Goal: Use online tool/utility: Use online tool/utility

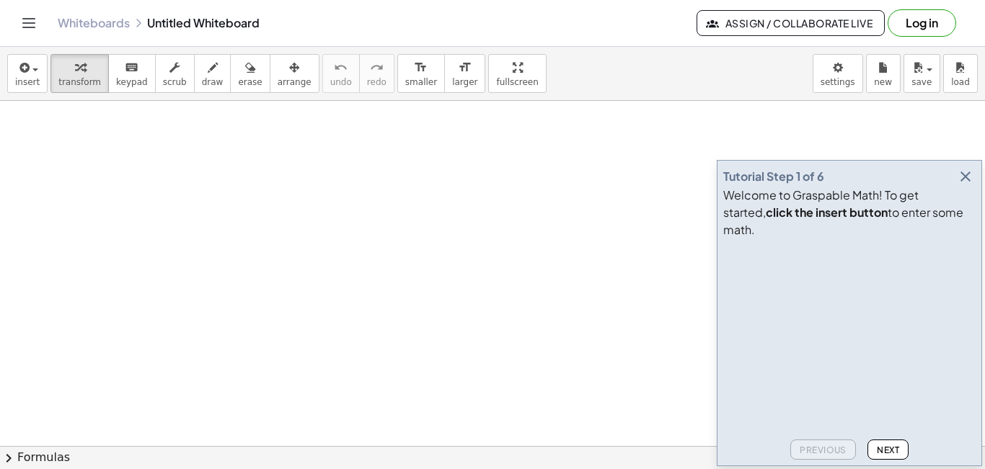
drag, startPoint x: 967, startPoint y: 190, endPoint x: 948, endPoint y: 188, distance: 19.5
click at [967, 185] on icon "button" at bounding box center [964, 176] width 17 height 17
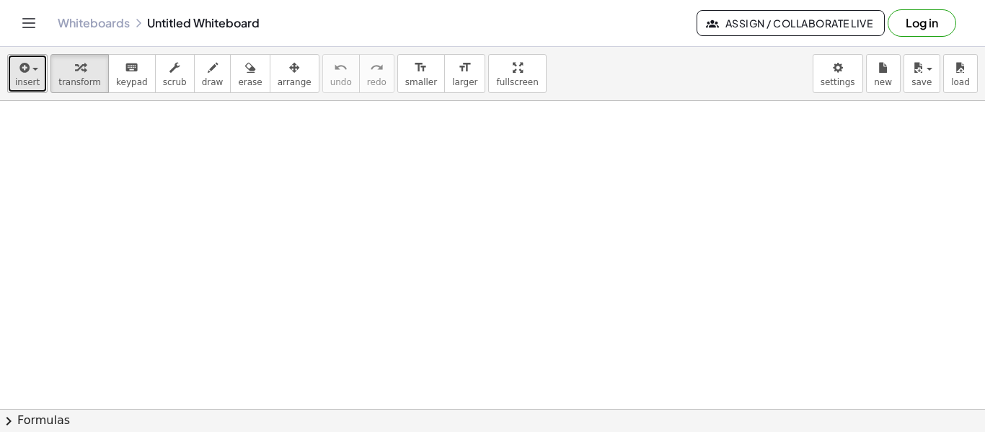
click at [32, 68] on span "button" at bounding box center [35, 69] width 6 height 3
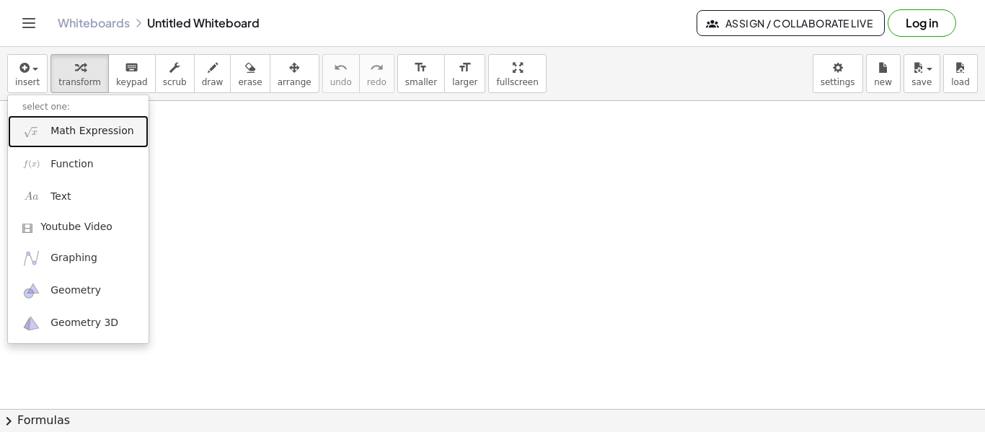
click at [68, 141] on link "Math Expression" at bounding box center [78, 131] width 141 height 32
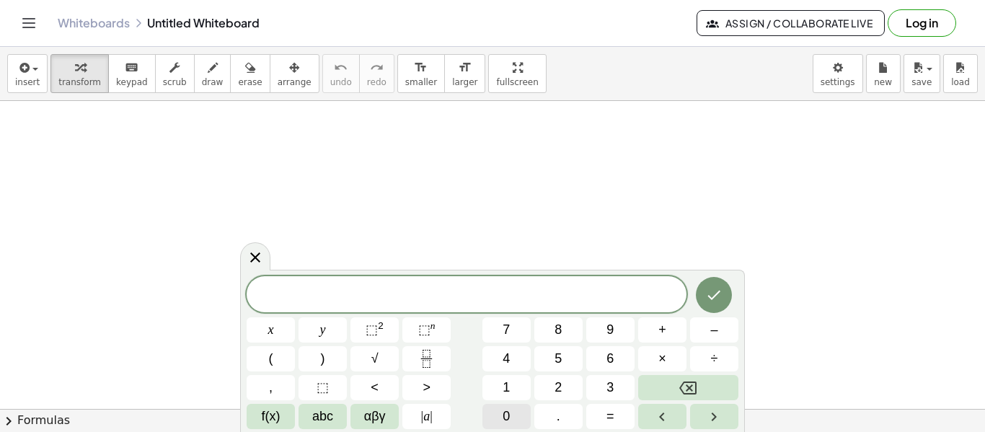
click at [525, 412] on button "0" at bounding box center [506, 416] width 48 height 25
click at [547, 411] on button "." at bounding box center [558, 416] width 48 height 25
click at [563, 364] on button "5" at bounding box center [558, 358] width 48 height 25
click at [332, 410] on span "abc" at bounding box center [322, 416] width 21 height 19
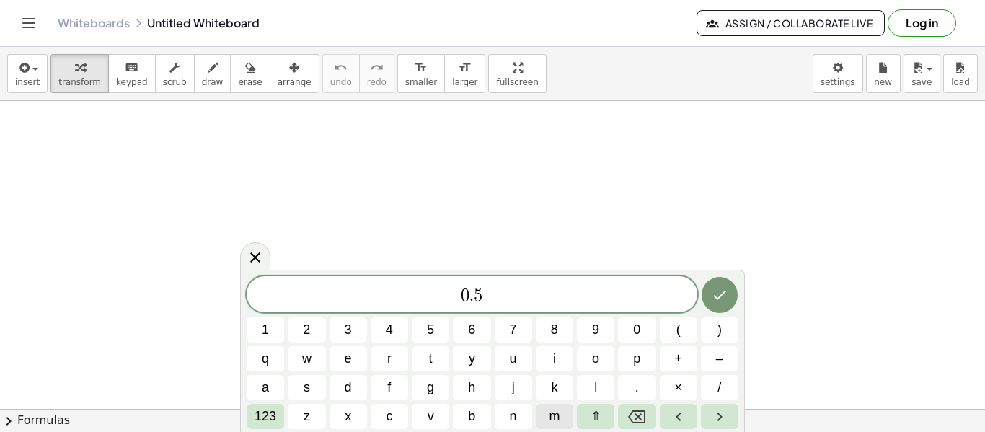
click at [560, 410] on button "m" at bounding box center [554, 416] width 37 height 25
click at [278, 412] on button "123" at bounding box center [265, 416] width 37 height 25
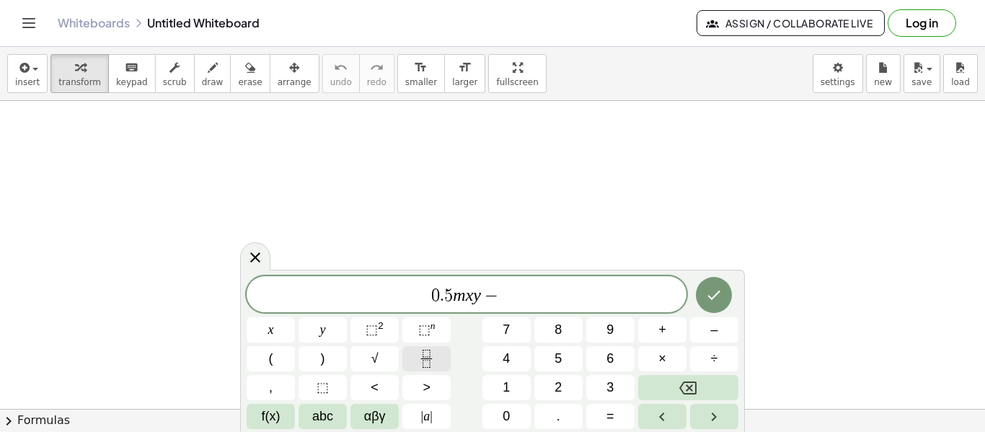
click at [425, 350] on icon "Fraction" at bounding box center [425, 353] width 7 height 7
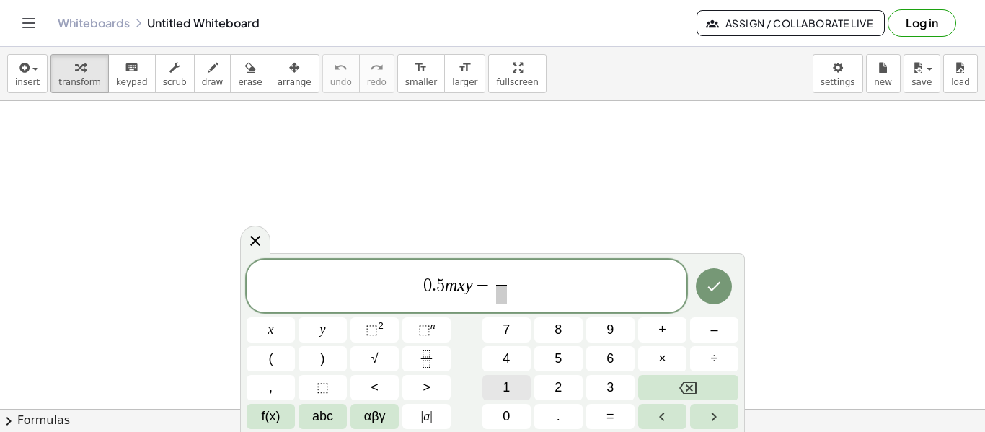
click at [502, 386] on span "1" at bounding box center [505, 387] width 7 height 19
click at [332, 425] on span "abc" at bounding box center [322, 416] width 21 height 19
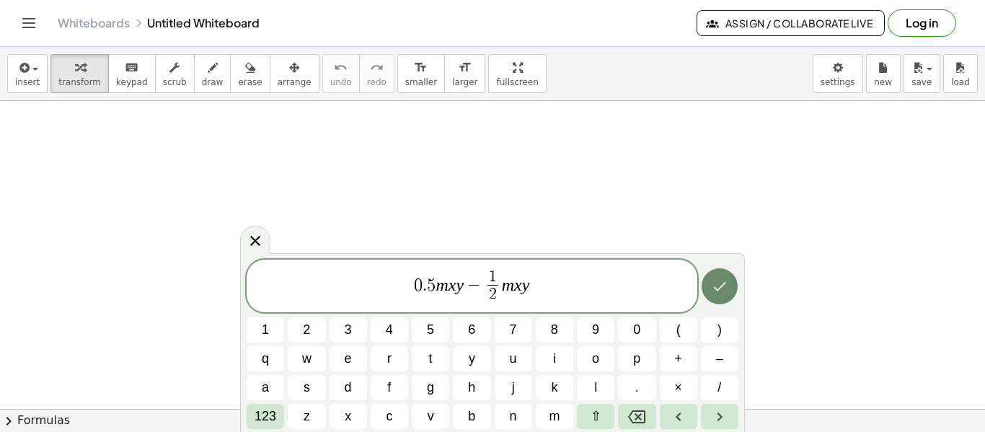
click at [709, 290] on button "Done" at bounding box center [719, 286] width 36 height 36
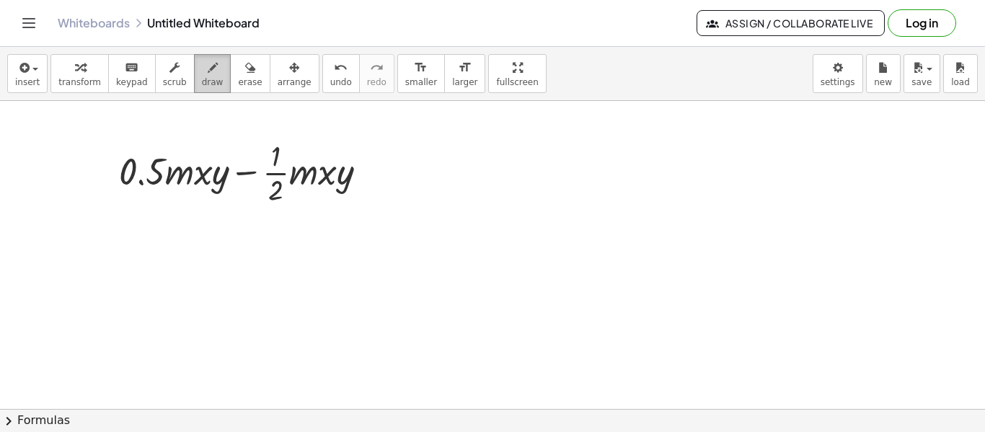
click at [202, 77] on span "draw" at bounding box center [213, 82] width 22 height 10
drag, startPoint x: 137, startPoint y: 267, endPoint x: 144, endPoint y: 280, distance: 14.8
drag, startPoint x: 150, startPoint y: 254, endPoint x: 151, endPoint y: 294, distance: 40.4
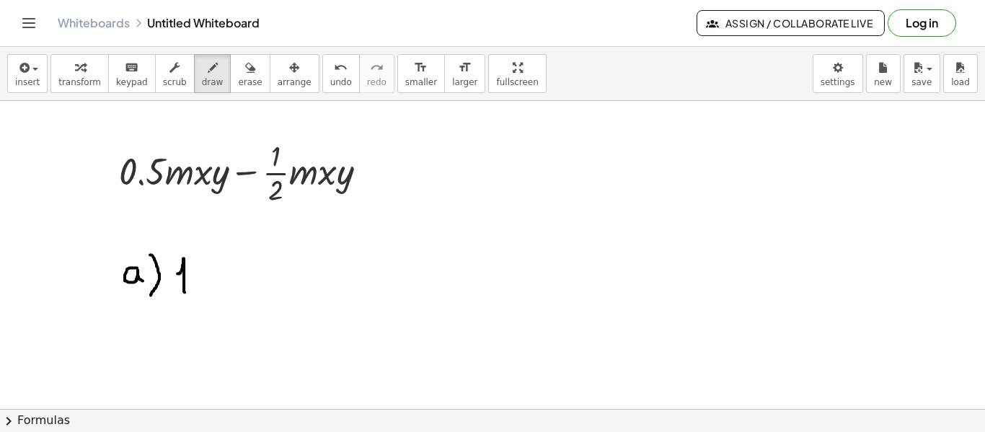
drag, startPoint x: 177, startPoint y: 272, endPoint x: 185, endPoint y: 291, distance: 20.1
drag, startPoint x: 275, startPoint y: 250, endPoint x: 273, endPoint y: 285, distance: 34.6
drag, startPoint x: 272, startPoint y: 270, endPoint x: 278, endPoint y: 286, distance: 17.6
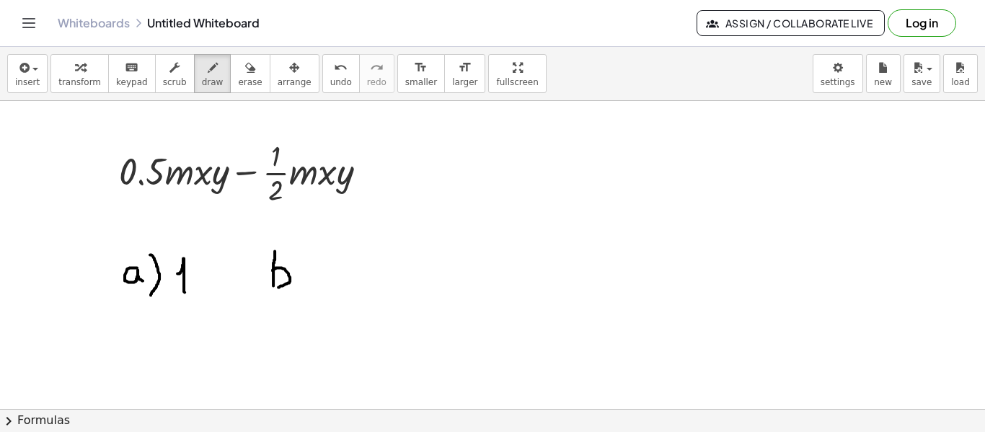
drag, startPoint x: 291, startPoint y: 243, endPoint x: 294, endPoint y: 296, distance: 52.7
drag, startPoint x: 322, startPoint y: 280, endPoint x: 334, endPoint y: 280, distance: 12.3
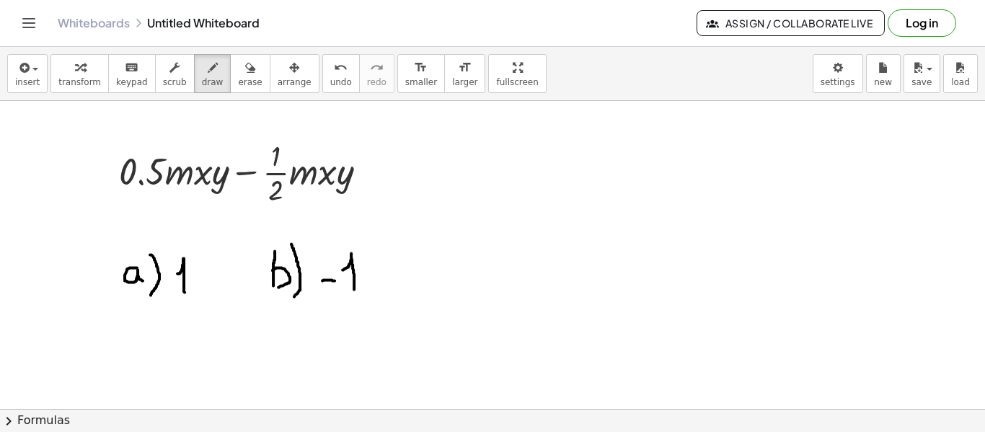
drag, startPoint x: 342, startPoint y: 269, endPoint x: 354, endPoint y: 288, distance: 22.6
drag, startPoint x: 450, startPoint y: 259, endPoint x: 448, endPoint y: 280, distance: 20.3
drag, startPoint x: 453, startPoint y: 244, endPoint x: 455, endPoint y: 294, distance: 49.8
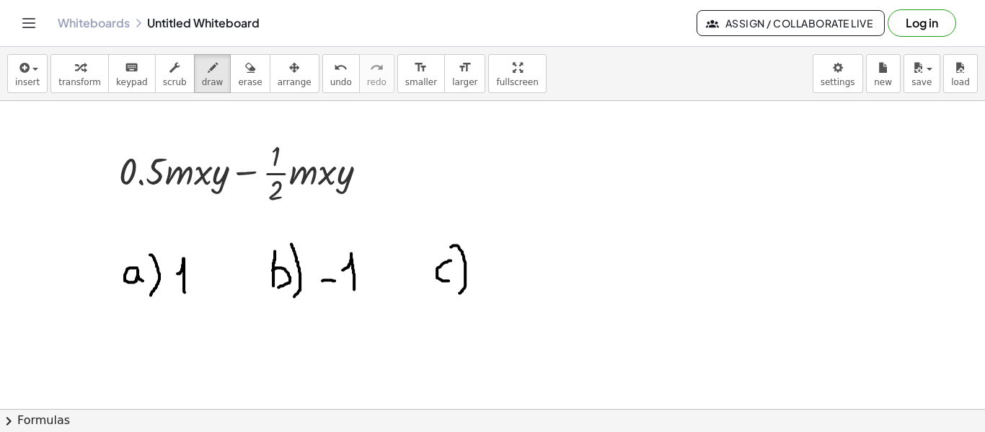
drag, startPoint x: 619, startPoint y: 264, endPoint x: 625, endPoint y: 233, distance: 31.5
drag, startPoint x: 630, startPoint y: 224, endPoint x: 638, endPoint y: 284, distance: 60.3
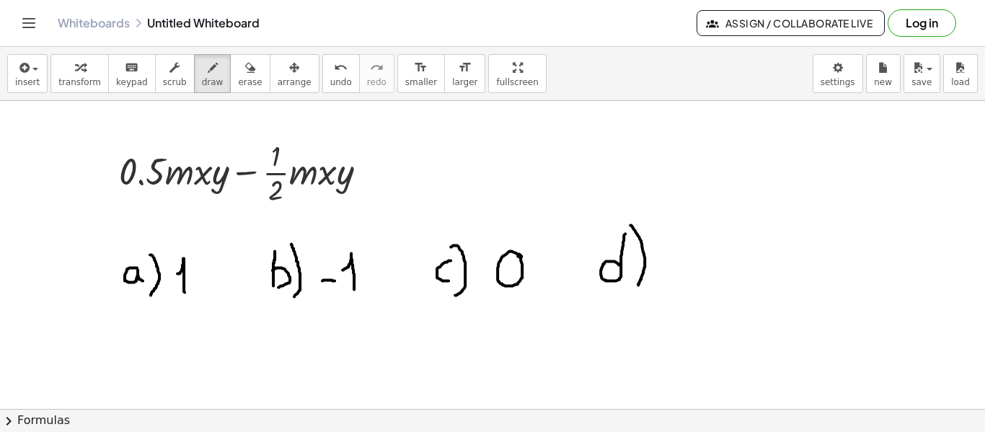
drag, startPoint x: 654, startPoint y: 278, endPoint x: 675, endPoint y: 242, distance: 42.0
drag, startPoint x: 696, startPoint y: 239, endPoint x: 693, endPoint y: 275, distance: 35.4
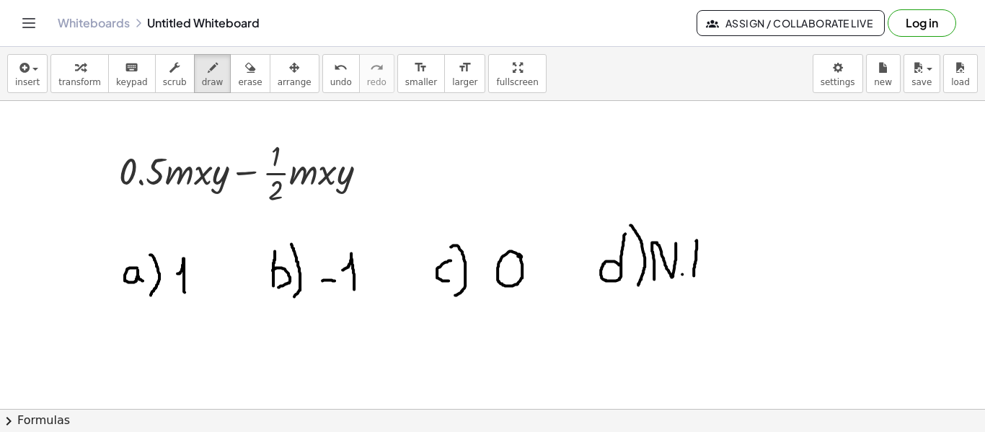
drag, startPoint x: 693, startPoint y: 237, endPoint x: 708, endPoint y: 272, distance: 38.1
drag, startPoint x: 696, startPoint y: 261, endPoint x: 704, endPoint y: 262, distance: 8.1
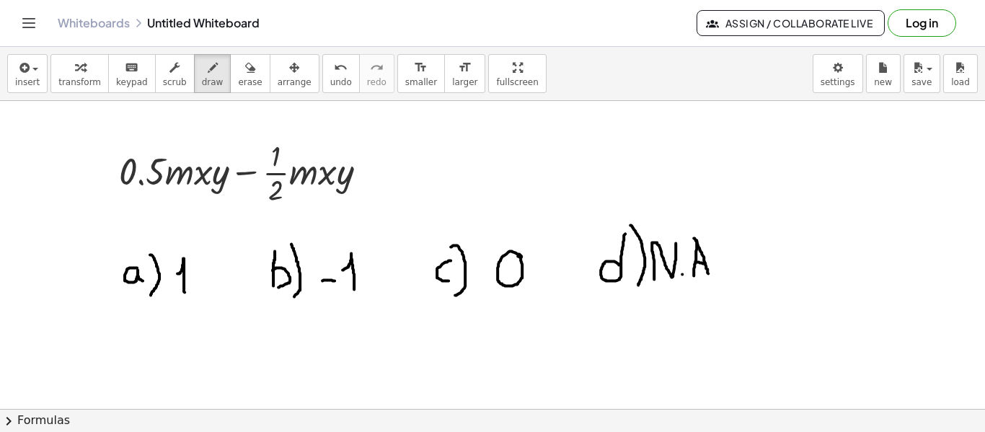
drag, startPoint x: 277, startPoint y: 309, endPoint x: 301, endPoint y: 311, distance: 24.5
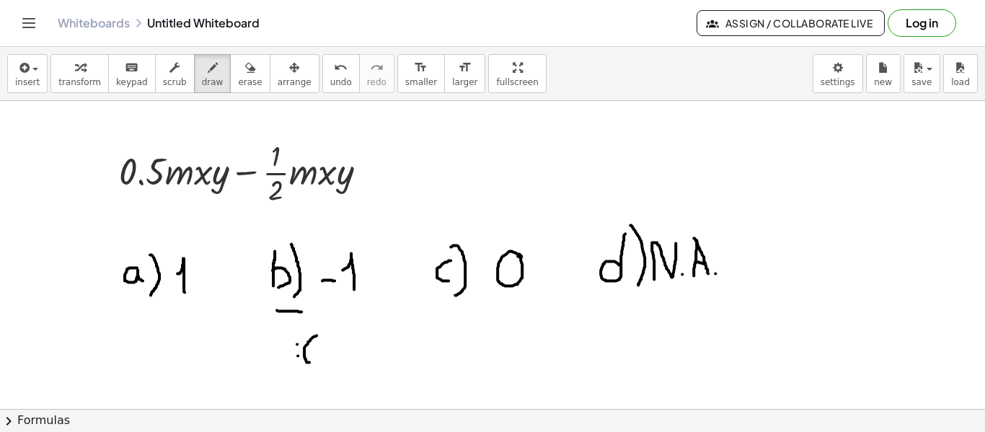
drag, startPoint x: 309, startPoint y: 361, endPoint x: 318, endPoint y: 334, distance: 28.7
drag, startPoint x: 381, startPoint y: 161, endPoint x: 399, endPoint y: 159, distance: 18.1
drag, startPoint x: 384, startPoint y: 173, endPoint x: 400, endPoint y: 172, distance: 15.9
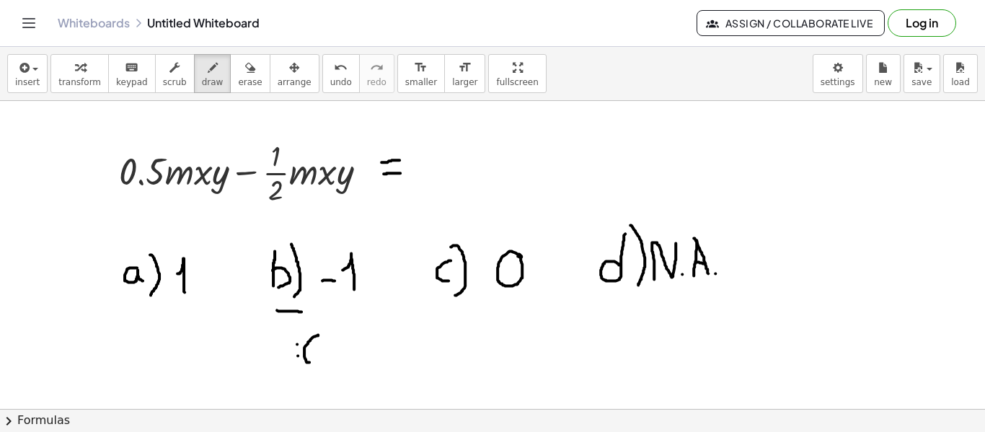
drag, startPoint x: 269, startPoint y: 202, endPoint x: 282, endPoint y: 212, distance: 16.4
drag, startPoint x: 128, startPoint y: 192, endPoint x: 145, endPoint y: 211, distance: 26.0
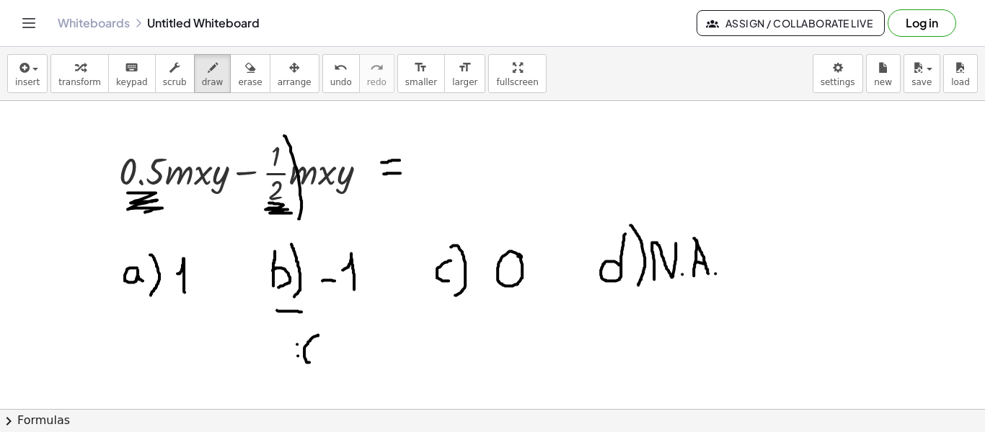
drag, startPoint x: 284, startPoint y: 135, endPoint x: 298, endPoint y: 218, distance: 84.1
drag, startPoint x: 169, startPoint y: 136, endPoint x: 175, endPoint y: 210, distance: 74.5
click at [334, 72] on icon "undo" at bounding box center [341, 67] width 14 height 17
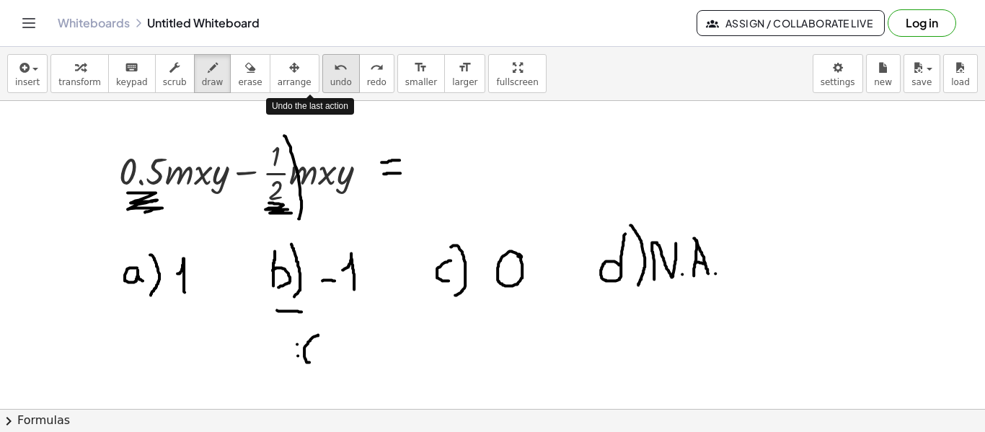
click at [334, 72] on icon "undo" at bounding box center [341, 67] width 14 height 17
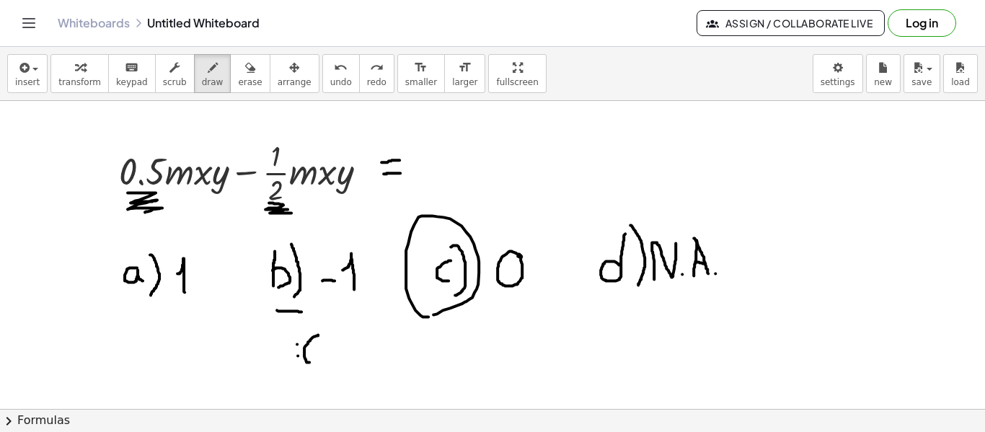
drag, startPoint x: 433, startPoint y: 314, endPoint x: 446, endPoint y: 314, distance: 13.0
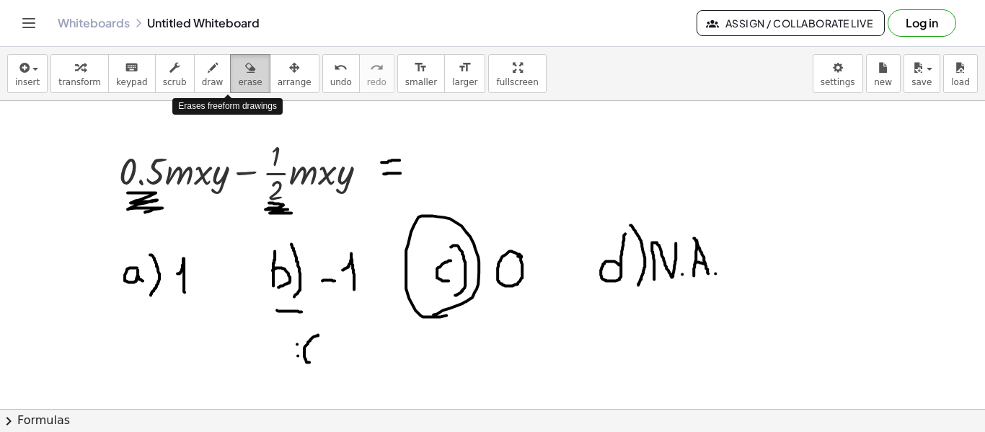
click at [238, 77] on span "erase" at bounding box center [250, 82] width 24 height 10
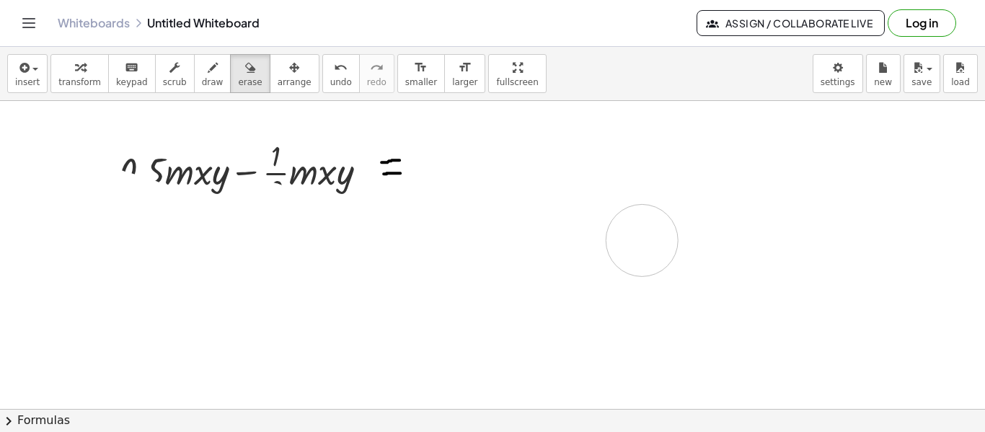
drag, startPoint x: 96, startPoint y: 200, endPoint x: 642, endPoint y: 239, distance: 547.0
click at [278, 84] on span "arrange" at bounding box center [295, 82] width 34 height 10
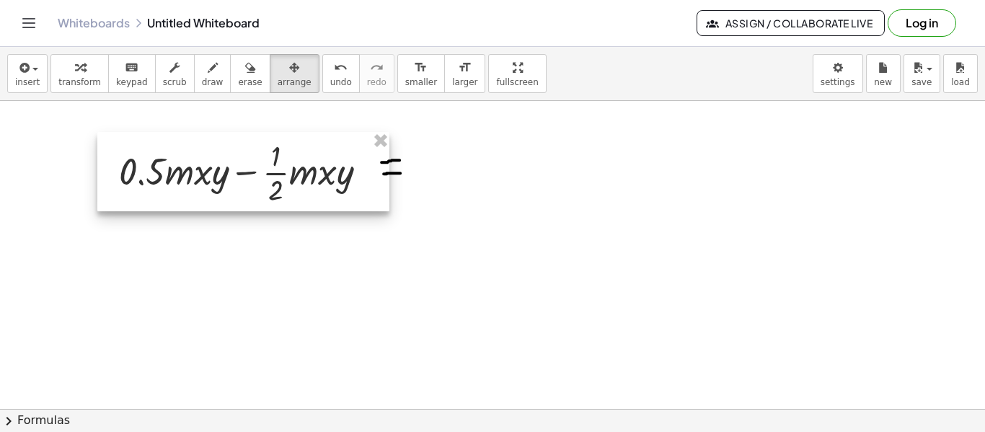
click at [296, 154] on div at bounding box center [243, 171] width 292 height 79
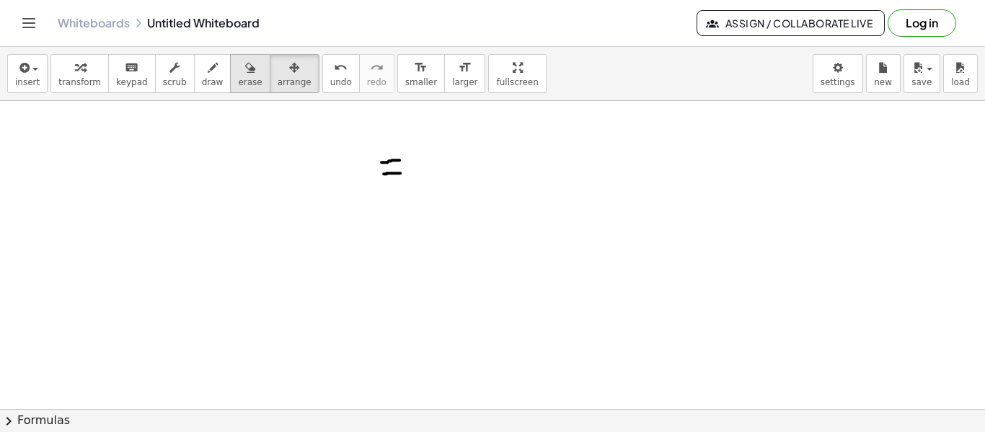
click at [238, 65] on div "button" at bounding box center [250, 66] width 24 height 17
drag, startPoint x: 391, startPoint y: 161, endPoint x: 292, endPoint y: 160, distance: 98.8
click at [230, 69] on button "erase" at bounding box center [250, 73] width 40 height 39
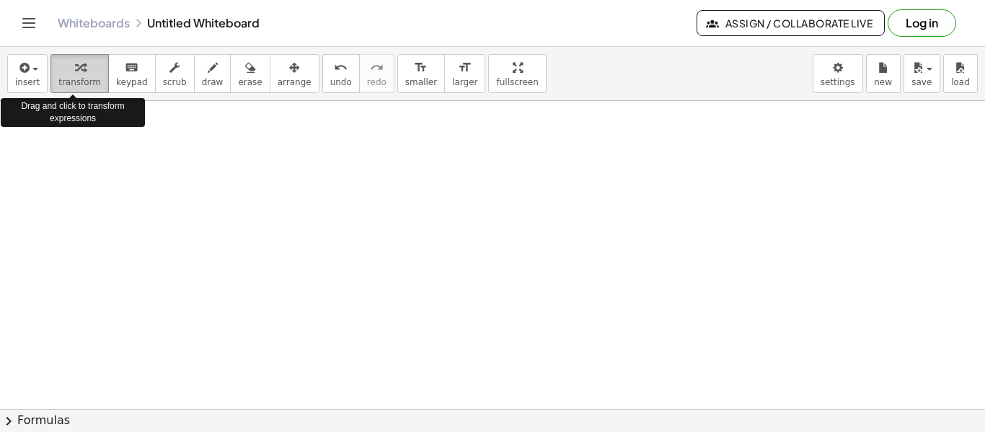
click at [66, 72] on div "button" at bounding box center [79, 66] width 43 height 17
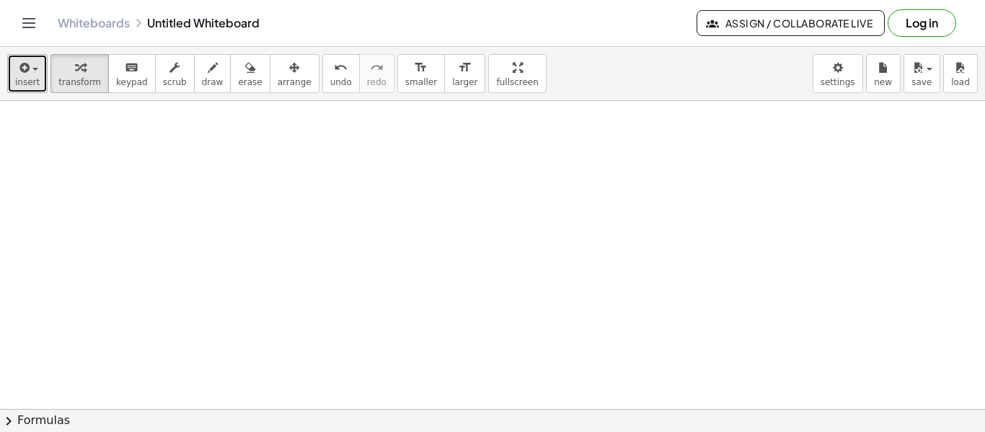
click at [35, 77] on span "insert" at bounding box center [27, 82] width 25 height 10
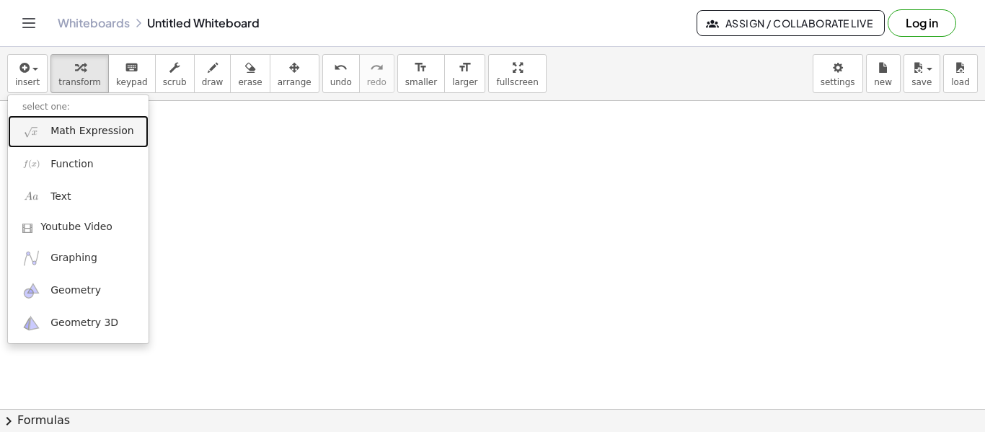
click at [71, 129] on span "Math Expression" at bounding box center [91, 131] width 83 height 14
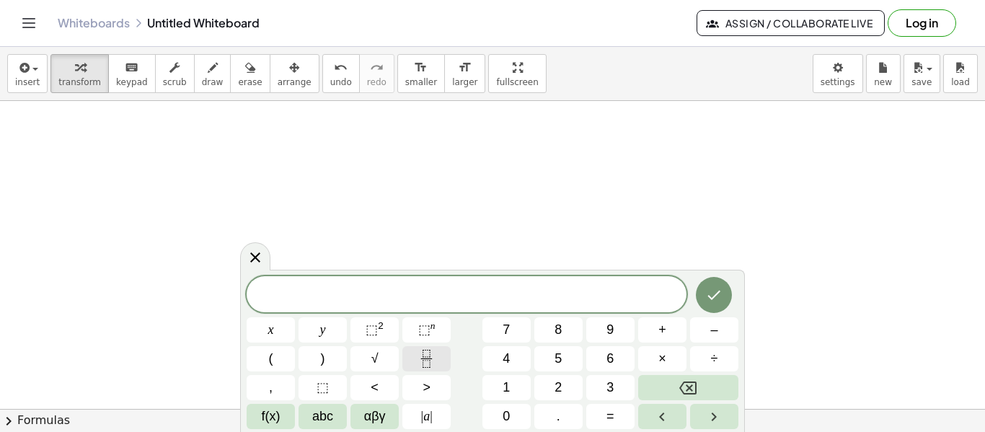
click at [417, 349] on button "Fraction" at bounding box center [426, 358] width 48 height 25
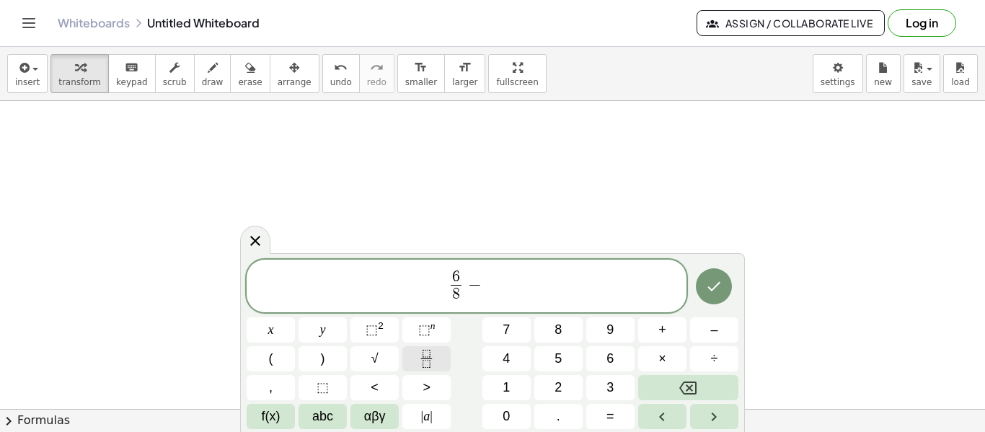
click at [430, 355] on icon "Fraction" at bounding box center [426, 359] width 18 height 18
click at [709, 295] on icon "Done" at bounding box center [713, 286] width 17 height 17
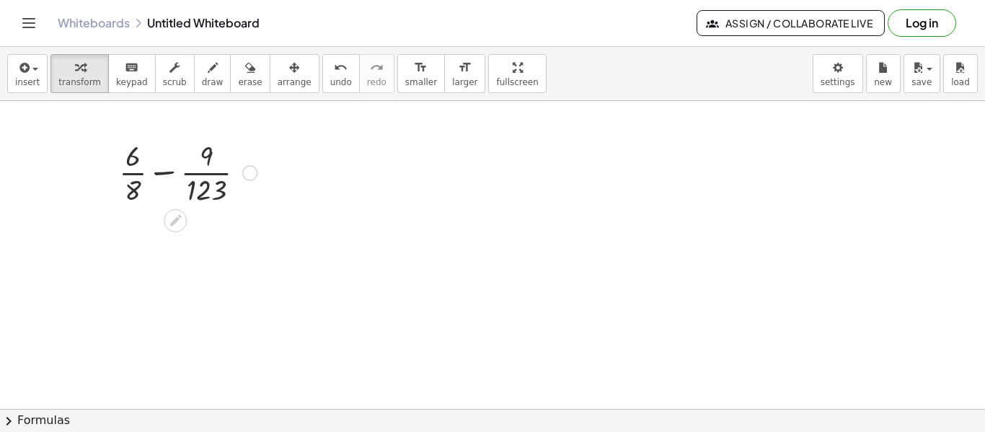
click at [212, 167] on div at bounding box center [188, 172] width 153 height 72
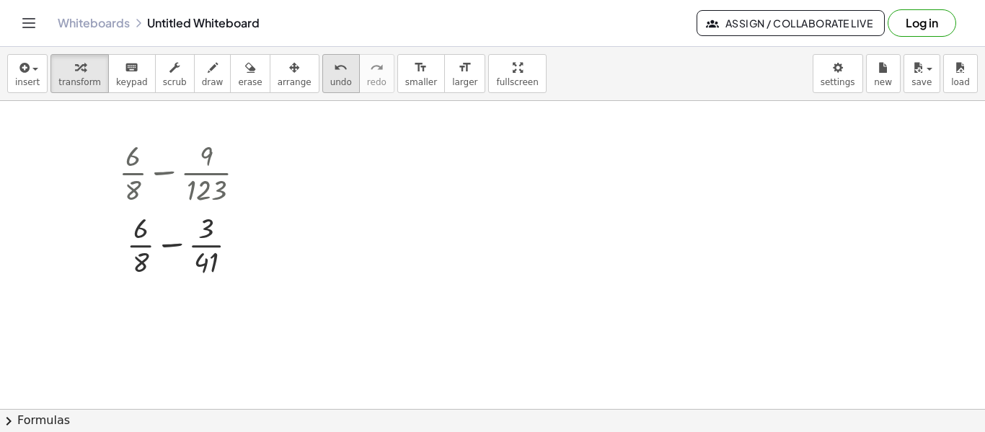
click at [334, 68] on icon "undo" at bounding box center [341, 67] width 14 height 17
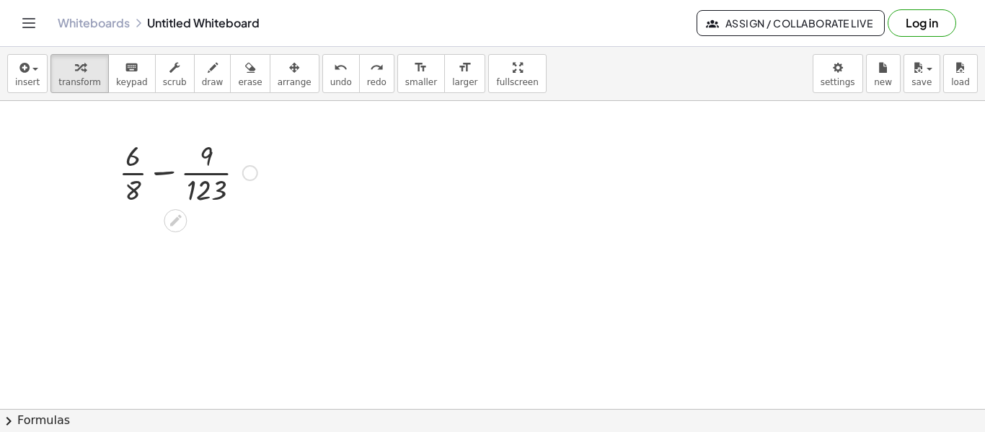
click at [133, 157] on div at bounding box center [188, 172] width 153 height 72
click at [132, 167] on div at bounding box center [188, 172] width 153 height 72
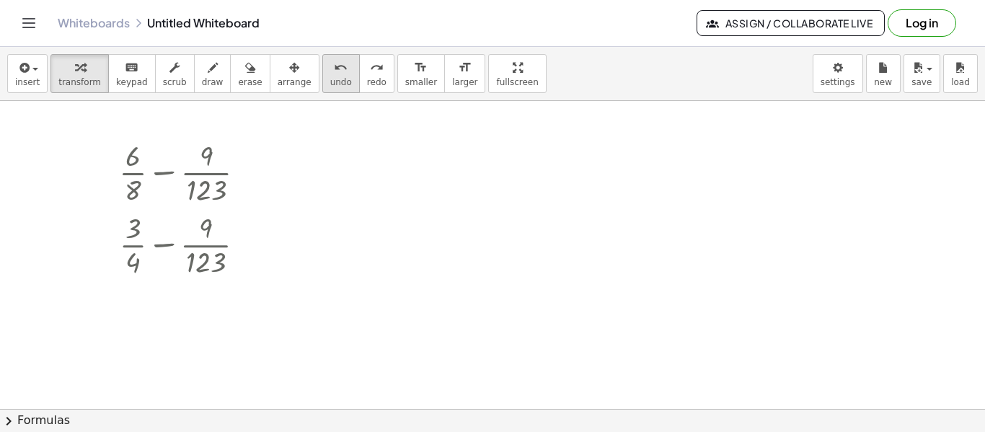
click at [330, 78] on span "undo" at bounding box center [341, 82] width 22 height 10
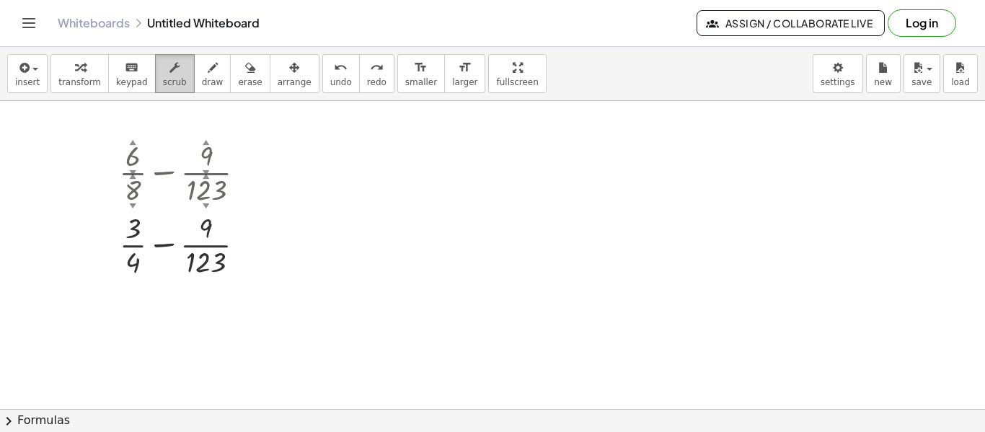
click at [172, 78] on button "scrub" at bounding box center [175, 73] width 40 height 39
click at [169, 76] on icon "button" at bounding box center [174, 67] width 10 height 17
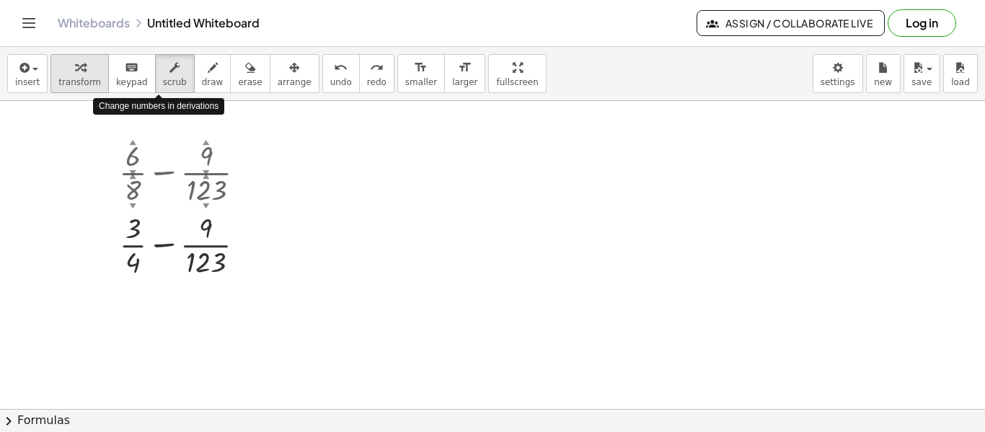
click at [80, 67] on div "button" at bounding box center [79, 66] width 43 height 17
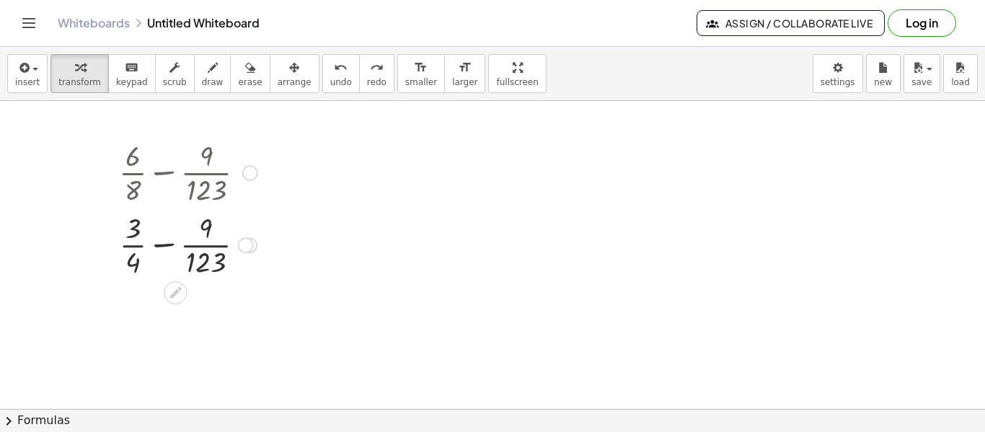
click at [203, 230] on div at bounding box center [188, 244] width 153 height 72
click at [133, 229] on div at bounding box center [188, 244] width 153 height 72
click at [201, 160] on div at bounding box center [188, 172] width 153 height 72
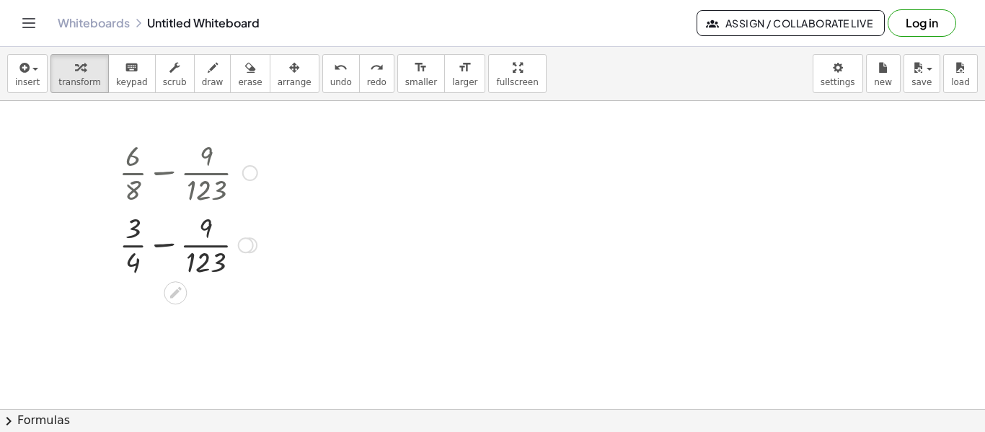
click at [205, 156] on div at bounding box center [188, 172] width 153 height 72
click at [334, 66] on icon "undo" at bounding box center [341, 67] width 14 height 17
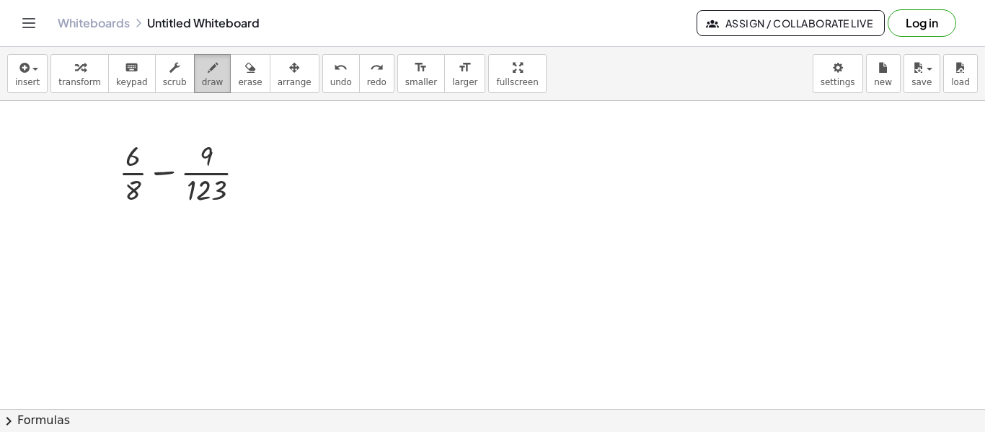
click at [208, 74] on icon "button" at bounding box center [213, 67] width 10 height 17
drag, startPoint x: 241, startPoint y: 169, endPoint x: 250, endPoint y: 166, distance: 9.1
drag, startPoint x: 242, startPoint y: 172, endPoint x: 255, endPoint y: 173, distance: 13.1
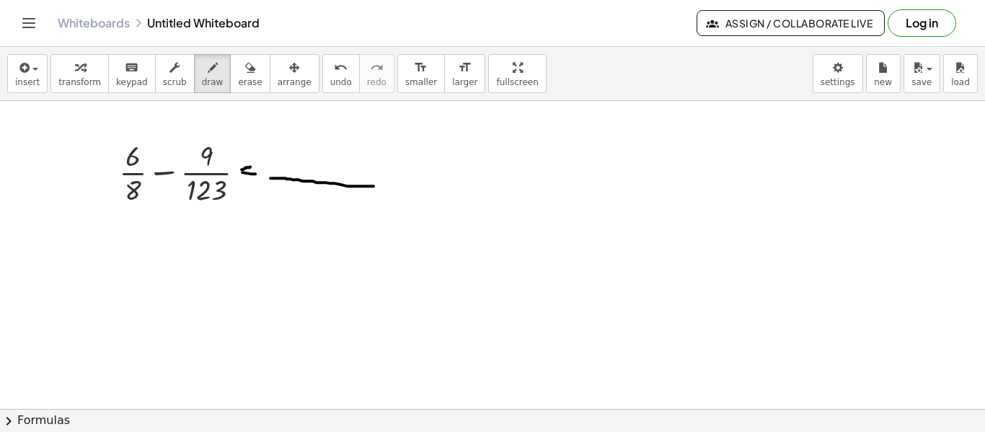
drag, startPoint x: 270, startPoint y: 177, endPoint x: 374, endPoint y: 185, distance: 104.1
drag, startPoint x: 235, startPoint y: 185, endPoint x: 240, endPoint y: 272, distance: 87.4
drag, startPoint x: 247, startPoint y: 184, endPoint x: 263, endPoint y: 197, distance: 21.1
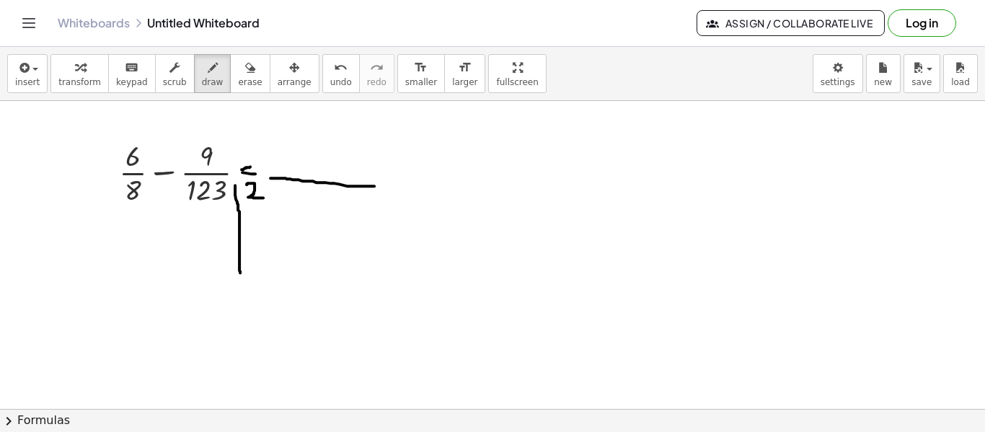
drag, startPoint x: 126, startPoint y: 212, endPoint x: 142, endPoint y: 234, distance: 27.4
drag, startPoint x: 179, startPoint y: 219, endPoint x: 187, endPoint y: 235, distance: 17.7
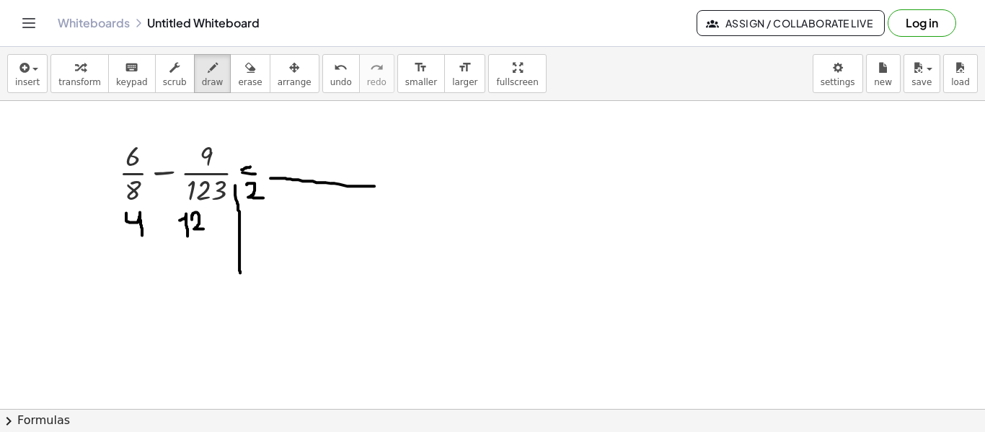
drag, startPoint x: 192, startPoint y: 218, endPoint x: 203, endPoint y: 228, distance: 14.9
drag, startPoint x: 210, startPoint y: 211, endPoint x: 213, endPoint y: 234, distance: 22.5
drag, startPoint x: 248, startPoint y: 213, endPoint x: 262, endPoint y: 223, distance: 16.6
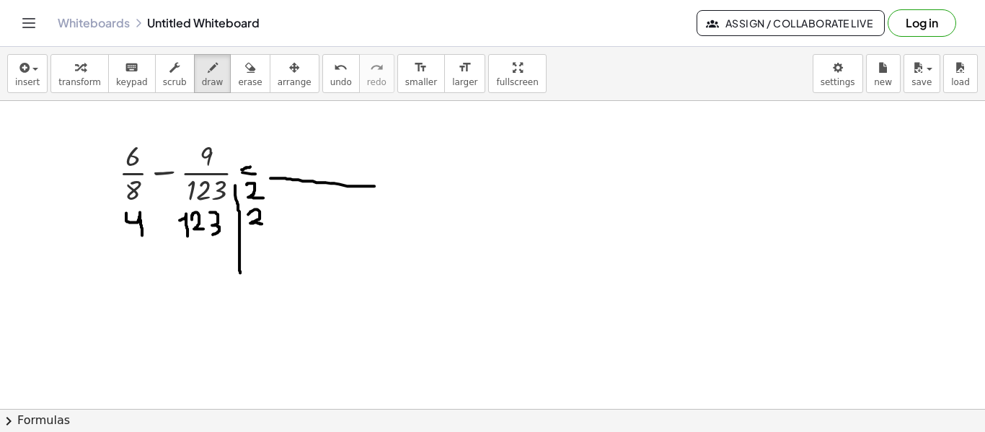
drag, startPoint x: 132, startPoint y: 254, endPoint x: 148, endPoint y: 265, distance: 20.2
drag, startPoint x: 185, startPoint y: 249, endPoint x: 192, endPoint y: 257, distance: 10.7
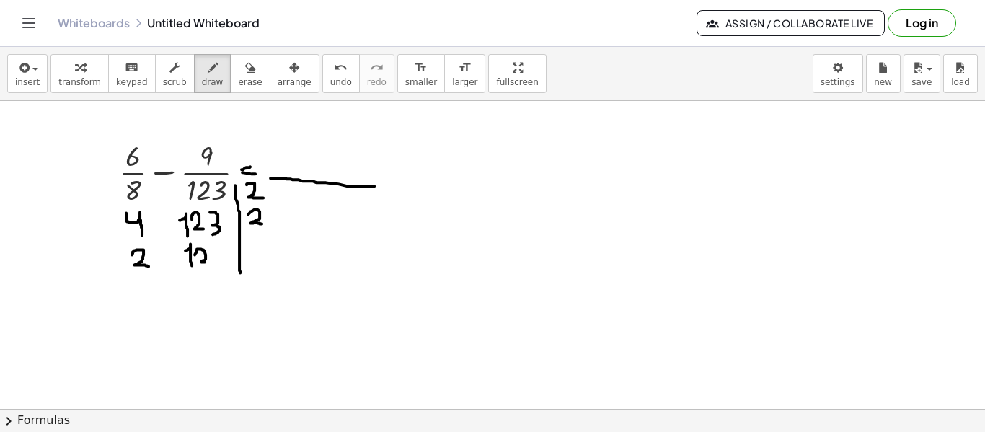
drag, startPoint x: 195, startPoint y: 254, endPoint x: 207, endPoint y: 262, distance: 14.6
drag, startPoint x: 214, startPoint y: 247, endPoint x: 219, endPoint y: 265, distance: 18.0
drag, startPoint x: 249, startPoint y: 239, endPoint x: 264, endPoint y: 251, distance: 19.0
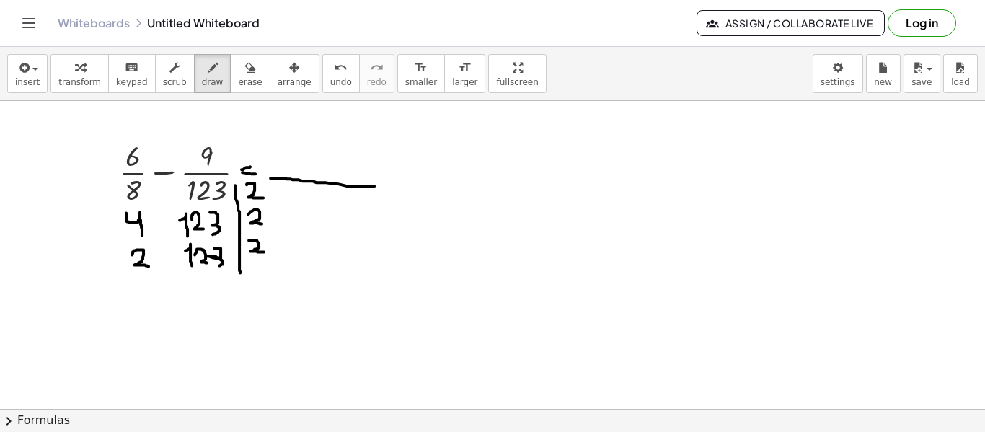
drag, startPoint x: 136, startPoint y: 286, endPoint x: 148, endPoint y: 290, distance: 12.8
drag, startPoint x: 189, startPoint y: 276, endPoint x: 190, endPoint y: 289, distance: 13.1
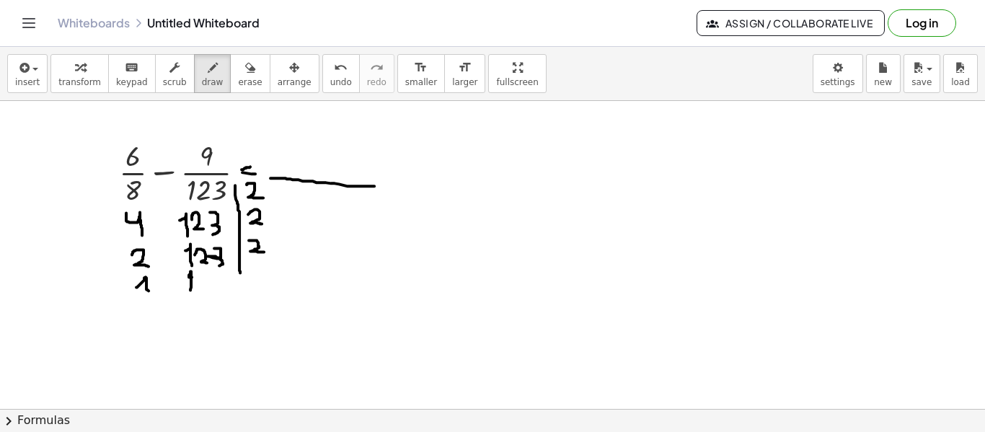
drag, startPoint x: 196, startPoint y: 277, endPoint x: 208, endPoint y: 287, distance: 15.9
drag, startPoint x: 213, startPoint y: 268, endPoint x: 223, endPoint y: 282, distance: 16.6
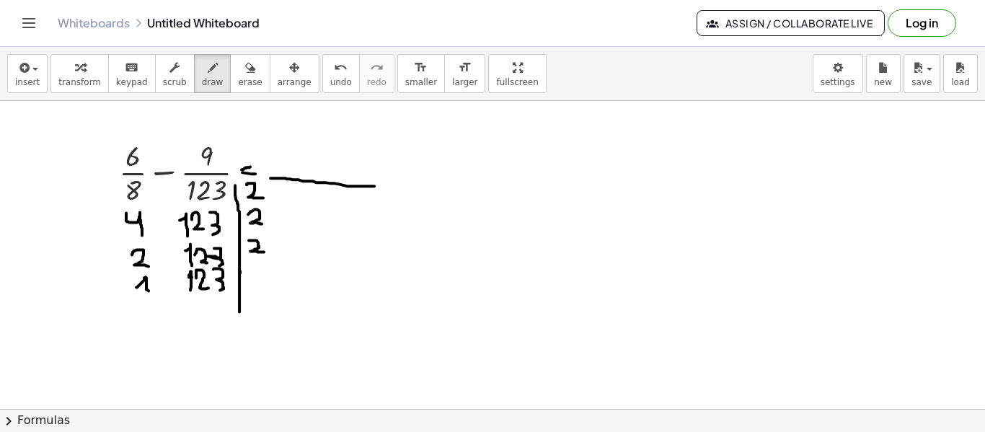
drag, startPoint x: 239, startPoint y: 267, endPoint x: 244, endPoint y: 290, distance: 23.6
drag, startPoint x: 249, startPoint y: 265, endPoint x: 253, endPoint y: 284, distance: 19.9
drag, startPoint x: 194, startPoint y: 300, endPoint x: 204, endPoint y: 322, distance: 24.5
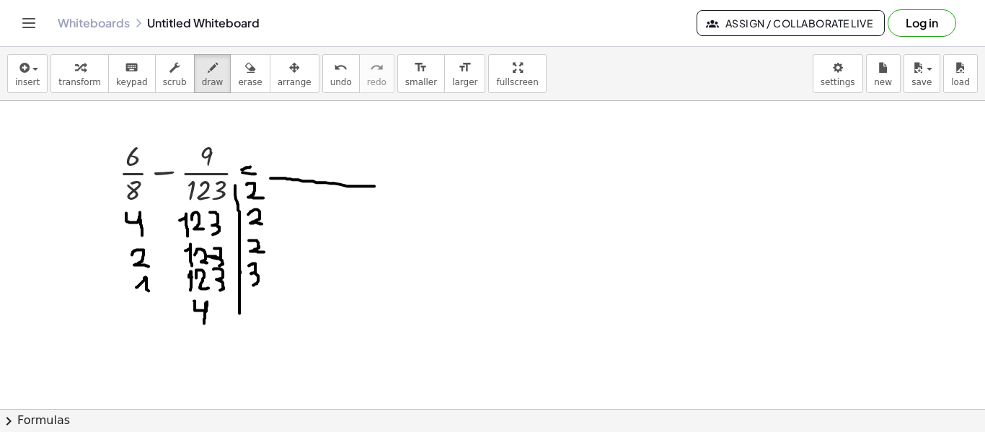
drag, startPoint x: 214, startPoint y: 309, endPoint x: 221, endPoint y: 319, distance: 12.4
drag, startPoint x: 251, startPoint y: 296, endPoint x: 263, endPoint y: 321, distance: 27.4
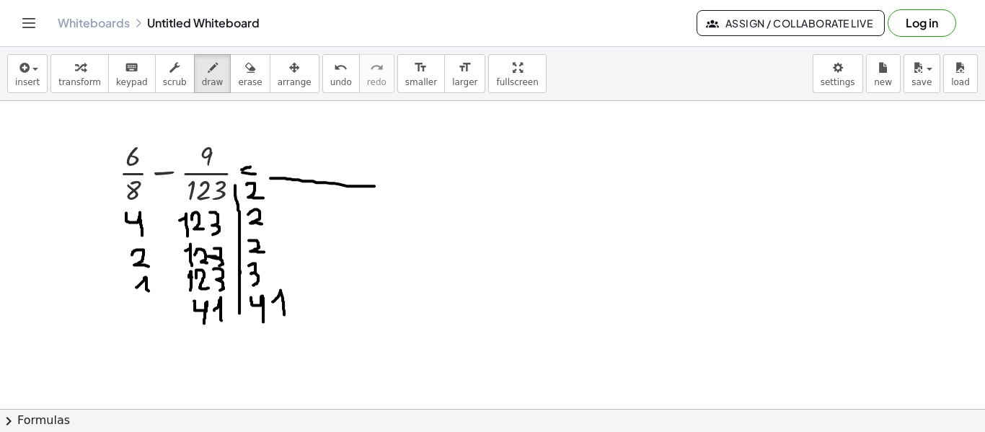
drag, startPoint x: 272, startPoint y: 301, endPoint x: 284, endPoint y: 314, distance: 17.4
drag, startPoint x: 203, startPoint y: 344, endPoint x: 217, endPoint y: 362, distance: 23.1
drag, startPoint x: 298, startPoint y: 320, endPoint x: 275, endPoint y: 187, distance: 134.6
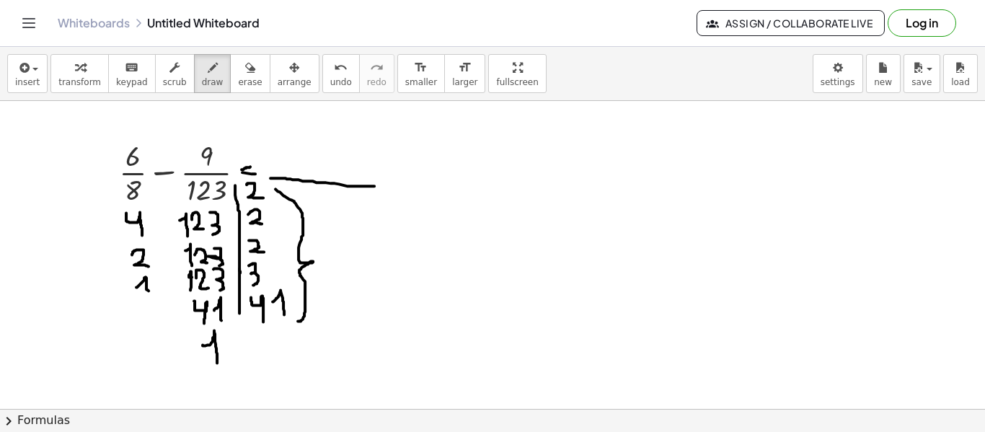
drag, startPoint x: 269, startPoint y: 193, endPoint x: 273, endPoint y: 210, distance: 17.8
drag, startPoint x: 272, startPoint y: 220, endPoint x: 278, endPoint y: 240, distance: 20.8
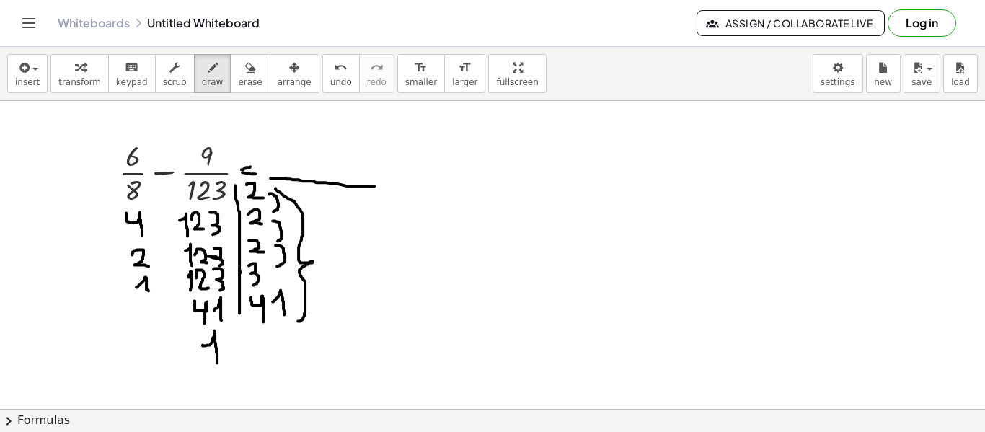
drag, startPoint x: 275, startPoint y: 244, endPoint x: 277, endPoint y: 265, distance: 21.0
drag, startPoint x: 278, startPoint y: 266, endPoint x: 288, endPoint y: 288, distance: 24.8
drag, startPoint x: 316, startPoint y: 190, endPoint x: 320, endPoint y: 210, distance: 21.3
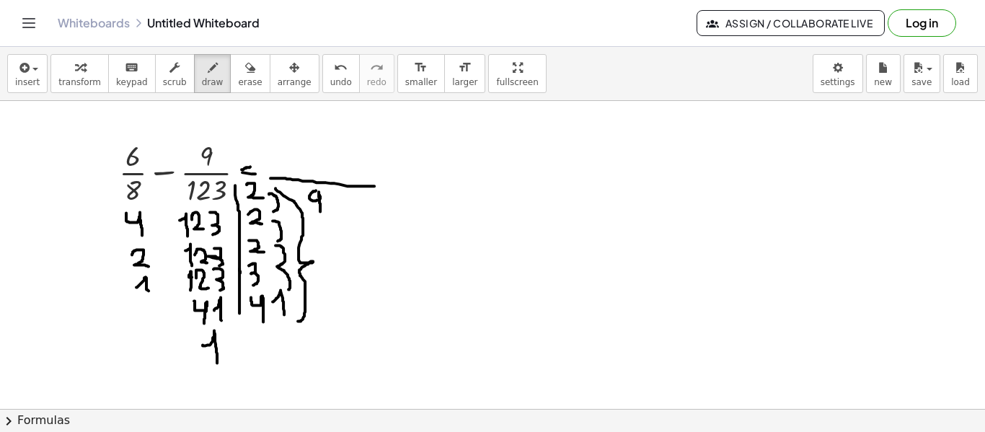
drag, startPoint x: 346, startPoint y: 191, endPoint x: 357, endPoint y: 205, distance: 17.4
drag, startPoint x: 152, startPoint y: 202, endPoint x: 120, endPoint y: 205, distance: 31.8
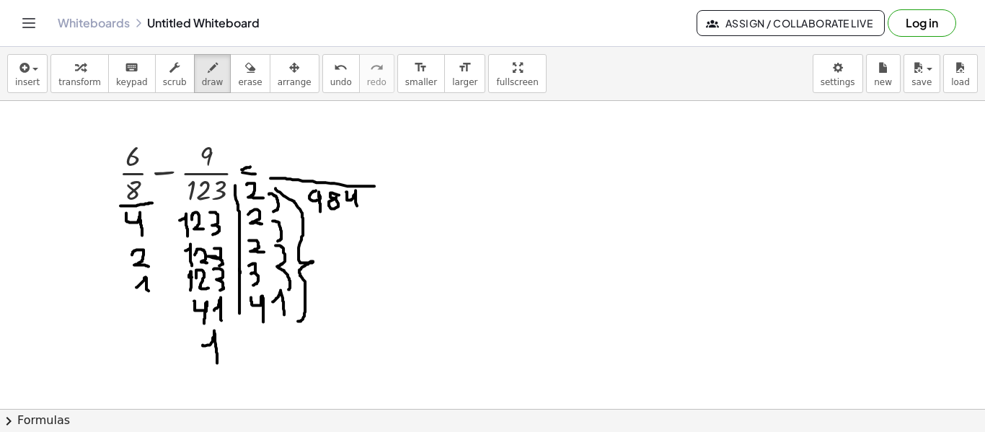
drag, startPoint x: 107, startPoint y: 191, endPoint x: 107, endPoint y: 162, distance: 28.8
click at [278, 86] on span "arrange" at bounding box center [295, 82] width 34 height 10
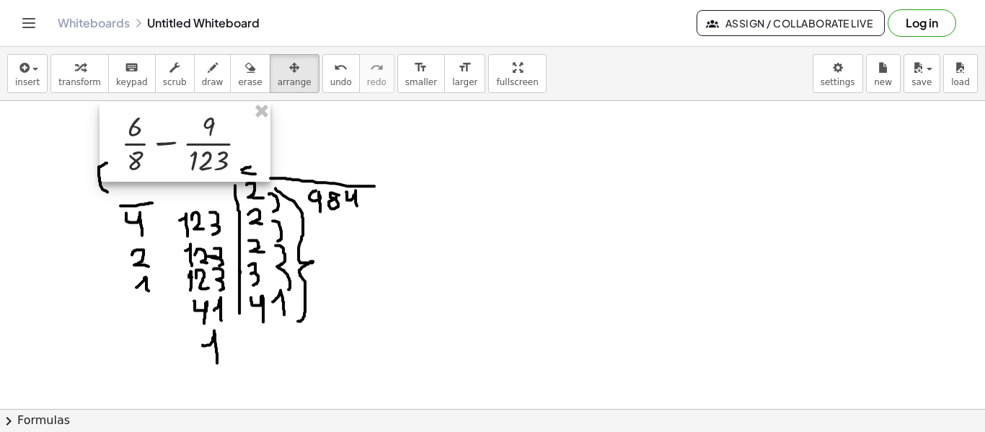
drag, startPoint x: 189, startPoint y: 172, endPoint x: 191, endPoint y: 143, distance: 29.6
click at [191, 143] on div at bounding box center [184, 141] width 171 height 79
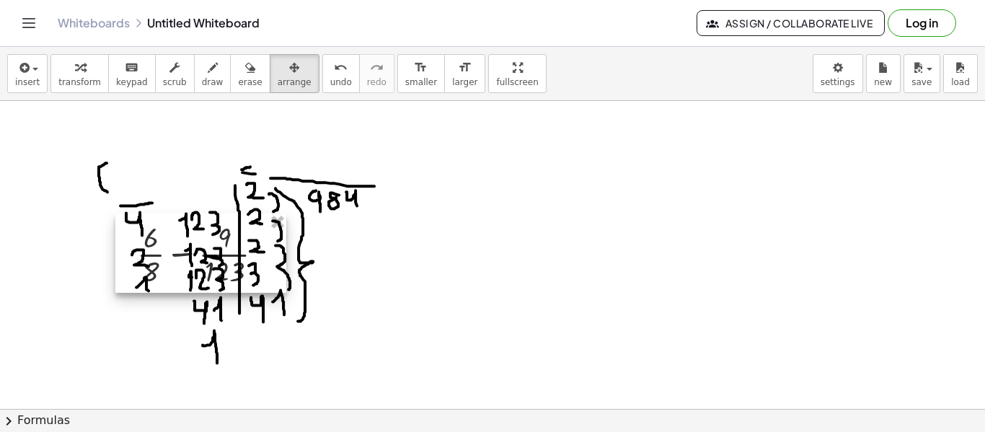
drag, startPoint x: 207, startPoint y: 154, endPoint x: 225, endPoint y: 244, distance: 91.9
click at [224, 261] on div at bounding box center [200, 252] width 171 height 79
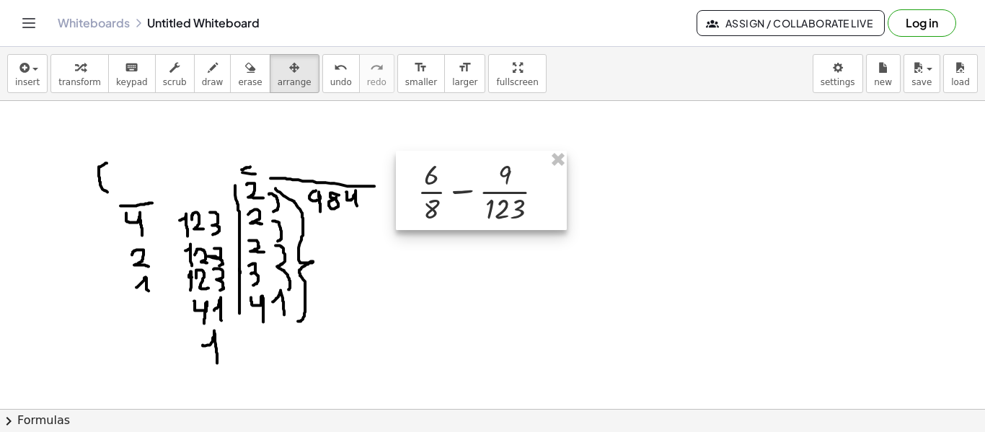
drag, startPoint x: 224, startPoint y: 227, endPoint x: 502, endPoint y: 168, distance: 284.4
click at [502, 168] on div at bounding box center [481, 190] width 171 height 79
click at [137, 74] on button "keyboard keypad" at bounding box center [132, 73] width 48 height 39
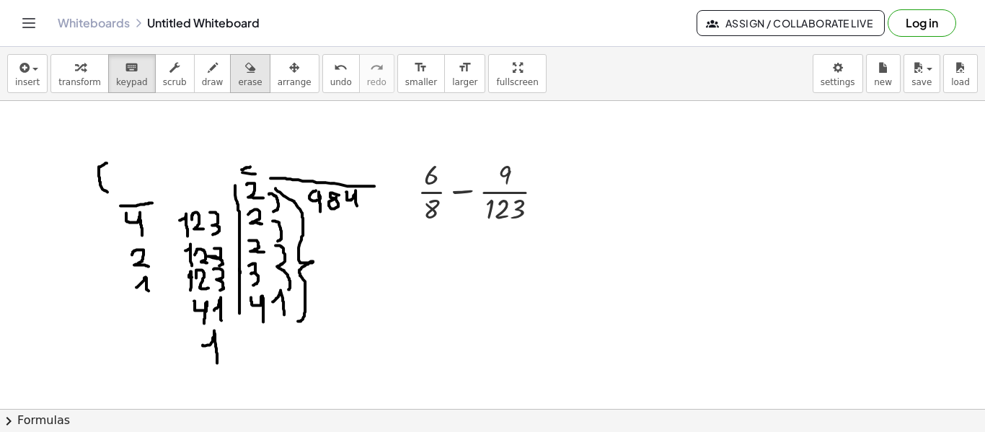
click at [238, 86] on span "erase" at bounding box center [250, 82] width 24 height 10
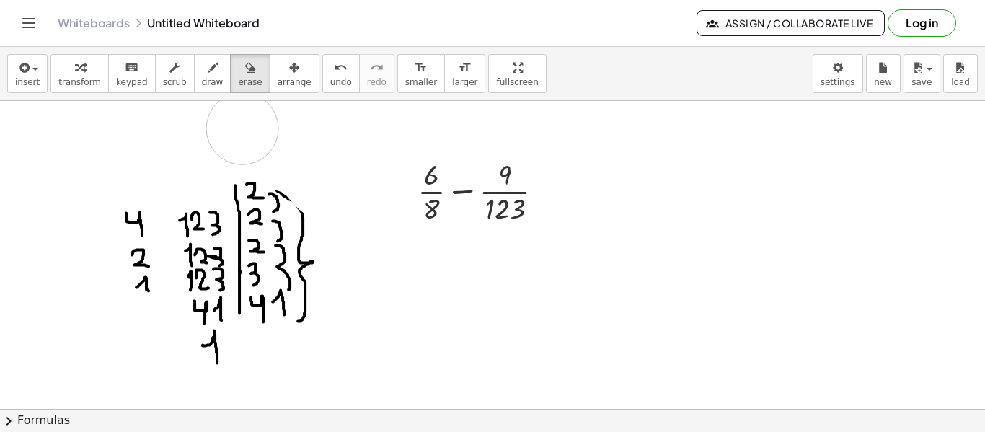
drag, startPoint x: 337, startPoint y: 166, endPoint x: 247, endPoint y: 126, distance: 99.1
click at [208, 76] on icon "button" at bounding box center [213, 67] width 10 height 17
drag, startPoint x: 546, startPoint y: 179, endPoint x: 558, endPoint y: 179, distance: 12.3
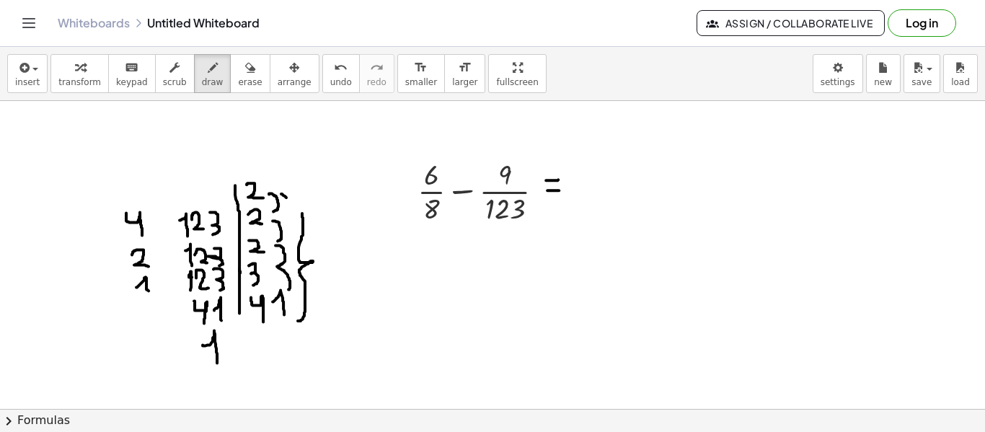
drag, startPoint x: 547, startPoint y: 190, endPoint x: 559, endPoint y: 190, distance: 11.5
drag, startPoint x: 407, startPoint y: 197, endPoint x: 418, endPoint y: 181, distance: 19.2
drag, startPoint x: 400, startPoint y: 182, endPoint x: 393, endPoint y: 184, distance: 7.4
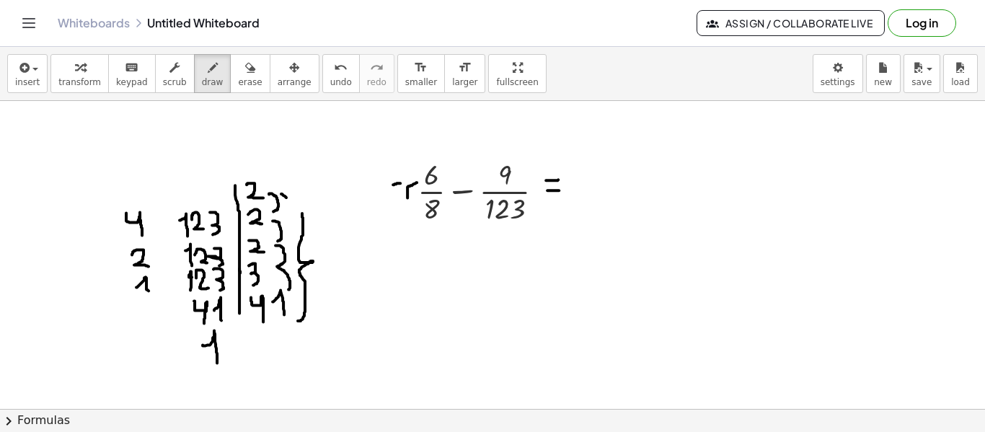
drag, startPoint x: 394, startPoint y: 178, endPoint x: 397, endPoint y: 187, distance: 9.8
drag, startPoint x: 578, startPoint y: 187, endPoint x: 670, endPoint y: 189, distance: 91.6
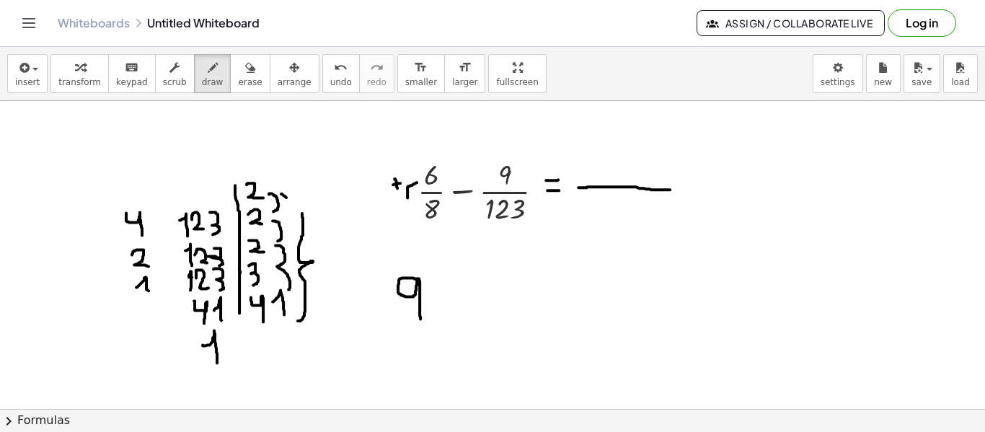
drag, startPoint x: 418, startPoint y: 278, endPoint x: 420, endPoint y: 318, distance: 39.7
drag, startPoint x: 469, startPoint y: 277, endPoint x: 487, endPoint y: 311, distance: 38.4
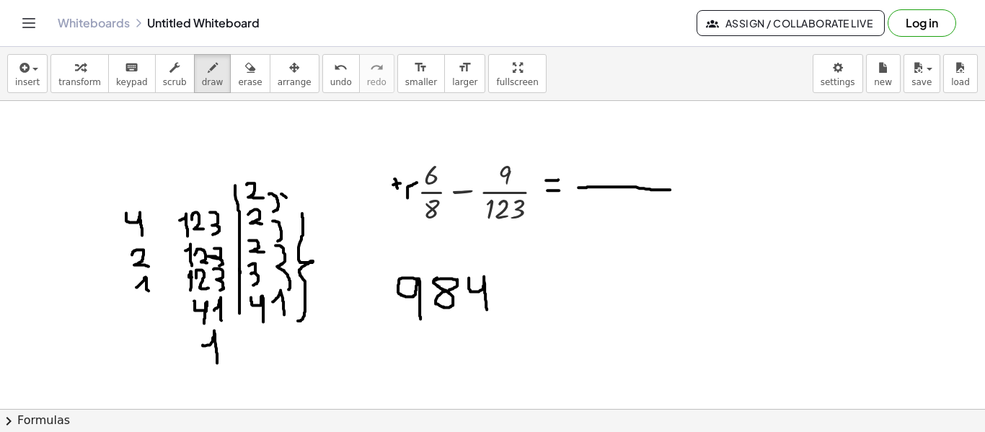
drag, startPoint x: 503, startPoint y: 273, endPoint x: 569, endPoint y: 308, distance: 74.8
drag, startPoint x: 515, startPoint y: 285, endPoint x: 527, endPoint y: 302, distance: 21.2
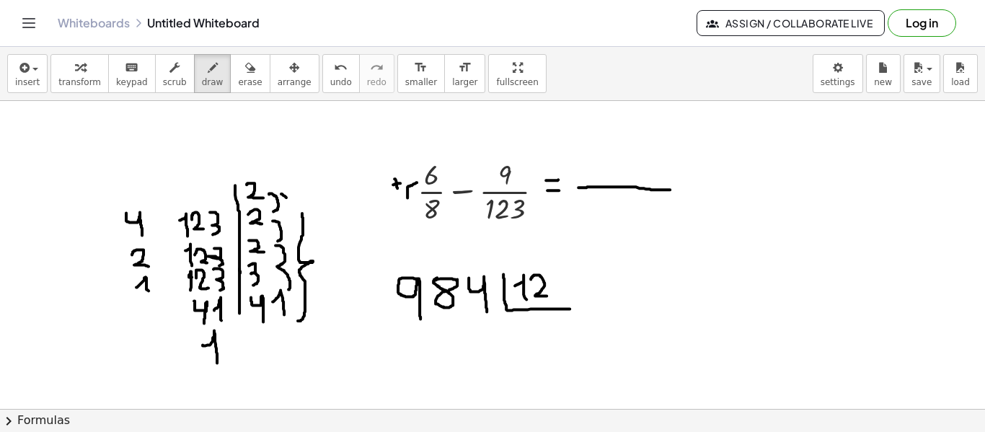
drag, startPoint x: 530, startPoint y: 278, endPoint x: 546, endPoint y: 295, distance: 22.9
drag, startPoint x: 554, startPoint y: 273, endPoint x: 555, endPoint y: 298, distance: 25.3
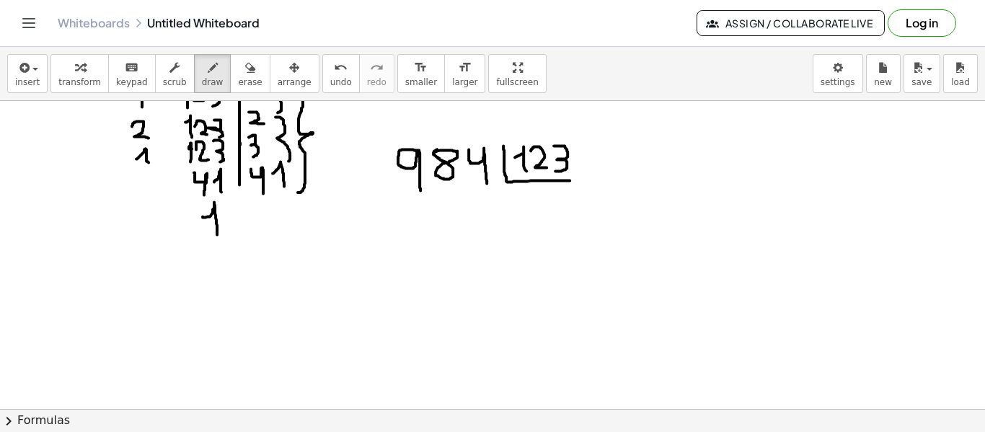
scroll to position [144, 0]
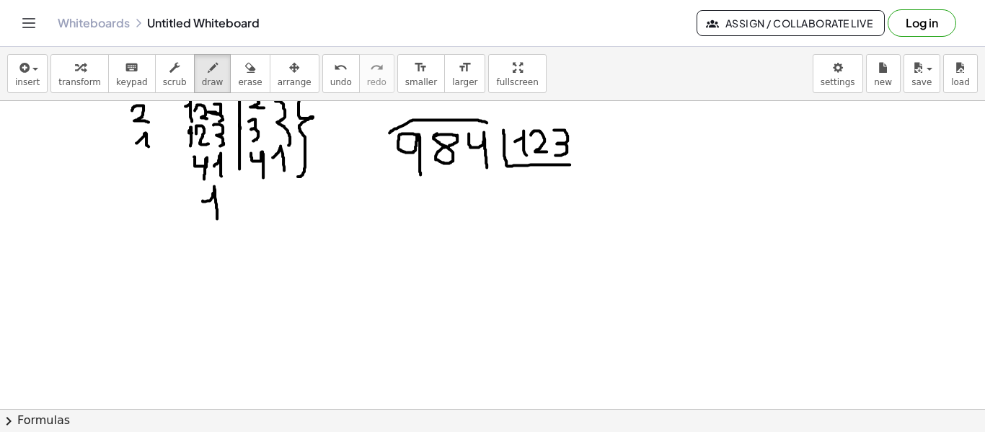
drag, startPoint x: 487, startPoint y: 122, endPoint x: 389, endPoint y: 132, distance: 97.8
click at [389, 132] on div at bounding box center [492, 349] width 985 height 784
drag, startPoint x: 468, startPoint y: 128, endPoint x: 490, endPoint y: 146, distance: 28.3
click at [490, 146] on div at bounding box center [492, 349] width 985 height 784
drag, startPoint x: 481, startPoint y: 142, endPoint x: 488, endPoint y: 157, distance: 16.8
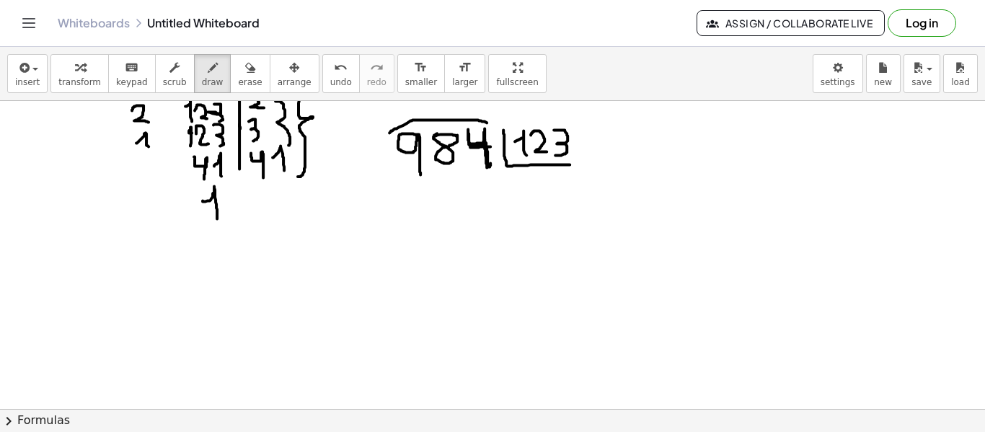
click at [490, 161] on div at bounding box center [492, 349] width 985 height 784
click at [491, 143] on div at bounding box center [492, 349] width 985 height 784
drag, startPoint x: 487, startPoint y: 142, endPoint x: 487, endPoint y: 132, distance: 10.1
click at [487, 132] on div at bounding box center [492, 349] width 985 height 784
drag, startPoint x: 642, startPoint y: 120, endPoint x: 637, endPoint y: 185, distance: 65.7
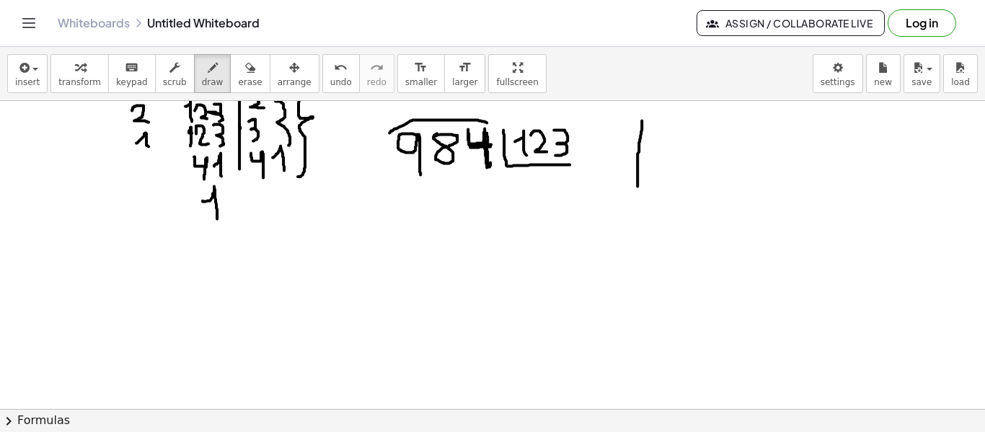
click at [637, 185] on div at bounding box center [492, 349] width 985 height 784
drag, startPoint x: 657, startPoint y: 123, endPoint x: 654, endPoint y: 192, distance: 69.3
click at [654, 192] on div at bounding box center [492, 349] width 985 height 784
drag, startPoint x: 612, startPoint y: 133, endPoint x: 642, endPoint y: 159, distance: 39.9
click at [683, 150] on div at bounding box center [492, 349] width 985 height 784
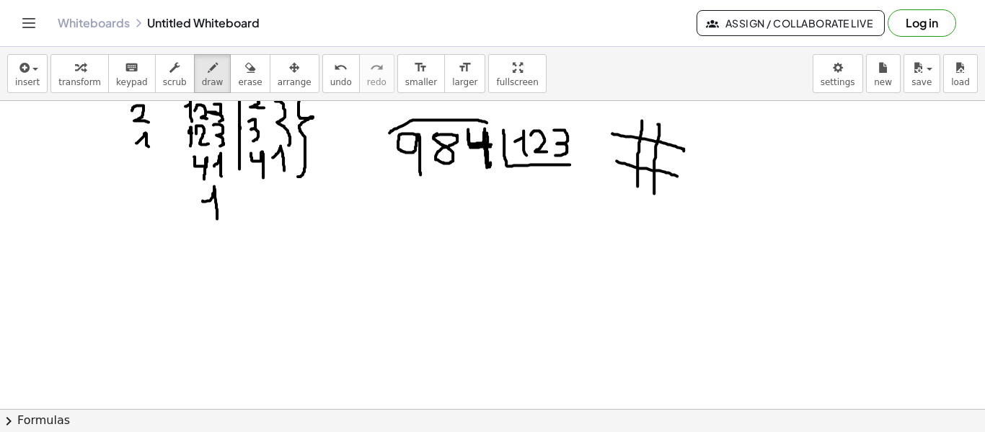
drag, startPoint x: 616, startPoint y: 160, endPoint x: 677, endPoint y: 175, distance: 62.4
click at [677, 175] on div at bounding box center [492, 349] width 985 height 784
drag, startPoint x: 688, startPoint y: 121, endPoint x: 667, endPoint y: 133, distance: 24.5
click at [667, 133] on div at bounding box center [492, 349] width 985 height 784
drag, startPoint x: 671, startPoint y: 114, endPoint x: 685, endPoint y: 141, distance: 30.0
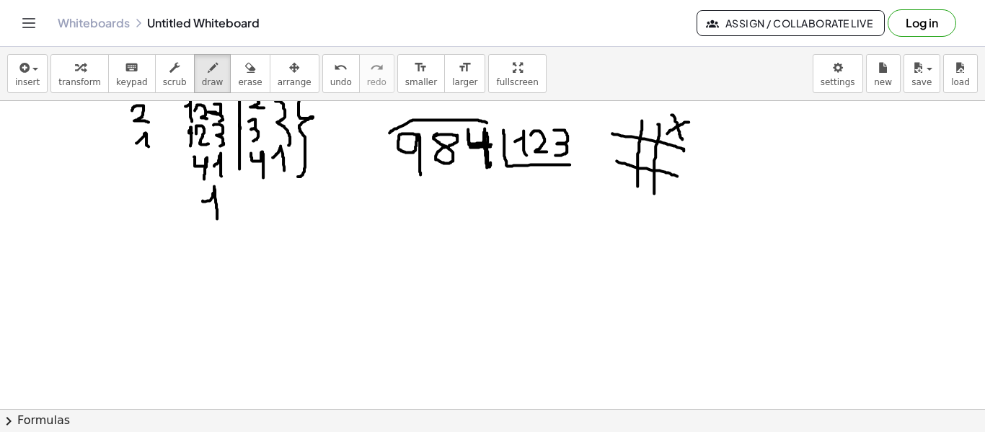
click at [685, 141] on div at bounding box center [492, 349] width 985 height 784
drag, startPoint x: 642, startPoint y: 146, endPoint x: 656, endPoint y: 163, distance: 21.5
click at [656, 163] on div at bounding box center [492, 349] width 985 height 784
drag, startPoint x: 649, startPoint y: 145, endPoint x: 646, endPoint y: 158, distance: 13.5
click at [646, 158] on div at bounding box center [492, 349] width 985 height 784
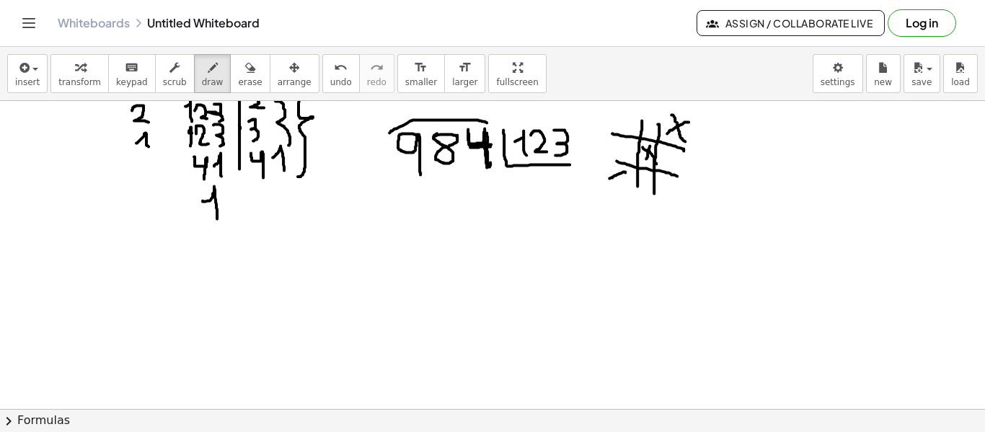
drag, startPoint x: 625, startPoint y: 172, endPoint x: 609, endPoint y: 177, distance: 16.9
click at [609, 177] on div at bounding box center [492, 349] width 985 height 784
drag, startPoint x: 611, startPoint y: 166, endPoint x: 626, endPoint y: 179, distance: 19.9
click at [626, 179] on div at bounding box center [492, 349] width 985 height 784
drag, startPoint x: 676, startPoint y: 128, endPoint x: 613, endPoint y: 185, distance: 84.7
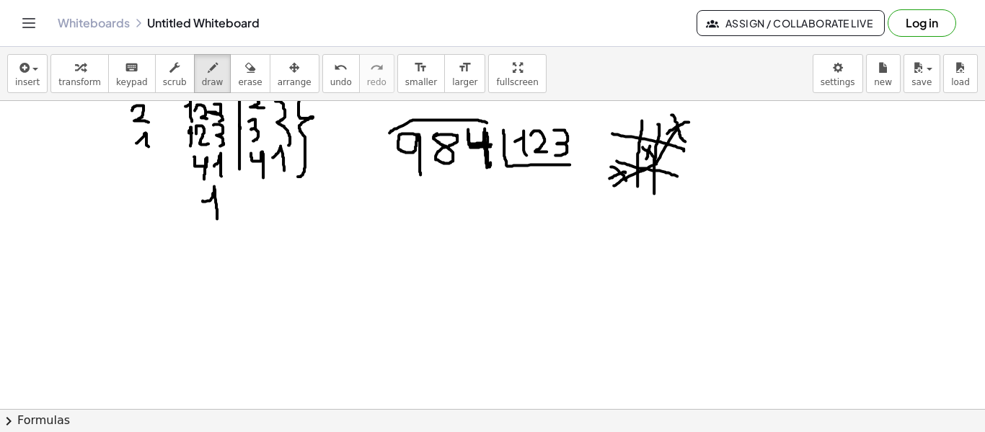
click at [613, 185] on div at bounding box center [492, 349] width 985 height 784
drag, startPoint x: 709, startPoint y: 126, endPoint x: 713, endPoint y: 164, distance: 38.4
click at [713, 164] on div at bounding box center [492, 349] width 985 height 784
drag, startPoint x: 741, startPoint y: 136, endPoint x: 758, endPoint y: 148, distance: 20.6
click at [758, 155] on div at bounding box center [492, 349] width 985 height 784
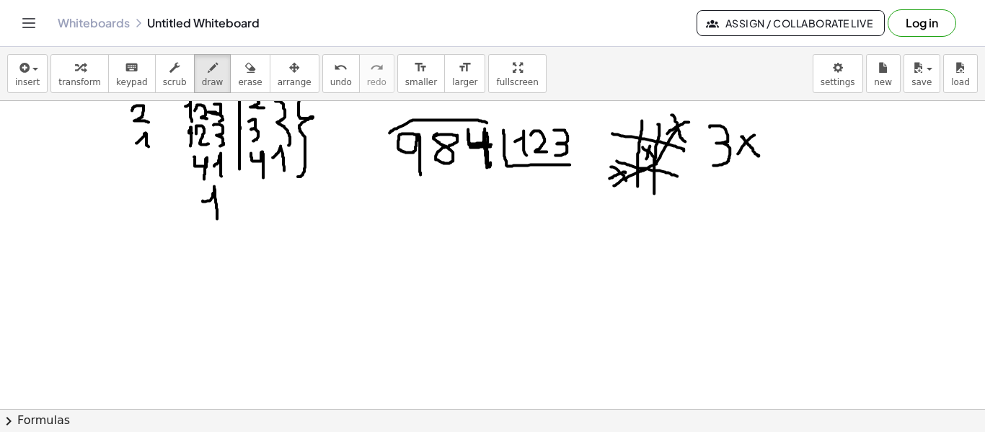
drag, startPoint x: 754, startPoint y: 134, endPoint x: 737, endPoint y: 153, distance: 25.0
click at [737, 153] on div at bounding box center [492, 349] width 985 height 784
drag, startPoint x: 767, startPoint y: 128, endPoint x: 781, endPoint y: 161, distance: 35.5
click at [781, 161] on div at bounding box center [492, 349] width 985 height 784
drag, startPoint x: 714, startPoint y: 179, endPoint x: 747, endPoint y: 174, distance: 32.8
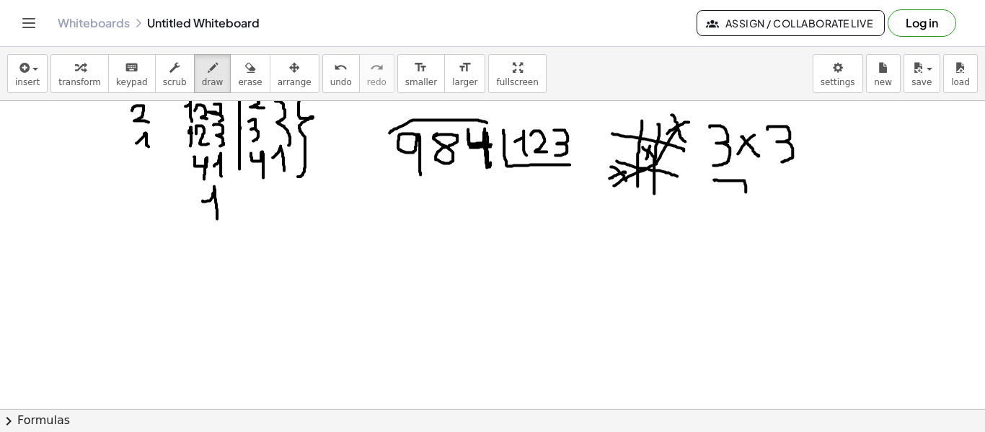
click at [747, 190] on div at bounding box center [492, 349] width 985 height 784
click at [270, 68] on button "arrange" at bounding box center [295, 73] width 50 height 39
click at [238, 68] on button "erase" at bounding box center [250, 73] width 40 height 39
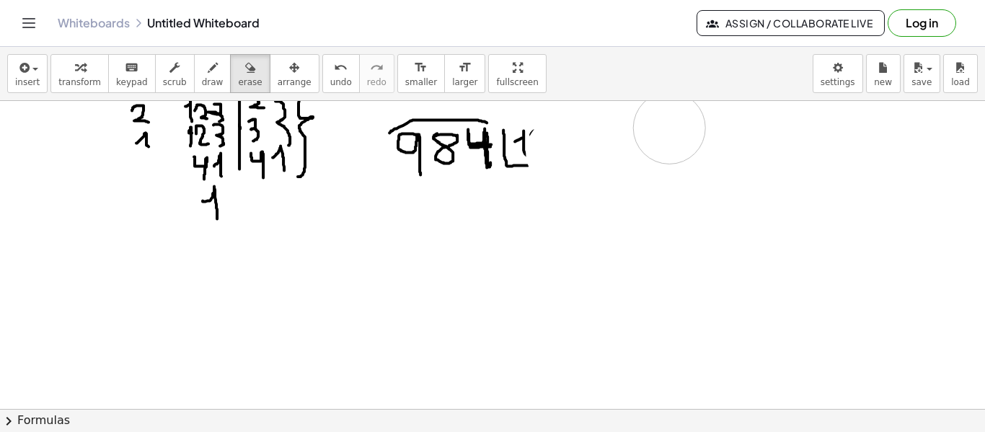
drag, startPoint x: 561, startPoint y: 151, endPoint x: 397, endPoint y: 134, distance: 165.2
click at [663, 178] on div at bounding box center [492, 349] width 985 height 784
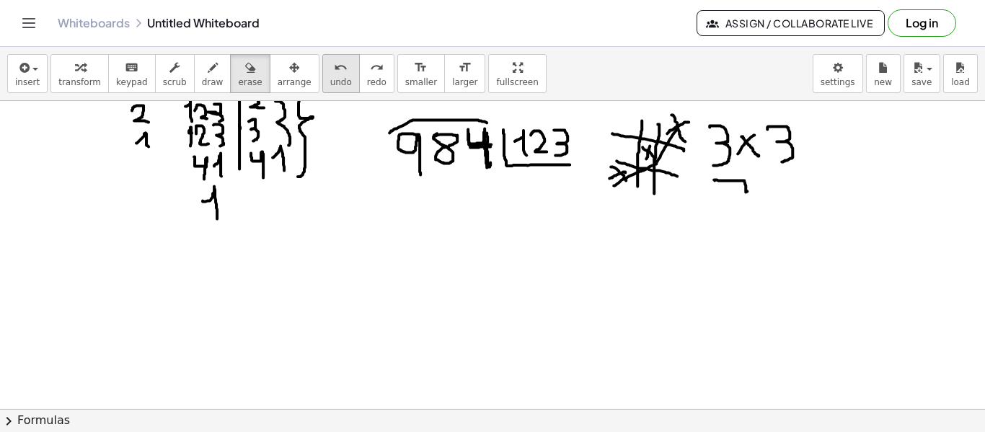
click at [330, 77] on span "undo" at bounding box center [341, 82] width 22 height 10
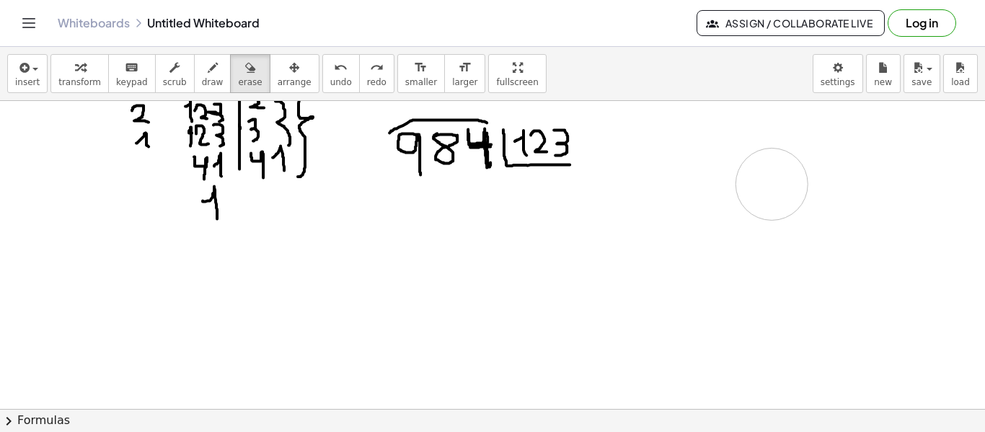
drag, startPoint x: 670, startPoint y: 138, endPoint x: 541, endPoint y: 147, distance: 128.6
click at [742, 194] on div at bounding box center [492, 349] width 985 height 784
click at [245, 71] on icon "button" at bounding box center [250, 67] width 10 height 17
click at [208, 71] on icon "button" at bounding box center [213, 67] width 10 height 17
click at [486, 128] on div at bounding box center [492, 349] width 985 height 784
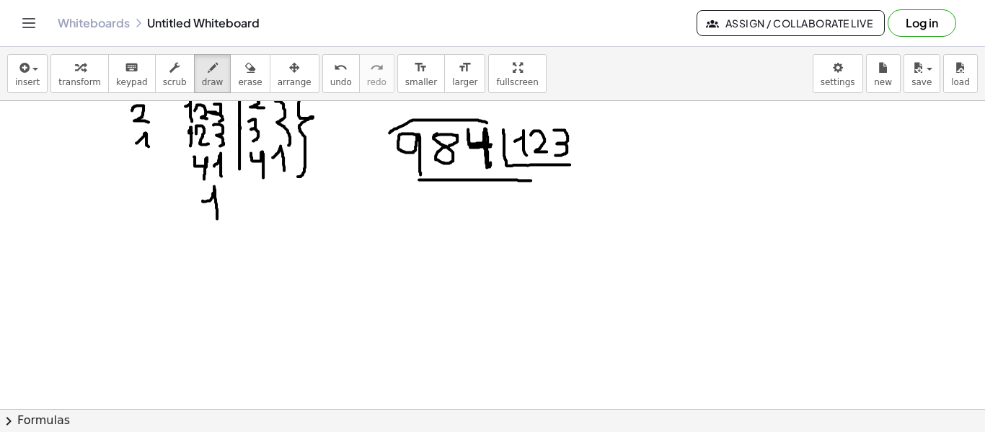
drag, startPoint x: 419, startPoint y: 179, endPoint x: 531, endPoint y: 179, distance: 112.4
click at [531, 179] on div at bounding box center [492, 349] width 985 height 784
drag, startPoint x: 518, startPoint y: 178, endPoint x: 532, endPoint y: 178, distance: 14.4
click at [532, 178] on div at bounding box center [492, 349] width 985 height 784
click at [528, 190] on div at bounding box center [492, 349] width 985 height 784
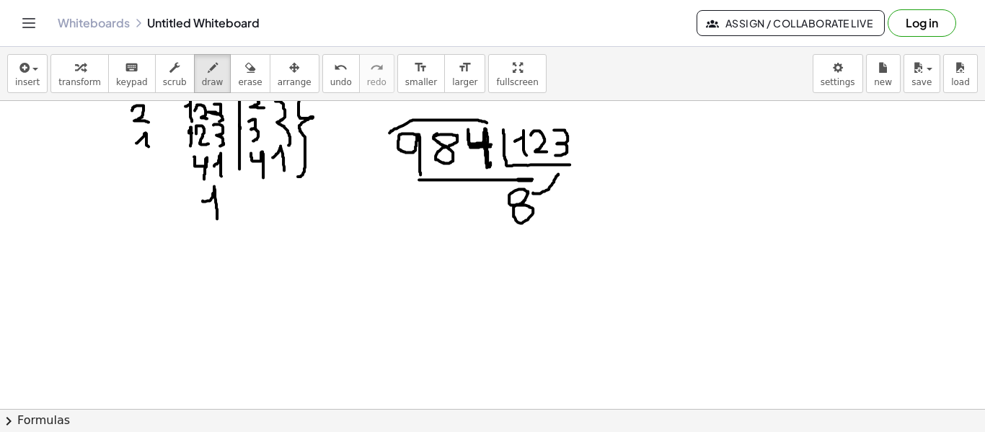
drag, startPoint x: 533, startPoint y: 192, endPoint x: 558, endPoint y: 173, distance: 31.4
click at [558, 173] on div at bounding box center [492, 349] width 985 height 784
drag, startPoint x: 549, startPoint y: 170, endPoint x: 564, endPoint y: 179, distance: 18.1
click at [564, 179] on div at bounding box center [492, 349] width 985 height 784
drag, startPoint x: 456, startPoint y: 125, endPoint x: 464, endPoint y: 128, distance: 8.2
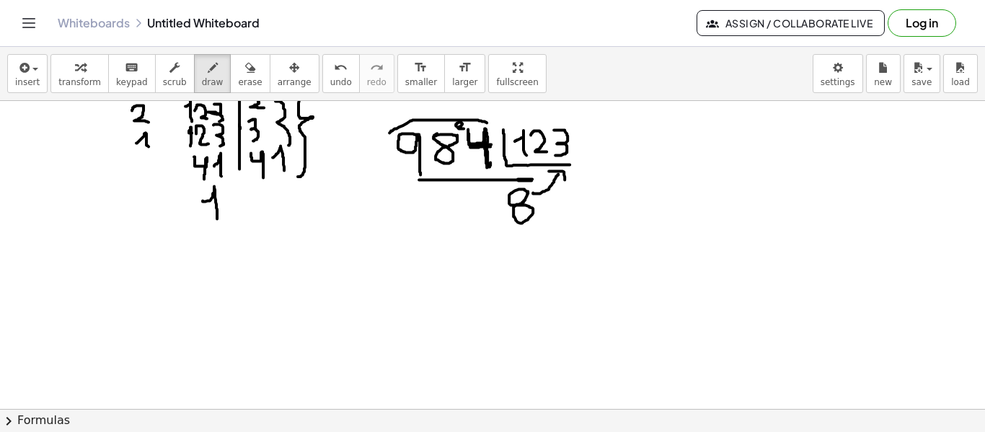
click at [464, 128] on div at bounding box center [492, 349] width 985 height 784
click at [487, 187] on div at bounding box center [492, 349] width 985 height 784
drag, startPoint x: 530, startPoint y: 191, endPoint x: 539, endPoint y: 173, distance: 20.0
click at [539, 173] on div at bounding box center [492, 349] width 985 height 784
drag, startPoint x: 533, startPoint y: 172, endPoint x: 547, endPoint y: 176, distance: 14.9
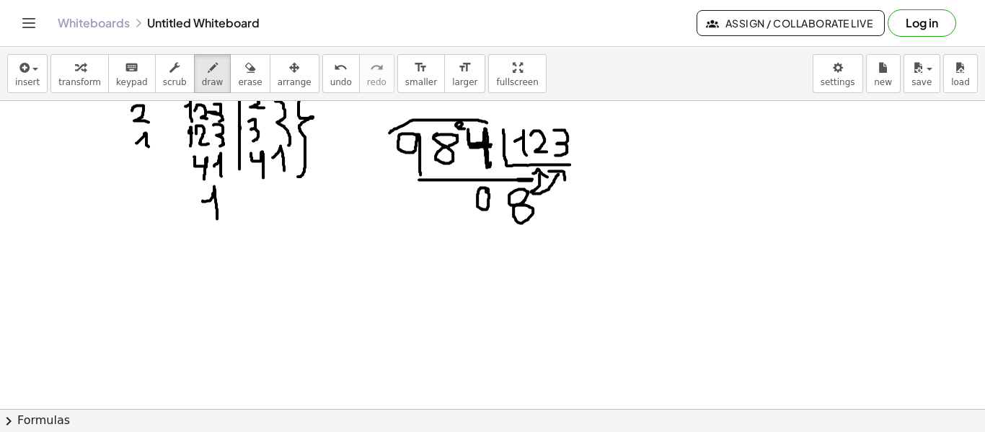
click at [547, 176] on div at bounding box center [492, 349] width 985 height 784
drag, startPoint x: 427, startPoint y: 128, endPoint x: 435, endPoint y: 131, distance: 7.8
click at [435, 131] on div at bounding box center [492, 349] width 985 height 784
click at [453, 185] on div at bounding box center [492, 349] width 985 height 784
drag, startPoint x: 519, startPoint y: 183, endPoint x: 518, endPoint y: 172, distance: 10.9
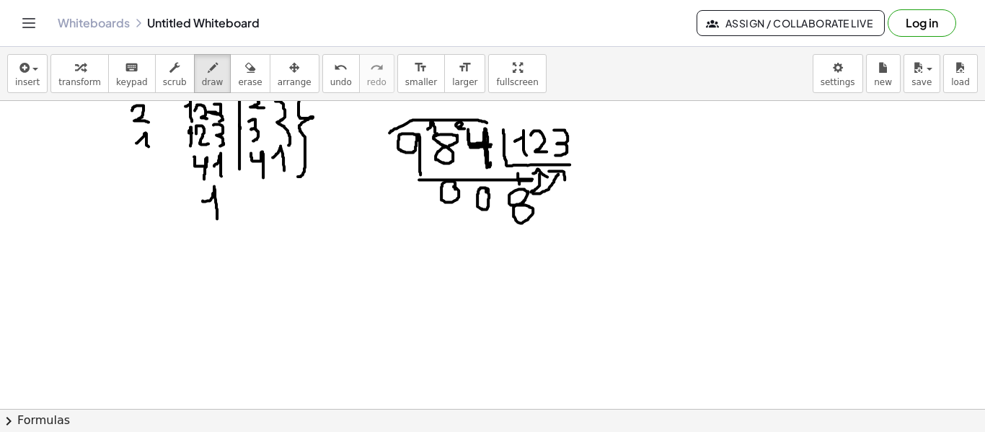
click at [518, 172] on div at bounding box center [492, 349] width 985 height 784
drag, startPoint x: 512, startPoint y: 172, endPoint x: 523, endPoint y: 169, distance: 11.0
click at [523, 169] on div at bounding box center [492, 349] width 985 height 784
click at [426, 186] on div at bounding box center [492, 349] width 985 height 784
drag, startPoint x: 410, startPoint y: 179, endPoint x: 443, endPoint y: 195, distance: 36.8
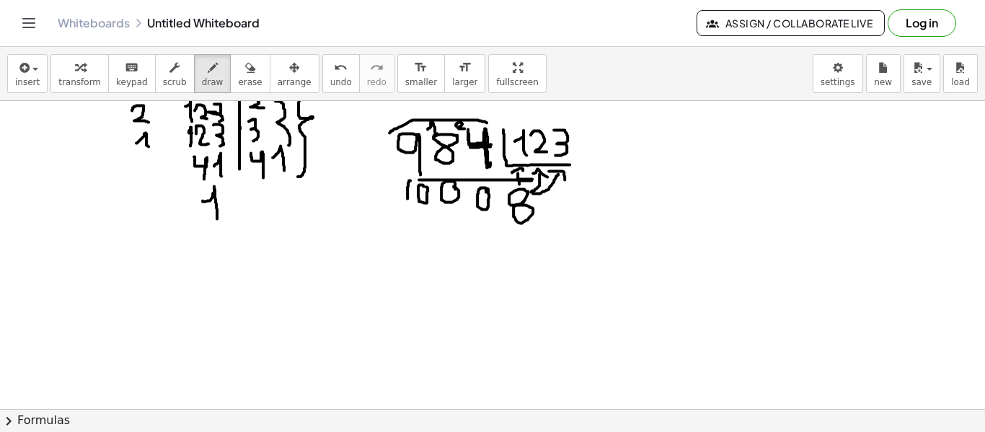
click at [417, 198] on div at bounding box center [492, 349] width 985 height 784
drag, startPoint x: 490, startPoint y: 182, endPoint x: 492, endPoint y: 210, distance: 28.2
click at [492, 210] on div at bounding box center [492, 349] width 985 height 784
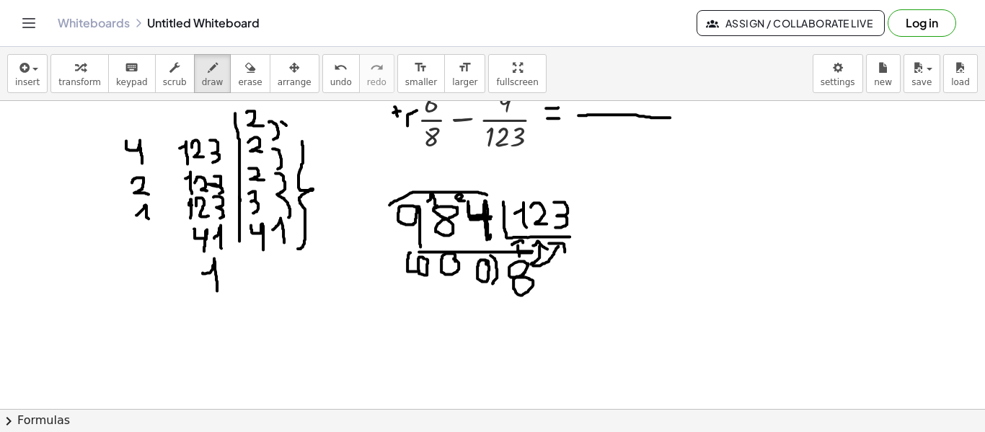
scroll to position [0, 0]
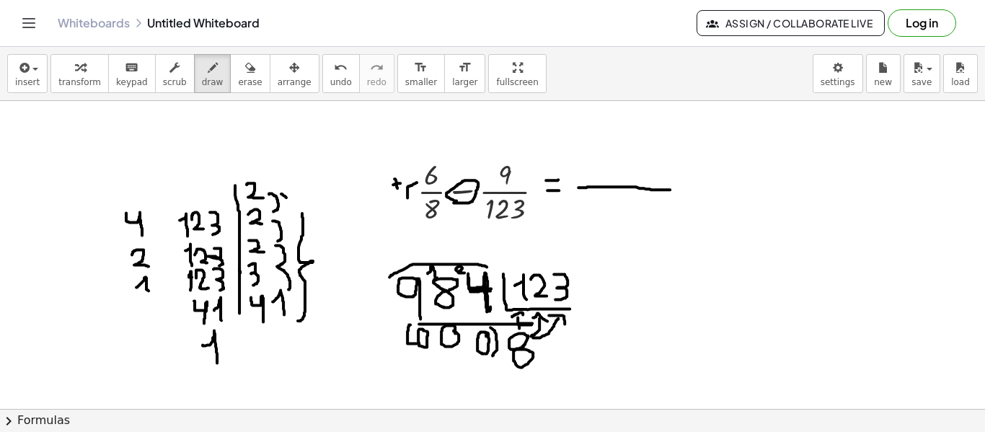
click at [241, 74] on button "erase" at bounding box center [250, 73] width 40 height 39
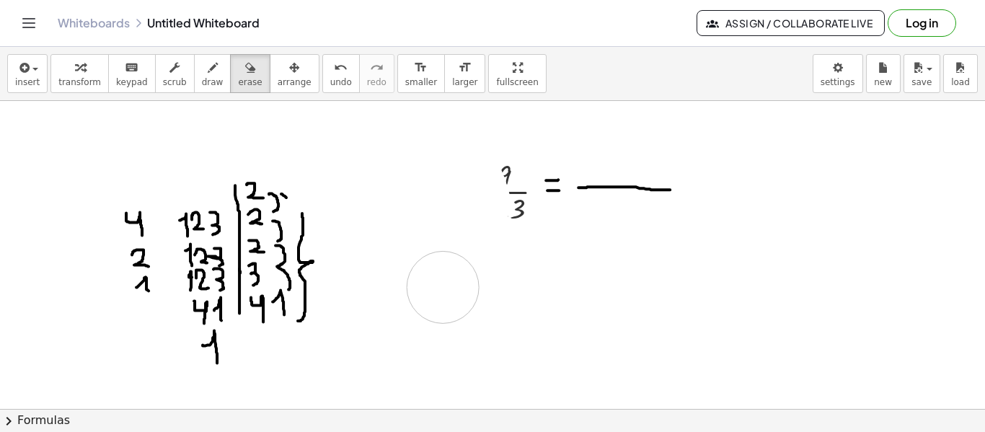
drag, startPoint x: 463, startPoint y: 175, endPoint x: 443, endPoint y: 286, distance: 112.8
click at [324, 86] on button "undo undo" at bounding box center [340, 73] width 37 height 39
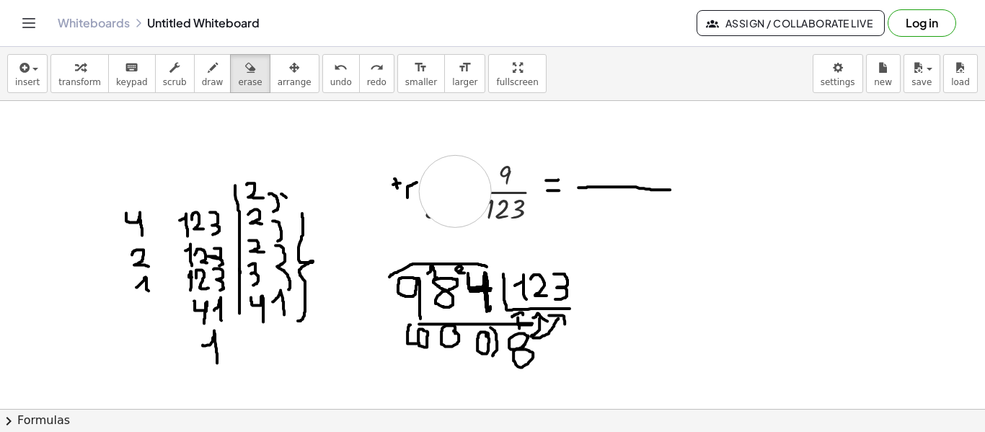
drag, startPoint x: 455, startPoint y: 190, endPoint x: 461, endPoint y: 185, distance: 8.2
click at [235, 75] on button "erase" at bounding box center [250, 73] width 40 height 39
click at [203, 79] on span "draw" at bounding box center [213, 82] width 22 height 10
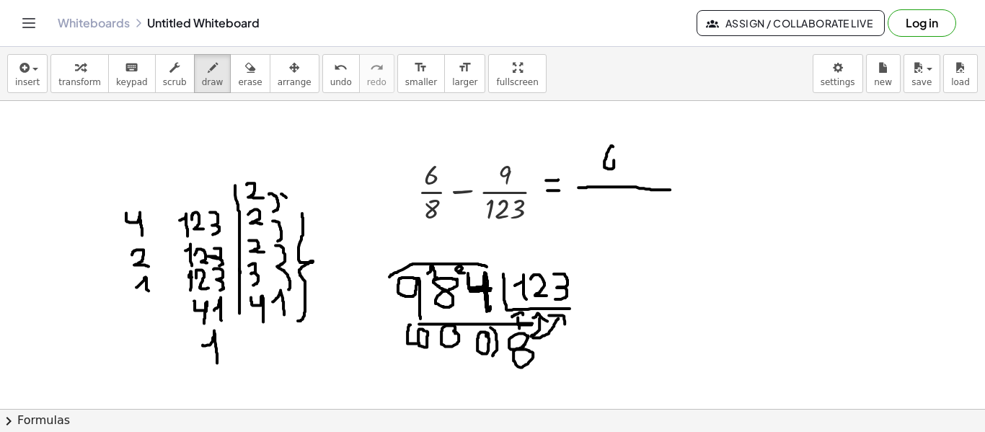
drag, startPoint x: 613, startPoint y: 146, endPoint x: 608, endPoint y: 157, distance: 12.6
drag, startPoint x: 631, startPoint y: 141, endPoint x: 627, endPoint y: 152, distance: 12.1
drag, startPoint x: 651, startPoint y: 137, endPoint x: 646, endPoint y: 154, distance: 18.0
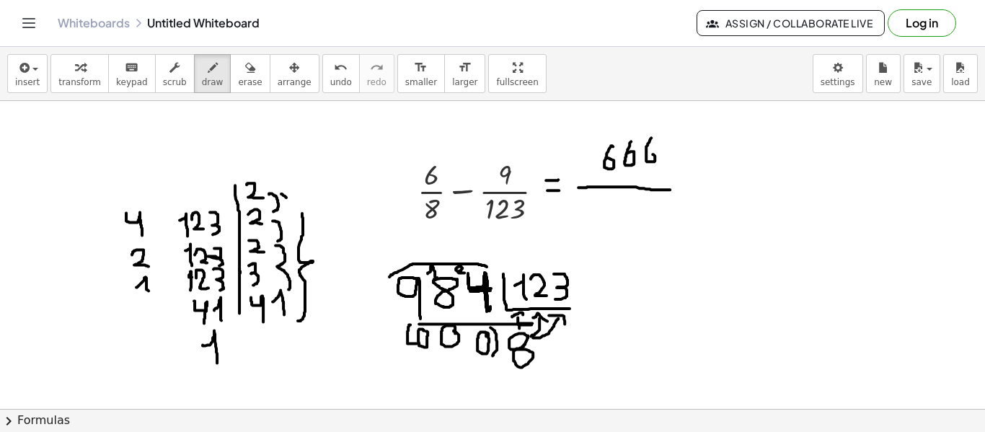
drag, startPoint x: 608, startPoint y: 197, endPoint x: 621, endPoint y: 221, distance: 27.7
drag, startPoint x: 649, startPoint y: 199, endPoint x: 635, endPoint y: 215, distance: 21.0
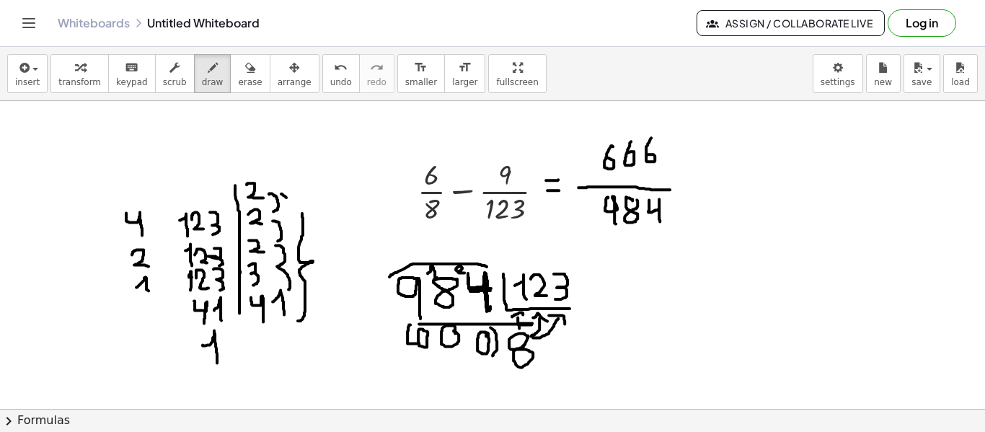
drag, startPoint x: 614, startPoint y: 195, endPoint x: 616, endPoint y: 221, distance: 25.3
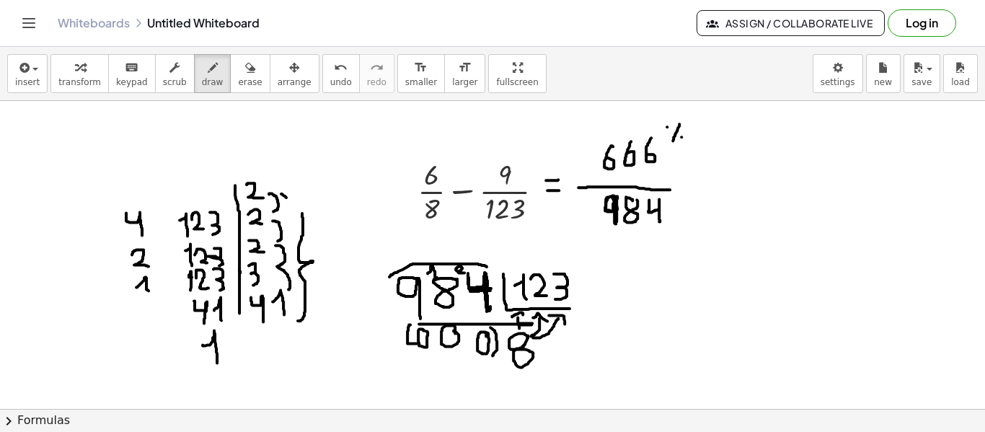
drag, startPoint x: 679, startPoint y: 123, endPoint x: 672, endPoint y: 140, distance: 17.8
drag, startPoint x: 694, startPoint y: 203, endPoint x: 688, endPoint y: 225, distance: 22.6
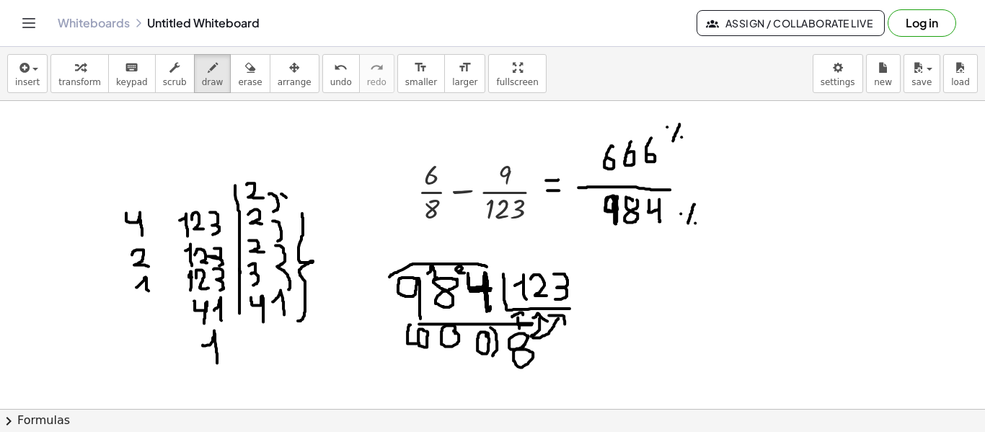
drag, startPoint x: 689, startPoint y: 180, endPoint x: 701, endPoint y: 180, distance: 11.5
drag, startPoint x: 693, startPoint y: 189, endPoint x: 703, endPoint y: 190, distance: 9.4
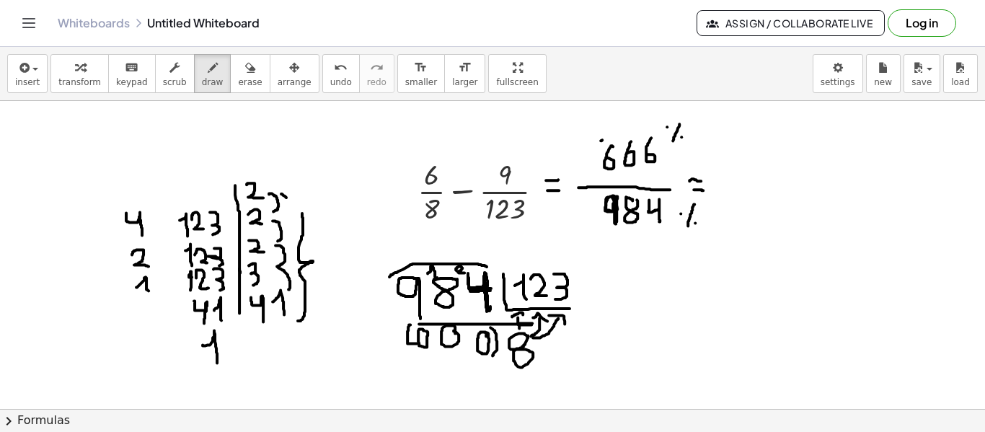
drag, startPoint x: 601, startPoint y: 140, endPoint x: 611, endPoint y: 138, distance: 10.2
drag, startPoint x: 619, startPoint y: 138, endPoint x: 631, endPoint y: 135, distance: 12.8
drag, startPoint x: 644, startPoint y: 133, endPoint x: 653, endPoint y: 132, distance: 8.7
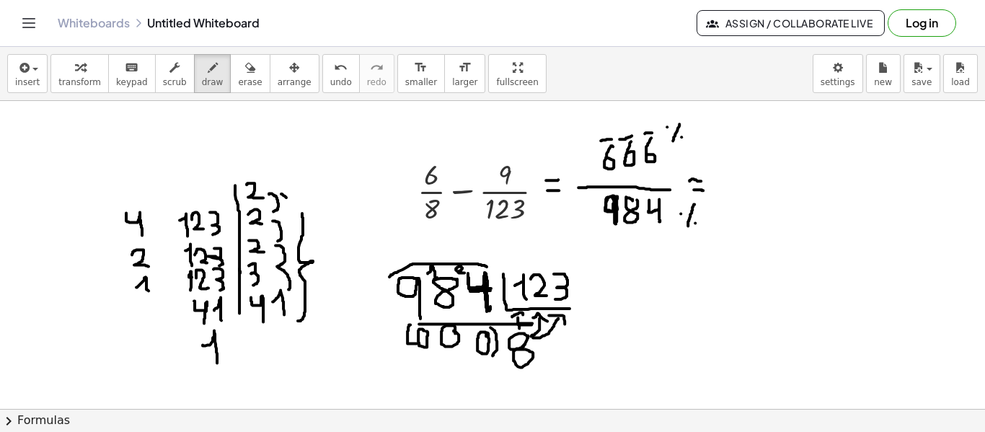
drag, startPoint x: 618, startPoint y: 148, endPoint x: 618, endPoint y: 160, distance: 11.6
drag, startPoint x: 613, startPoint y: 153, endPoint x: 621, endPoint y: 152, distance: 8.0
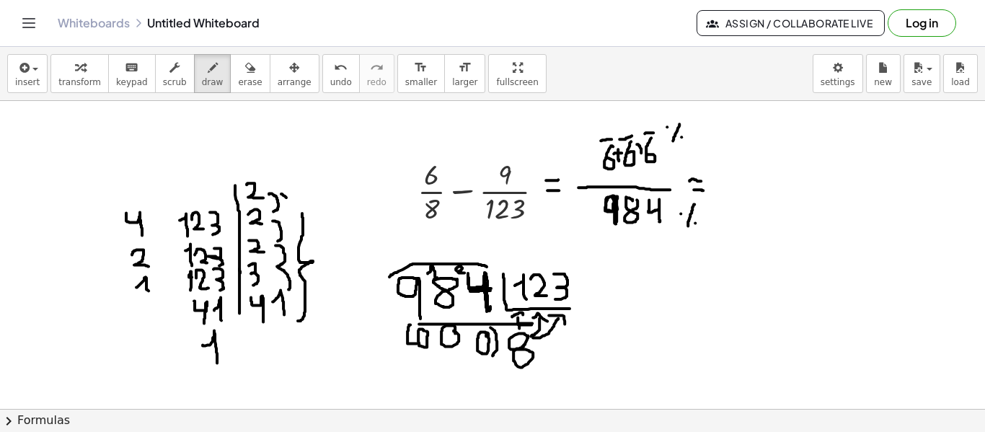
drag, startPoint x: 636, startPoint y: 143, endPoint x: 641, endPoint y: 152, distance: 9.7
drag, startPoint x: 637, startPoint y: 148, endPoint x: 645, endPoint y: 146, distance: 8.2
drag, startPoint x: 619, startPoint y: 229, endPoint x: 621, endPoint y: 244, distance: 15.3
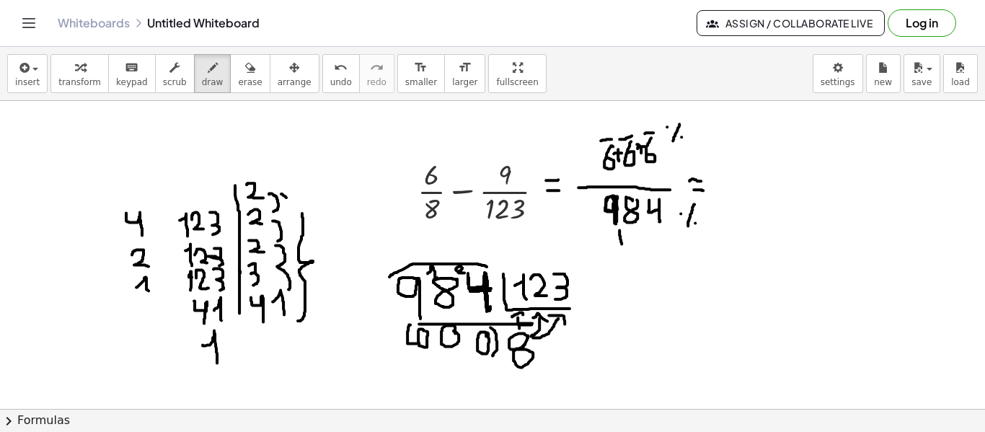
drag, startPoint x: 615, startPoint y: 239, endPoint x: 636, endPoint y: 236, distance: 21.9
drag, startPoint x: 647, startPoint y: 228, endPoint x: 648, endPoint y: 244, distance: 15.9
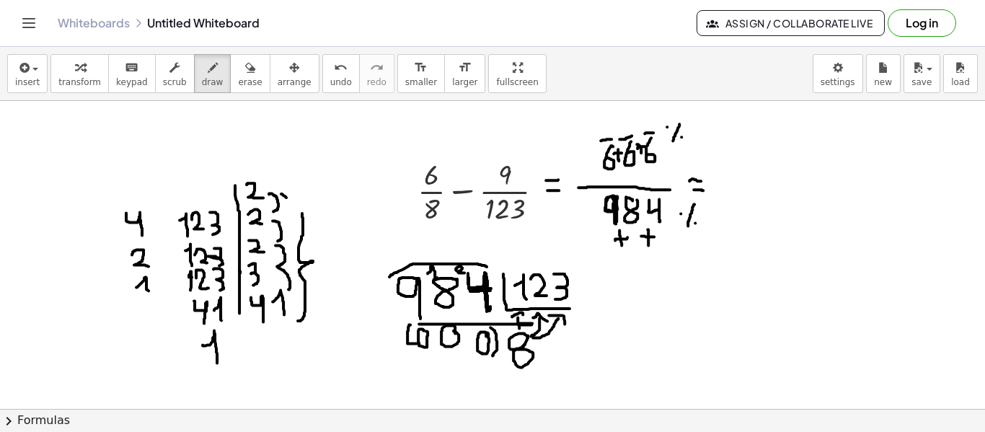
drag, startPoint x: 641, startPoint y: 235, endPoint x: 654, endPoint y: 236, distance: 13.0
drag, startPoint x: 710, startPoint y: 141, endPoint x: 715, endPoint y: 150, distance: 10.6
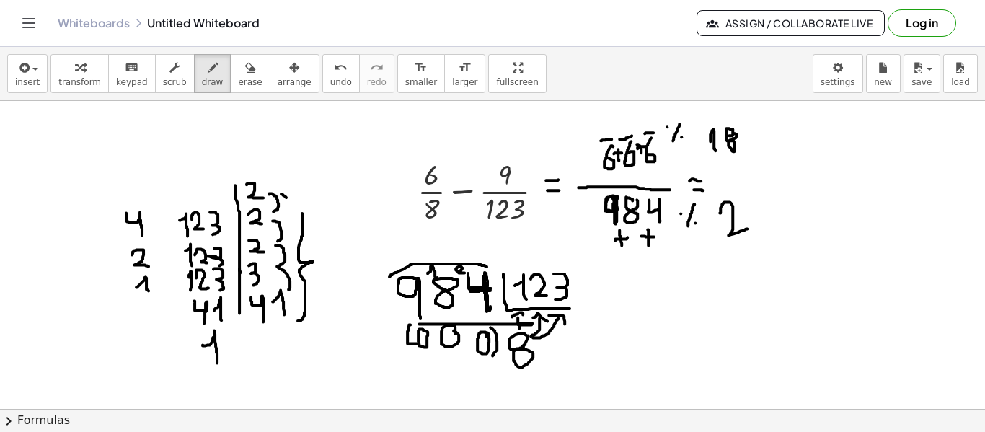
drag, startPoint x: 719, startPoint y: 212, endPoint x: 745, endPoint y: 203, distance: 27.4
drag, startPoint x: 742, startPoint y: 212, endPoint x: 760, endPoint y: 237, distance: 31.0
drag, startPoint x: 768, startPoint y: 115, endPoint x: 778, endPoint y: 136, distance: 23.2
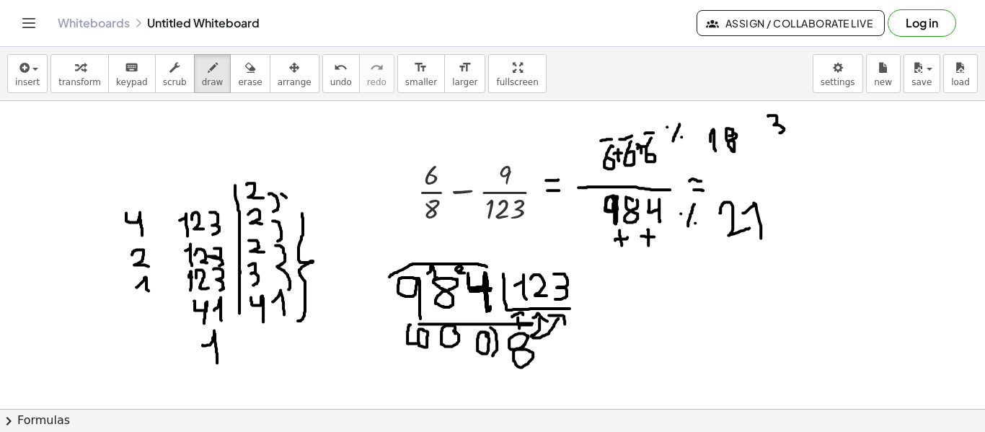
drag, startPoint x: 784, startPoint y: 185, endPoint x: 797, endPoint y: 208, distance: 26.5
drag, startPoint x: 786, startPoint y: 147, endPoint x: 786, endPoint y: 164, distance: 17.3
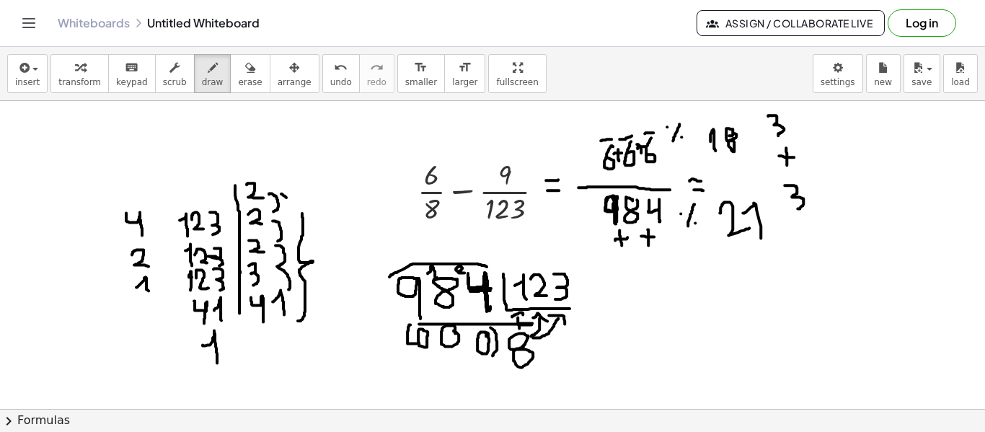
drag, startPoint x: 778, startPoint y: 155, endPoint x: 794, endPoint y: 156, distance: 15.9
drag, startPoint x: 801, startPoint y: 125, endPoint x: 802, endPoint y: 174, distance: 48.3
drag, startPoint x: 802, startPoint y: 127, endPoint x: 808, endPoint y: 174, distance: 48.0
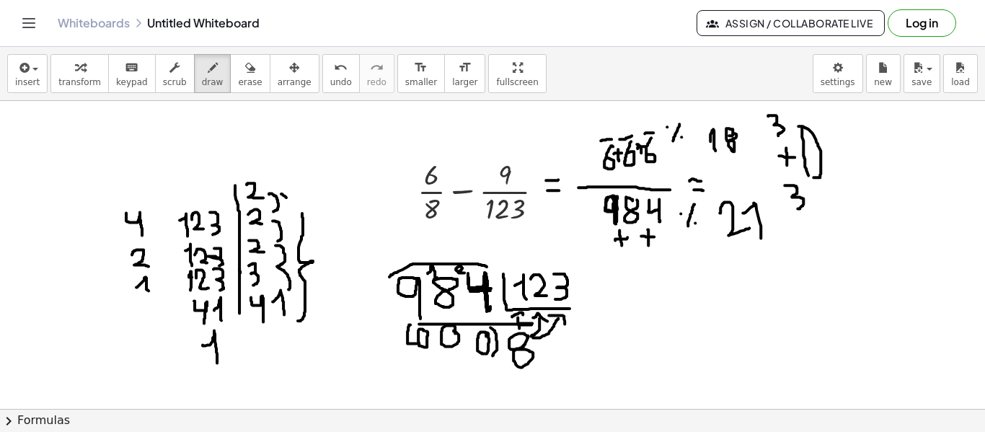
drag, startPoint x: 771, startPoint y: 140, endPoint x: 773, endPoint y: 182, distance: 42.6
drag, startPoint x: 831, startPoint y: 151, endPoint x: 847, endPoint y: 154, distance: 16.0
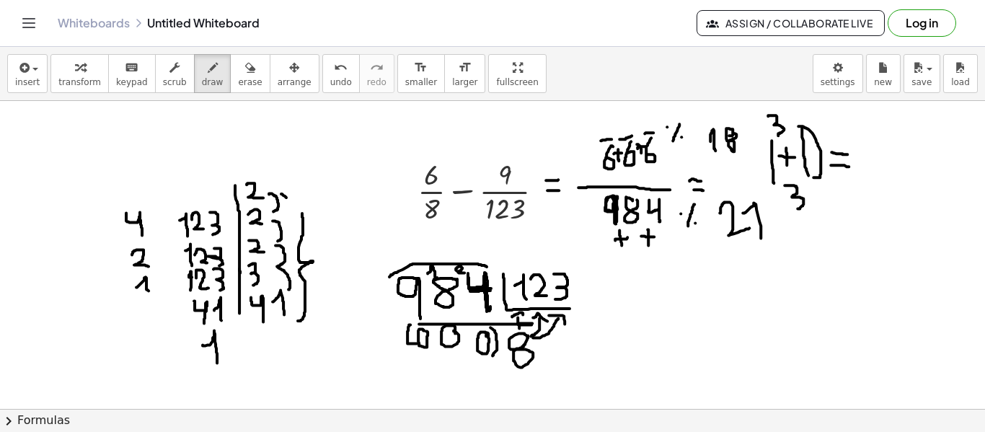
drag, startPoint x: 830, startPoint y: 164, endPoint x: 849, endPoint y: 166, distance: 18.8
drag, startPoint x: 873, startPoint y: 130, endPoint x: 867, endPoint y: 150, distance: 20.3
drag, startPoint x: 853, startPoint y: 136, endPoint x: 681, endPoint y: 167, distance: 175.2
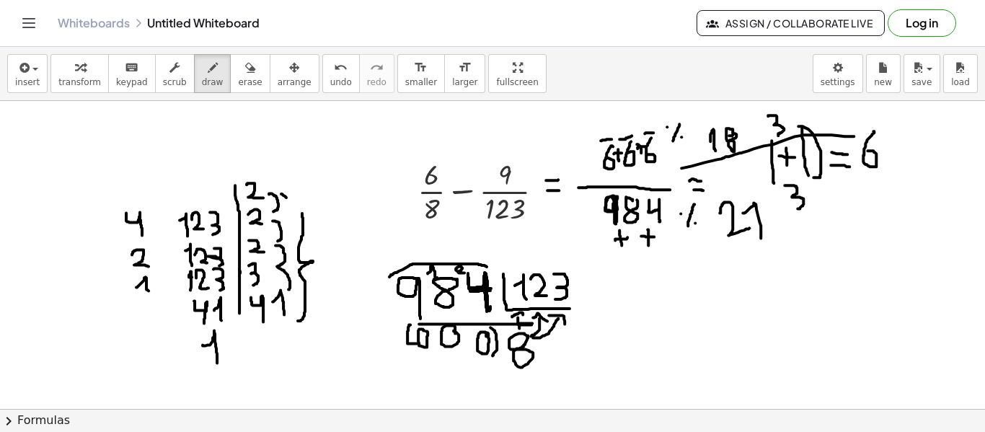
drag, startPoint x: 857, startPoint y: 177, endPoint x: 685, endPoint y: 231, distance: 180.6
drag, startPoint x: 595, startPoint y: 299, endPoint x: 607, endPoint y: 310, distance: 16.3
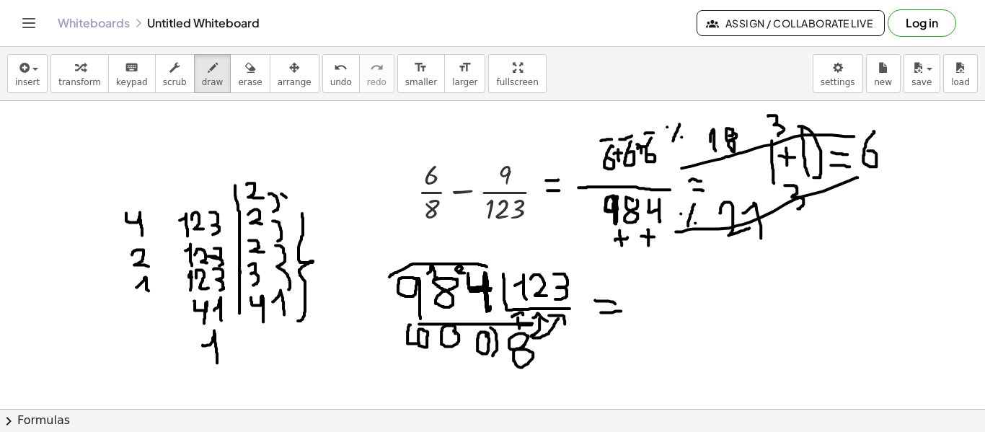
drag, startPoint x: 600, startPoint y: 311, endPoint x: 631, endPoint y: 312, distance: 30.3
drag, startPoint x: 641, startPoint y: 312, endPoint x: 734, endPoint y: 313, distance: 93.7
click at [238, 72] on div "button" at bounding box center [250, 66] width 24 height 17
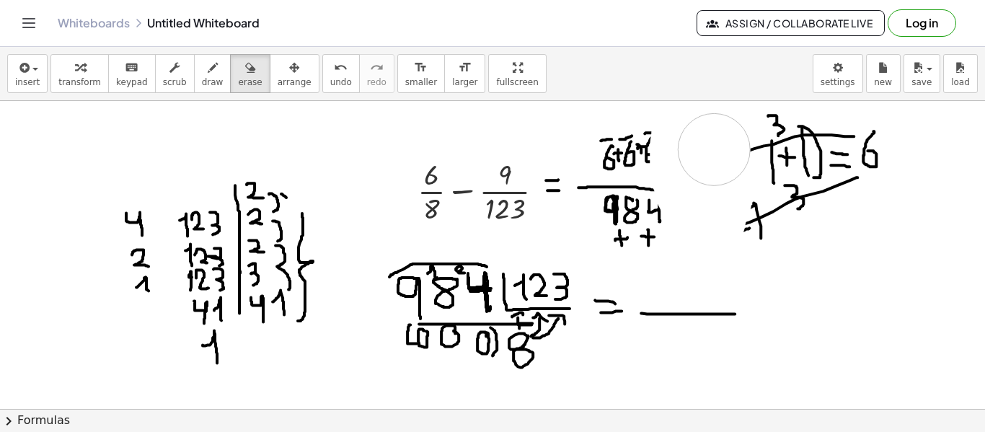
drag, startPoint x: 688, startPoint y: 122, endPoint x: 714, endPoint y: 148, distance: 37.2
click at [334, 59] on icon "undo" at bounding box center [341, 67] width 14 height 17
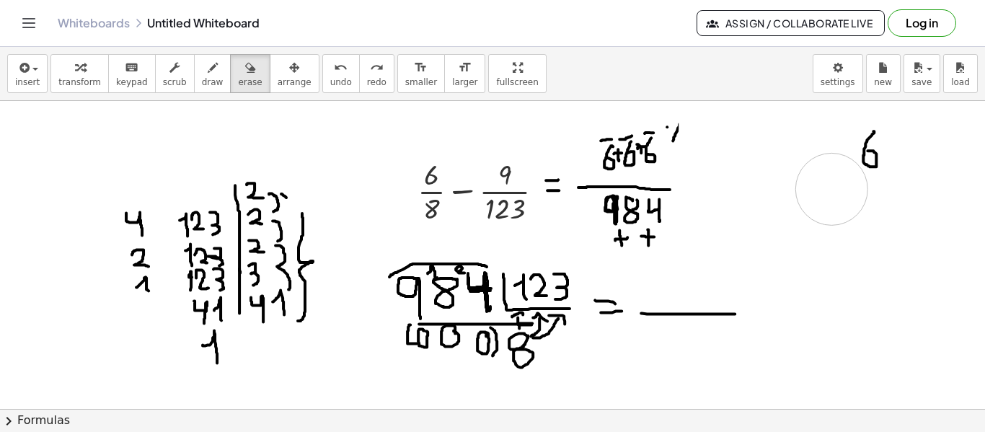
drag, startPoint x: 714, startPoint y: 116, endPoint x: 670, endPoint y: 148, distance: 54.6
click at [330, 77] on span "undo" at bounding box center [341, 82] width 22 height 10
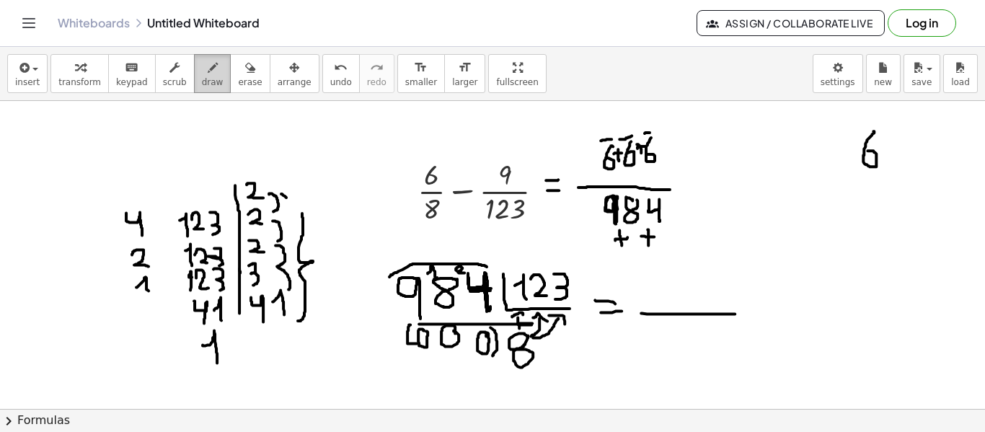
click at [205, 68] on button "draw" at bounding box center [212, 73] width 37 height 39
drag, startPoint x: 690, startPoint y: 174, endPoint x: 701, endPoint y: 172, distance: 10.9
drag, startPoint x: 689, startPoint y: 185, endPoint x: 703, endPoint y: 185, distance: 14.4
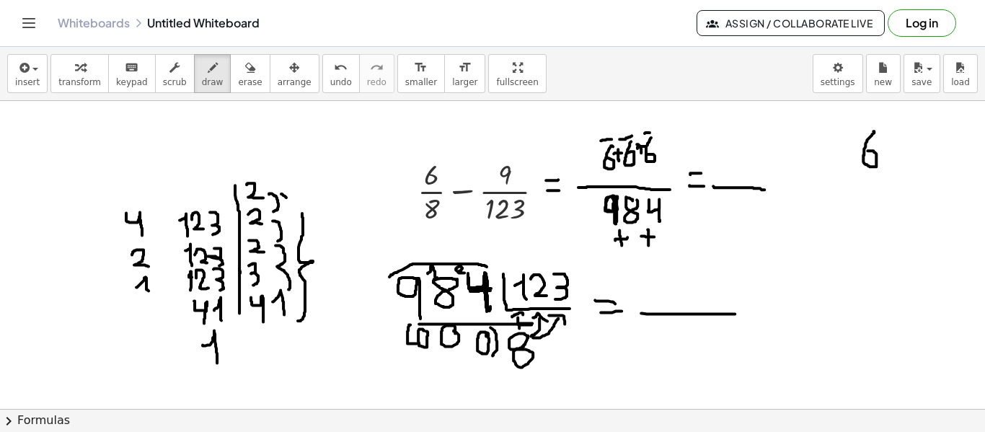
drag, startPoint x: 713, startPoint y: 185, endPoint x: 766, endPoint y: 189, distance: 53.5
drag, startPoint x: 720, startPoint y: 162, endPoint x: 724, endPoint y: 174, distance: 12.8
drag, startPoint x: 737, startPoint y: 158, endPoint x: 743, endPoint y: 168, distance: 12.0
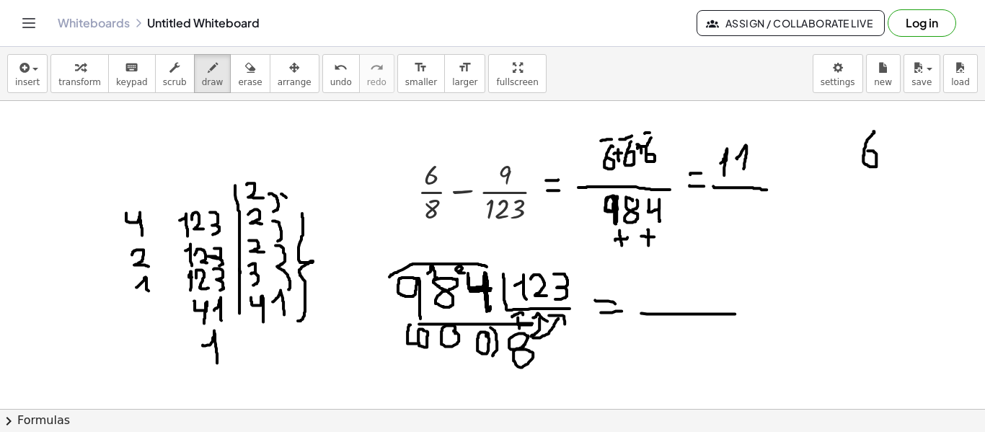
drag, startPoint x: 756, startPoint y: 157, endPoint x: 768, endPoint y: 174, distance: 20.8
drag, startPoint x: 709, startPoint y: 216, endPoint x: 730, endPoint y: 225, distance: 22.6
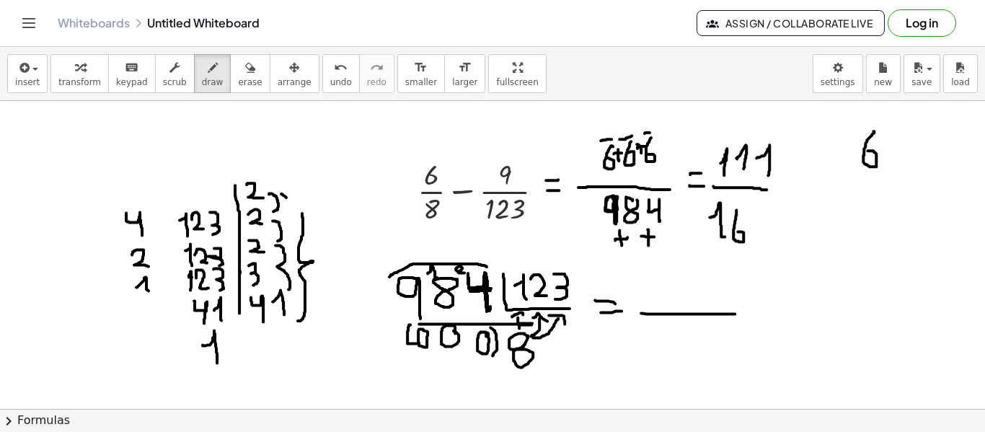
drag, startPoint x: 736, startPoint y: 209, endPoint x: 744, endPoint y: 222, distance: 15.2
drag, startPoint x: 751, startPoint y: 205, endPoint x: 771, endPoint y: 240, distance: 40.3
drag, startPoint x: 803, startPoint y: 172, endPoint x: 728, endPoint y: 258, distance: 114.5
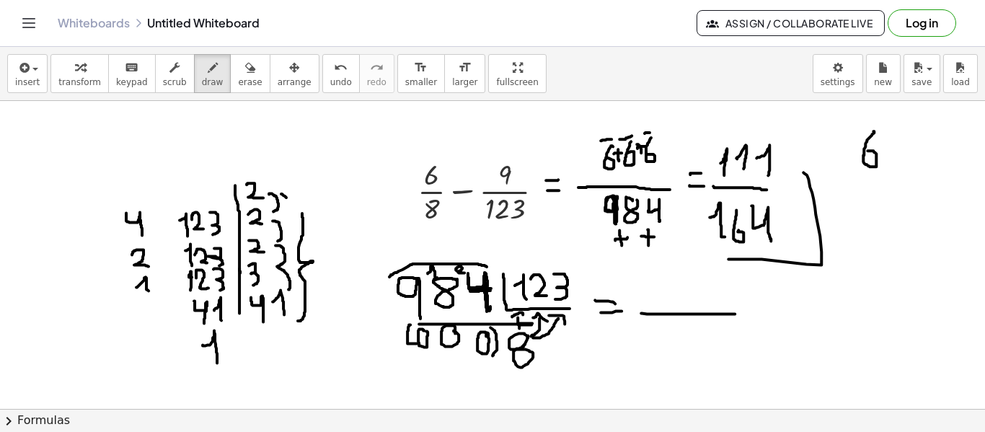
click at [238, 72] on div "button" at bounding box center [250, 66] width 24 height 17
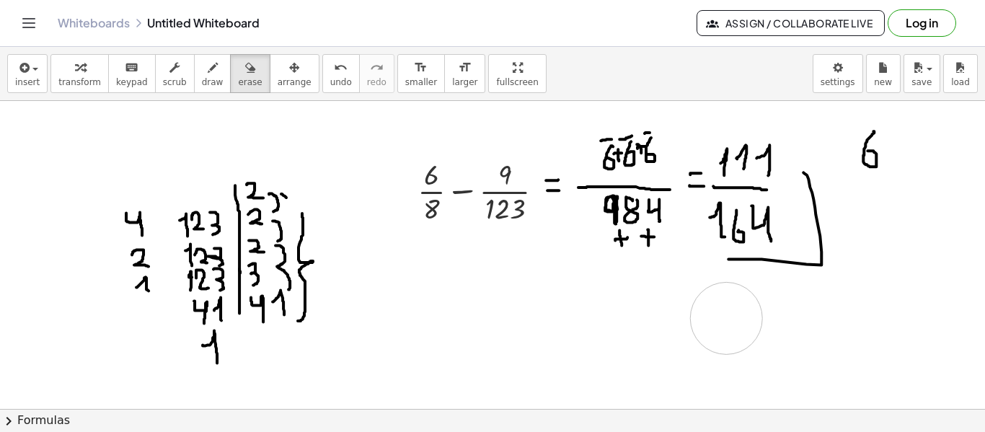
drag, startPoint x: 414, startPoint y: 265, endPoint x: 726, endPoint y: 317, distance: 315.8
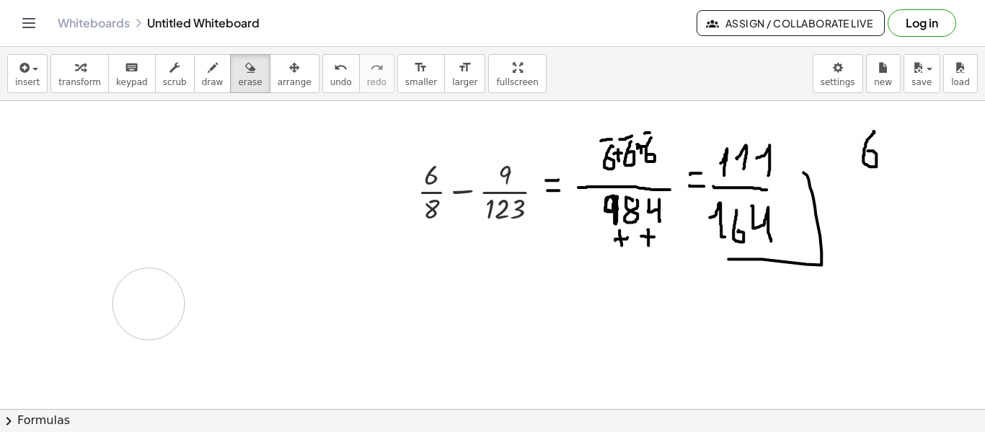
drag, startPoint x: 289, startPoint y: 290, endPoint x: 461, endPoint y: 218, distance: 186.7
click at [203, 63] on div "button" at bounding box center [213, 66] width 22 height 17
drag, startPoint x: 470, startPoint y: 206, endPoint x: 462, endPoint y: 210, distance: 8.7
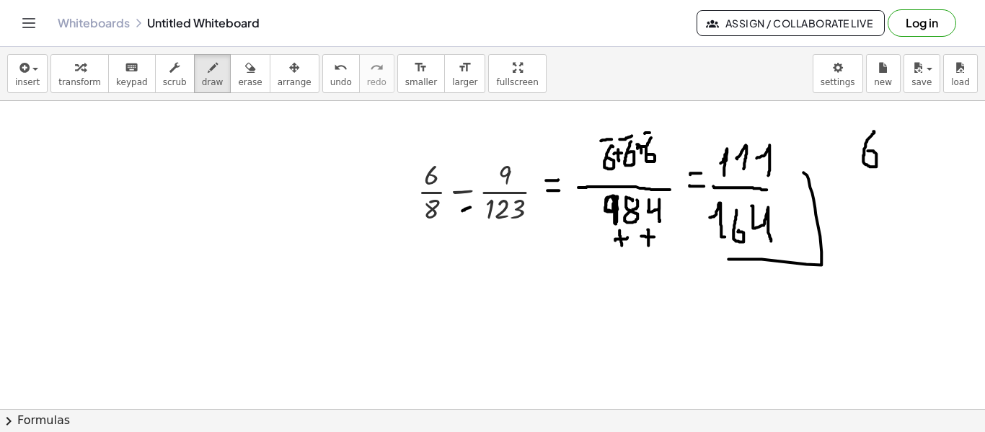
drag, startPoint x: 460, startPoint y: 203, endPoint x: 468, endPoint y: 211, distance: 11.2
drag, startPoint x: 468, startPoint y: 205, endPoint x: 458, endPoint y: 212, distance: 11.4
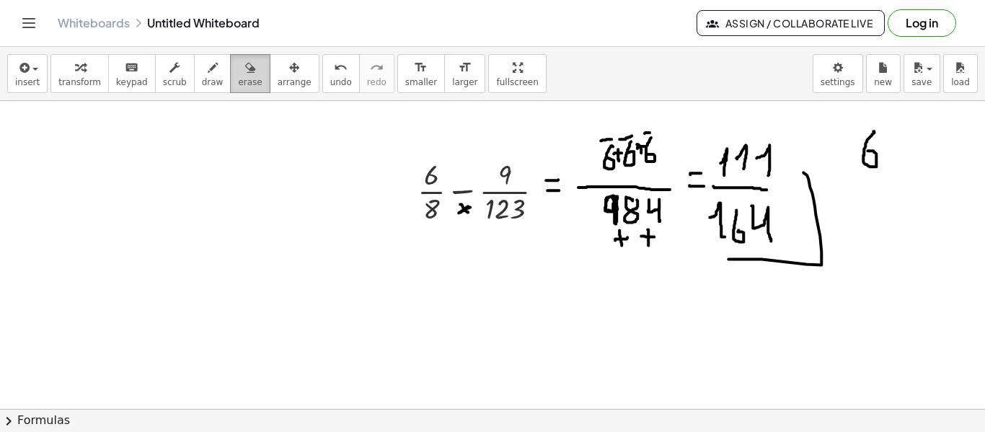
click at [238, 70] on div "button" at bounding box center [250, 66] width 24 height 17
drag, startPoint x: 636, startPoint y: 296, endPoint x: 537, endPoint y: 262, distance: 105.1
click at [208, 74] on icon "button" at bounding box center [213, 67] width 10 height 17
drag, startPoint x: 592, startPoint y: 230, endPoint x: 677, endPoint y: 228, distance: 85.1
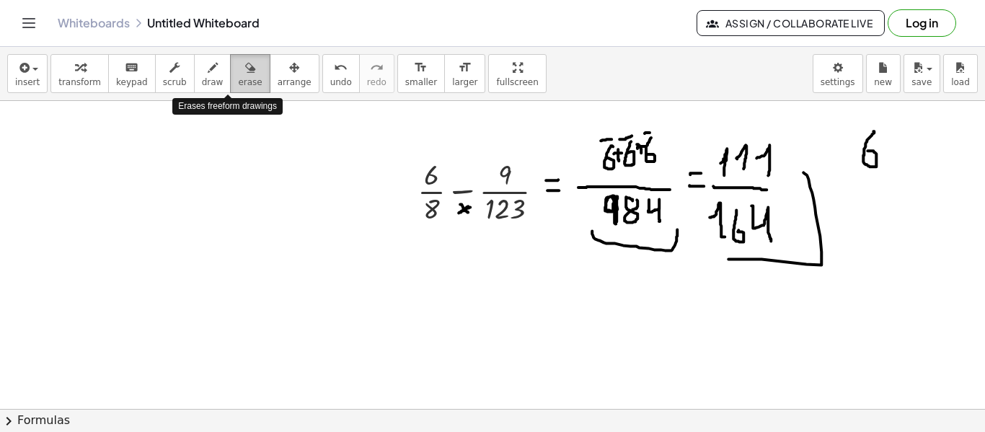
click at [238, 79] on span "erase" at bounding box center [250, 82] width 24 height 10
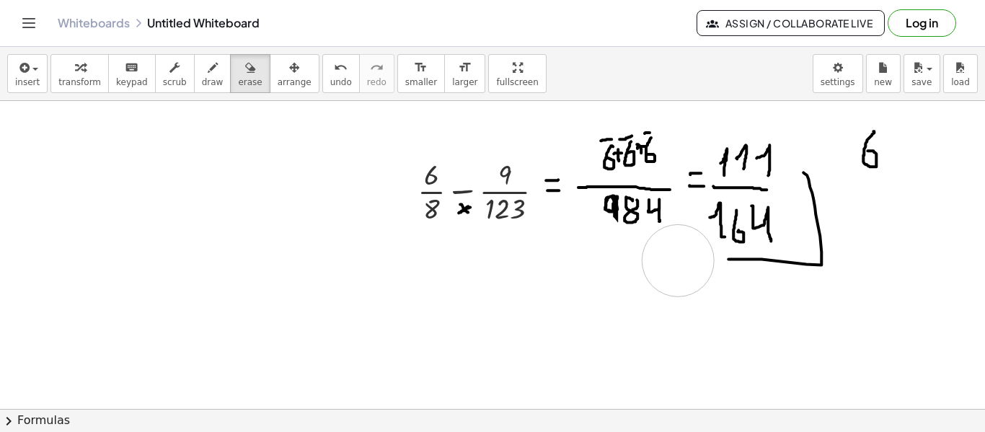
drag, startPoint x: 585, startPoint y: 241, endPoint x: 678, endPoint y: 259, distance: 94.0
drag, startPoint x: 200, startPoint y: 80, endPoint x: 430, endPoint y: 185, distance: 251.9
click at [203, 79] on span "draw" at bounding box center [213, 82] width 22 height 10
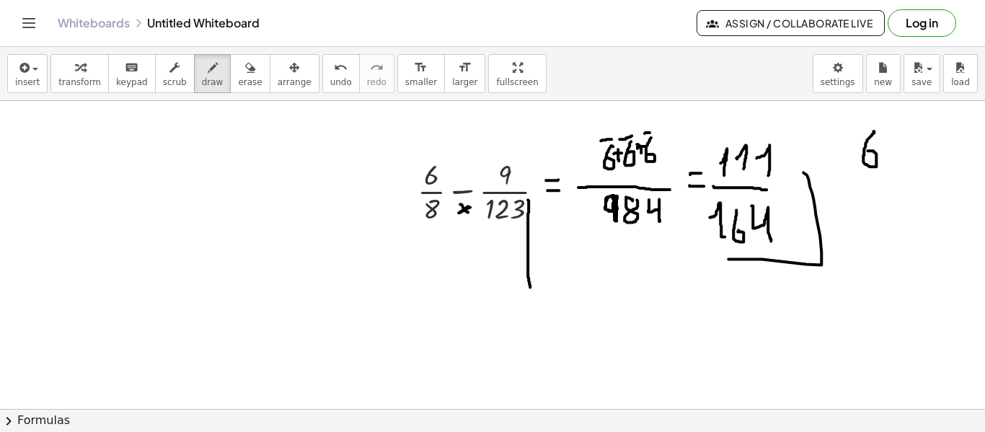
drag, startPoint x: 528, startPoint y: 199, endPoint x: 530, endPoint y: 288, distance: 88.7
drag, startPoint x: 234, startPoint y: 76, endPoint x: 287, endPoint y: 86, distance: 53.4
click at [244, 76] on button "erase" at bounding box center [250, 73] width 40 height 39
click at [334, 63] on icon "undo" at bounding box center [341, 67] width 14 height 17
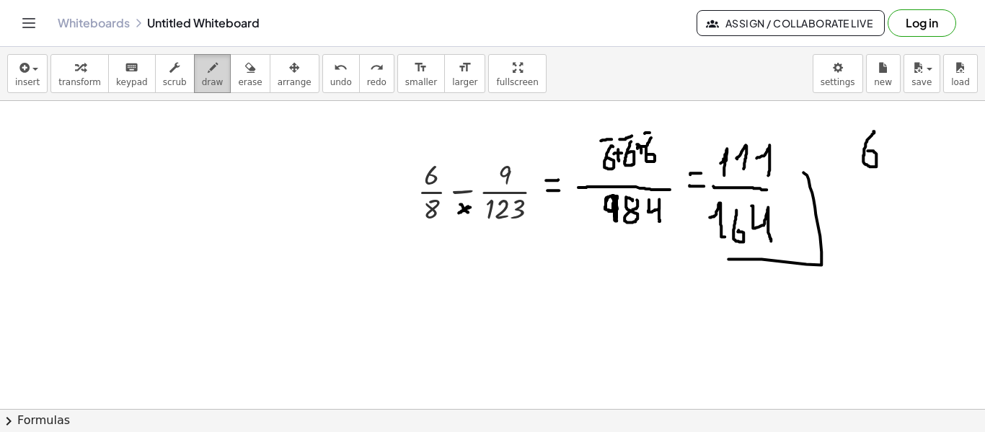
click at [207, 74] on button "draw" at bounding box center [212, 73] width 37 height 39
click at [238, 65] on div "button" at bounding box center [250, 66] width 24 height 17
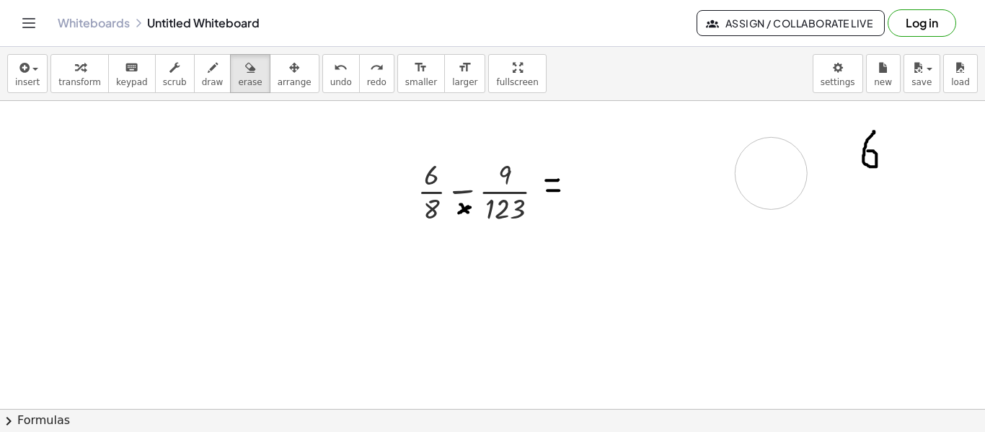
drag, startPoint x: 601, startPoint y: 152, endPoint x: 555, endPoint y: 210, distance: 73.8
click at [194, 66] on button "draw" at bounding box center [212, 73] width 37 height 39
drag, startPoint x: 571, startPoint y: 194, endPoint x: 674, endPoint y: 190, distance: 103.1
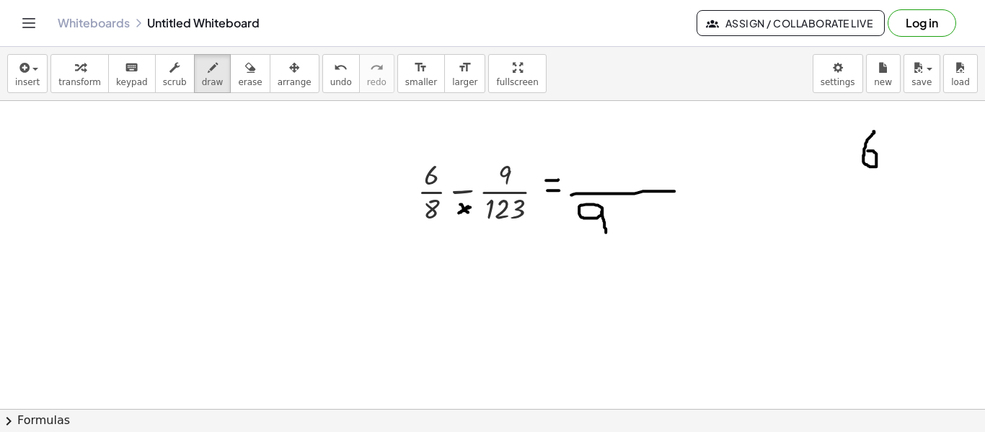
drag, startPoint x: 602, startPoint y: 213, endPoint x: 619, endPoint y: 210, distance: 17.4
drag, startPoint x: 640, startPoint y: 203, endPoint x: 567, endPoint y: 249, distance: 86.2
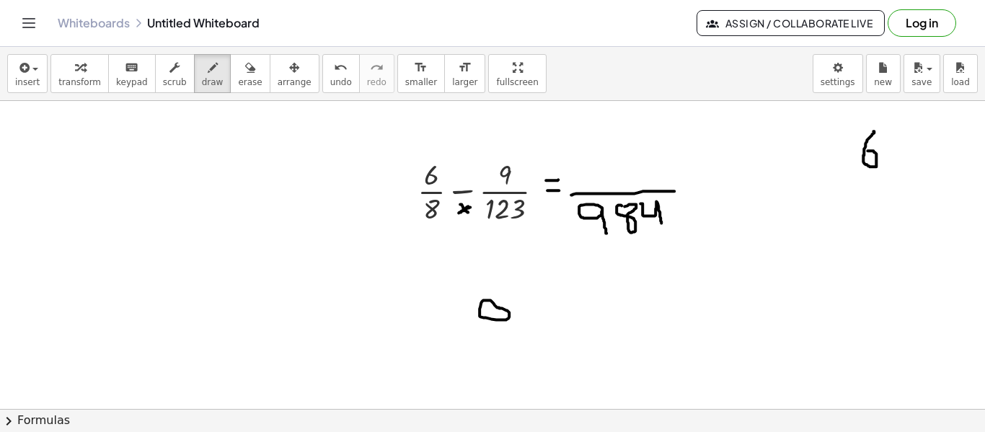
drag, startPoint x: 499, startPoint y: 306, endPoint x: 533, endPoint y: 319, distance: 36.0
drag, startPoint x: 234, startPoint y: 82, endPoint x: 314, endPoint y: 120, distance: 88.7
click at [239, 83] on button "erase" at bounding box center [250, 73] width 40 height 39
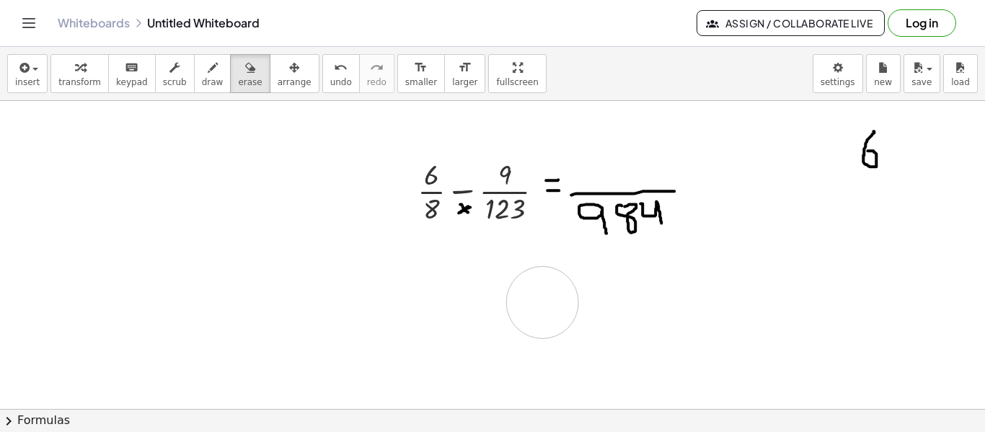
drag, startPoint x: 470, startPoint y: 270, endPoint x: 542, endPoint y: 301, distance: 78.5
click at [238, 81] on span "erase" at bounding box center [250, 82] width 24 height 10
click at [203, 75] on button "draw" at bounding box center [212, 73] width 37 height 39
click at [245, 69] on icon "button" at bounding box center [250, 67] width 10 height 17
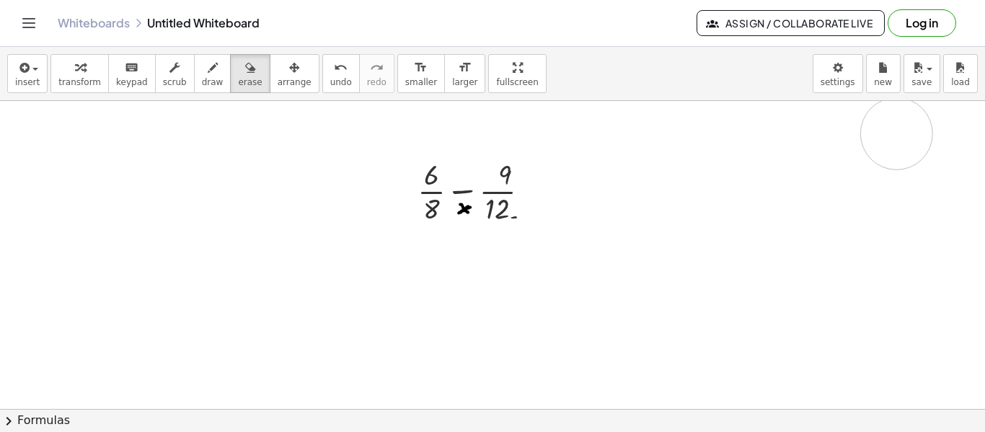
drag, startPoint x: 624, startPoint y: 259, endPoint x: 444, endPoint y: 112, distance: 232.6
click at [278, 66] on div "button" at bounding box center [295, 66] width 34 height 17
click at [238, 61] on div "button" at bounding box center [250, 66] width 24 height 17
drag, startPoint x: 489, startPoint y: 218, endPoint x: 437, endPoint y: 195, distance: 57.2
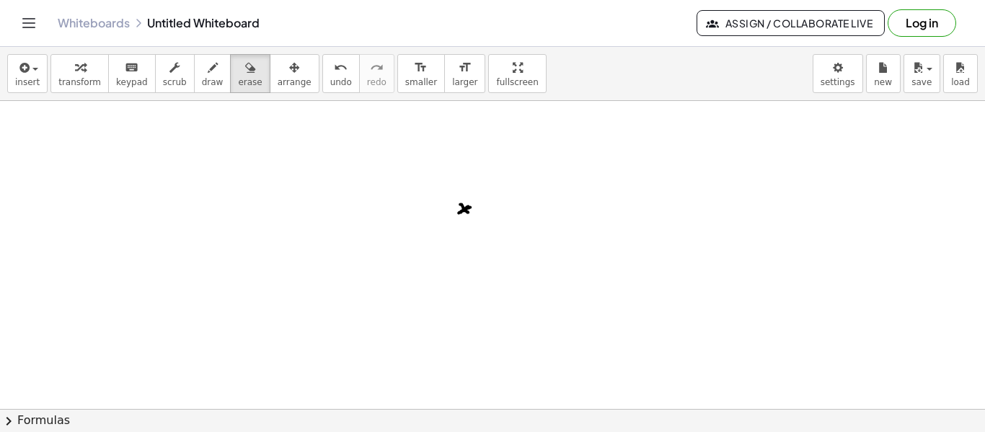
click at [30, 72] on span "button" at bounding box center [31, 69] width 3 height 10
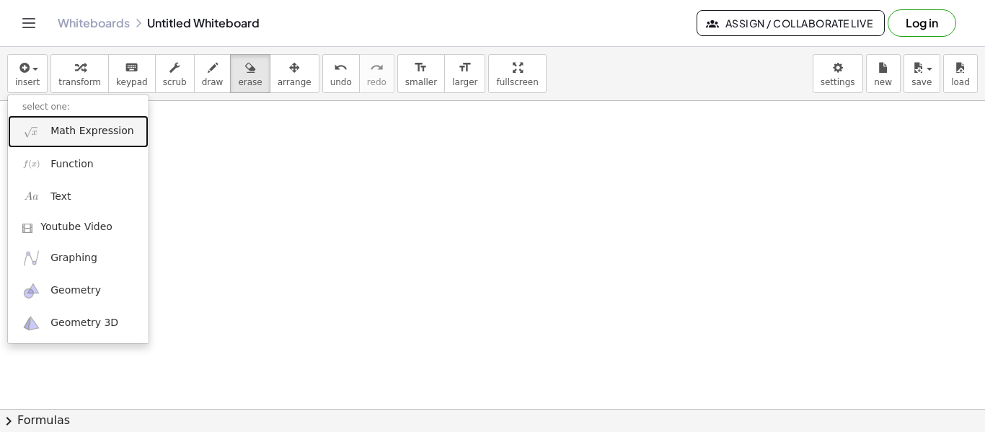
click at [54, 128] on span "Math Expression" at bounding box center [91, 131] width 83 height 14
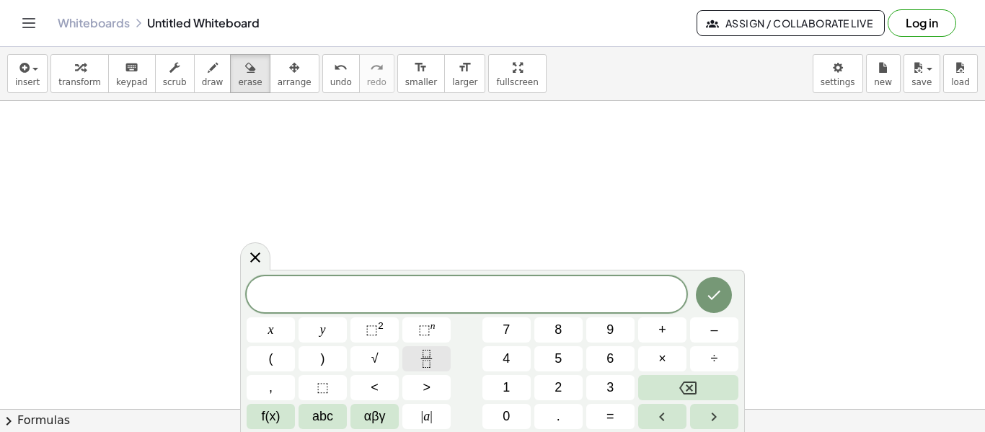
click at [419, 363] on icon "Fraction" at bounding box center [426, 359] width 18 height 18
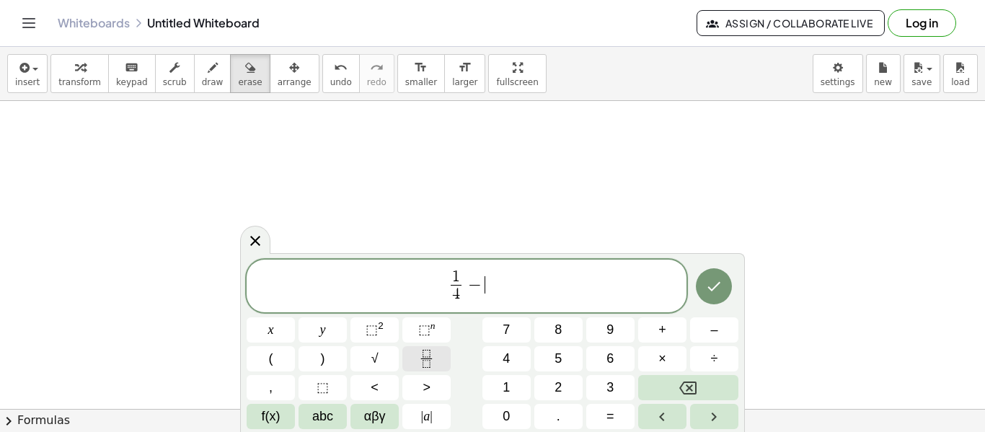
click at [414, 363] on button "Fraction" at bounding box center [426, 358] width 48 height 25
click at [454, 280] on span "1 4 ​" at bounding box center [447, 287] width 17 height 35
click at [456, 286] on span "1 4 ​ ​ − 1 2 ​" at bounding box center [467, 287] width 440 height 38
click at [346, 416] on button "abc" at bounding box center [322, 416] width 48 height 25
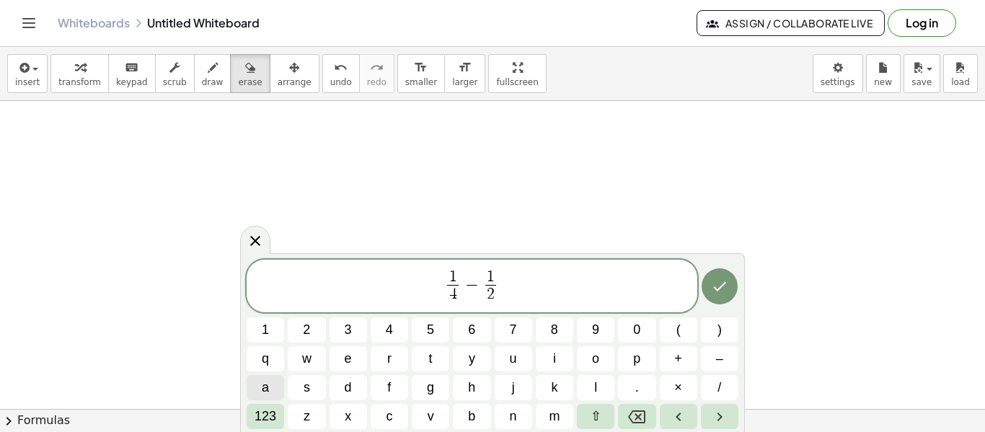
click at [277, 383] on button "a" at bounding box center [265, 387] width 37 height 25
click at [279, 414] on button "123" at bounding box center [265, 416] width 37 height 25
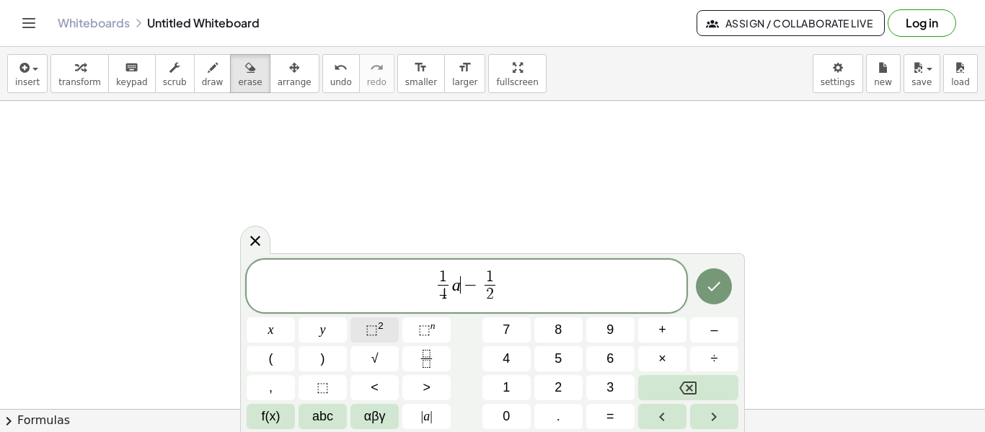
click at [385, 331] on button "⬚ 2" at bounding box center [374, 329] width 48 height 25
click at [383, 329] on button "⬚ 2" at bounding box center [374, 329] width 48 height 25
click at [709, 279] on icon "Done" at bounding box center [713, 286] width 17 height 17
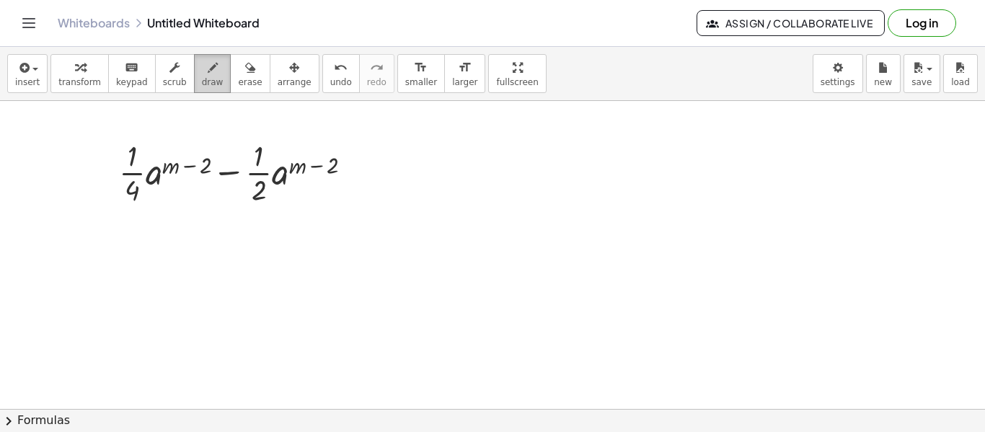
click at [202, 71] on div "button" at bounding box center [213, 66] width 22 height 17
drag, startPoint x: 134, startPoint y: 293, endPoint x: 141, endPoint y: 294, distance: 7.4
drag, startPoint x: 142, startPoint y: 270, endPoint x: 150, endPoint y: 328, distance: 58.9
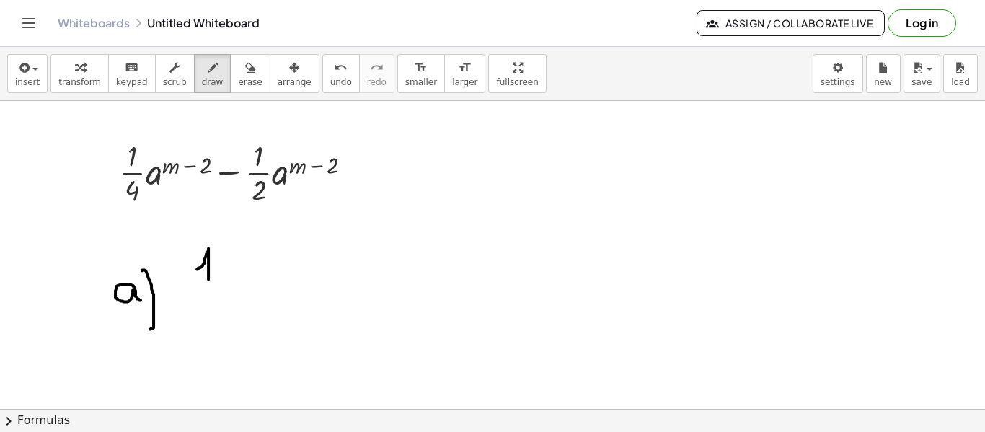
drag, startPoint x: 197, startPoint y: 268, endPoint x: 208, endPoint y: 278, distance: 15.3
drag, startPoint x: 187, startPoint y: 282, endPoint x: 243, endPoint y: 282, distance: 55.5
drag, startPoint x: 199, startPoint y: 292, endPoint x: 254, endPoint y: 304, distance: 56.8
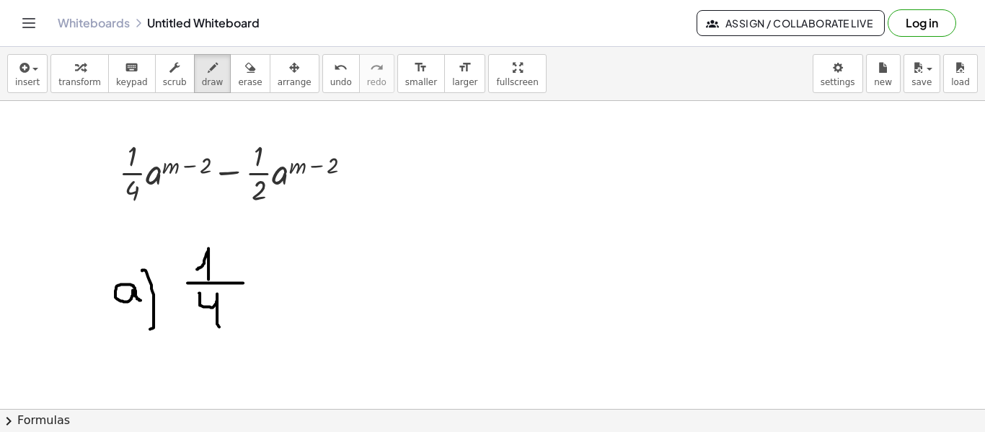
drag, startPoint x: 268, startPoint y: 273, endPoint x: 279, endPoint y: 268, distance: 11.9
drag, startPoint x: 270, startPoint y: 253, endPoint x: 286, endPoint y: 257, distance: 16.3
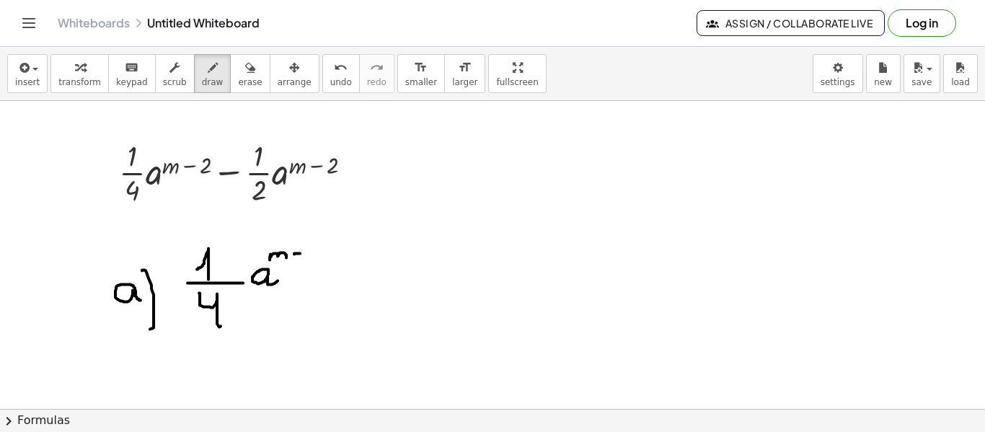
drag, startPoint x: 306, startPoint y: 244, endPoint x: 314, endPoint y: 252, distance: 11.7
drag, startPoint x: 362, startPoint y: 247, endPoint x: 358, endPoint y: 277, distance: 29.9
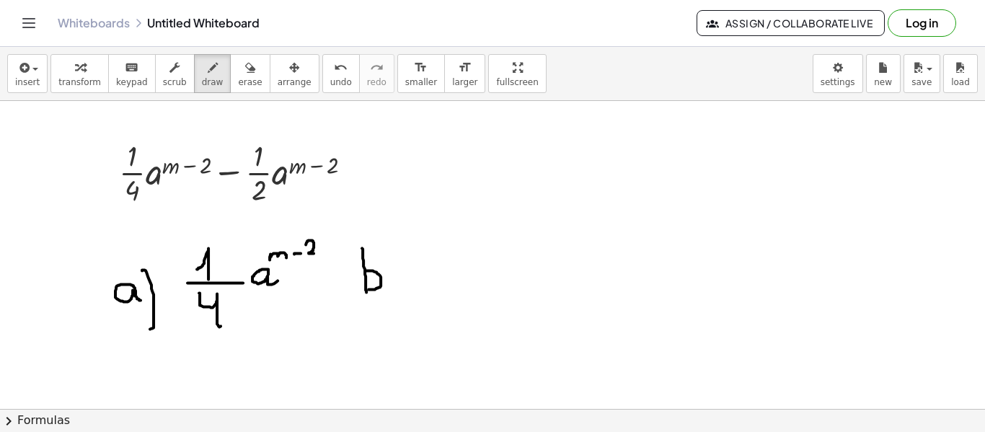
drag, startPoint x: 366, startPoint y: 270, endPoint x: 367, endPoint y: 288, distance: 18.8
drag, startPoint x: 381, startPoint y: 246, endPoint x: 381, endPoint y: 321, distance: 75.0
drag, startPoint x: 475, startPoint y: 254, endPoint x: 484, endPoint y: 268, distance: 17.2
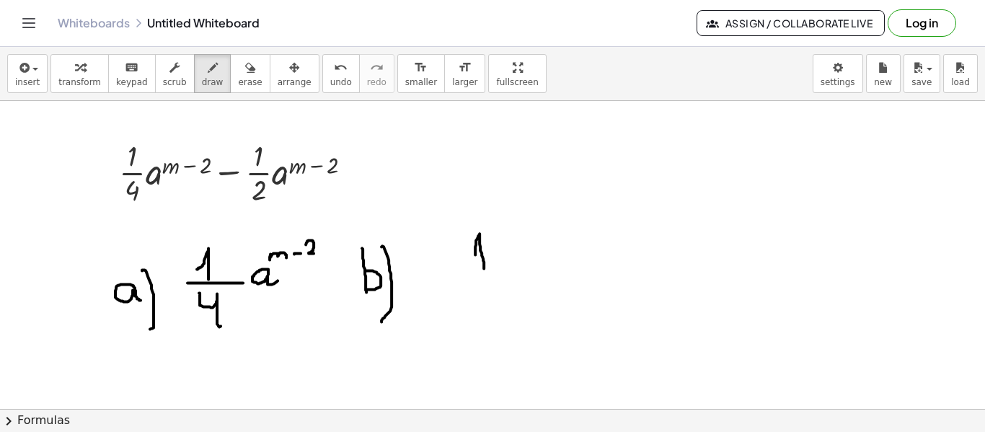
drag, startPoint x: 466, startPoint y: 272, endPoint x: 496, endPoint y: 284, distance: 31.7
drag, startPoint x: 476, startPoint y: 293, endPoint x: 521, endPoint y: 280, distance: 46.5
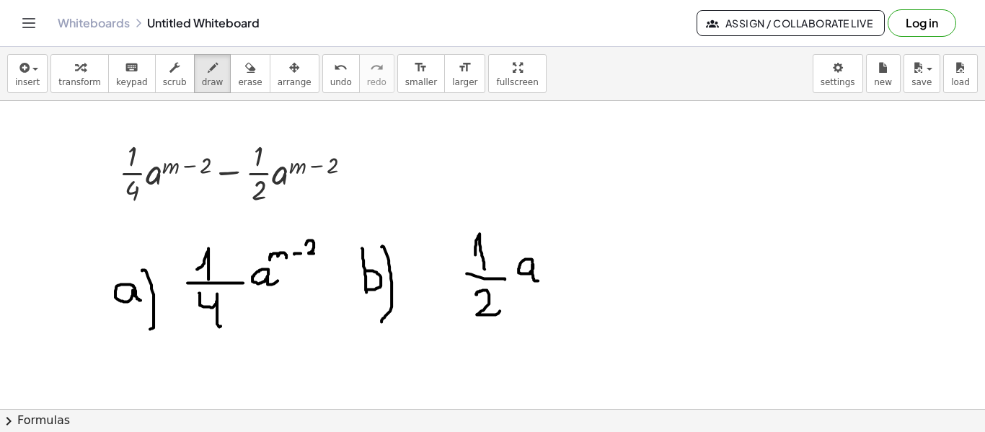
drag, startPoint x: 532, startPoint y: 261, endPoint x: 540, endPoint y: 259, distance: 8.1
drag, startPoint x: 538, startPoint y: 237, endPoint x: 555, endPoint y: 249, distance: 20.2
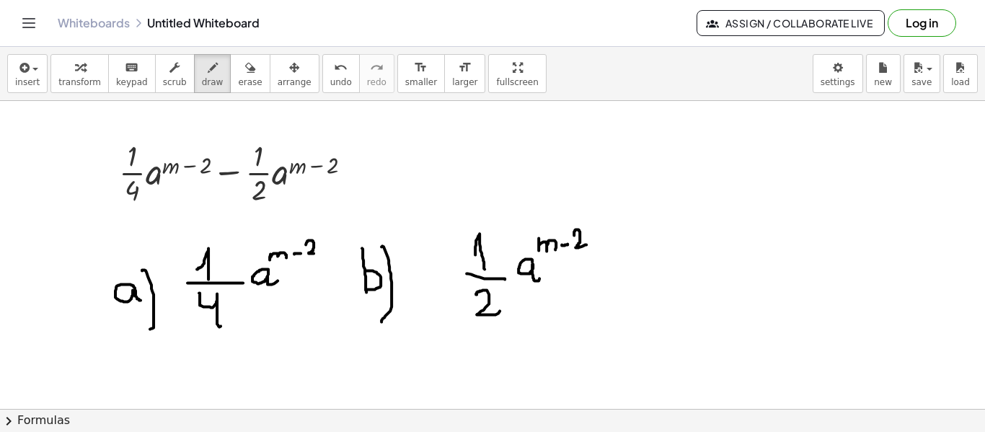
drag, startPoint x: 574, startPoint y: 234, endPoint x: 598, endPoint y: 248, distance: 27.4
drag, startPoint x: 647, startPoint y: 262, endPoint x: 642, endPoint y: 278, distance: 17.6
drag, startPoint x: 656, startPoint y: 243, endPoint x: 661, endPoint y: 316, distance: 73.7
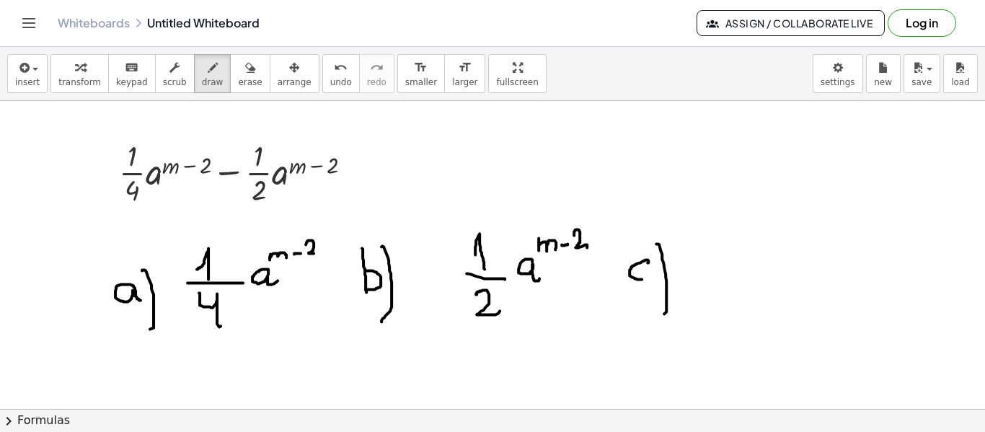
drag, startPoint x: 691, startPoint y: 252, endPoint x: 698, endPoint y: 259, distance: 10.2
drag, startPoint x: 692, startPoint y: 246, endPoint x: 714, endPoint y: 263, distance: 28.3
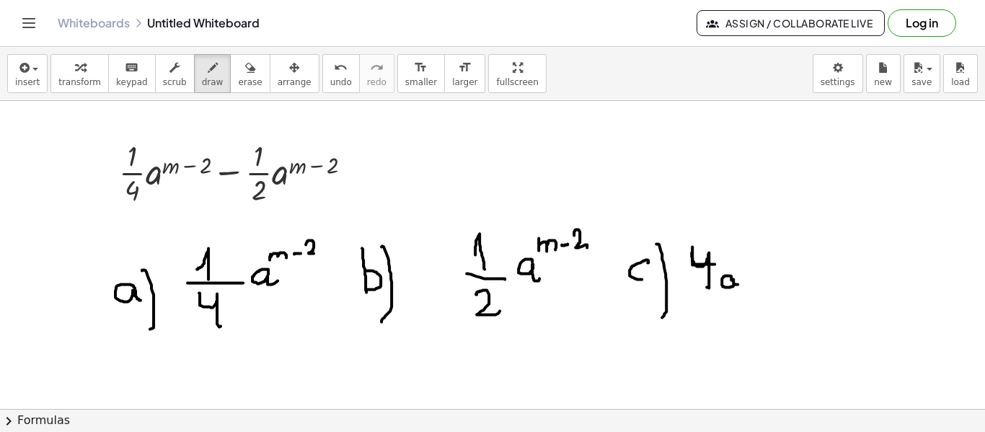
drag, startPoint x: 731, startPoint y: 279, endPoint x: 738, endPoint y: 283, distance: 8.4
drag, startPoint x: 733, startPoint y: 252, endPoint x: 749, endPoint y: 261, distance: 18.4
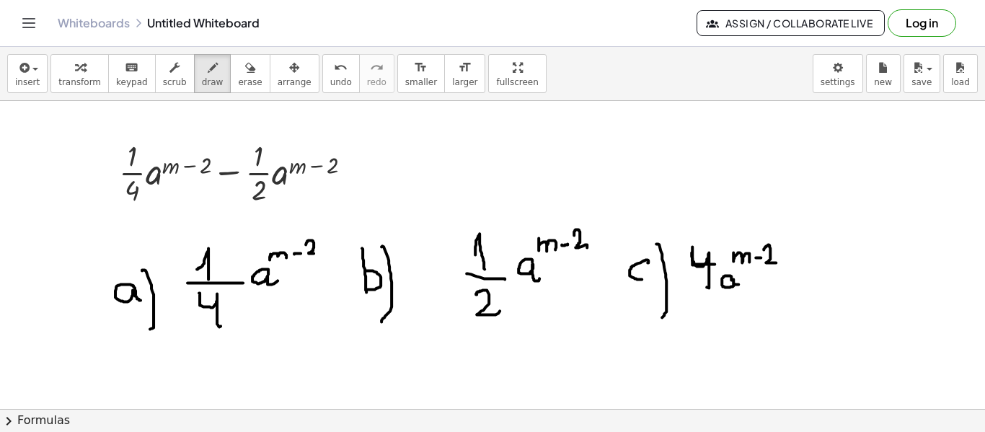
drag, startPoint x: 763, startPoint y: 249, endPoint x: 776, endPoint y: 262, distance: 17.8
drag, startPoint x: 857, startPoint y: 260, endPoint x: 863, endPoint y: 228, distance: 32.9
drag, startPoint x: 869, startPoint y: 223, endPoint x: 853, endPoint y: 288, distance: 67.5
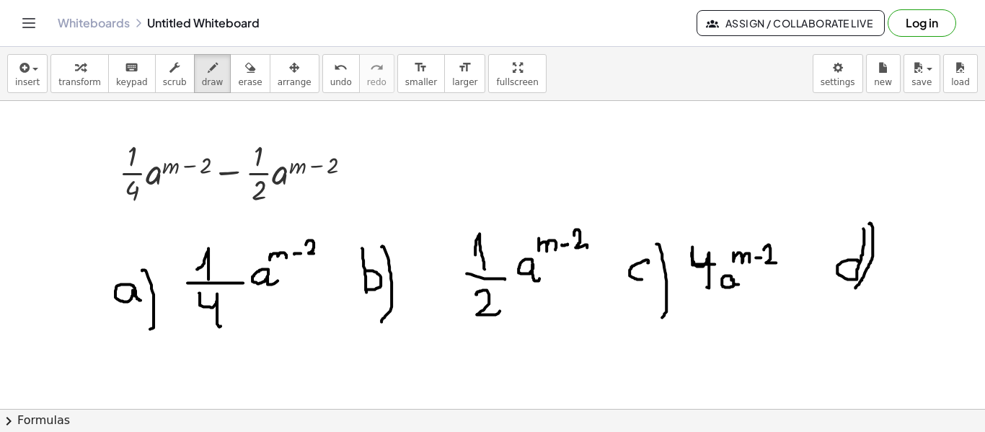
drag, startPoint x: 903, startPoint y: 270, endPoint x: 941, endPoint y: 228, distance: 56.6
drag, startPoint x: 961, startPoint y: 239, endPoint x: 959, endPoint y: 252, distance: 13.2
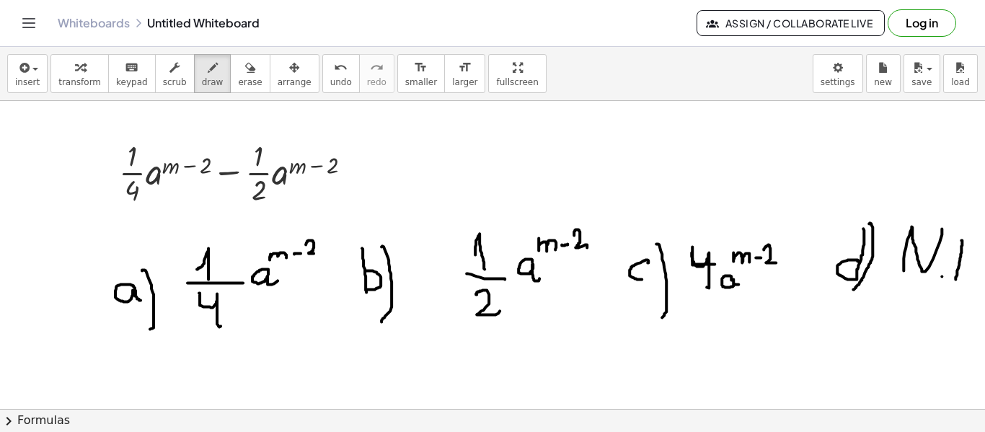
drag, startPoint x: 963, startPoint y: 238, endPoint x: 972, endPoint y: 272, distance: 35.7
drag, startPoint x: 835, startPoint y: 212, endPoint x: 975, endPoint y: 308, distance: 169.5
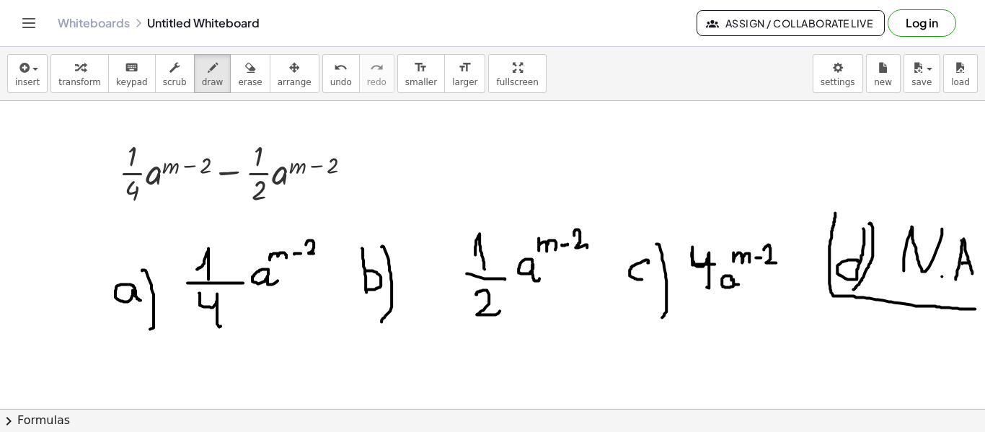
click at [975, 308] on div "+ · · 1 · 4 · a ( + m − 2 ) − · · 1 · 2 · a ( + m − 2 ) ×" at bounding box center [492, 255] width 985 height 308
drag, startPoint x: 130, startPoint y: 278, endPoint x: 136, endPoint y: 239, distance: 40.1
drag, startPoint x: 222, startPoint y: 60, endPoint x: 174, endPoint y: 127, distance: 82.6
click at [245, 61] on icon "button" at bounding box center [250, 67] width 10 height 17
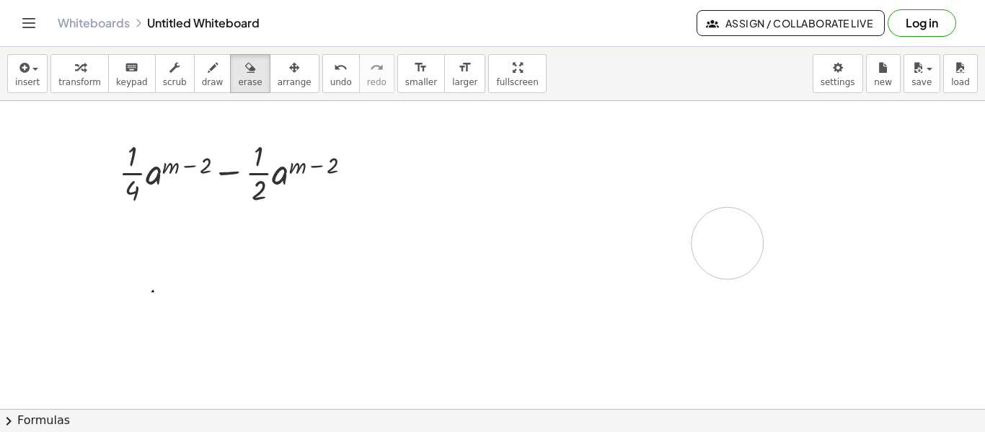
drag, startPoint x: 136, startPoint y: 250, endPoint x: 727, endPoint y: 242, distance: 591.8
click at [322, 76] on button "undo undo" at bounding box center [340, 73] width 37 height 39
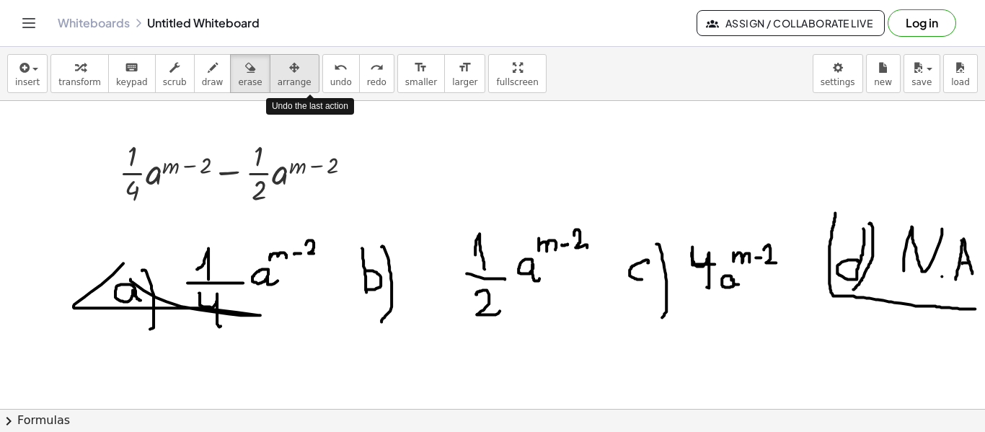
click at [289, 73] on icon "button" at bounding box center [294, 67] width 10 height 17
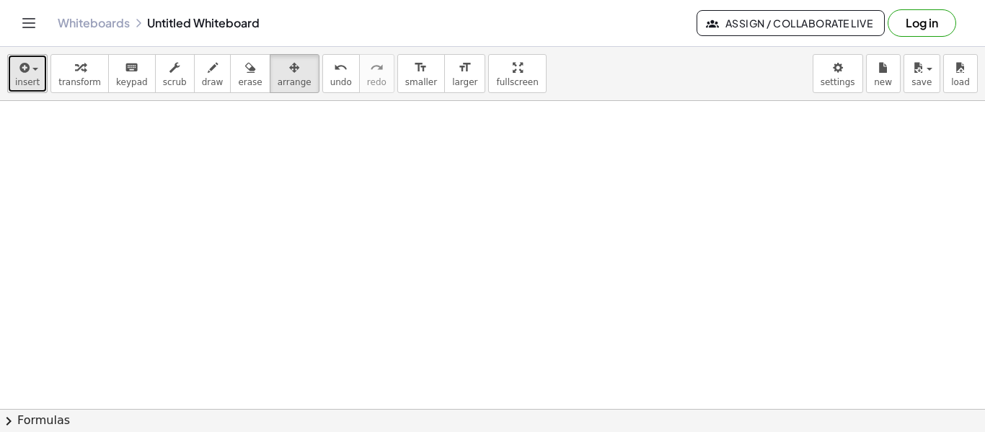
click at [31, 79] on span "insert" at bounding box center [27, 82] width 25 height 10
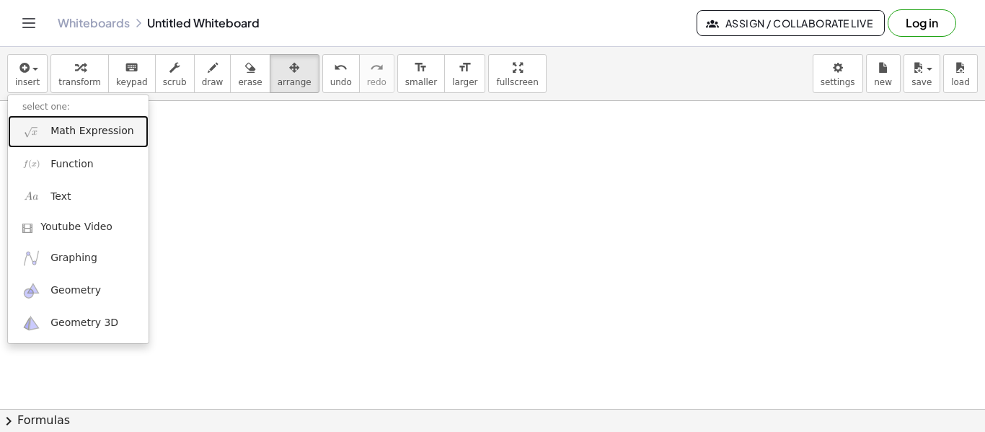
click at [72, 126] on span "Math Expression" at bounding box center [91, 131] width 83 height 14
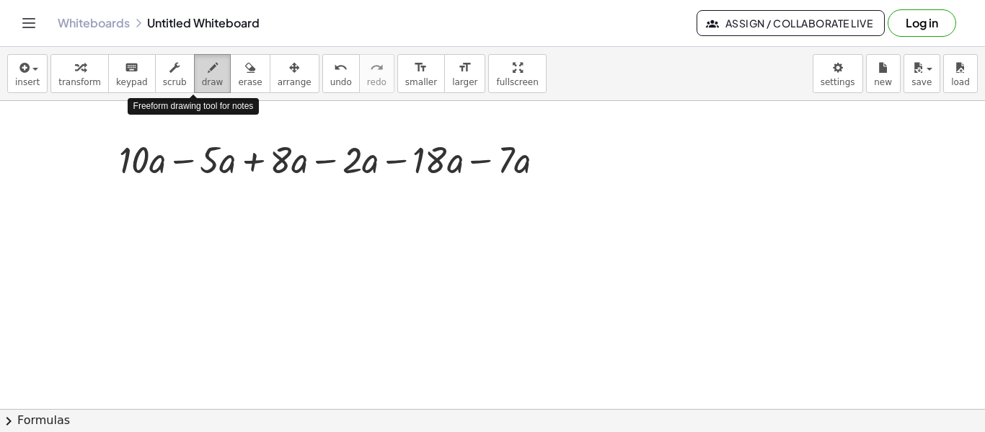
drag, startPoint x: 190, startPoint y: 77, endPoint x: 192, endPoint y: 89, distance: 12.6
click at [202, 82] on span "draw" at bounding box center [213, 82] width 22 height 10
drag, startPoint x: 554, startPoint y: 156, endPoint x: 573, endPoint y: 160, distance: 19.2
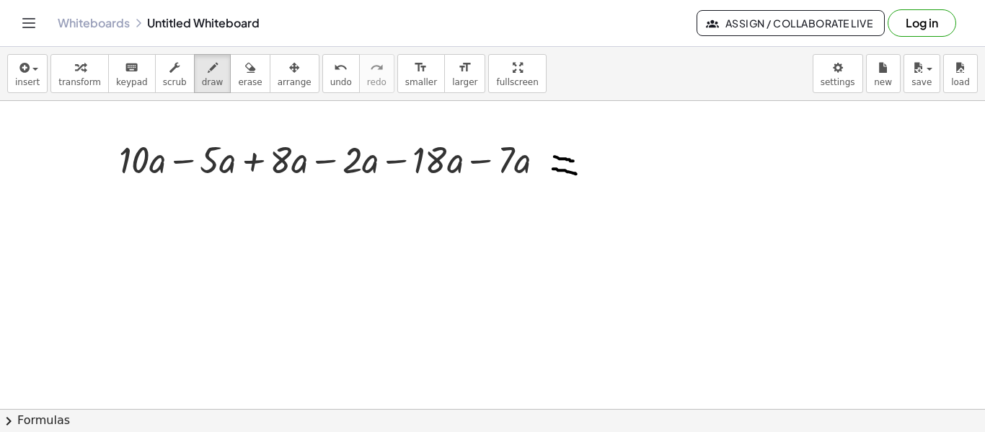
drag, startPoint x: 553, startPoint y: 168, endPoint x: 576, endPoint y: 173, distance: 23.6
drag, startPoint x: 117, startPoint y: 179, endPoint x: 158, endPoint y: 181, distance: 40.4
drag, startPoint x: 249, startPoint y: 183, endPoint x: 288, endPoint y: 184, distance: 38.9
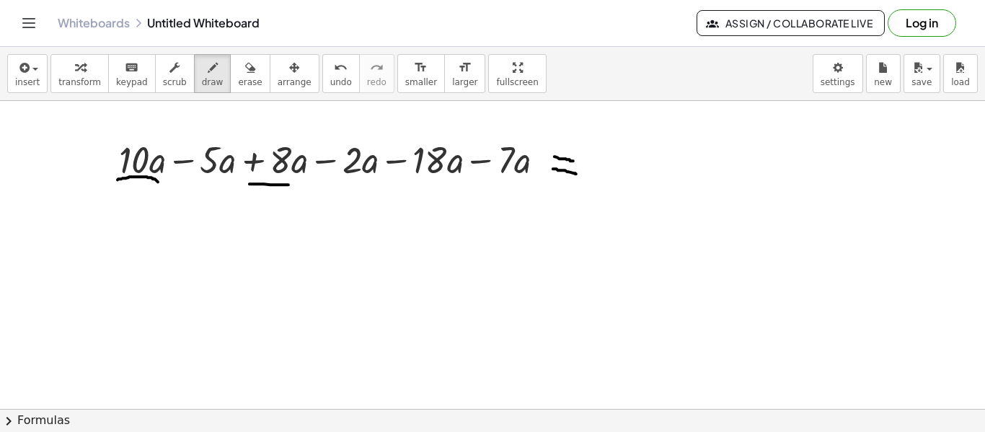
drag, startPoint x: 594, startPoint y: 156, endPoint x: 607, endPoint y: 175, distance: 22.8
drag, startPoint x: 625, startPoint y: 143, endPoint x: 631, endPoint y: 138, distance: 7.7
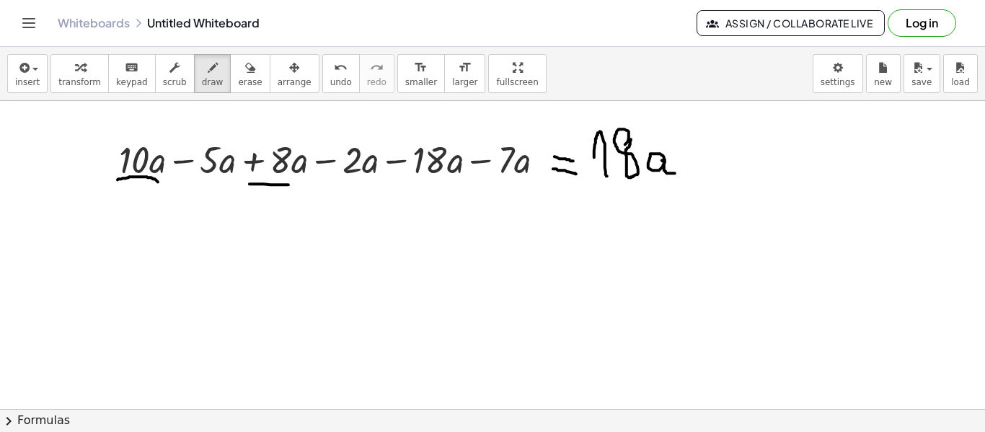
drag, startPoint x: 662, startPoint y: 159, endPoint x: 675, endPoint y: 172, distance: 18.3
drag, startPoint x: 677, startPoint y: 156, endPoint x: 696, endPoint y: 154, distance: 19.6
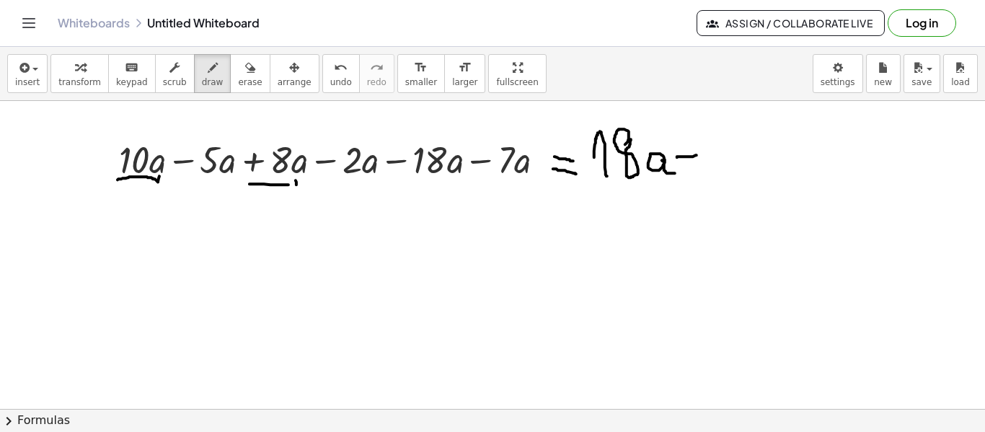
drag, startPoint x: 159, startPoint y: 175, endPoint x: 156, endPoint y: 190, distance: 14.9
drag, startPoint x: 361, startPoint y: 263, endPoint x: 386, endPoint y: 264, distance: 24.5
drag, startPoint x: 397, startPoint y: 242, endPoint x: 412, endPoint y: 264, distance: 26.4
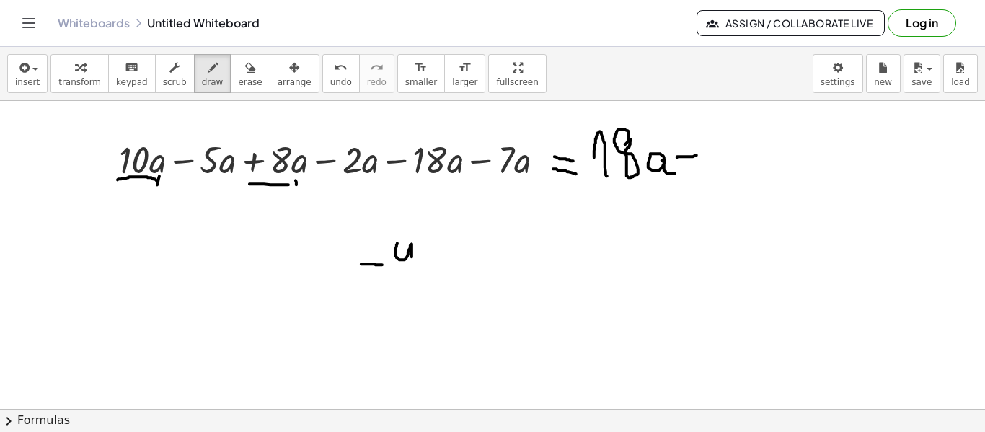
drag, startPoint x: 430, startPoint y: 252, endPoint x: 438, endPoint y: 250, distance: 8.1
drag, startPoint x: 448, startPoint y: 237, endPoint x: 481, endPoint y: 270, distance: 46.4
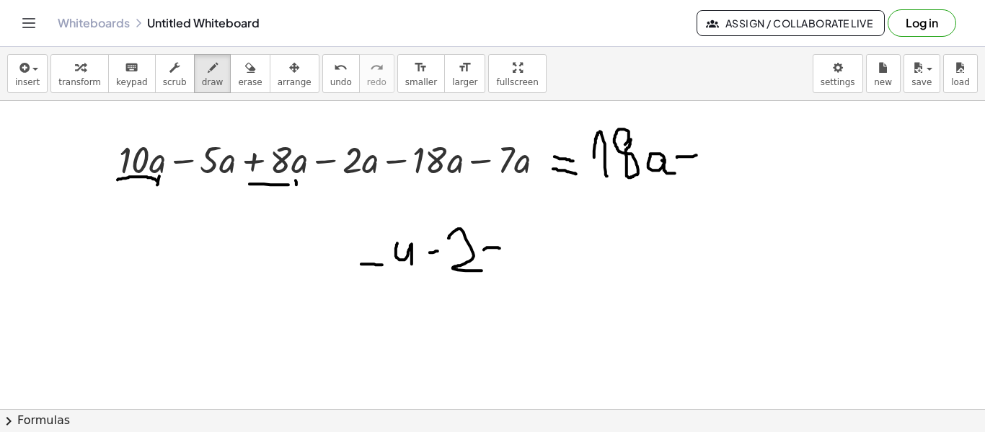
drag, startPoint x: 484, startPoint y: 249, endPoint x: 501, endPoint y: 247, distance: 17.4
drag, startPoint x: 487, startPoint y: 257, endPoint x: 500, endPoint y: 257, distance: 13.0
drag, startPoint x: 512, startPoint y: 248, endPoint x: 524, endPoint y: 249, distance: 11.6
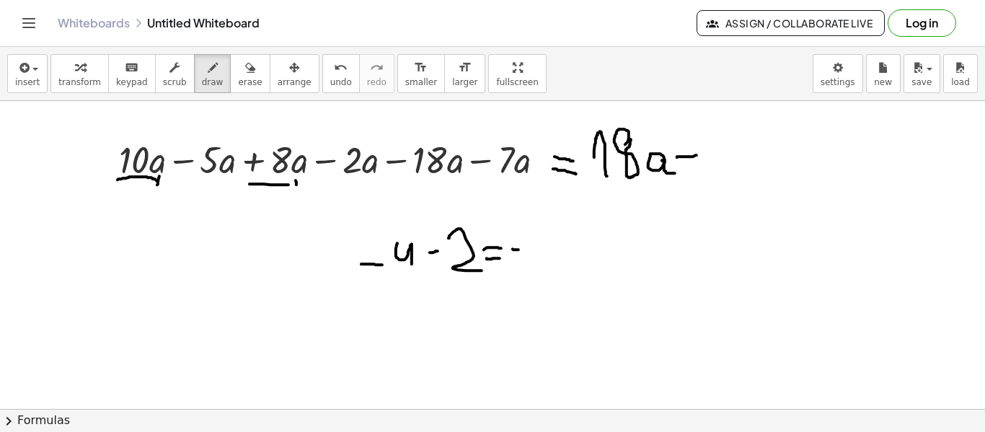
drag, startPoint x: 538, startPoint y: 233, endPoint x: 539, endPoint y: 259, distance: 26.7
drag, startPoint x: 394, startPoint y: 153, endPoint x: 397, endPoint y: 173, distance: 20.4
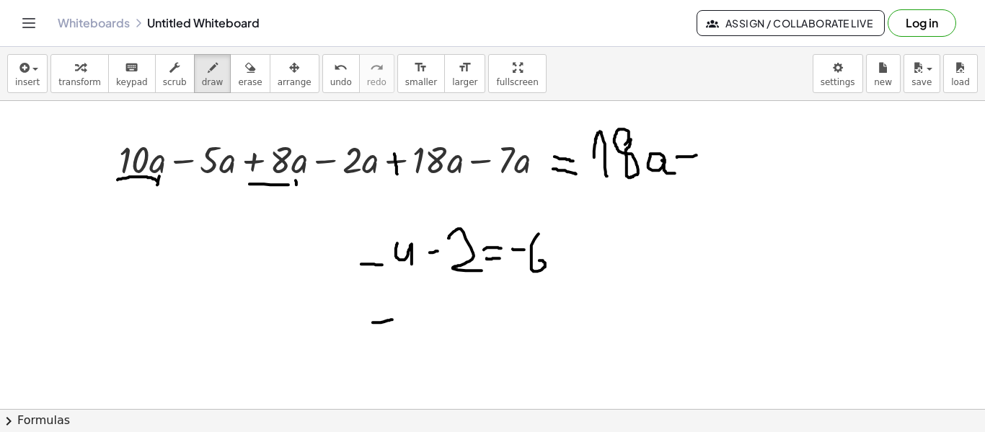
drag, startPoint x: 373, startPoint y: 321, endPoint x: 392, endPoint y: 319, distance: 19.7
drag, startPoint x: 397, startPoint y: 308, endPoint x: 408, endPoint y: 322, distance: 18.0
drag, startPoint x: 413, startPoint y: 302, endPoint x: 425, endPoint y: 328, distance: 28.4
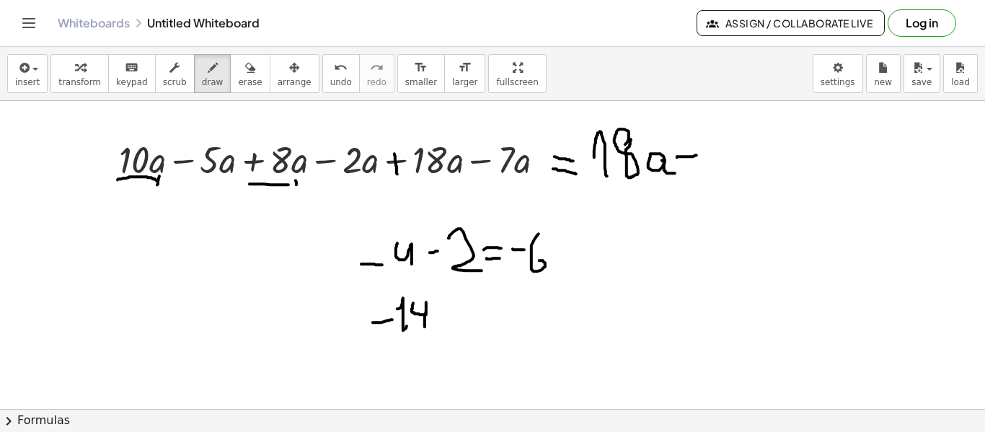
drag, startPoint x: 437, startPoint y: 324, endPoint x: 446, endPoint y: 323, distance: 9.4
drag, startPoint x: 456, startPoint y: 316, endPoint x: 463, endPoint y: 329, distance: 15.2
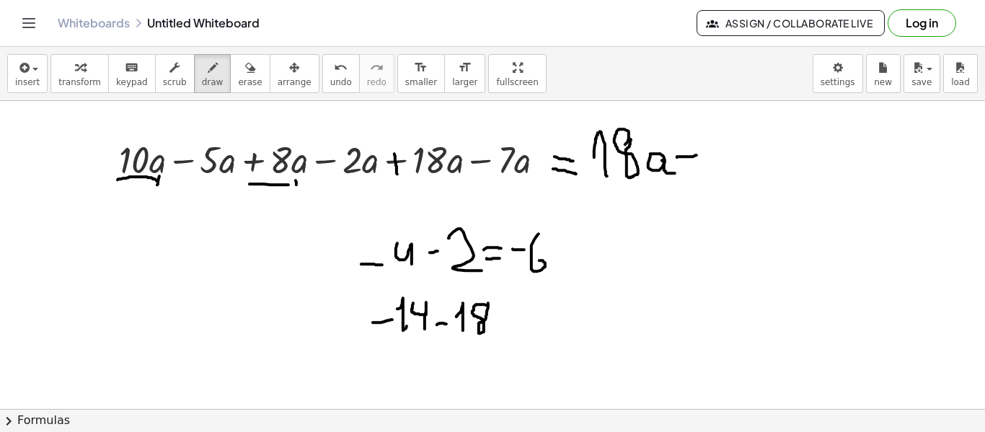
drag, startPoint x: 497, startPoint y: 314, endPoint x: 509, endPoint y: 315, distance: 12.3
drag, startPoint x: 500, startPoint y: 321, endPoint x: 511, endPoint y: 323, distance: 11.7
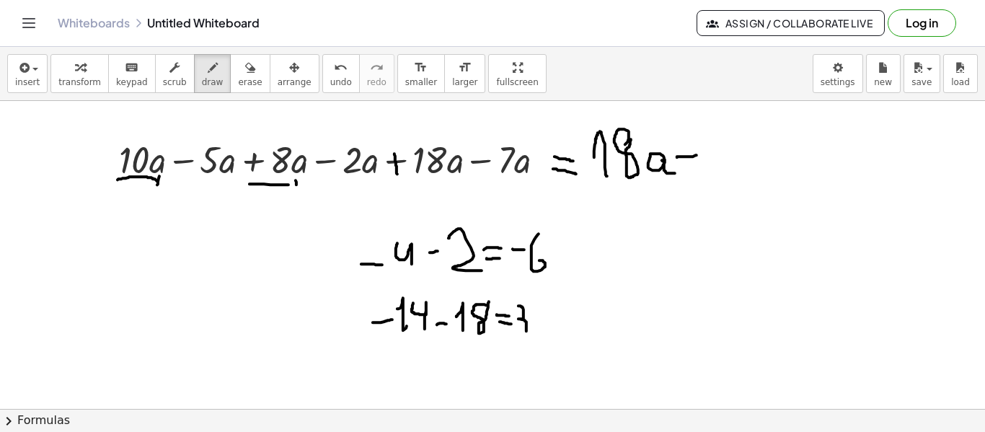
drag, startPoint x: 518, startPoint y: 305, endPoint x: 520, endPoint y: 329, distance: 24.5
drag, startPoint x: 534, startPoint y: 309, endPoint x: 551, endPoint y: 334, distance: 29.6
click at [241, 68] on button "erase" at bounding box center [250, 73] width 40 height 39
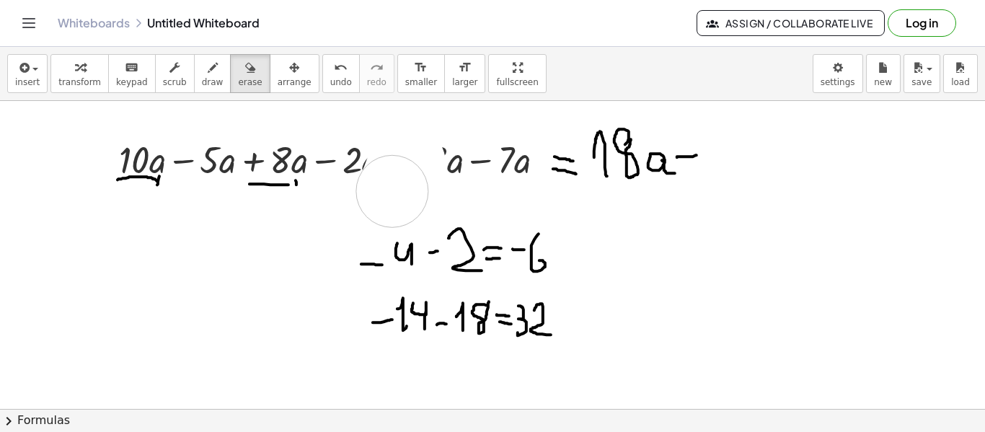
drag, startPoint x: 407, startPoint y: 163, endPoint x: 392, endPoint y: 180, distance: 23.0
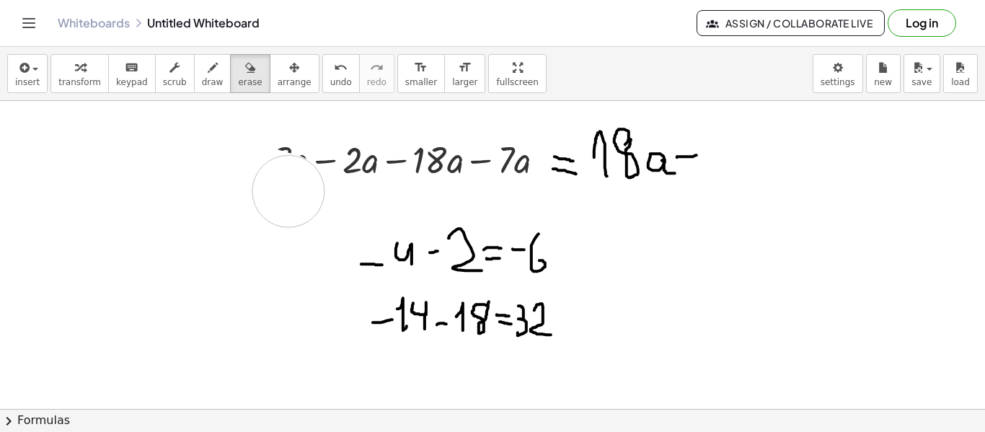
drag, startPoint x: 121, startPoint y: 178, endPoint x: 6, endPoint y: 270, distance: 147.7
click at [202, 79] on span "draw" at bounding box center [213, 82] width 22 height 10
click at [245, 67] on icon "button" at bounding box center [250, 67] width 10 height 17
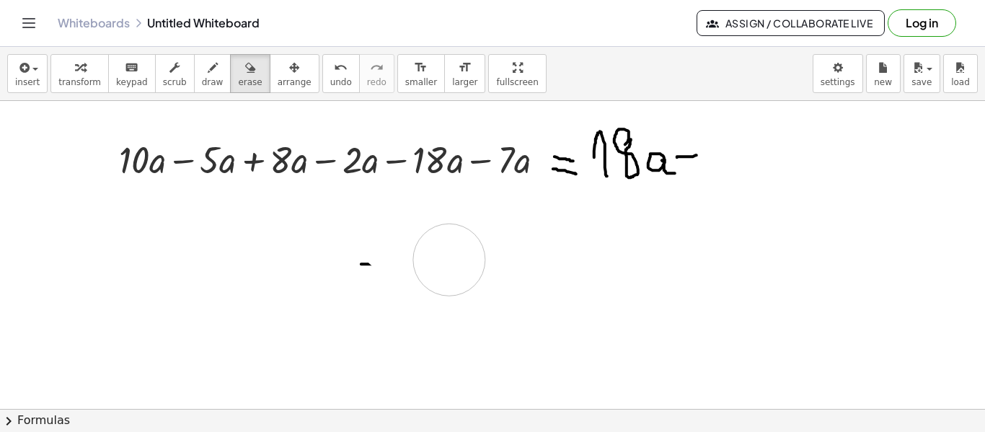
drag, startPoint x: 415, startPoint y: 281, endPoint x: 330, endPoint y: 272, distance: 85.5
click at [202, 71] on div "button" at bounding box center [213, 66] width 22 height 17
drag, startPoint x: 551, startPoint y: 210, endPoint x: 564, endPoint y: 213, distance: 12.4
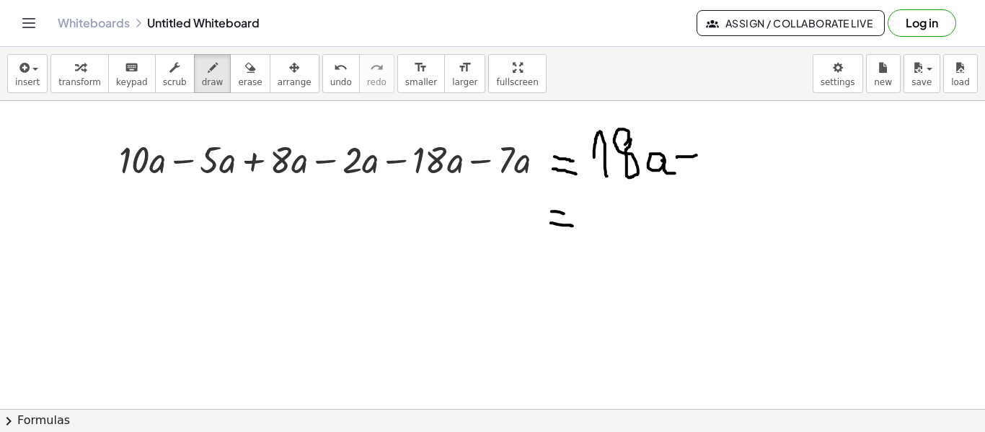
drag, startPoint x: 551, startPoint y: 222, endPoint x: 572, endPoint y: 225, distance: 21.8
click at [239, 70] on button "erase" at bounding box center [250, 73] width 40 height 39
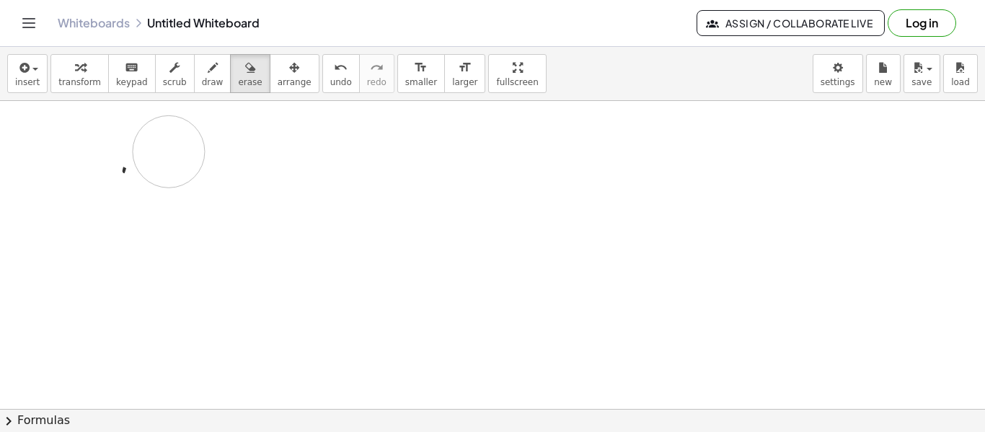
drag, startPoint x: 670, startPoint y: 159, endPoint x: 234, endPoint y: 126, distance: 437.3
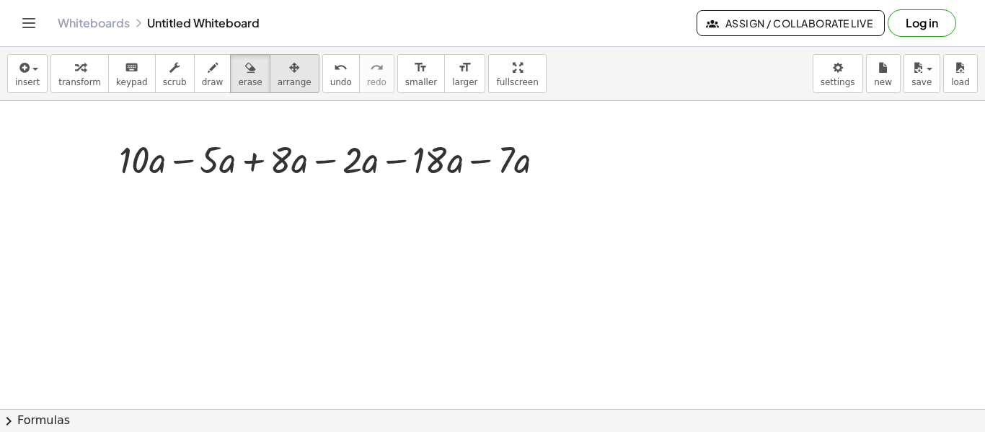
click at [278, 77] on span "arrange" at bounding box center [295, 82] width 34 height 10
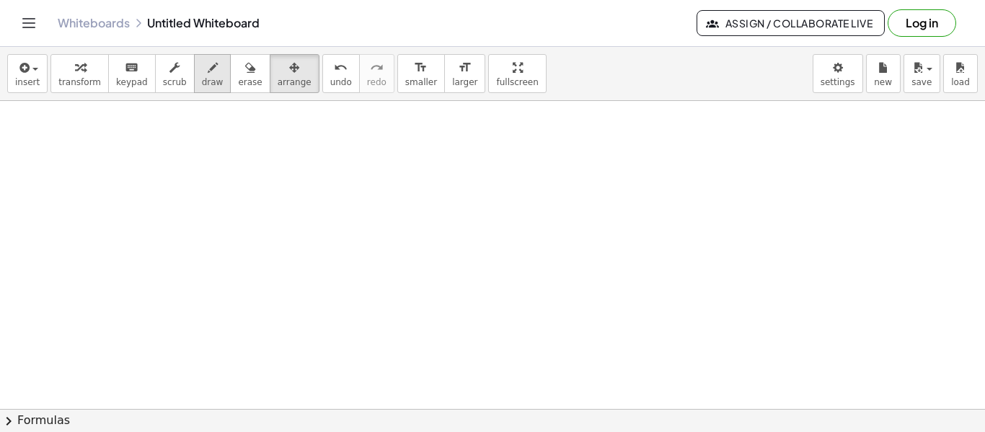
click at [202, 69] on div "button" at bounding box center [213, 66] width 22 height 17
click at [38, 74] on button "insert" at bounding box center [27, 73] width 40 height 39
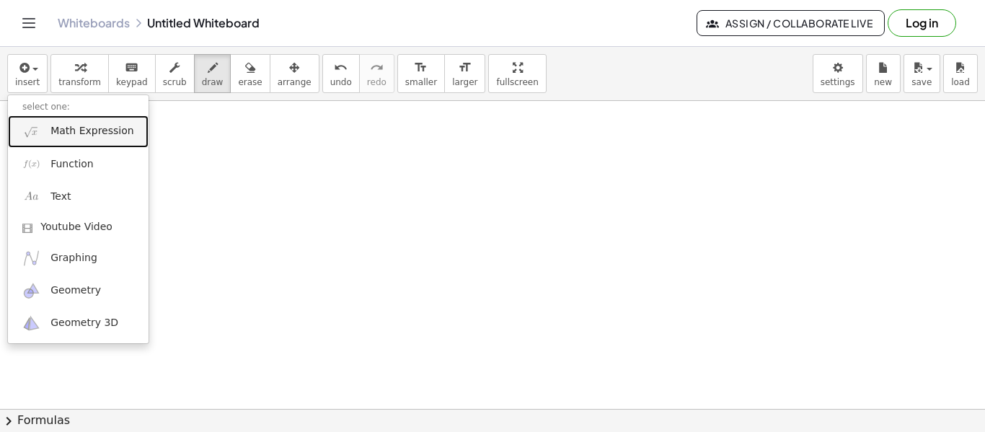
click at [48, 130] on link "Math Expression" at bounding box center [78, 131] width 141 height 32
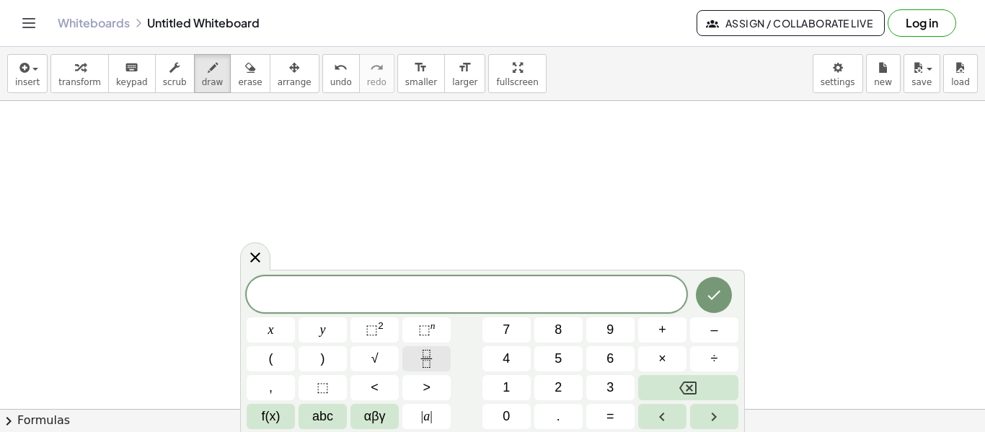
click at [440, 350] on button "Fraction" at bounding box center [426, 358] width 48 height 25
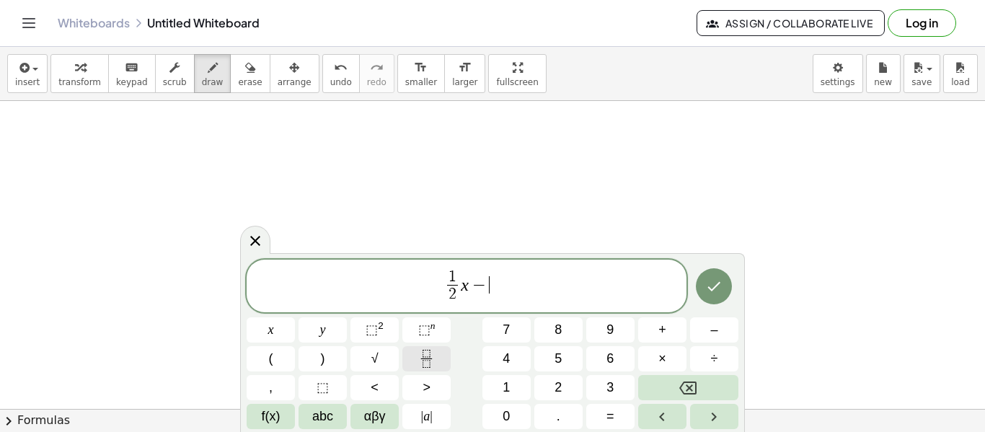
click at [440, 350] on button "Fraction" at bounding box center [426, 358] width 48 height 25
click at [718, 280] on icon "Done" at bounding box center [713, 286] width 17 height 17
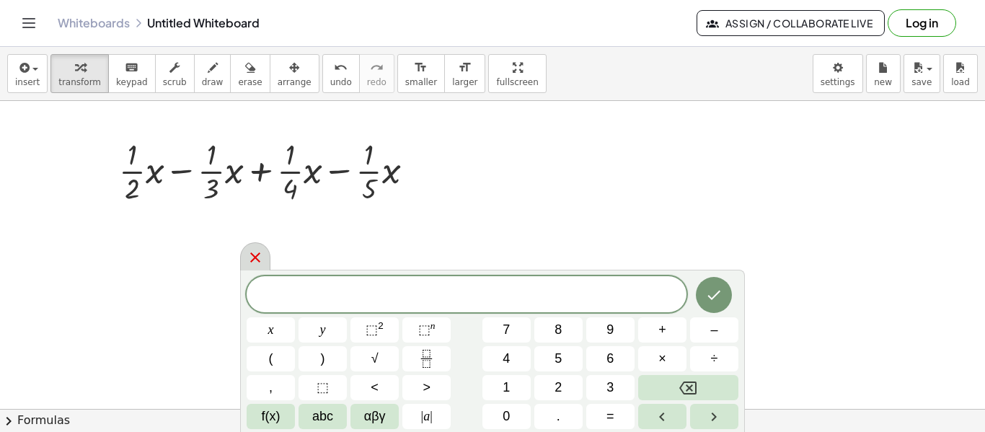
click at [242, 260] on div at bounding box center [255, 256] width 30 height 28
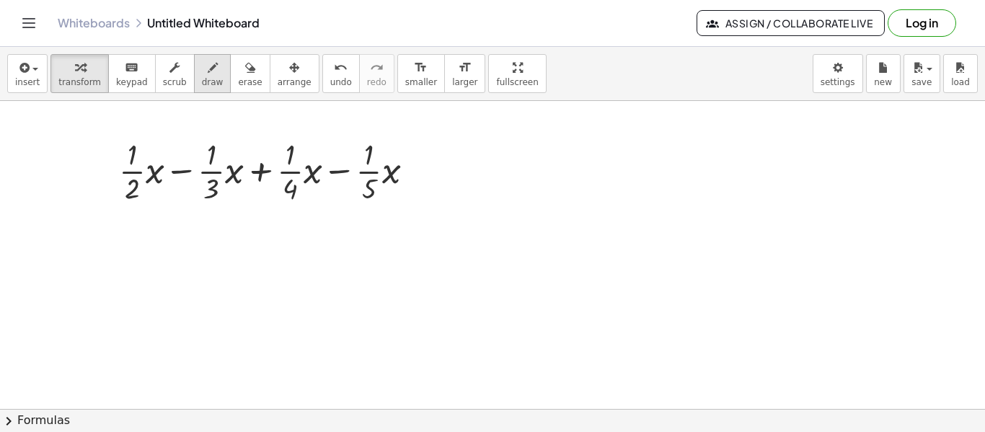
click at [202, 81] on span "draw" at bounding box center [213, 82] width 22 height 10
drag, startPoint x: 132, startPoint y: 263, endPoint x: 141, endPoint y: 274, distance: 14.3
drag, startPoint x: 146, startPoint y: 249, endPoint x: 147, endPoint y: 288, distance: 38.9
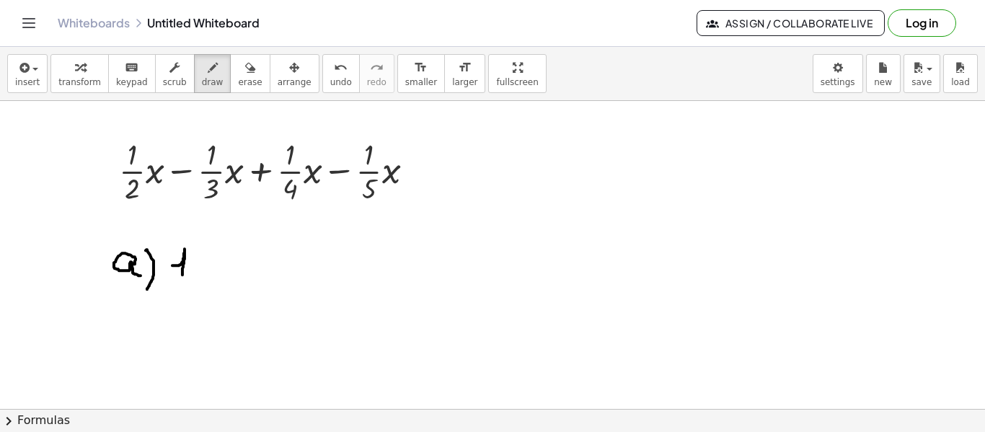
drag, startPoint x: 172, startPoint y: 265, endPoint x: 182, endPoint y: 274, distance: 13.8
drag, startPoint x: 192, startPoint y: 249, endPoint x: 194, endPoint y: 277, distance: 28.2
drag, startPoint x: 175, startPoint y: 280, endPoint x: 213, endPoint y: 283, distance: 38.4
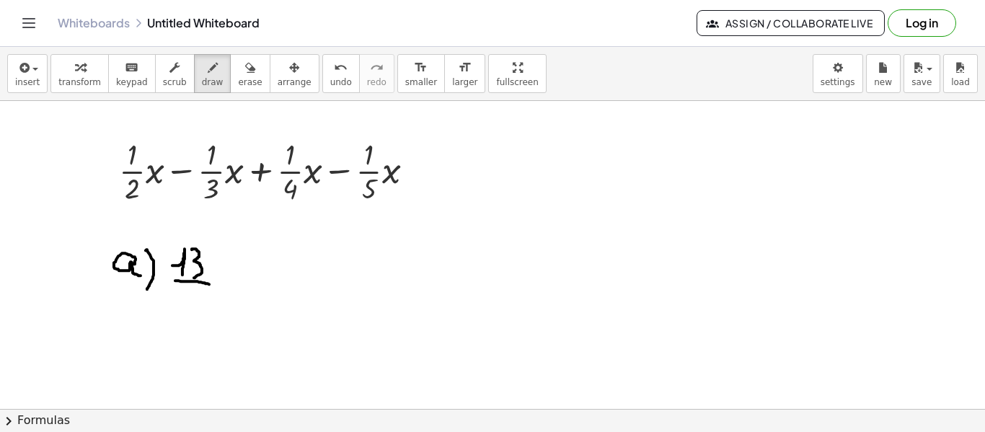
drag, startPoint x: 184, startPoint y: 291, endPoint x: 179, endPoint y: 306, distance: 15.7
drag, startPoint x: 218, startPoint y: 269, endPoint x: 228, endPoint y: 280, distance: 15.3
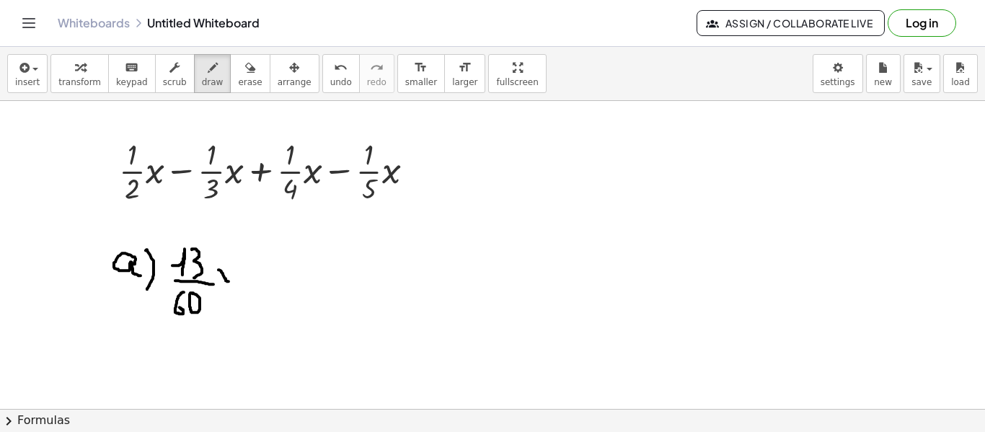
drag, startPoint x: 228, startPoint y: 267, endPoint x: 218, endPoint y: 278, distance: 15.8
drag, startPoint x: 269, startPoint y: 240, endPoint x: 270, endPoint y: 280, distance: 39.6
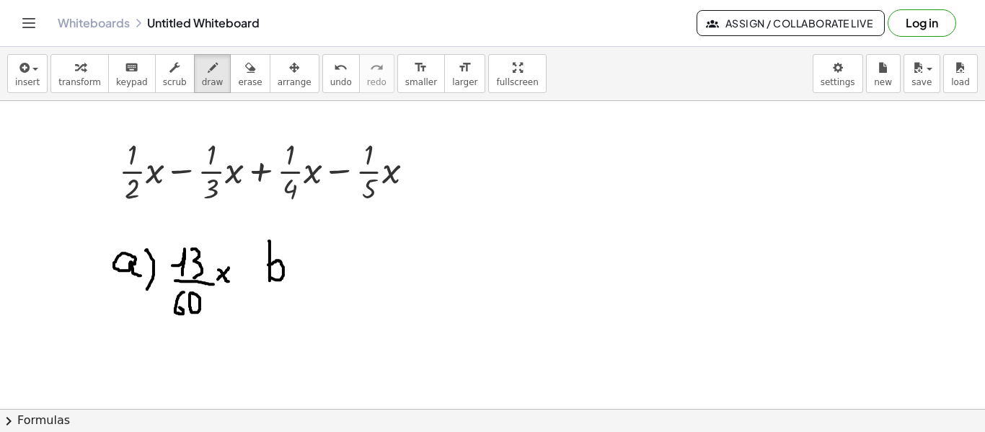
drag, startPoint x: 268, startPoint y: 264, endPoint x: 270, endPoint y: 276, distance: 12.3
drag, startPoint x: 291, startPoint y: 241, endPoint x: 295, endPoint y: 287, distance: 45.6
drag, startPoint x: 334, startPoint y: 278, endPoint x: 346, endPoint y: 280, distance: 12.4
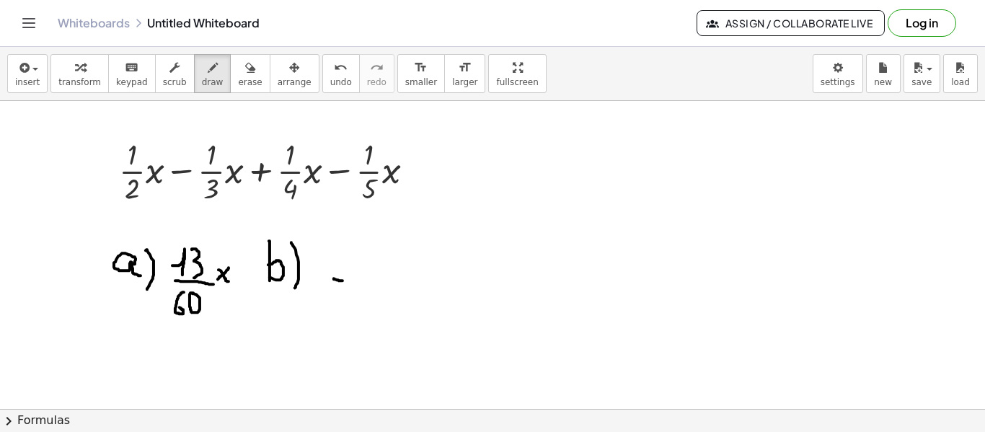
drag, startPoint x: 366, startPoint y: 260, endPoint x: 370, endPoint y: 277, distance: 17.0
drag, startPoint x: 379, startPoint y: 249, endPoint x: 383, endPoint y: 274, distance: 24.9
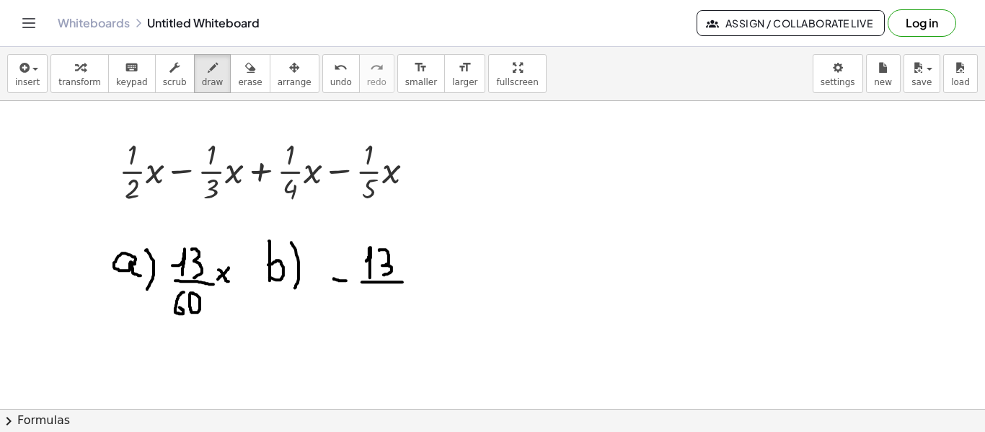
drag, startPoint x: 362, startPoint y: 281, endPoint x: 402, endPoint y: 281, distance: 40.4
drag, startPoint x: 370, startPoint y: 293, endPoint x: 367, endPoint y: 306, distance: 13.5
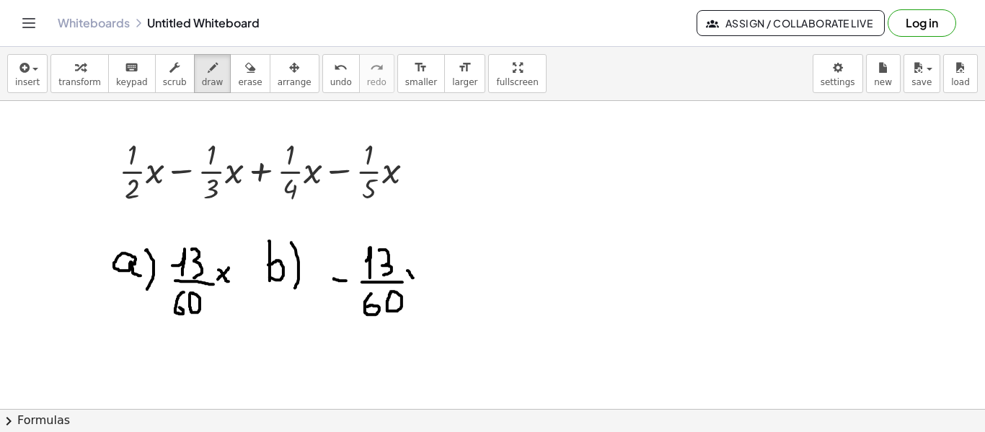
drag, startPoint x: 407, startPoint y: 270, endPoint x: 421, endPoint y: 280, distance: 17.0
drag, startPoint x: 421, startPoint y: 270, endPoint x: 411, endPoint y: 281, distance: 15.3
drag, startPoint x: 487, startPoint y: 265, endPoint x: 477, endPoint y: 277, distance: 15.4
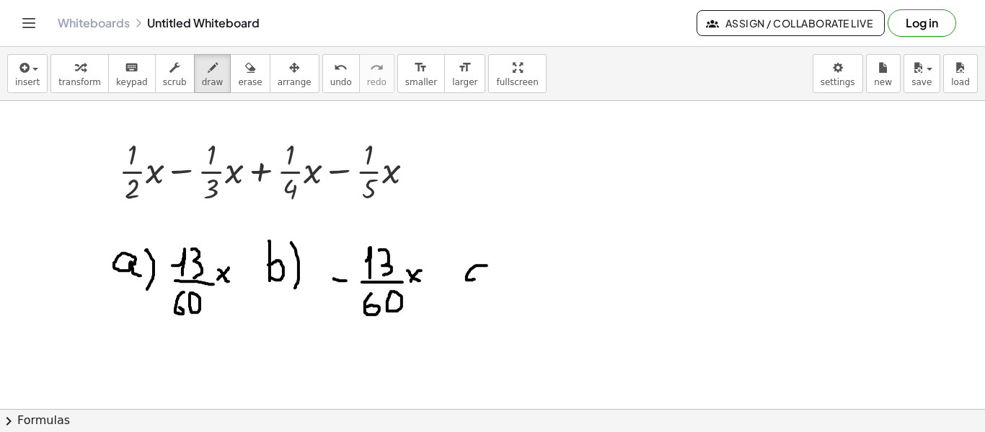
drag, startPoint x: 497, startPoint y: 247, endPoint x: 490, endPoint y: 298, distance: 51.6
drag, startPoint x: 529, startPoint y: 278, endPoint x: 541, endPoint y: 278, distance: 12.3
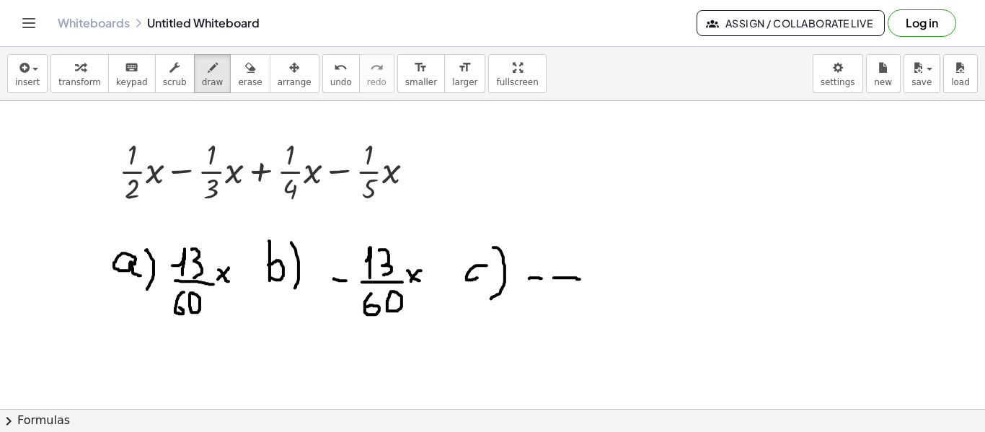
drag, startPoint x: 554, startPoint y: 277, endPoint x: 582, endPoint y: 278, distance: 27.4
drag, startPoint x: 559, startPoint y: 247, endPoint x: 574, endPoint y: 258, distance: 19.2
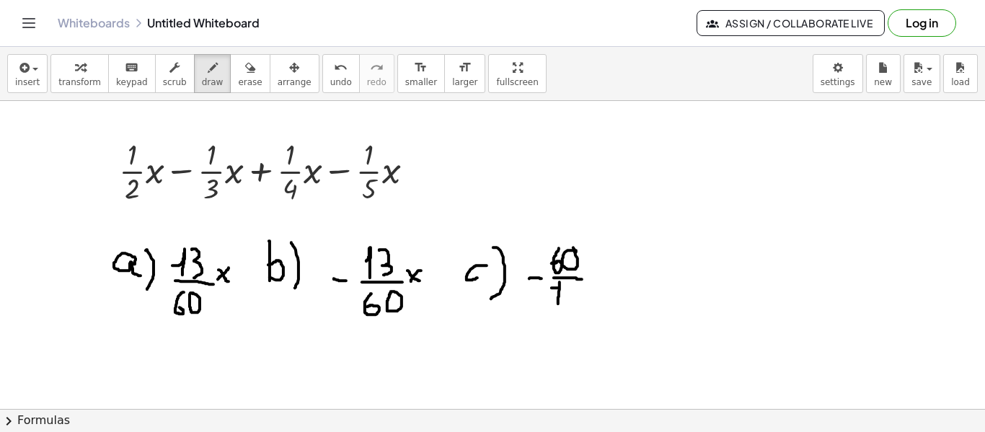
drag, startPoint x: 551, startPoint y: 287, endPoint x: 559, endPoint y: 303, distance: 18.1
drag, startPoint x: 567, startPoint y: 282, endPoint x: 574, endPoint y: 301, distance: 21.0
drag, startPoint x: 672, startPoint y: 269, endPoint x: 677, endPoint y: 236, distance: 33.4
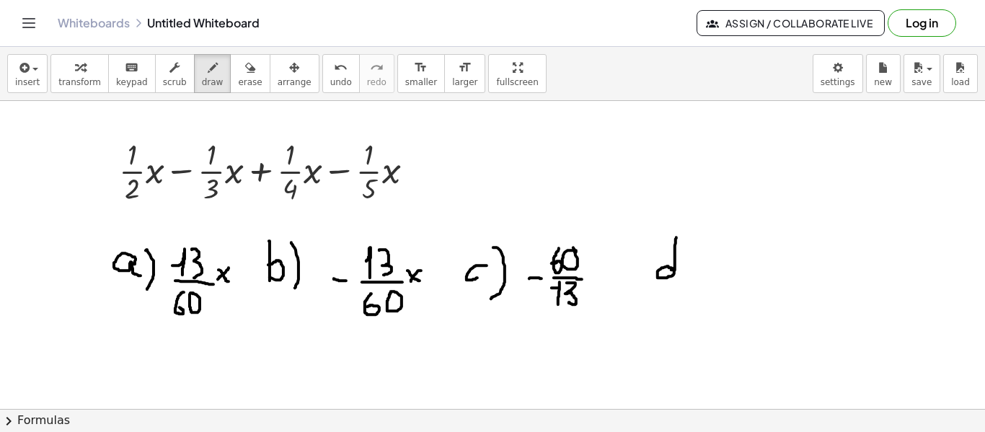
drag, startPoint x: 684, startPoint y: 229, endPoint x: 680, endPoint y: 295, distance: 65.7
drag, startPoint x: 722, startPoint y: 252, endPoint x: 727, endPoint y: 260, distance: 10.0
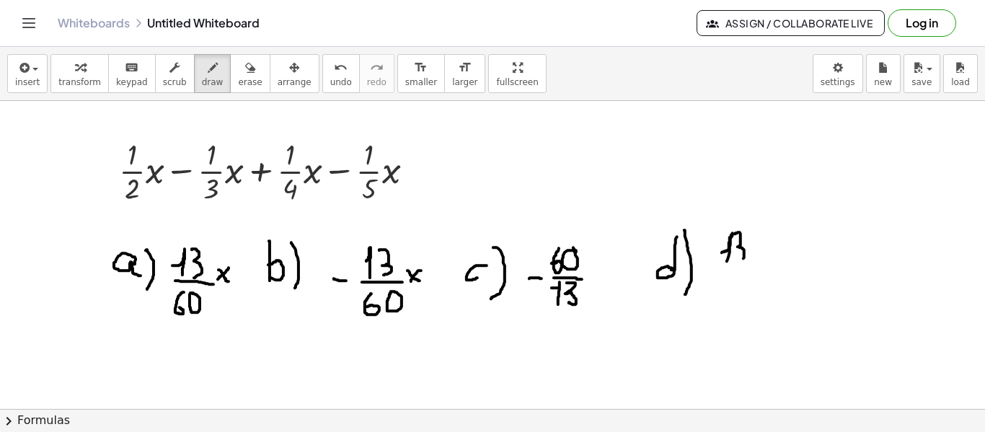
drag, startPoint x: 734, startPoint y: 233, endPoint x: 736, endPoint y: 259, distance: 26.0
drag, startPoint x: 722, startPoint y: 265, endPoint x: 756, endPoint y: 270, distance: 35.0
drag, startPoint x: 730, startPoint y: 278, endPoint x: 723, endPoint y: 291, distance: 14.8
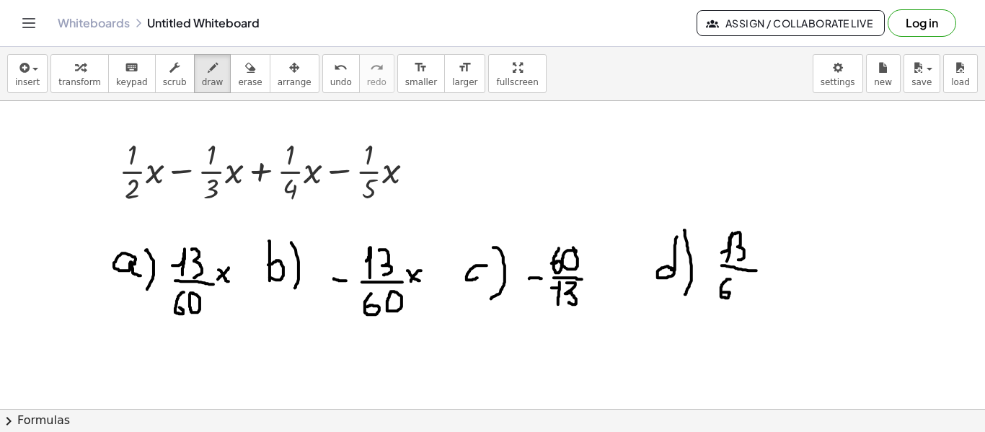
drag, startPoint x: 775, startPoint y: 254, endPoint x: 785, endPoint y: 269, distance: 18.2
drag, startPoint x: 787, startPoint y: 262, endPoint x: 764, endPoint y: 267, distance: 23.8
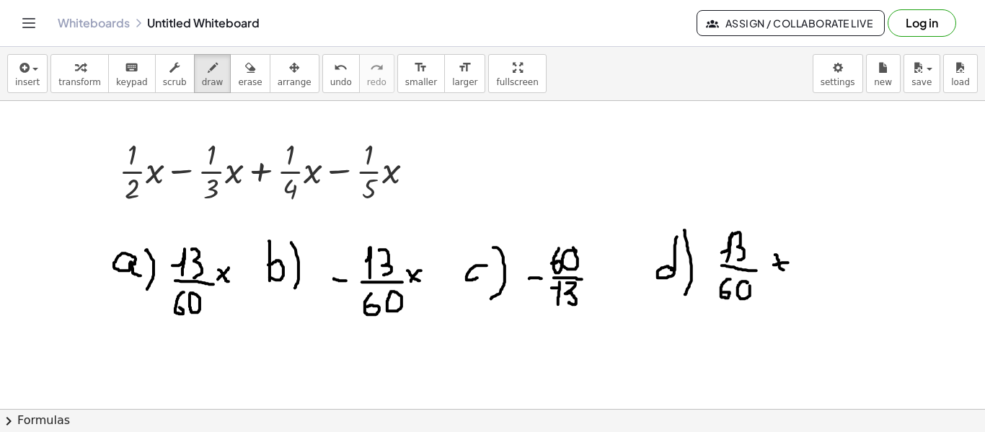
drag, startPoint x: 791, startPoint y: 244, endPoint x: 819, endPoint y: 256, distance: 30.4
click at [238, 82] on span "erase" at bounding box center [250, 82] width 24 height 10
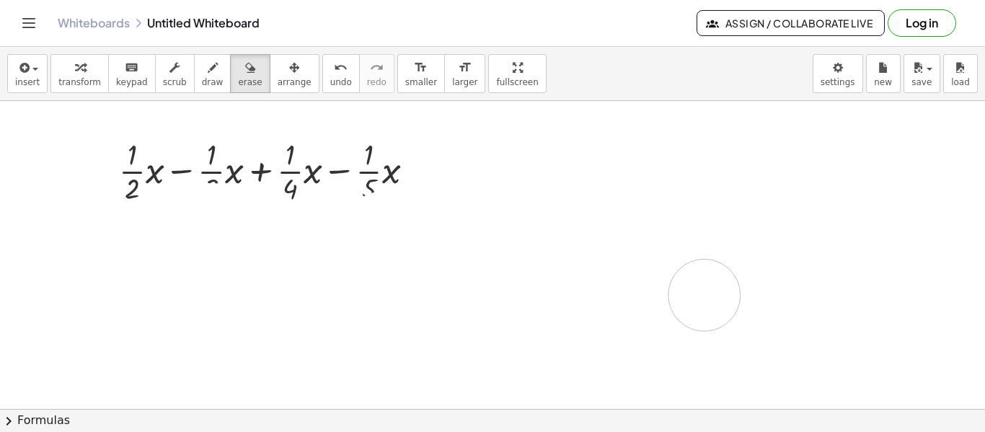
drag, startPoint x: 130, startPoint y: 274, endPoint x: 369, endPoint y: 118, distance: 284.9
click at [280, 74] on div "button" at bounding box center [295, 66] width 34 height 17
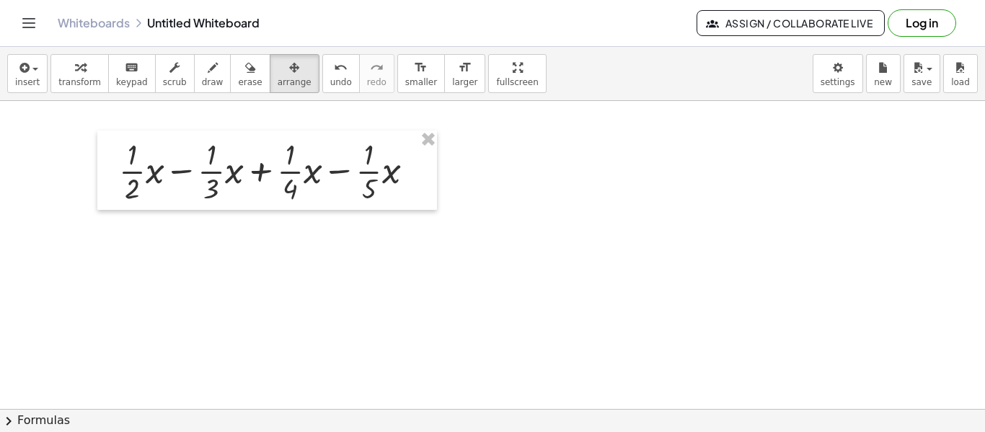
drag, startPoint x: 306, startPoint y: 182, endPoint x: 368, endPoint y: 161, distance: 65.4
click at [308, 182] on div at bounding box center [266, 169] width 339 height 79
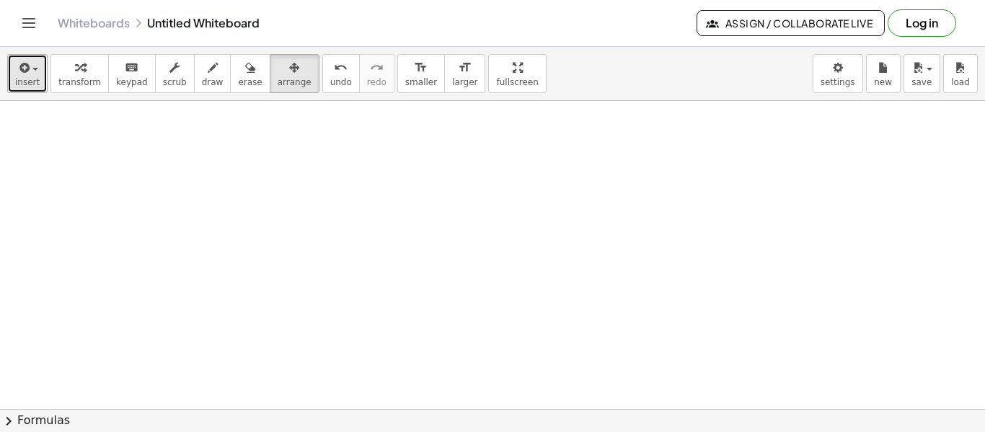
click at [27, 80] on span "insert" at bounding box center [27, 82] width 25 height 10
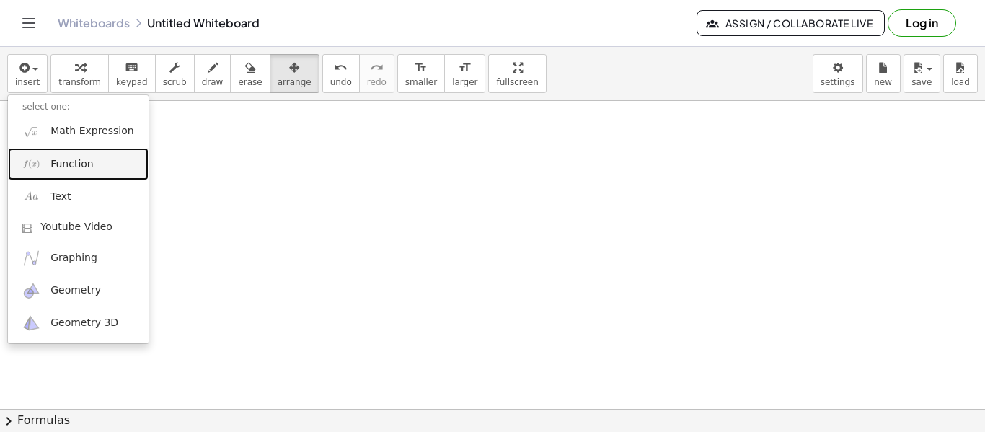
click at [68, 148] on link "Function" at bounding box center [78, 164] width 141 height 32
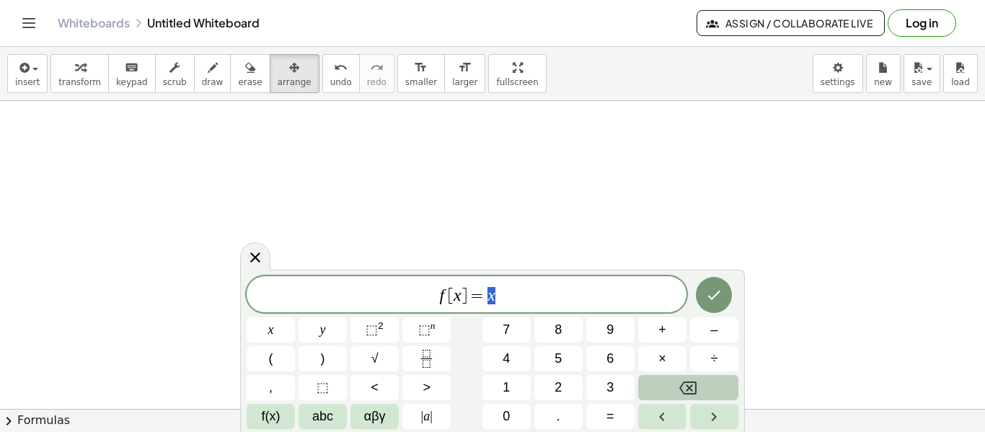
click at [685, 391] on icon "Backspace" at bounding box center [687, 387] width 17 height 17
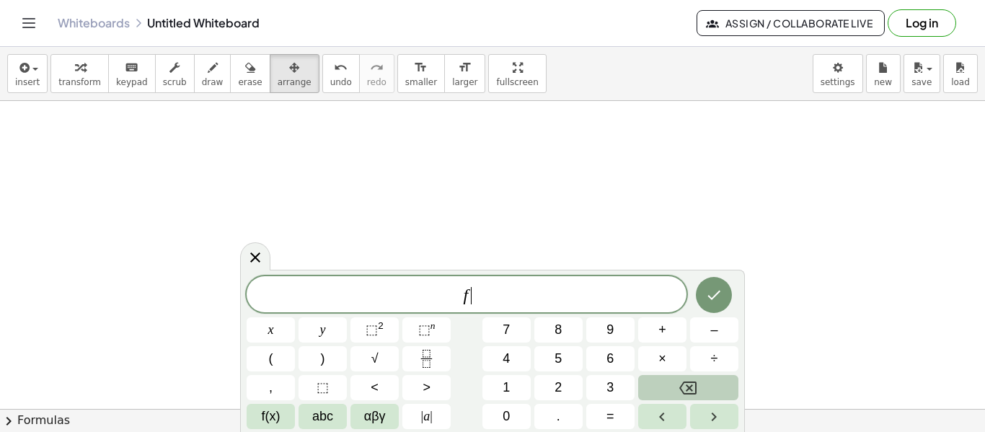
click at [685, 391] on icon "Backspace" at bounding box center [687, 387] width 17 height 17
click at [419, 349] on button "Fraction" at bounding box center [426, 358] width 48 height 25
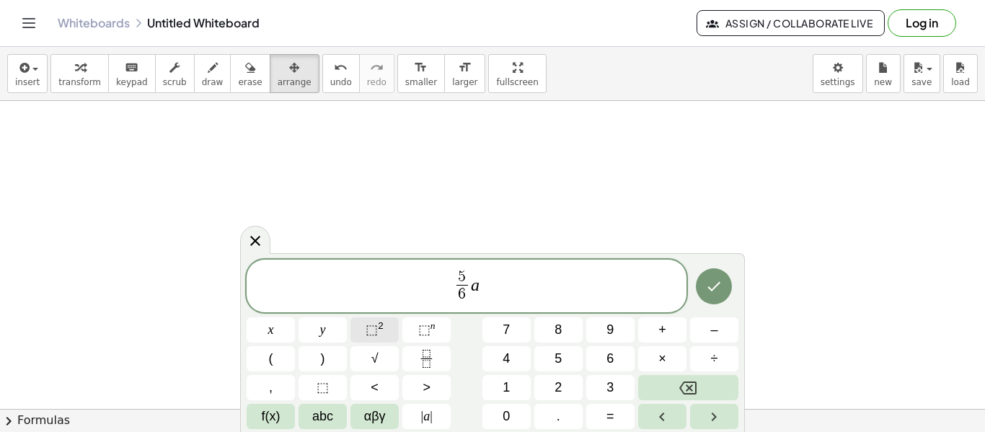
click at [378, 332] on span "⬚ 2" at bounding box center [374, 329] width 18 height 19
click at [430, 353] on icon "Fraction" at bounding box center [426, 359] width 18 height 18
click at [391, 329] on button "⬚ 2" at bounding box center [374, 329] width 48 height 25
click at [391, 330] on button "⬚ 2" at bounding box center [374, 329] width 48 height 25
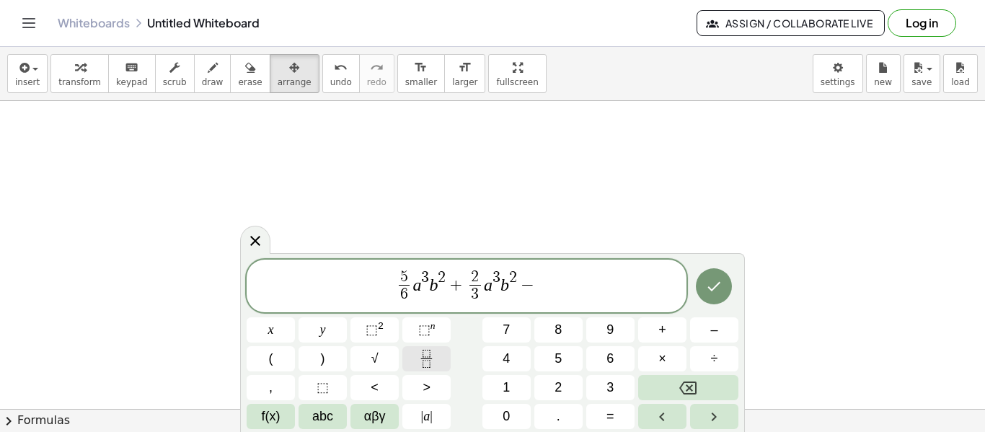
click at [413, 349] on button "Fraction" at bounding box center [426, 358] width 48 height 25
click at [364, 324] on button "⬚ 2" at bounding box center [374, 329] width 48 height 25
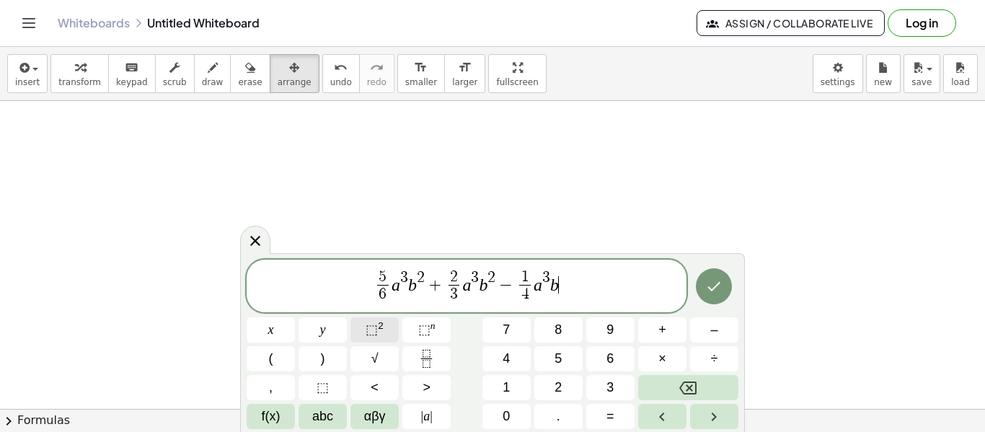
click at [394, 326] on button "⬚ 2" at bounding box center [374, 329] width 48 height 25
click at [444, 344] on div "5 6 ​ a 3 b 2 + 2 3 ​ a 3 b 2 − 1 4 ​ a 3 b 2 − x y ⬚ 2 ⬚ n 7 8 9 + – ( ) √ 4 5…" at bounding box center [493, 344] width 492 height 170
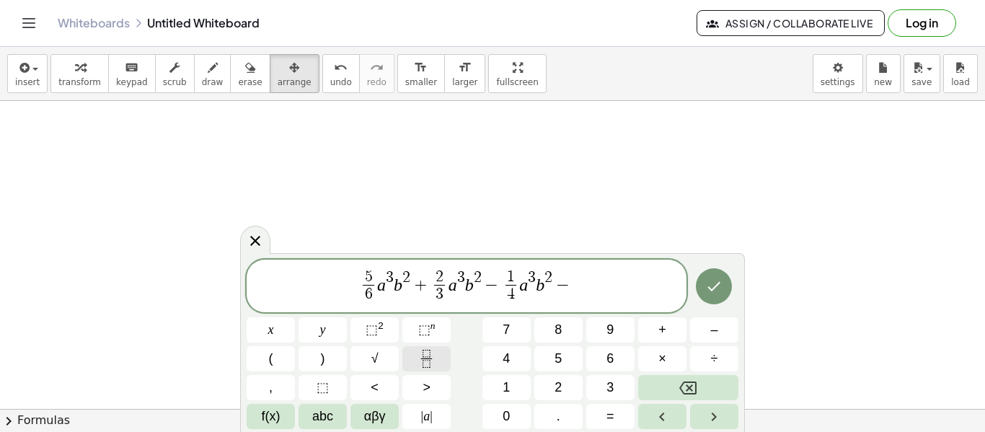
click at [439, 359] on button "Fraction" at bounding box center [426, 358] width 48 height 25
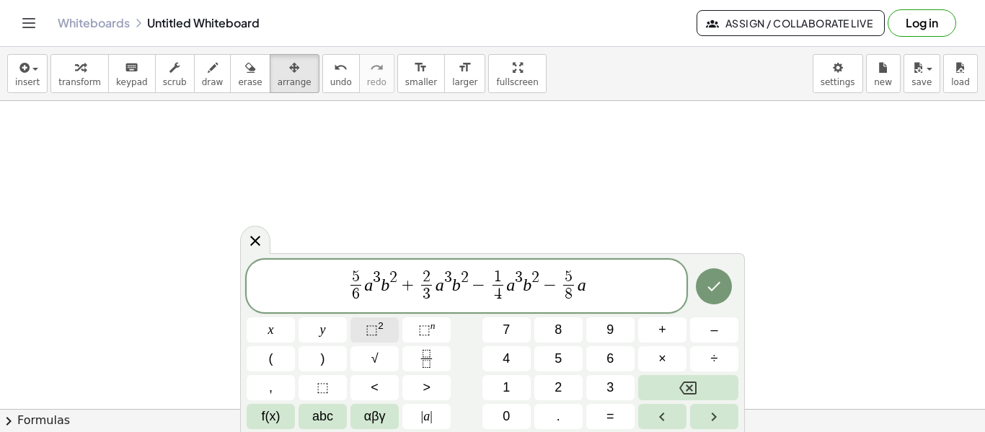
click at [393, 329] on button "⬚ 2" at bounding box center [374, 329] width 48 height 25
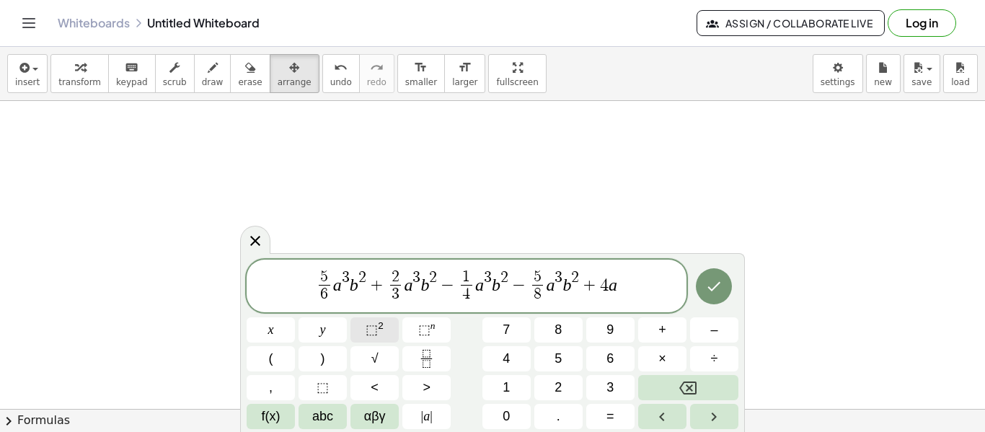
click at [385, 326] on button "⬚ 2" at bounding box center [374, 329] width 48 height 25
click at [384, 325] on button "⬚ 2" at bounding box center [374, 329] width 48 height 25
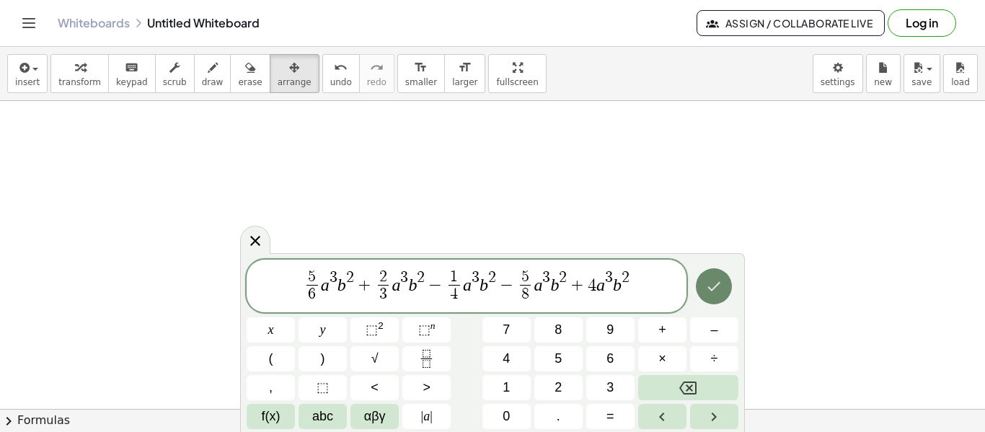
click at [708, 283] on icon "Done" at bounding box center [713, 286] width 17 height 17
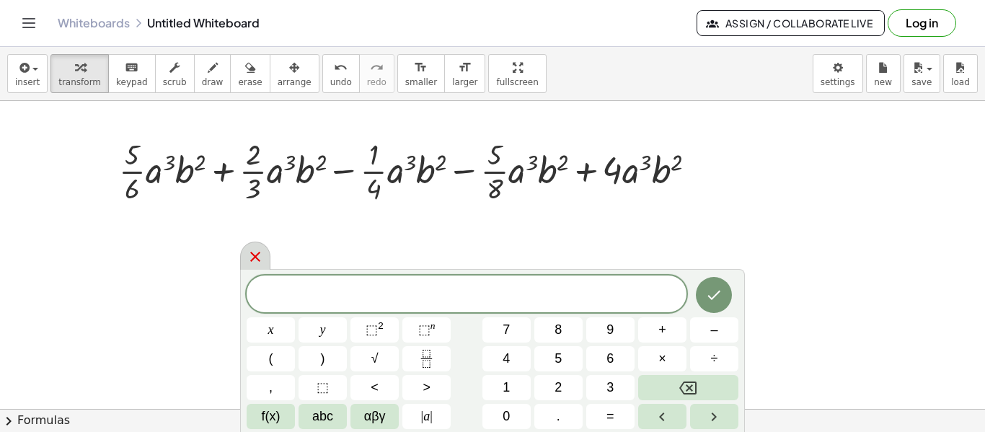
click at [255, 255] on icon at bounding box center [255, 256] width 17 height 17
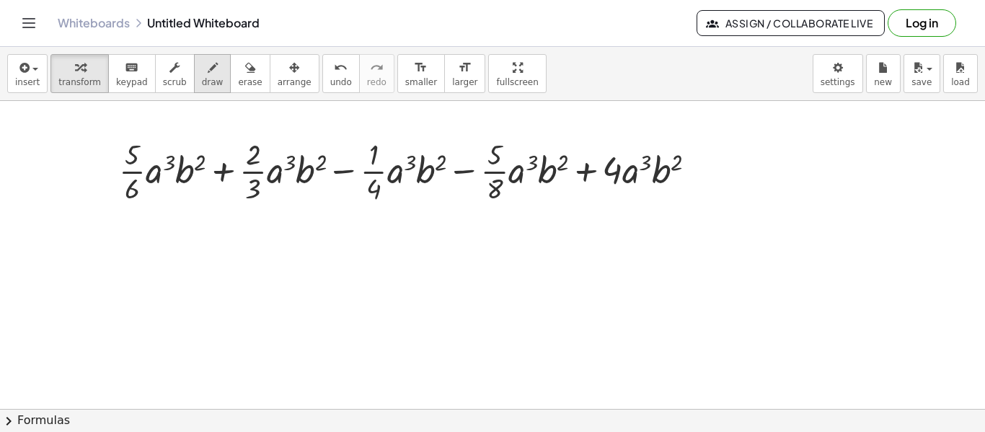
click at [208, 68] on button "draw" at bounding box center [212, 73] width 37 height 39
drag, startPoint x: 128, startPoint y: 278, endPoint x: 136, endPoint y: 283, distance: 9.2
drag, startPoint x: 138, startPoint y: 261, endPoint x: 141, endPoint y: 306, distance: 45.6
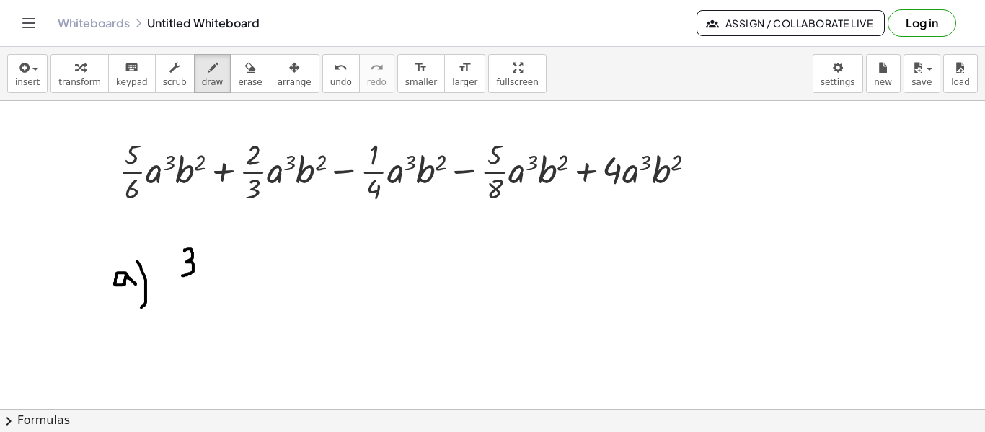
drag, startPoint x: 185, startPoint y: 250, endPoint x: 182, endPoint y: 275, distance: 24.6
drag, startPoint x: 200, startPoint y: 249, endPoint x: 205, endPoint y: 259, distance: 11.3
drag, startPoint x: 204, startPoint y: 259, endPoint x: 218, endPoint y: 259, distance: 13.7
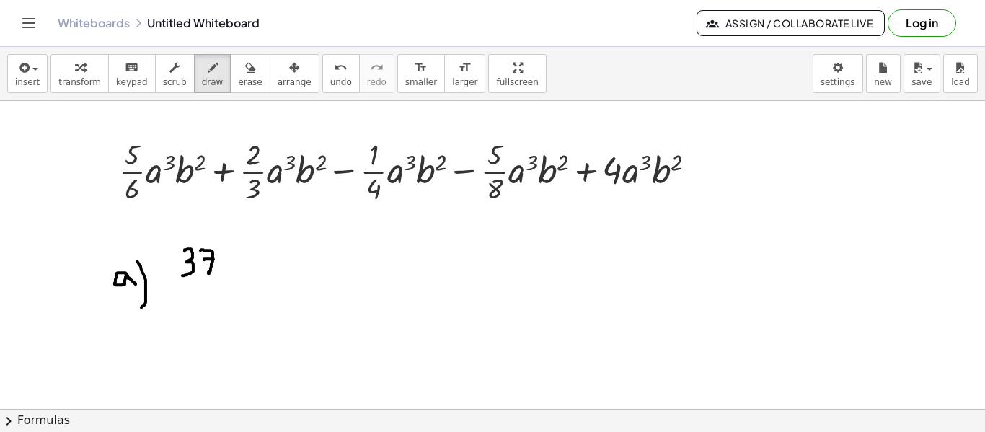
drag, startPoint x: 174, startPoint y: 283, endPoint x: 224, endPoint y: 283, distance: 50.5
drag, startPoint x: 243, startPoint y: 275, endPoint x: 251, endPoint y: 278, distance: 8.4
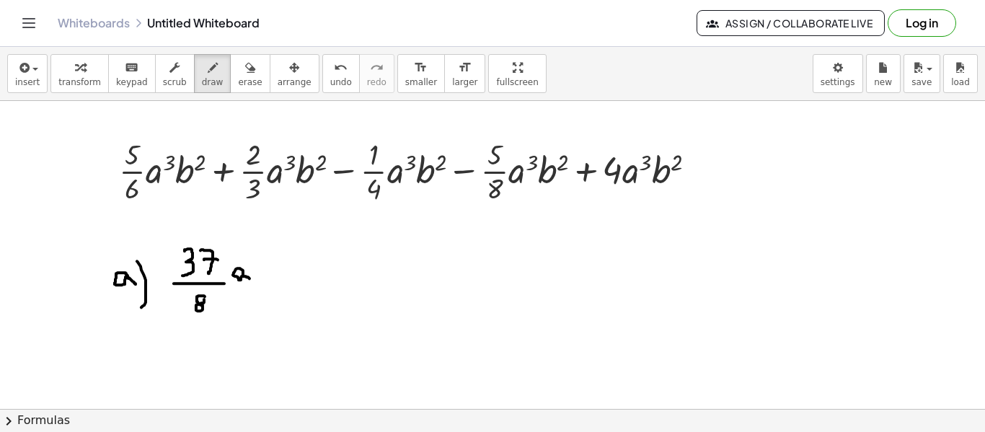
drag, startPoint x: 244, startPoint y: 259, endPoint x: 247, endPoint y: 266, distance: 7.8
drag, startPoint x: 264, startPoint y: 251, endPoint x: 262, endPoint y: 275, distance: 24.6
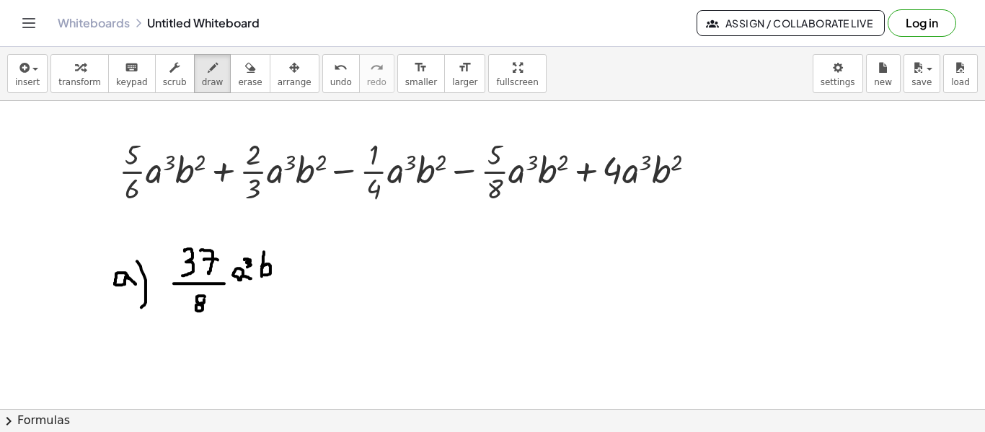
drag, startPoint x: 262, startPoint y: 265, endPoint x: 262, endPoint y: 274, distance: 8.6
drag, startPoint x: 271, startPoint y: 252, endPoint x: 280, endPoint y: 260, distance: 12.2
drag, startPoint x: 326, startPoint y: 246, endPoint x: 326, endPoint y: 285, distance: 39.6
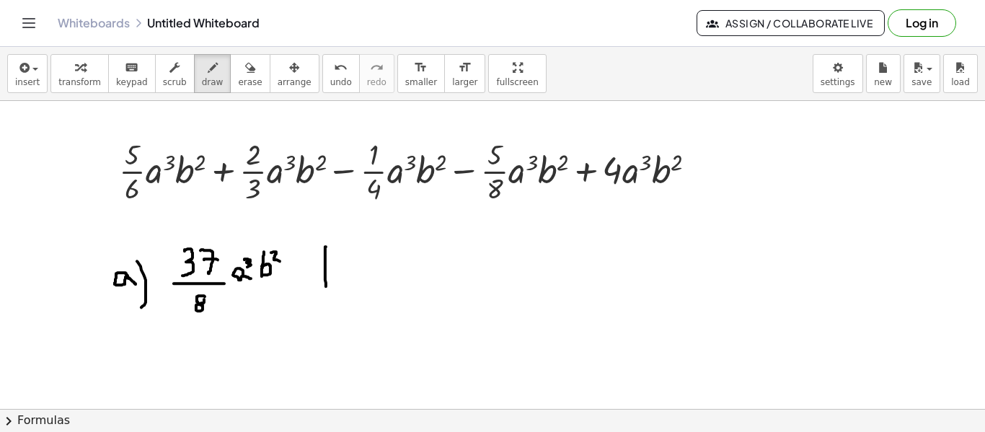
drag, startPoint x: 329, startPoint y: 268, endPoint x: 327, endPoint y: 285, distance: 16.6
drag, startPoint x: 341, startPoint y: 245, endPoint x: 341, endPoint y: 290, distance: 44.7
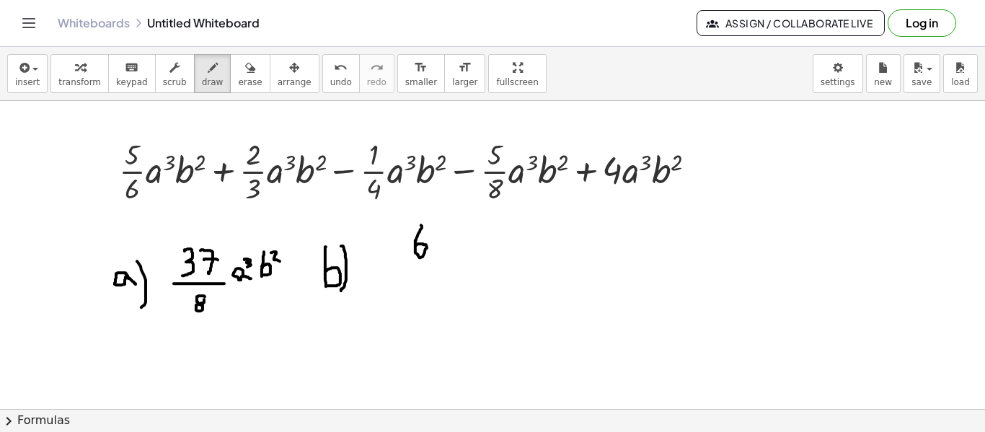
drag, startPoint x: 421, startPoint y: 224, endPoint x: 416, endPoint y: 244, distance: 20.8
drag, startPoint x: 395, startPoint y: 262, endPoint x: 446, endPoint y: 262, distance: 51.2
drag, startPoint x: 397, startPoint y: 277, endPoint x: 410, endPoint y: 293, distance: 20.5
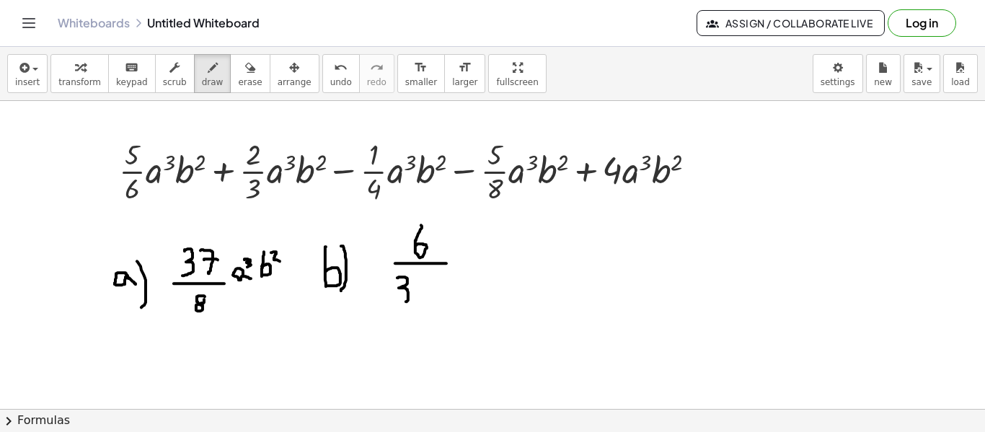
drag, startPoint x: 418, startPoint y: 278, endPoint x: 426, endPoint y: 303, distance: 26.4
drag, startPoint x: 422, startPoint y: 290, endPoint x: 431, endPoint y: 289, distance: 9.4
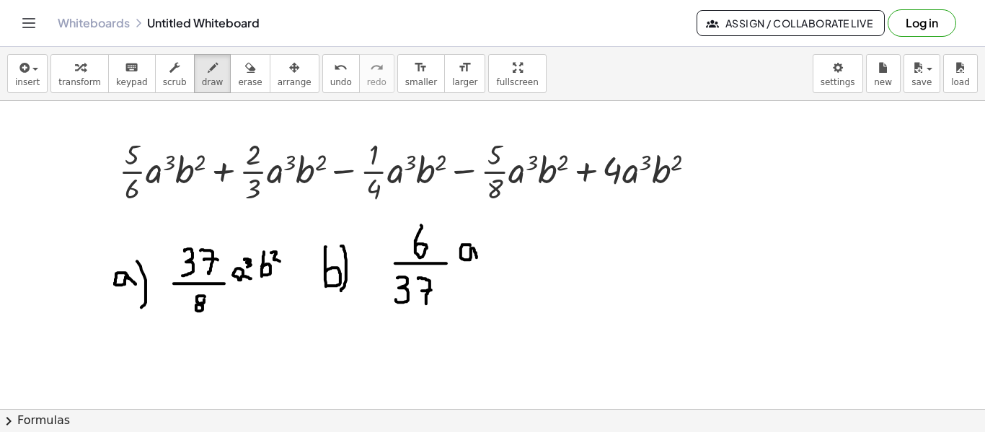
drag, startPoint x: 470, startPoint y: 244, endPoint x: 478, endPoint y: 257, distance: 15.2
drag, startPoint x: 478, startPoint y: 228, endPoint x: 479, endPoint y: 241, distance: 13.8
drag, startPoint x: 492, startPoint y: 228, endPoint x: 491, endPoint y: 254, distance: 26.0
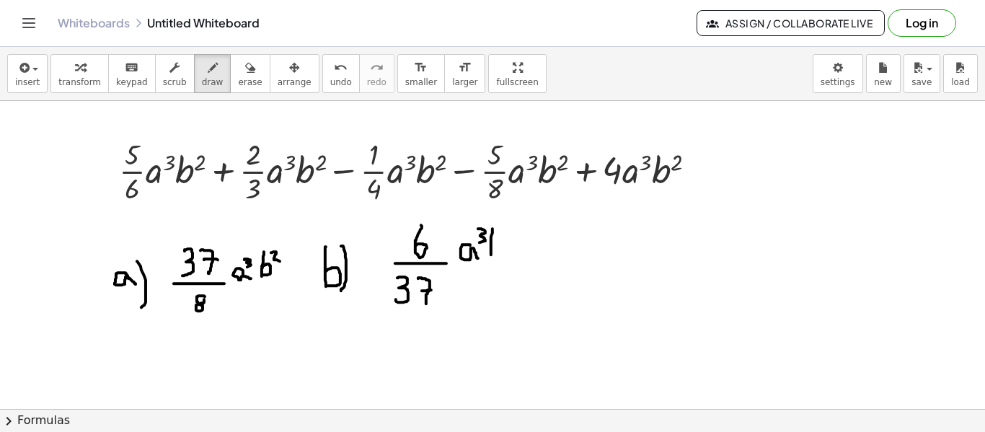
drag, startPoint x: 501, startPoint y: 237, endPoint x: 511, endPoint y: 243, distance: 11.6
drag, startPoint x: 562, startPoint y: 252, endPoint x: 557, endPoint y: 269, distance: 18.0
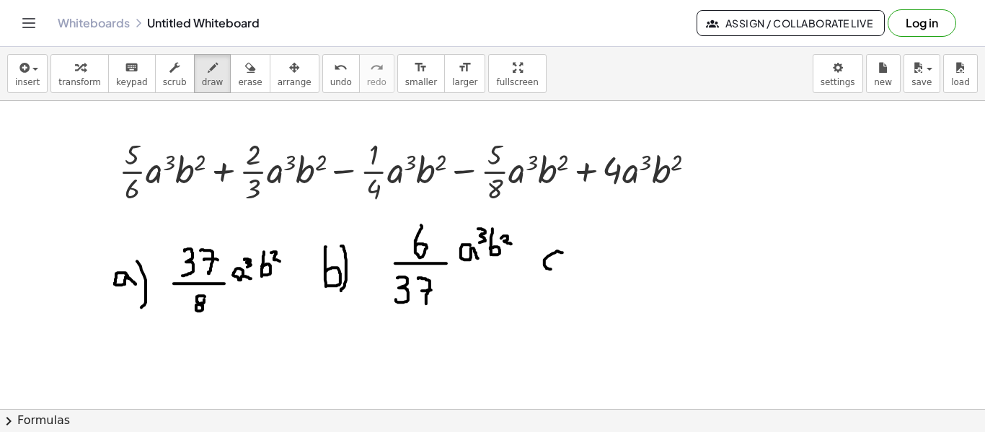
drag, startPoint x: 570, startPoint y: 225, endPoint x: 568, endPoint y: 287, distance: 62.0
drag, startPoint x: 586, startPoint y: 259, endPoint x: 597, endPoint y: 259, distance: 10.8
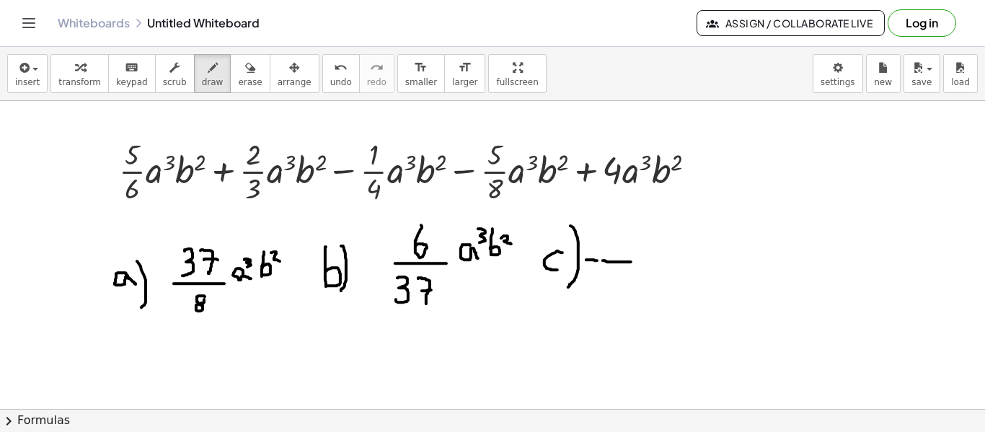
drag, startPoint x: 603, startPoint y: 259, endPoint x: 635, endPoint y: 261, distance: 32.5
drag, startPoint x: 596, startPoint y: 230, endPoint x: 608, endPoint y: 249, distance: 22.4
drag, startPoint x: 619, startPoint y: 227, endPoint x: 628, endPoint y: 250, distance: 24.6
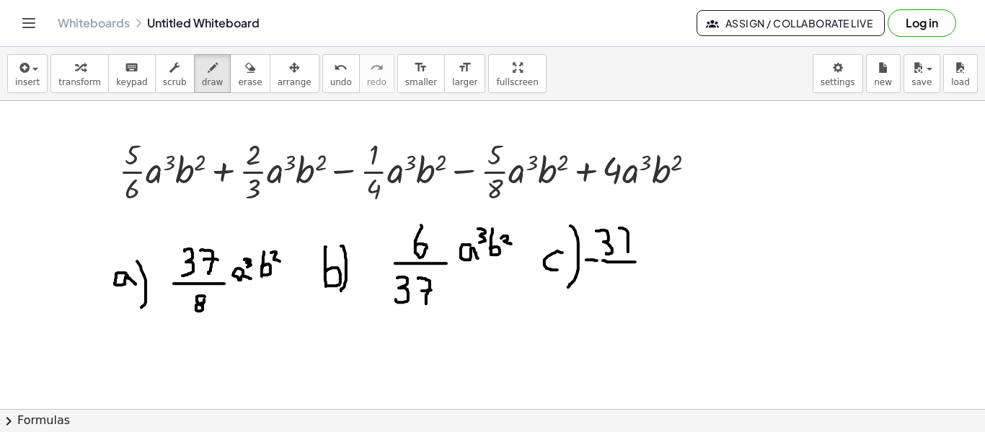
drag, startPoint x: 619, startPoint y: 242, endPoint x: 632, endPoint y: 241, distance: 13.0
drag, startPoint x: 619, startPoint y: 270, endPoint x: 617, endPoint y: 284, distance: 13.9
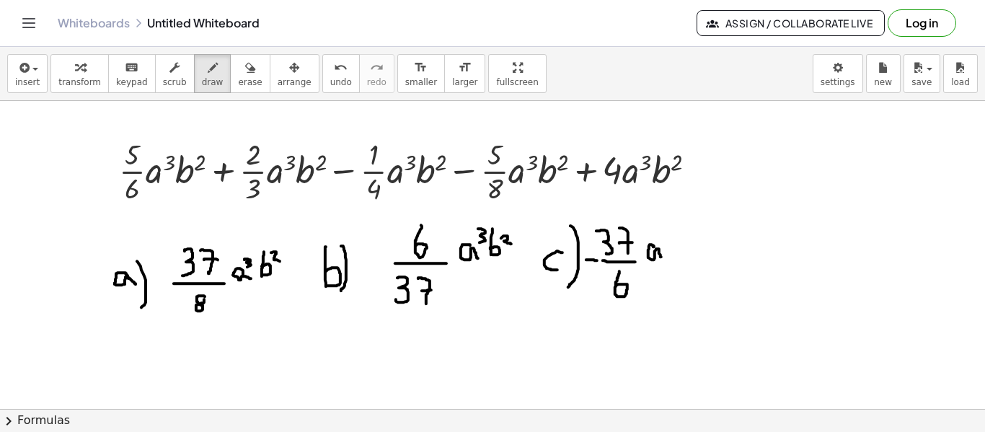
drag, startPoint x: 653, startPoint y: 246, endPoint x: 662, endPoint y: 257, distance: 13.8
drag, startPoint x: 658, startPoint y: 229, endPoint x: 664, endPoint y: 241, distance: 12.9
drag, startPoint x: 676, startPoint y: 228, endPoint x: 679, endPoint y: 251, distance: 22.5
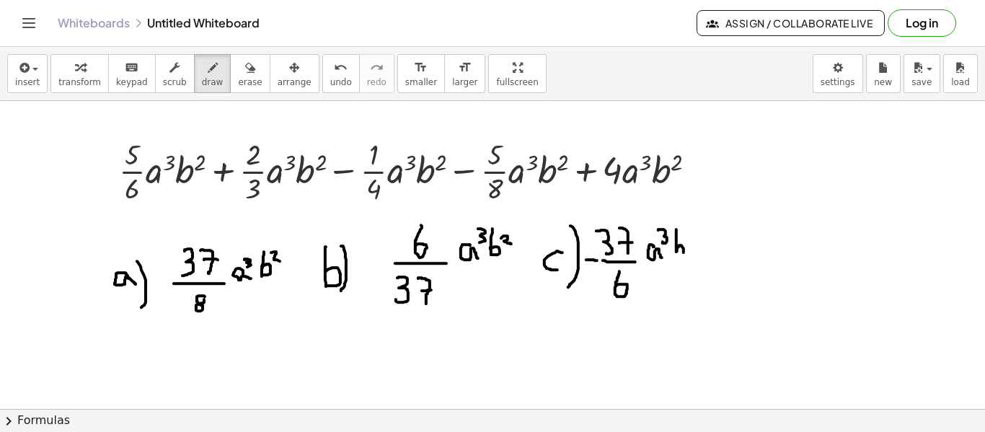
drag, startPoint x: 685, startPoint y: 229, endPoint x: 692, endPoint y: 239, distance: 11.8
drag, startPoint x: 745, startPoint y: 248, endPoint x: 755, endPoint y: 214, distance: 35.3
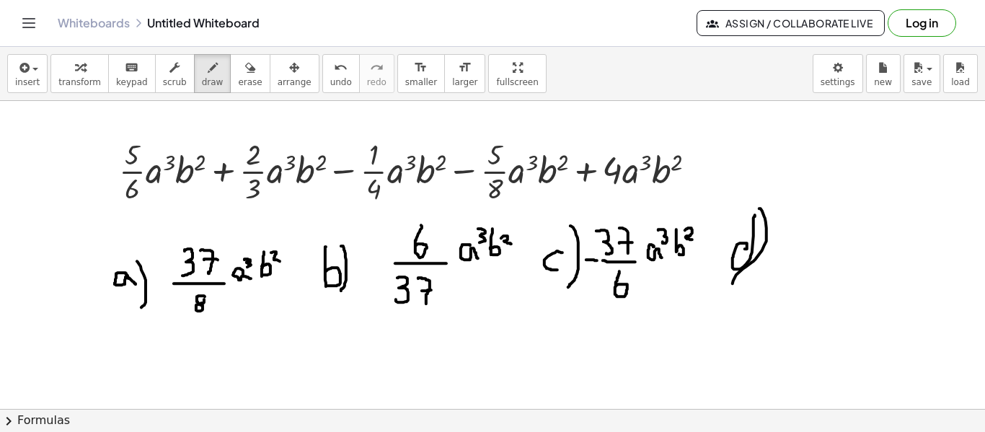
drag
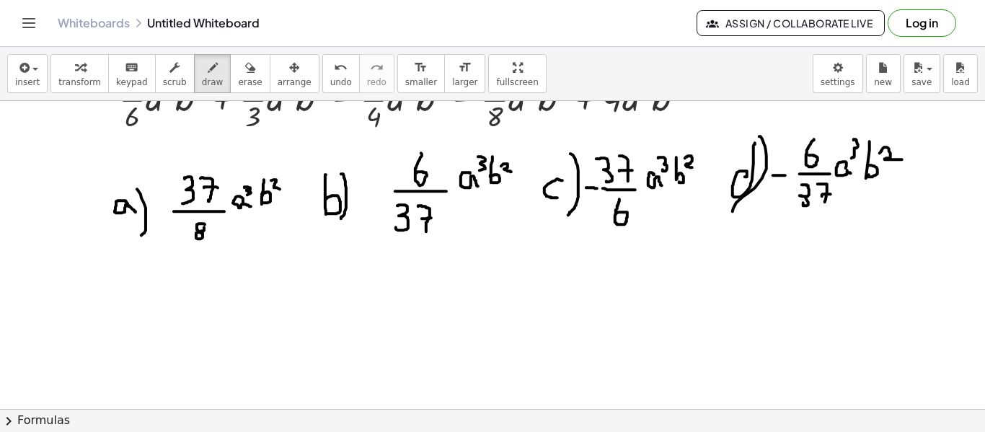
scroll to position [144, 0]
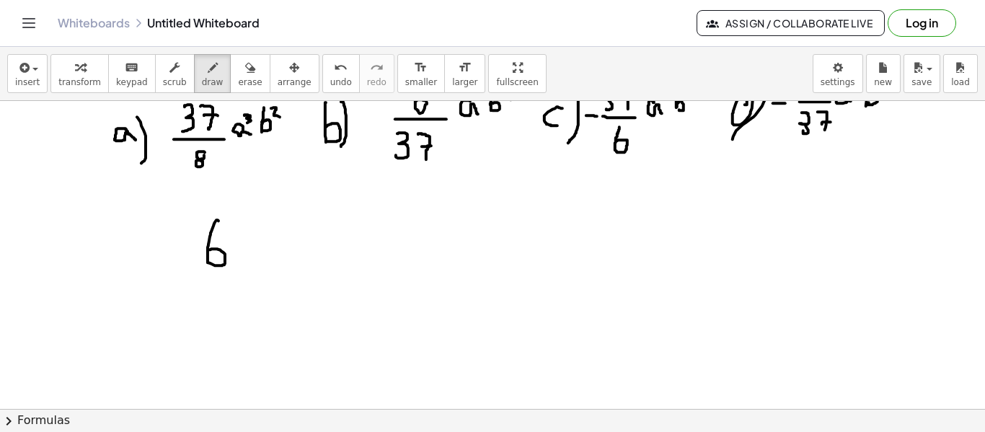
drag, startPoint x: 218, startPoint y: 220, endPoint x: 210, endPoint y: 249, distance: 29.9
click at [210, 249] on div at bounding box center [492, 349] width 985 height 784
drag, startPoint x: 339, startPoint y: 220, endPoint x: 389, endPoint y: 236, distance: 51.5
click at [358, 252] on div at bounding box center [492, 349] width 985 height 784
drag, startPoint x: 458, startPoint y: 212, endPoint x: 483, endPoint y: 249, distance: 44.2
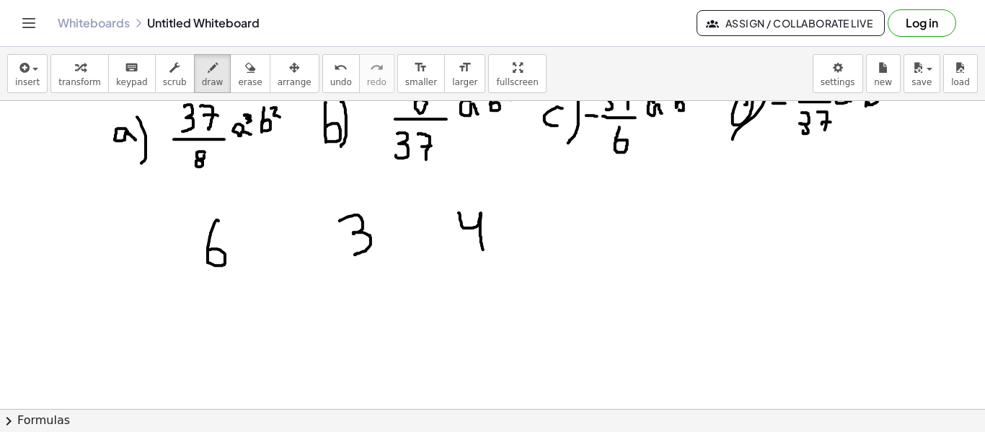
click at [483, 249] on div at bounding box center [492, 349] width 985 height 784
click at [582, 219] on div at bounding box center [492, 349] width 985 height 784
drag, startPoint x: 595, startPoint y: 191, endPoint x: 623, endPoint y: 275, distance: 89.1
click at [596, 373] on div at bounding box center [492, 349] width 985 height 784
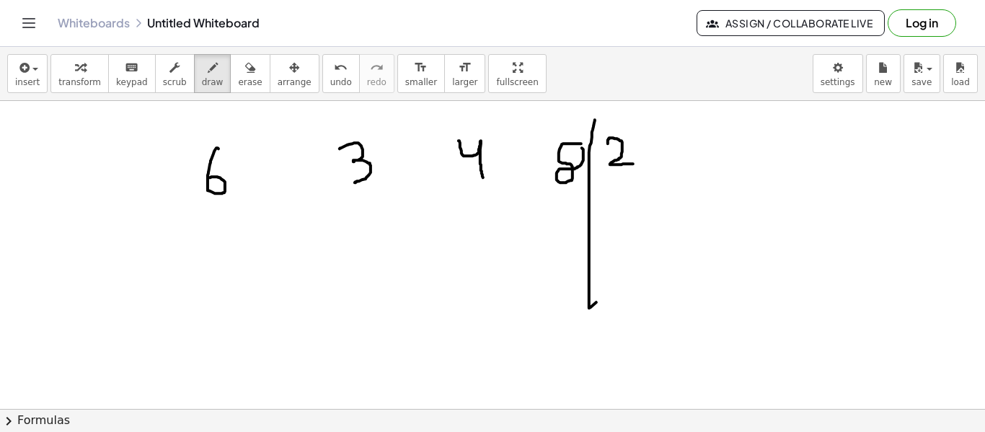
drag, startPoint x: 608, startPoint y: 143, endPoint x: 633, endPoint y: 163, distance: 32.3
click at [633, 163] on div at bounding box center [492, 277] width 985 height 784
drag, startPoint x: 209, startPoint y: 217, endPoint x: 222, endPoint y: 238, distance: 24.6
click at [222, 238] on div at bounding box center [492, 277] width 985 height 784
drag, startPoint x: 343, startPoint y: 207, endPoint x: 432, endPoint y: 210, distance: 88.7
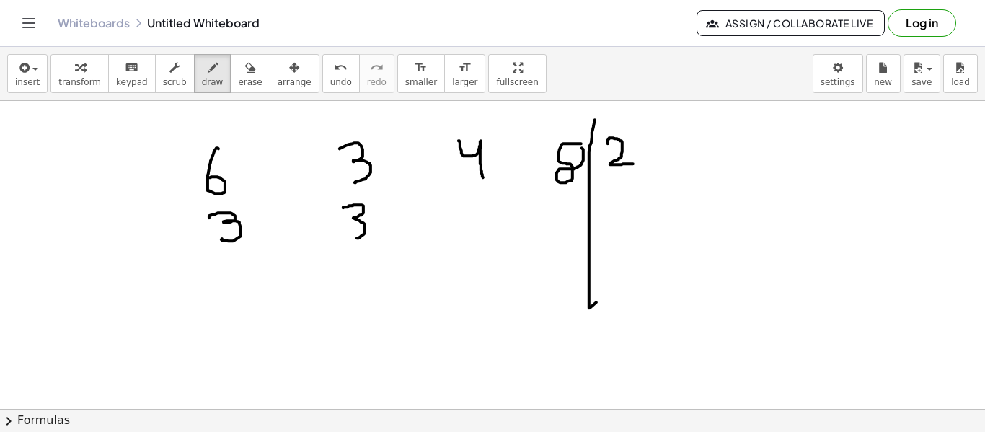
click at [366, 231] on div at bounding box center [492, 277] width 985 height 784
drag, startPoint x: 454, startPoint y: 207, endPoint x: 484, endPoint y: 220, distance: 32.9
click at [484, 220] on div at bounding box center [492, 277] width 985 height 784
drag, startPoint x: 547, startPoint y: 195, endPoint x: 569, endPoint y: 226, distance: 38.2
click at [567, 226] on div at bounding box center [492, 277] width 985 height 784
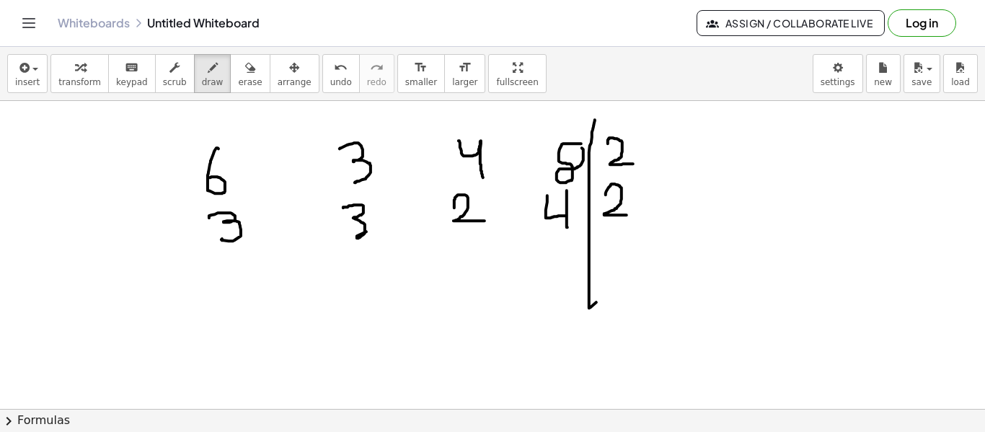
drag, startPoint x: 605, startPoint y: 194, endPoint x: 626, endPoint y: 214, distance: 29.1
click at [626, 214] on div at bounding box center [492, 277] width 985 height 784
drag, startPoint x: 214, startPoint y: 273, endPoint x: 276, endPoint y: 283, distance: 62.7
click at [215, 293] on div at bounding box center [492, 277] width 985 height 784
drag, startPoint x: 345, startPoint y: 262, endPoint x: 365, endPoint y: 280, distance: 27.5
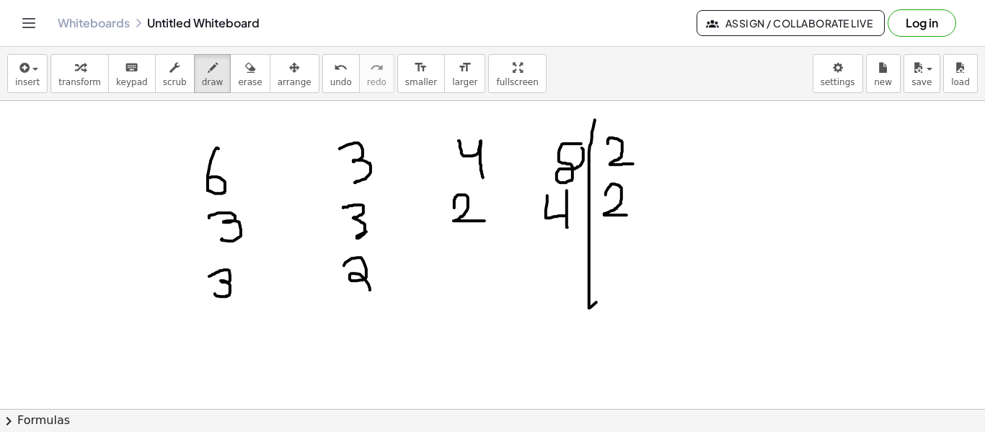
click at [352, 293] on div at bounding box center [492, 277] width 985 height 784
drag, startPoint x: 452, startPoint y: 261, endPoint x: 463, endPoint y: 286, distance: 27.7
click at [461, 290] on div at bounding box center [492, 277] width 985 height 784
drag, startPoint x: 546, startPoint y: 256, endPoint x: 567, endPoint y: 270, distance: 26.0
click at [567, 270] on div at bounding box center [492, 277] width 985 height 784
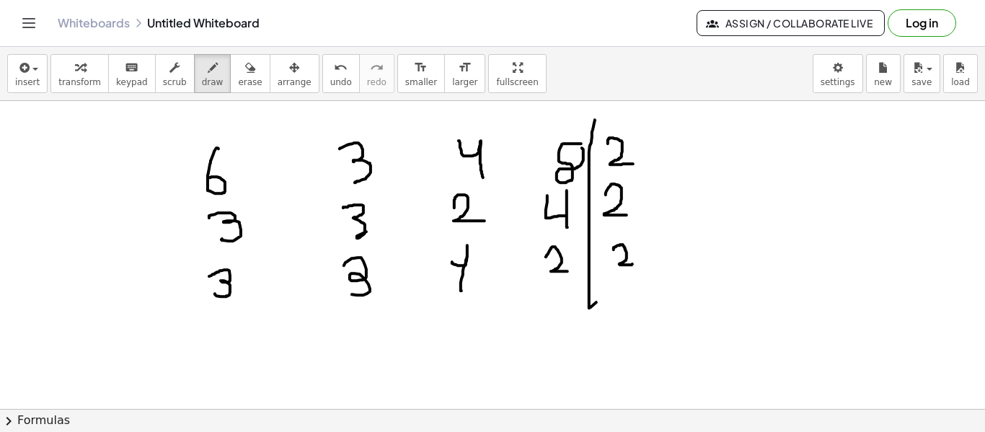
drag, startPoint x: 613, startPoint y: 249, endPoint x: 427, endPoint y: 285, distance: 189.4
click at [628, 265] on div at bounding box center [492, 277] width 985 height 784
drag, startPoint x: 227, startPoint y: 316, endPoint x: 254, endPoint y: 333, distance: 32.0
click at [236, 334] on div at bounding box center [492, 277] width 985 height 784
drag, startPoint x: 345, startPoint y: 308, endPoint x: 399, endPoint y: 317, distance: 54.7
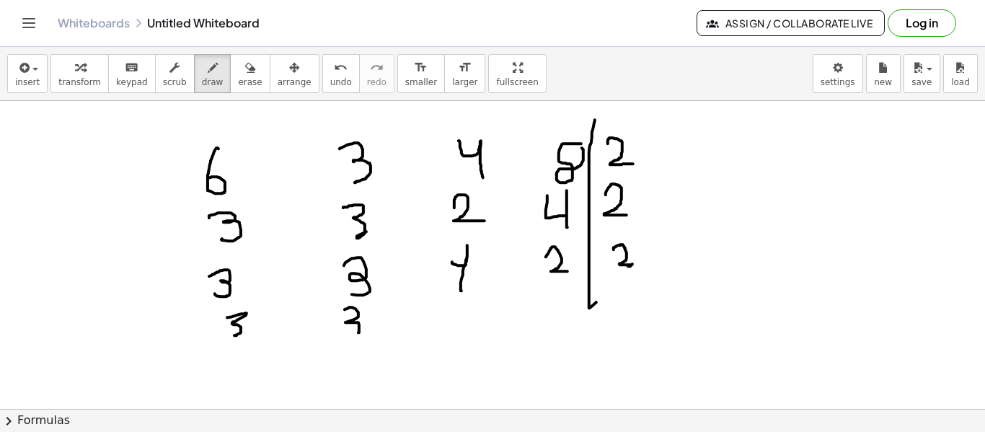
click at [351, 332] on div at bounding box center [492, 277] width 985 height 784
drag, startPoint x: 551, startPoint y: 300, endPoint x: 559, endPoint y: 308, distance: 11.7
click at [559, 308] on div at bounding box center [492, 277] width 985 height 784
drag, startPoint x: 610, startPoint y: 284, endPoint x: 608, endPoint y: 316, distance: 31.7
click at [608, 316] on div at bounding box center [492, 277] width 985 height 784
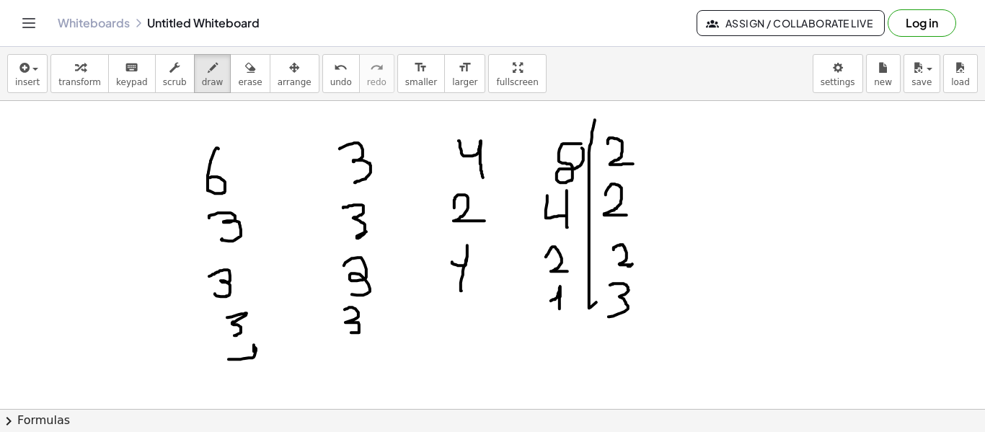
drag, startPoint x: 228, startPoint y: 358, endPoint x: 254, endPoint y: 365, distance: 26.2
click at [254, 365] on div at bounding box center [492, 277] width 985 height 784
drag, startPoint x: 332, startPoint y: 352, endPoint x: 350, endPoint y: 336, distance: 24.0
click at [348, 337] on div at bounding box center [492, 277] width 985 height 784
drag, startPoint x: 350, startPoint y: 336, endPoint x: 349, endPoint y: 358, distance: 22.4
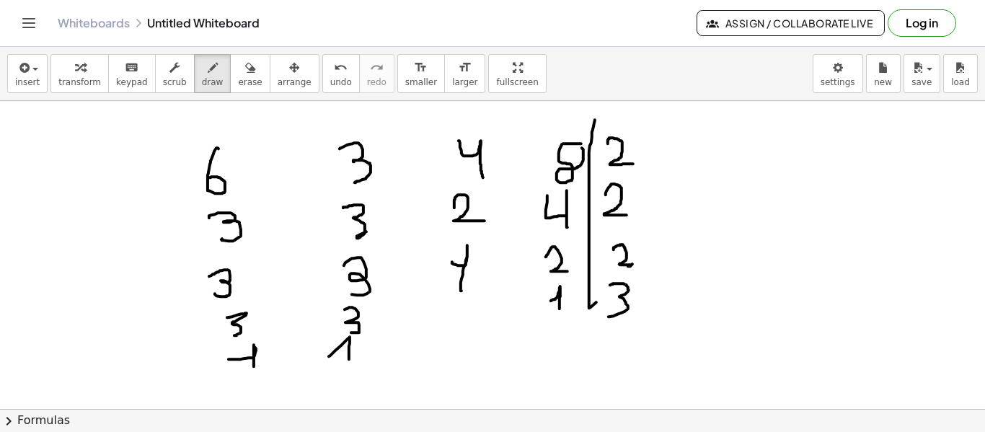
click at [349, 358] on div at bounding box center [492, 277] width 985 height 784
drag, startPoint x: 643, startPoint y: 292, endPoint x: 647, endPoint y: 264, distance: 28.3
click at [647, 264] on div at bounding box center [492, 277] width 985 height 784
drag, startPoint x: 644, startPoint y: 210, endPoint x: 647, endPoint y: 167, distance: 44.1
click at [647, 167] on div at bounding box center [492, 277] width 985 height 784
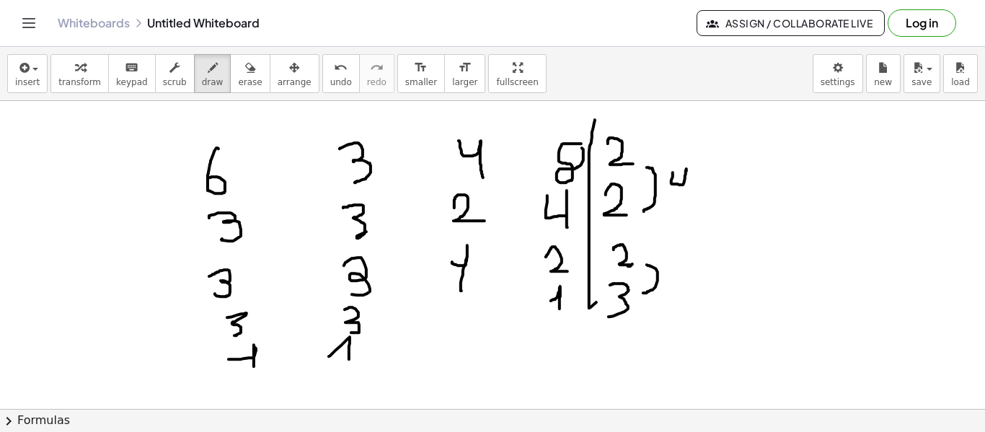
drag, startPoint x: 672, startPoint y: 172, endPoint x: 686, endPoint y: 195, distance: 27.4
click at [686, 195] on div at bounding box center [492, 277] width 985 height 784
drag, startPoint x: 676, startPoint y: 262, endPoint x: 671, endPoint y: 274, distance: 12.6
click at [671, 274] on div at bounding box center [492, 277] width 985 height 784
drag, startPoint x: 693, startPoint y: 252, endPoint x: 702, endPoint y: 213, distance: 39.9
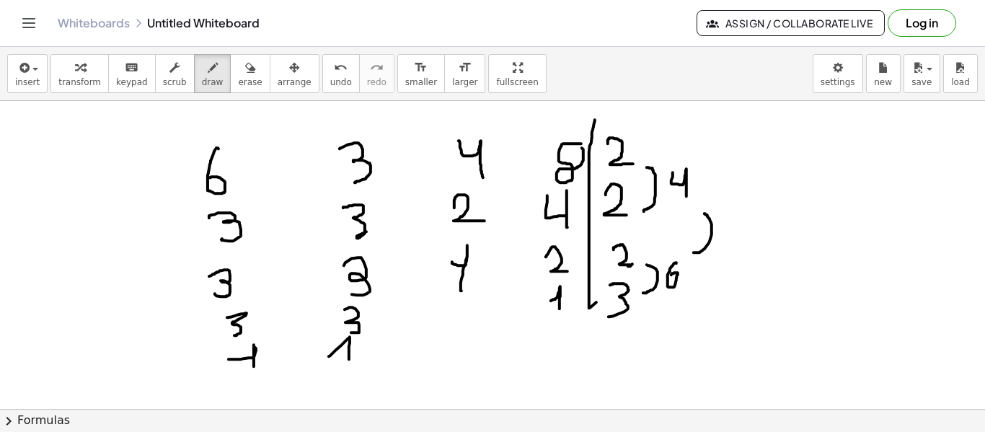
click at [703, 213] on div at bounding box center [492, 277] width 985 height 784
drag, startPoint x: 722, startPoint y: 221, endPoint x: 750, endPoint y: 235, distance: 31.6
click at [747, 242] on div at bounding box center [492, 277] width 985 height 784
drag, startPoint x: 750, startPoint y: 211, endPoint x: 768, endPoint y: 242, distance: 36.2
click at [768, 242] on div at bounding box center [492, 277] width 985 height 784
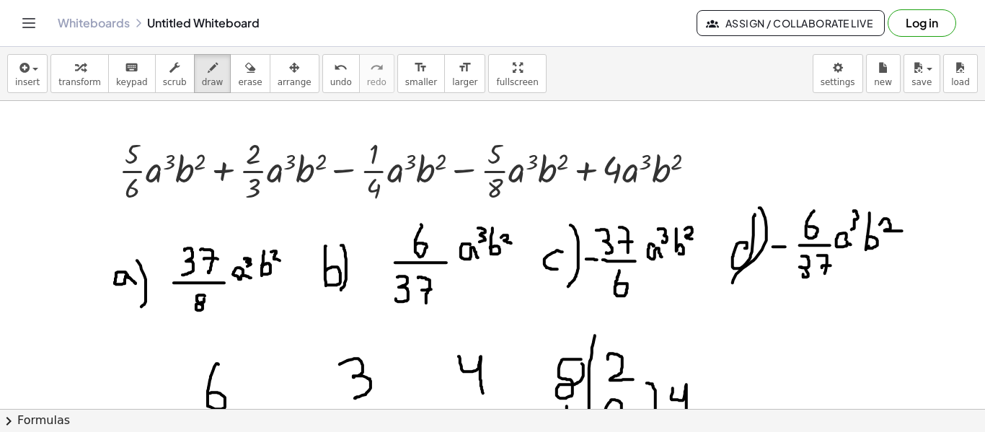
scroll to position [0, 0]
drag, startPoint x: 702, startPoint y: 161, endPoint x: 715, endPoint y: 163, distance: 13.1
drag, startPoint x: 706, startPoint y: 177, endPoint x: 727, endPoint y: 177, distance: 20.9
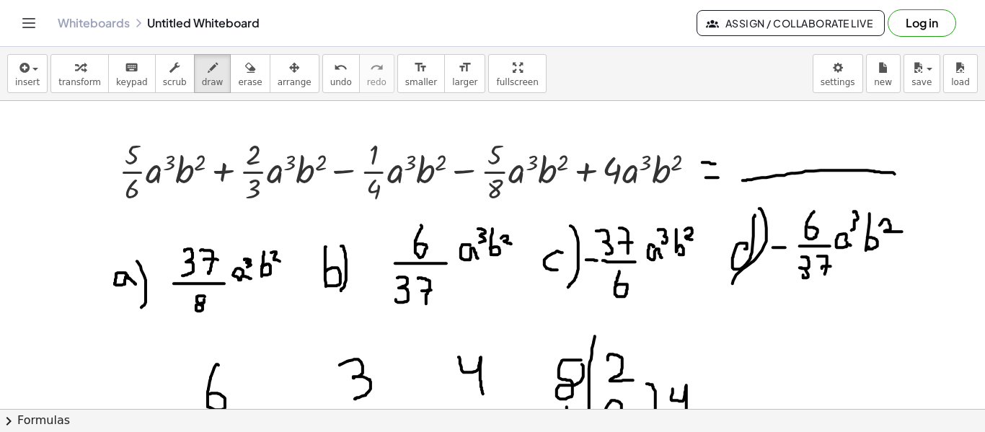
drag, startPoint x: 742, startPoint y: 179, endPoint x: 894, endPoint y: 173, distance: 152.2
drag, startPoint x: 791, startPoint y: 193, endPoint x: 823, endPoint y: 203, distance: 33.1
drag, startPoint x: 825, startPoint y: 184, endPoint x: 840, endPoint y: 203, distance: 24.7
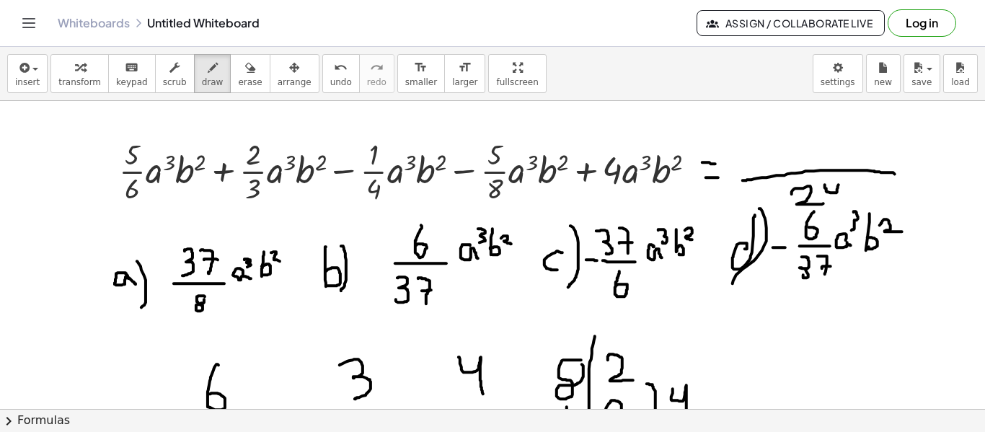
drag, startPoint x: 731, startPoint y: 151, endPoint x: 748, endPoint y: 165, distance: 22.1
drag, startPoint x: 753, startPoint y: 154, endPoint x: 747, endPoint y: 158, distance: 7.4
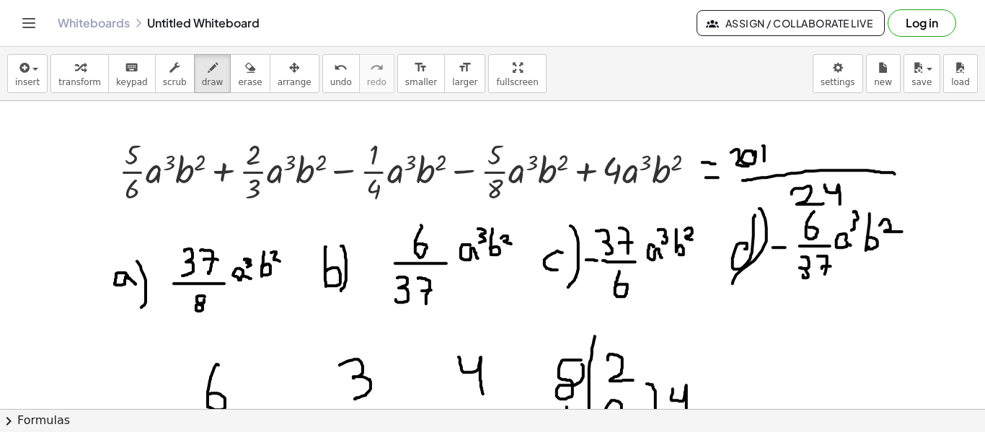
drag, startPoint x: 763, startPoint y: 145, endPoint x: 765, endPoint y: 160, distance: 15.3
drag, startPoint x: 755, startPoint y: 154, endPoint x: 773, endPoint y: 151, distance: 18.2
drag, startPoint x: 776, startPoint y: 144, endPoint x: 792, endPoint y: 149, distance: 16.6
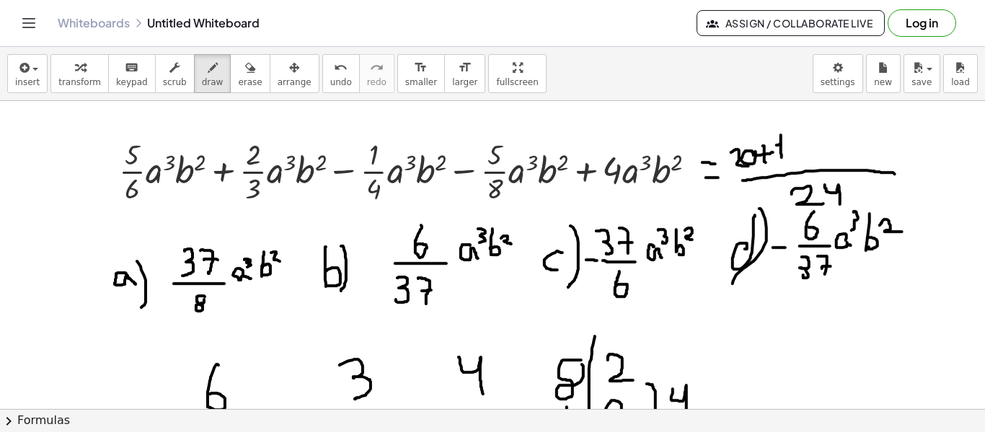
drag, startPoint x: 796, startPoint y: 133, endPoint x: 792, endPoint y: 143, distance: 10.7
drag, startPoint x: 803, startPoint y: 147, endPoint x: 814, endPoint y: 146, distance: 10.9
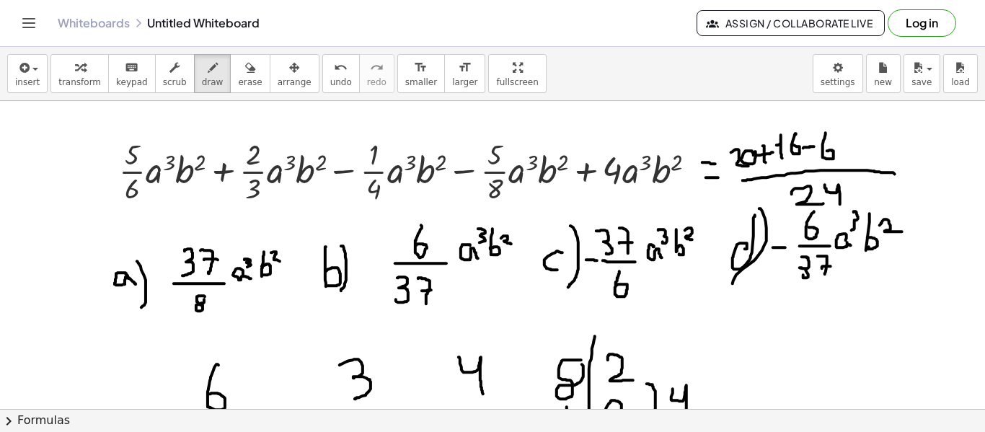
drag, startPoint x: 825, startPoint y: 132, endPoint x: 825, endPoint y: 151, distance: 18.7
drag, startPoint x: 840, startPoint y: 148, endPoint x: 855, endPoint y: 146, distance: 14.6
drag, startPoint x: 486, startPoint y: 177, endPoint x: 487, endPoint y: 159, distance: 18.8
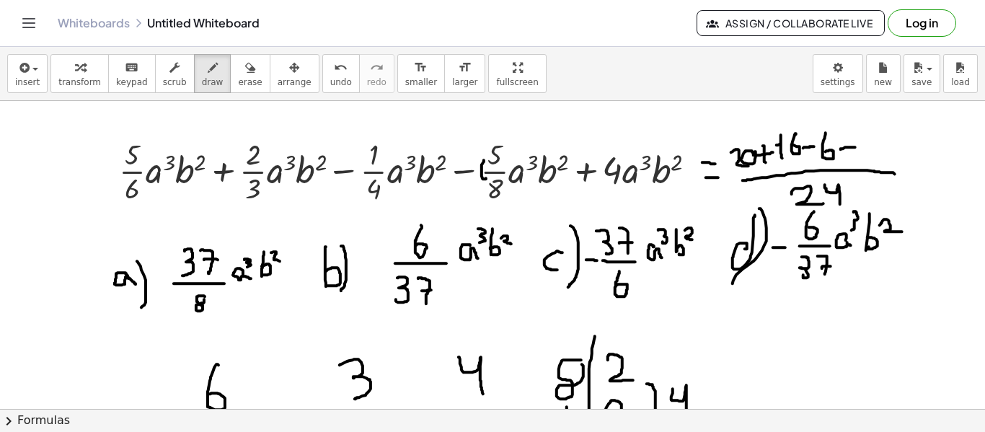
drag, startPoint x: 855, startPoint y: 140, endPoint x: 863, endPoint y: 156, distance: 17.7
drag, startPoint x: 880, startPoint y: 132, endPoint x: 875, endPoint y: 154, distance: 22.2
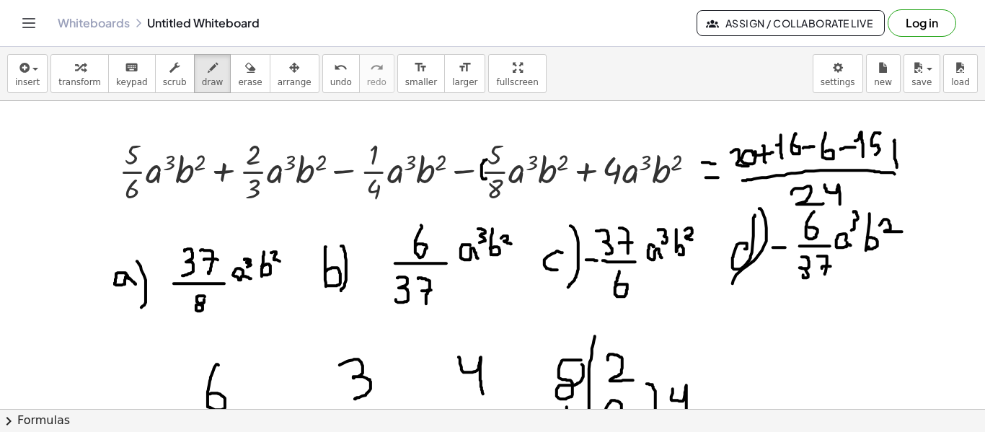
drag, startPoint x: 894, startPoint y: 139, endPoint x: 897, endPoint y: 167, distance: 27.5
drag, startPoint x: 885, startPoint y: 152, endPoint x: 907, endPoint y: 154, distance: 22.4
drag, startPoint x: 884, startPoint y: 172, endPoint x: 958, endPoint y: 170, distance: 74.3
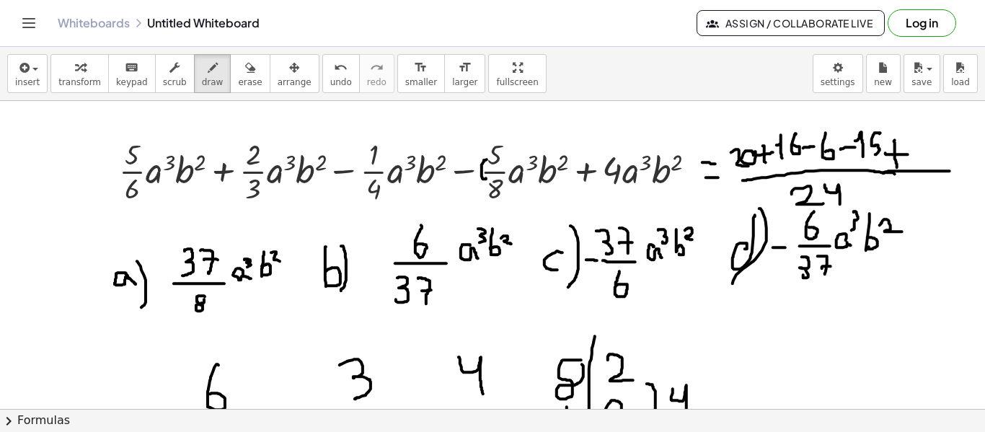
drag, startPoint x: 929, startPoint y: 133, endPoint x: 939, endPoint y: 164, distance: 31.9
drag, startPoint x: 955, startPoint y: 128, endPoint x: 946, endPoint y: 156, distance: 30.1
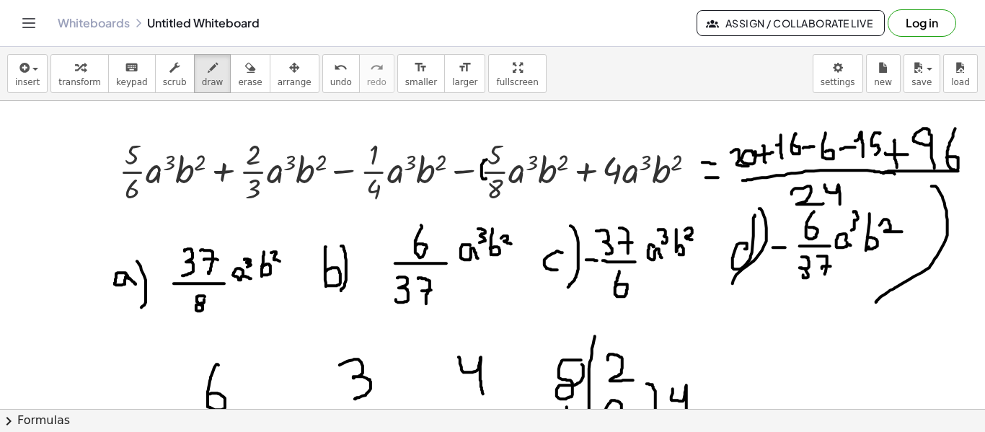
drag, startPoint x: 931, startPoint y: 185, endPoint x: 876, endPoint y: 301, distance: 128.6
drag, startPoint x: 859, startPoint y: 297, endPoint x: 892, endPoint y: 313, distance: 36.1
drag, startPoint x: 736, startPoint y: 345, endPoint x: 786, endPoint y: 344, distance: 50.5
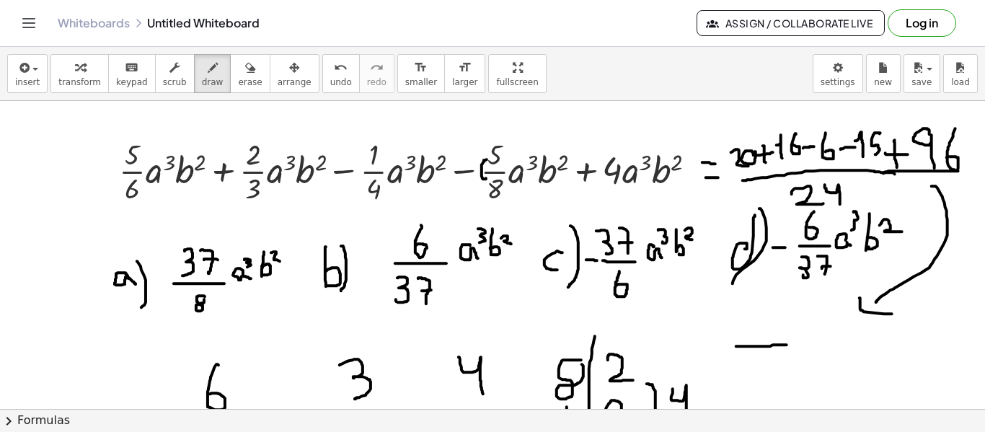
drag, startPoint x: 734, startPoint y: 324, endPoint x: 755, endPoint y: 324, distance: 20.9
drag, startPoint x: 756, startPoint y: 319, endPoint x: 760, endPoint y: 337, distance: 18.5
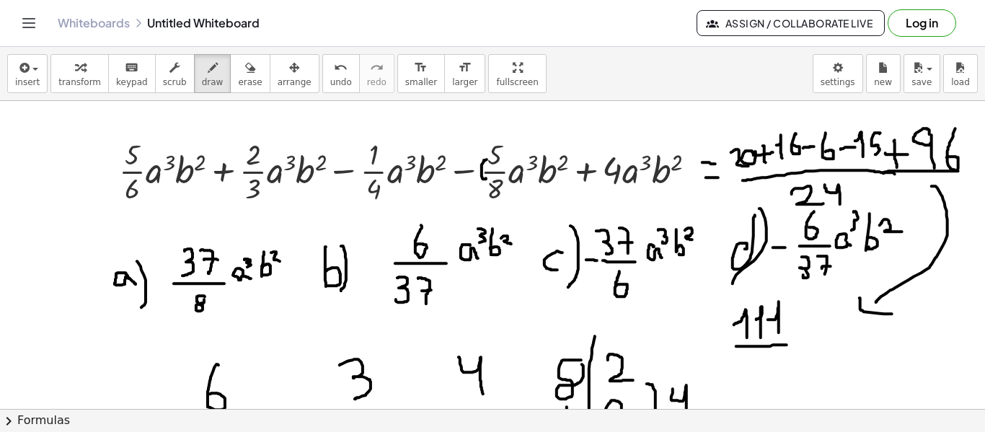
drag, startPoint x: 768, startPoint y: 319, endPoint x: 778, endPoint y: 334, distance: 19.2
drag, startPoint x: 755, startPoint y: 363, endPoint x: 781, endPoint y: 358, distance: 26.4
drag, startPoint x: 773, startPoint y: 355, endPoint x: 787, endPoint y: 376, distance: 25.6
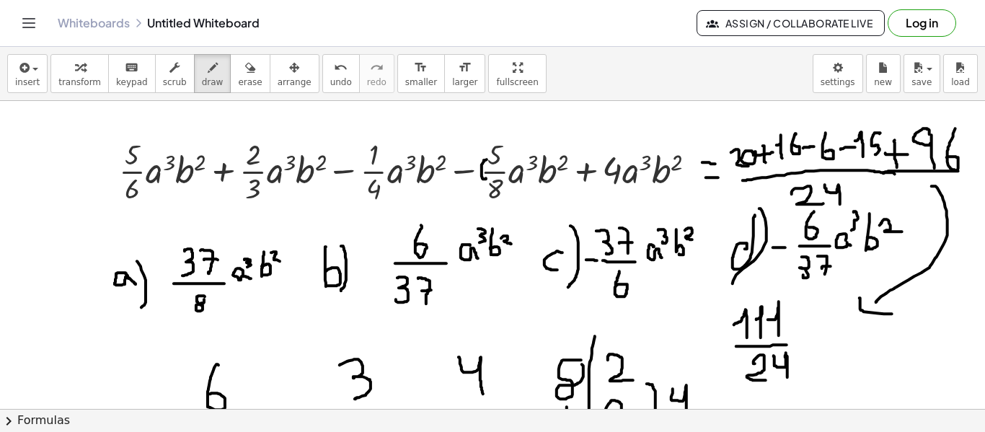
drag, startPoint x: 796, startPoint y: 323, endPoint x: 808, endPoint y: 324, distance: 12.3
drag, startPoint x: 796, startPoint y: 332, endPoint x: 810, endPoint y: 333, distance: 14.4
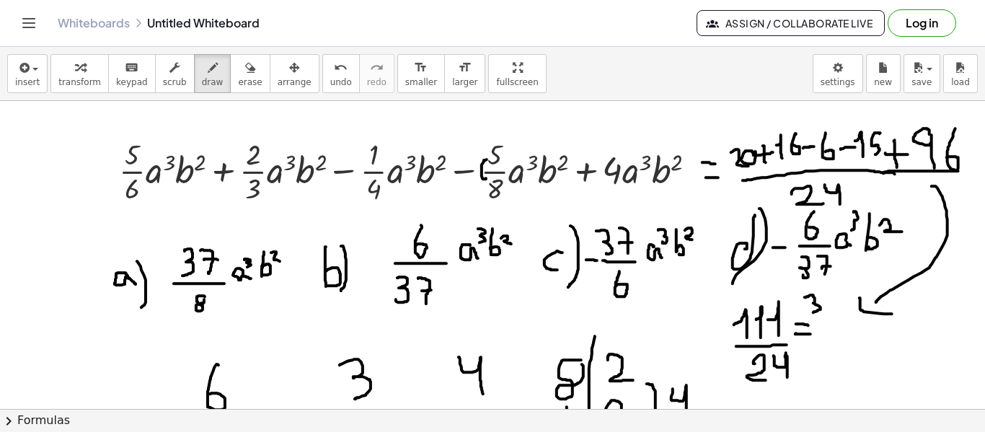
drag, startPoint x: 804, startPoint y: 296, endPoint x: 813, endPoint y: 311, distance: 17.4
drag, startPoint x: 826, startPoint y: 348, endPoint x: 827, endPoint y: 365, distance: 17.3
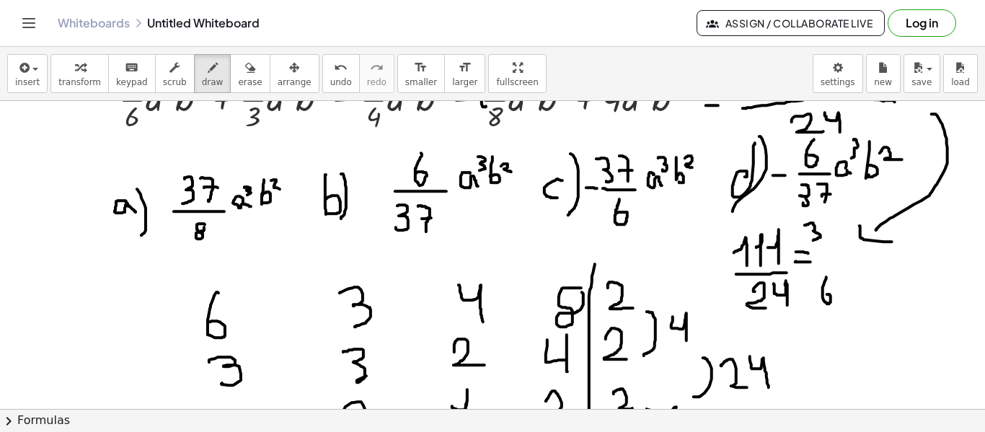
drag, startPoint x: 795, startPoint y: 223, endPoint x: 790, endPoint y: 233, distance: 11.3
drag, startPoint x: 821, startPoint y: 285, endPoint x: 835, endPoint y: 302, distance: 22.1
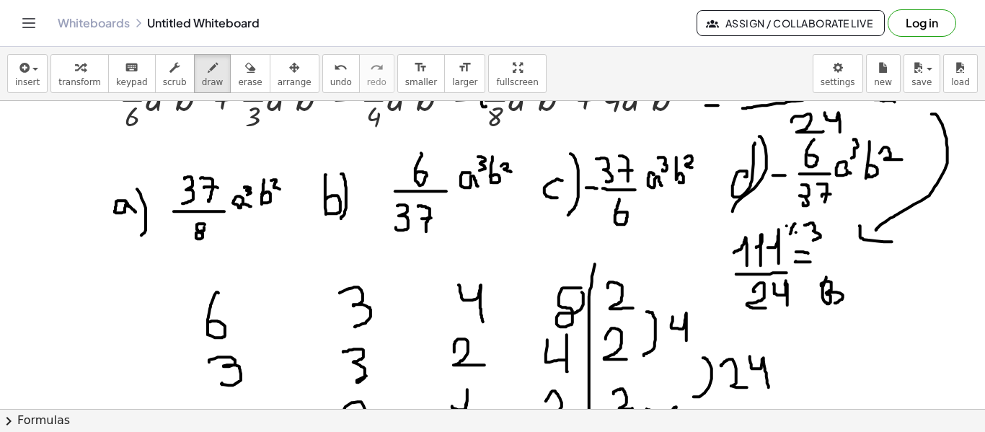
drag, startPoint x: 809, startPoint y: 280, endPoint x: 809, endPoint y: 299, distance: 19.5
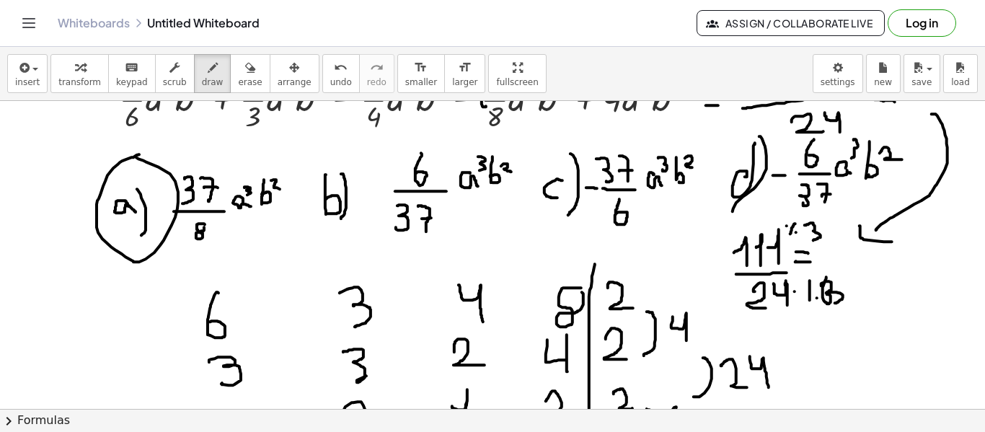
drag, startPoint x: 206, startPoint y: 247, endPoint x: 200, endPoint y: 259, distance: 13.9
click at [238, 74] on div "button" at bounding box center [250, 66] width 24 height 17
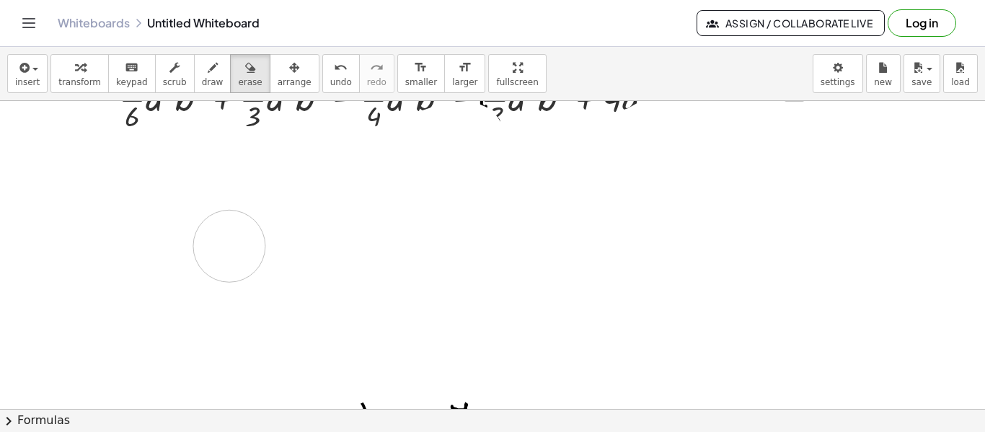
drag, startPoint x: 174, startPoint y: 310, endPoint x: 433, endPoint y: 250, distance: 266.3
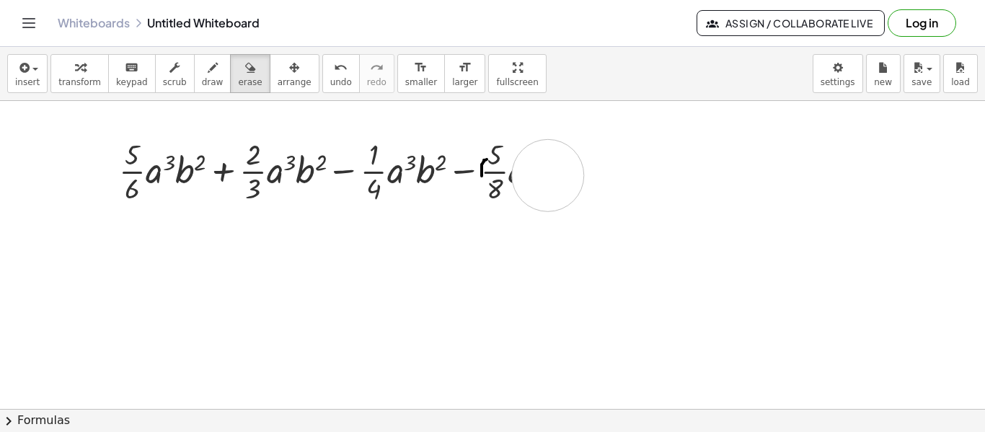
drag, startPoint x: 714, startPoint y: 170, endPoint x: 36, endPoint y: 214, distance: 679.7
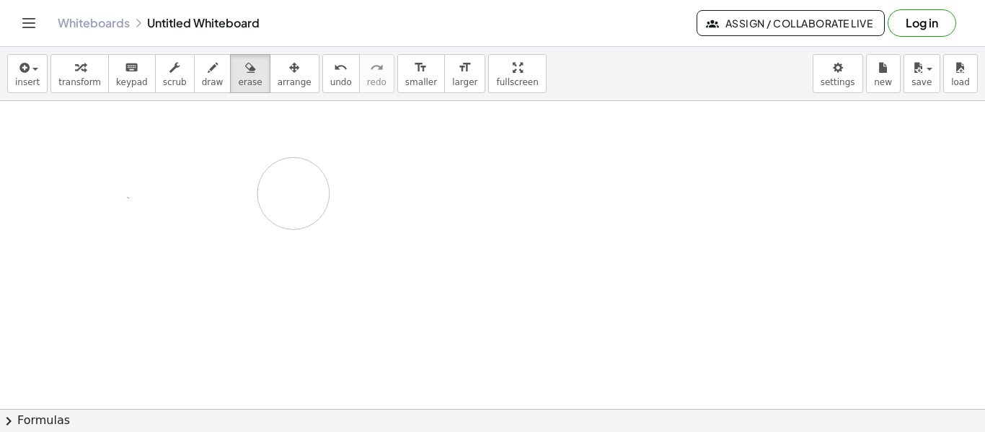
drag, startPoint x: 303, startPoint y: 177, endPoint x: 0, endPoint y: 174, distance: 302.7
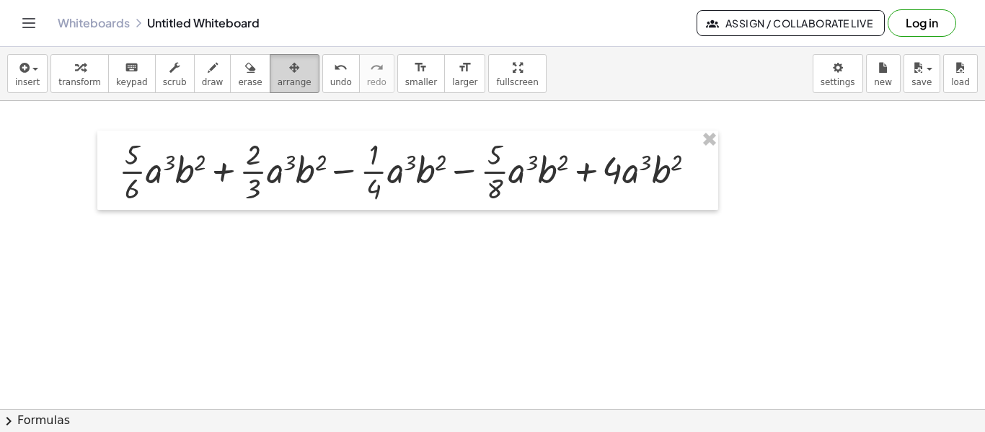
click at [289, 60] on icon "button" at bounding box center [294, 67] width 10 height 17
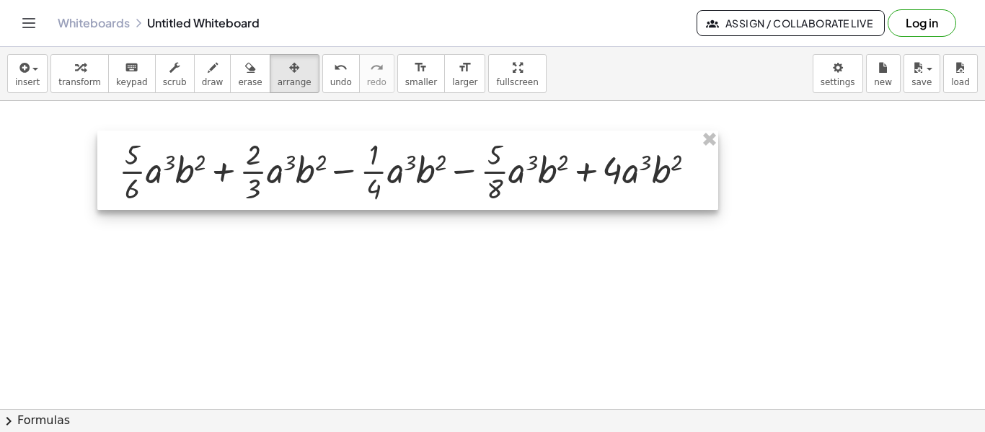
click at [300, 175] on div at bounding box center [407, 169] width 621 height 79
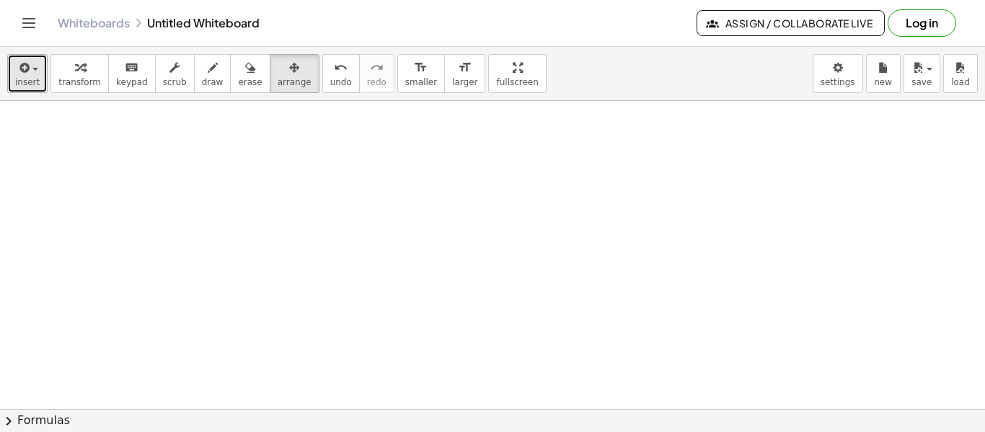
click at [37, 65] on button "insert" at bounding box center [27, 73] width 40 height 39
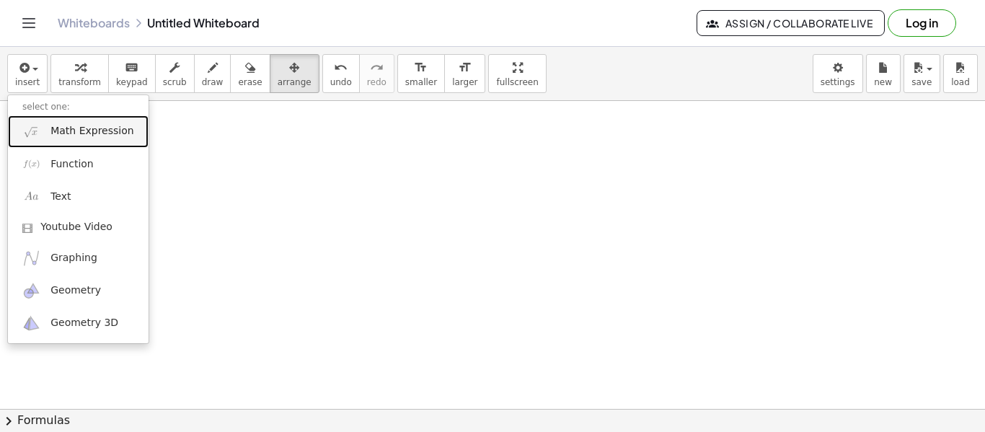
click at [57, 136] on span "Math Expression" at bounding box center [91, 131] width 83 height 14
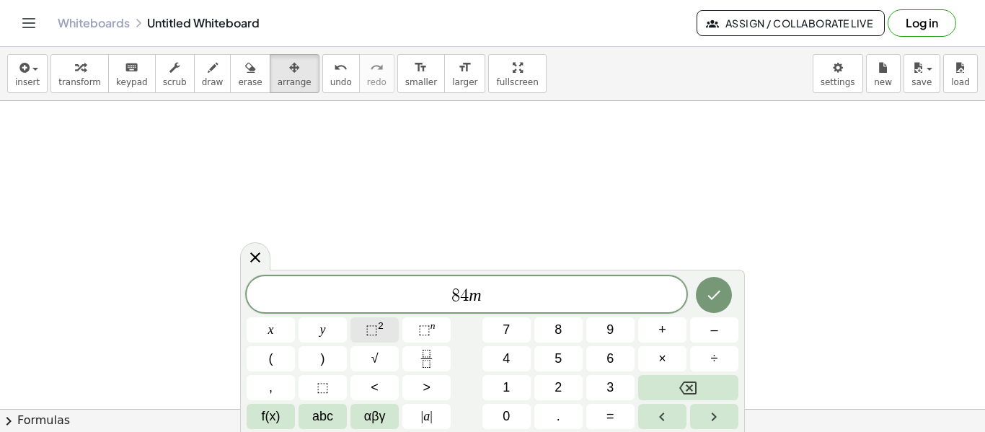
click at [363, 329] on button "⬚ 2" at bounding box center [374, 329] width 48 height 25
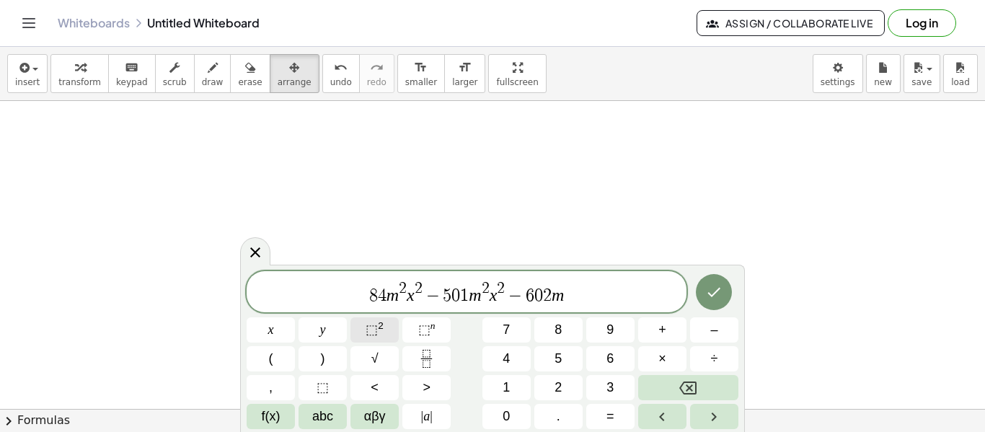
click at [363, 329] on button "⬚ 2" at bounding box center [374, 329] width 48 height 25
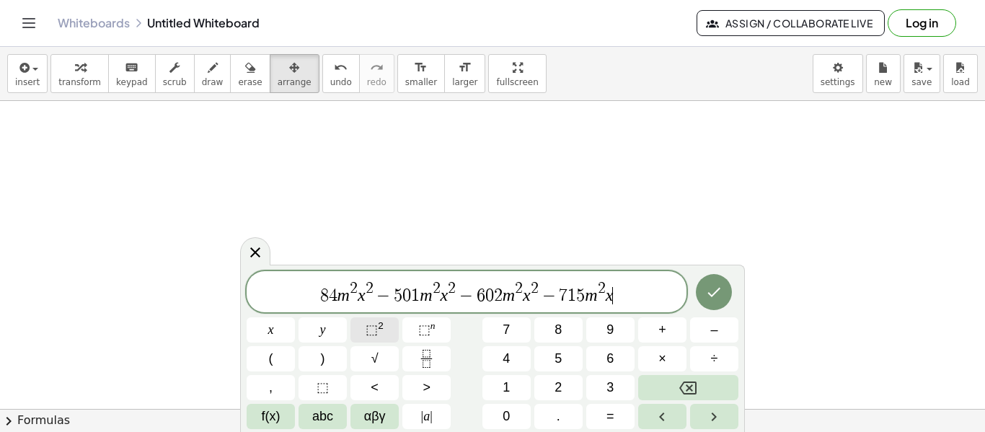
click at [363, 329] on button "⬚ 2" at bounding box center [374, 329] width 48 height 25
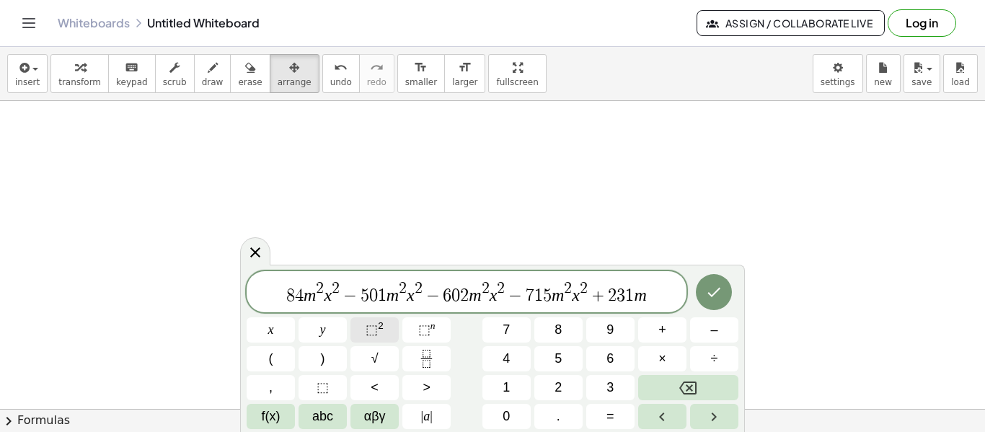
click at [363, 329] on button "⬚ 2" at bounding box center [374, 329] width 48 height 25
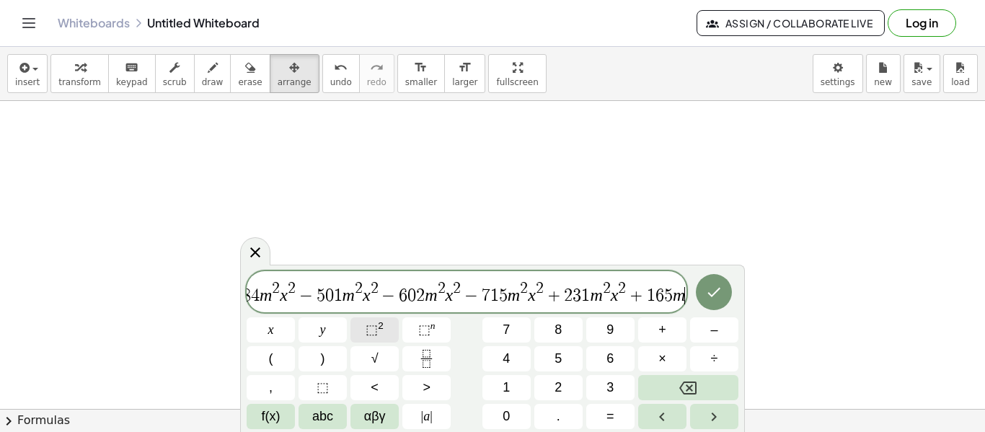
click at [363, 329] on button "⬚ 2" at bounding box center [374, 329] width 48 height 25
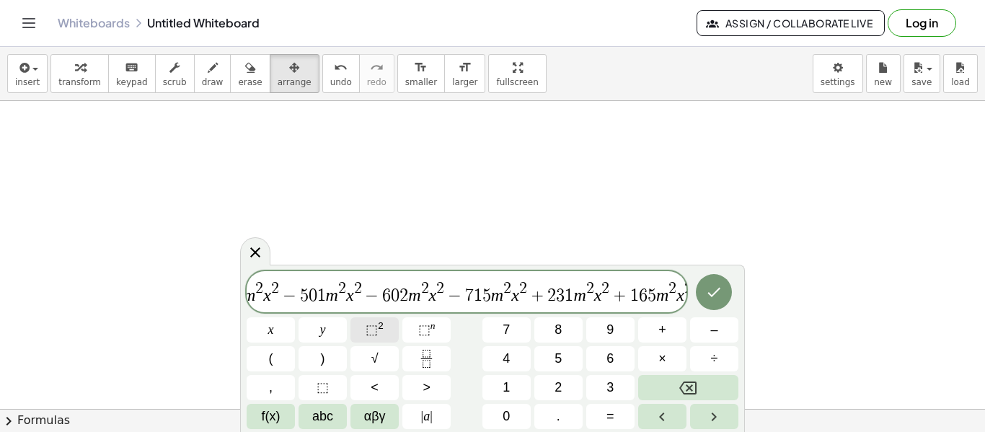
scroll to position [0, 30]
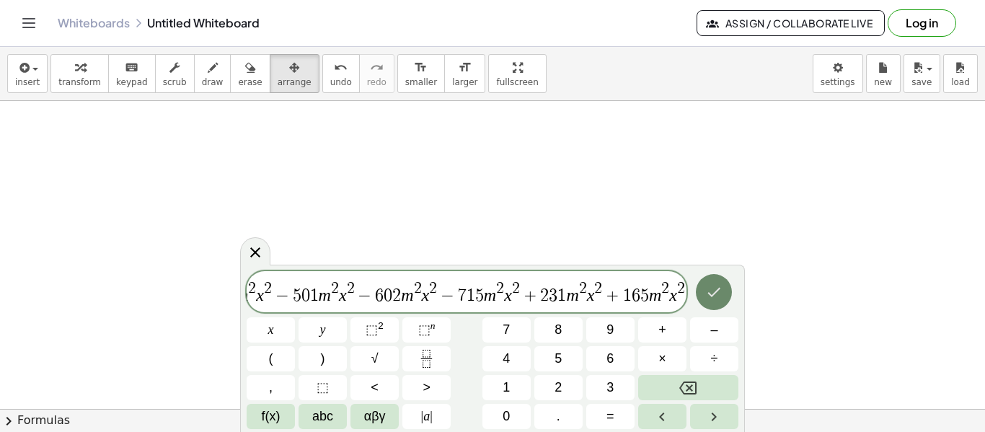
click at [727, 289] on button "Done" at bounding box center [714, 292] width 36 height 36
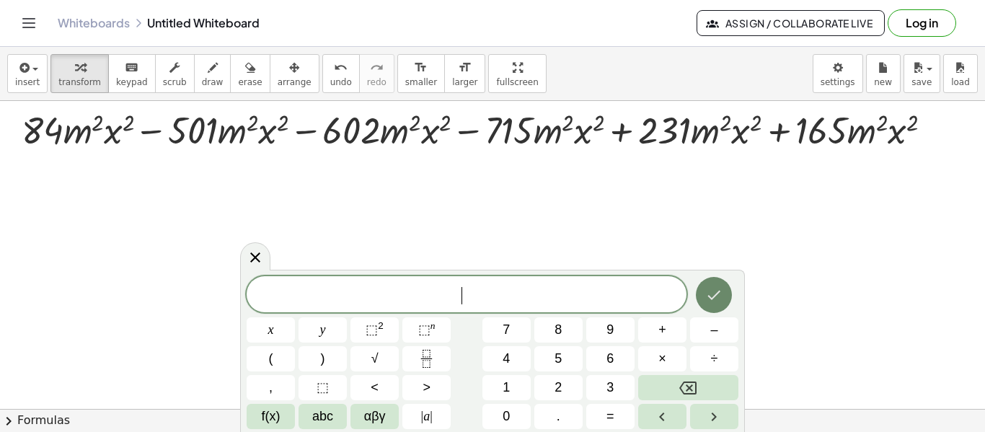
scroll to position [0, 0]
click at [244, 256] on div at bounding box center [255, 256] width 30 height 28
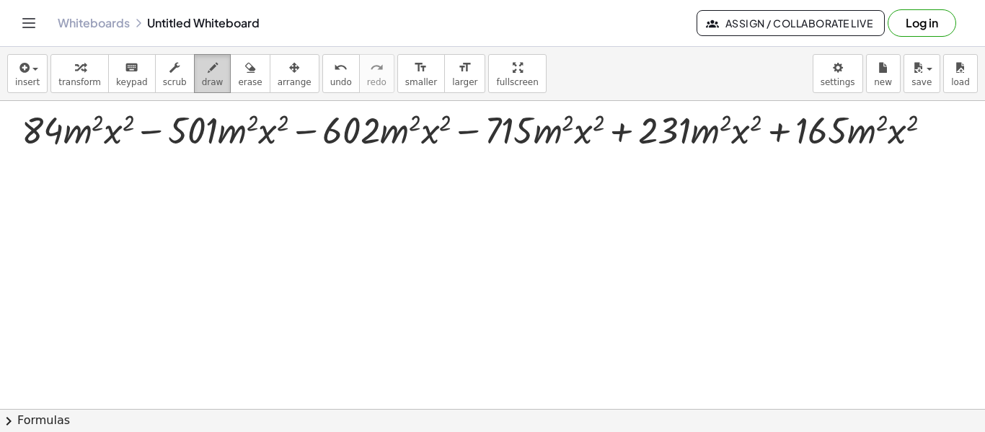
click at [202, 77] on span "draw" at bounding box center [213, 82] width 22 height 10
drag, startPoint x: 82, startPoint y: 228, endPoint x: 87, endPoint y: 237, distance: 10.0
drag, startPoint x: 87, startPoint y: 208, endPoint x: 94, endPoint y: 260, distance: 53.0
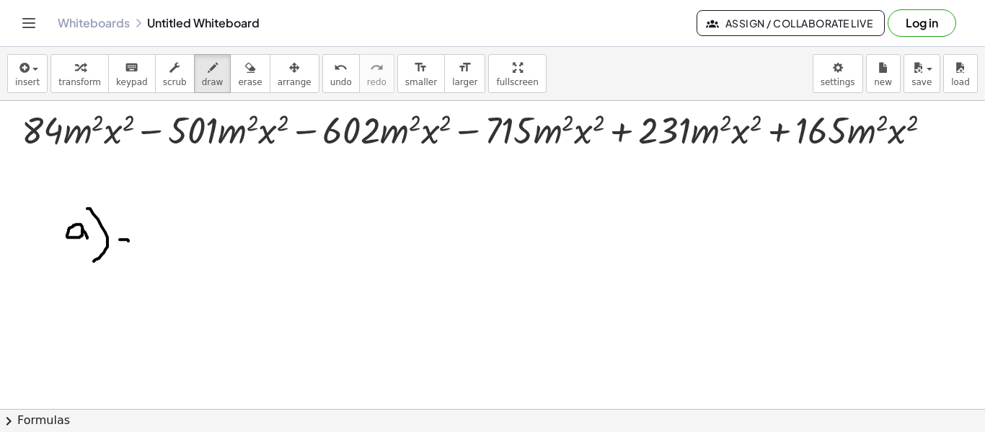
drag, startPoint x: 120, startPoint y: 239, endPoint x: 128, endPoint y: 240, distance: 8.8
drag, startPoint x: 137, startPoint y: 232, endPoint x: 150, endPoint y: 247, distance: 19.9
drag, startPoint x: 163, startPoint y: 214, endPoint x: 174, endPoint y: 241, distance: 29.7
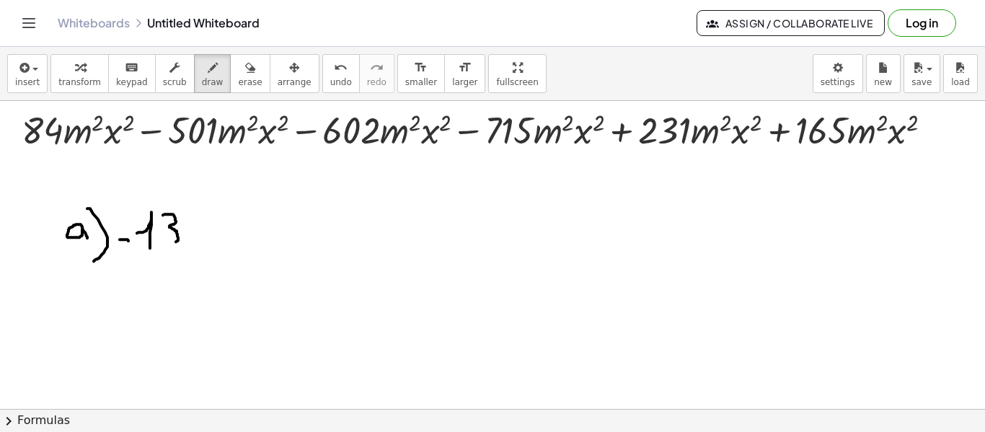
drag, startPoint x: 180, startPoint y: 210, endPoint x: 216, endPoint y: 230, distance: 40.7
drag, startPoint x: 166, startPoint y: 214, endPoint x: 166, endPoint y: 241, distance: 26.7
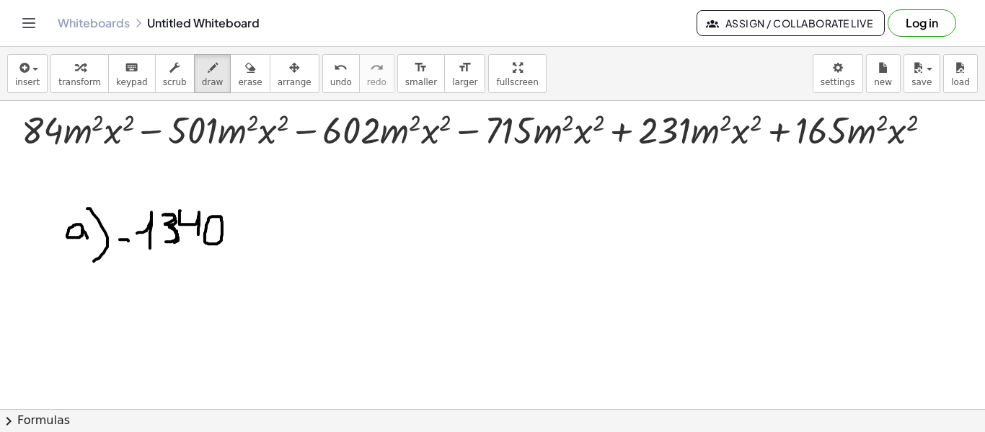
drag, startPoint x: 234, startPoint y: 233, endPoint x: 250, endPoint y: 228, distance: 16.6
drag, startPoint x: 252, startPoint y: 213, endPoint x: 275, endPoint y: 226, distance: 26.5
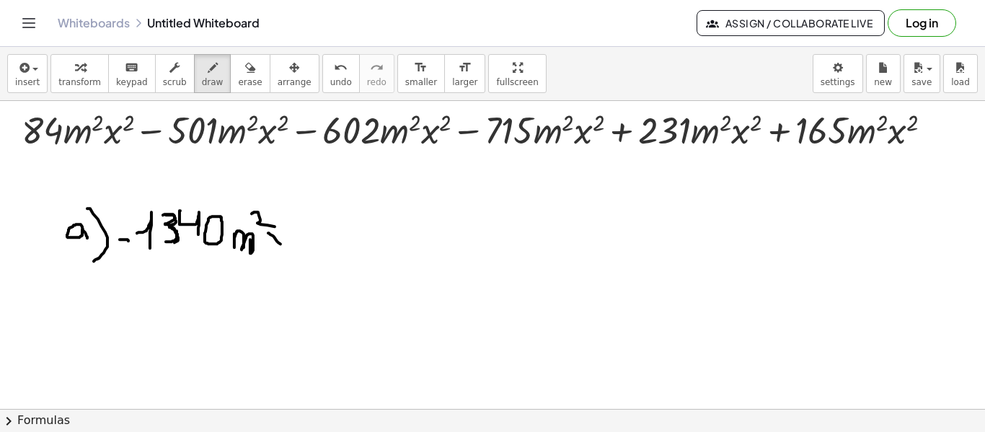
drag, startPoint x: 268, startPoint y: 232, endPoint x: 283, endPoint y: 244, distance: 18.5
drag, startPoint x: 284, startPoint y: 233, endPoint x: 280, endPoint y: 211, distance: 21.9
drag, startPoint x: 281, startPoint y: 205, endPoint x: 293, endPoint y: 219, distance: 18.4
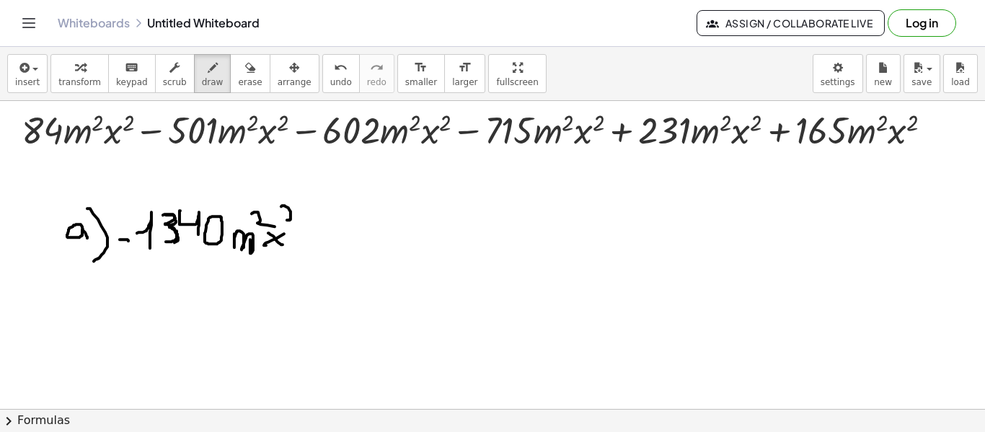
drag, startPoint x: 328, startPoint y: 192, endPoint x: 330, endPoint y: 243, distance: 51.2
drag, startPoint x: 355, startPoint y: 202, endPoint x: 341, endPoint y: 260, distance: 60.1
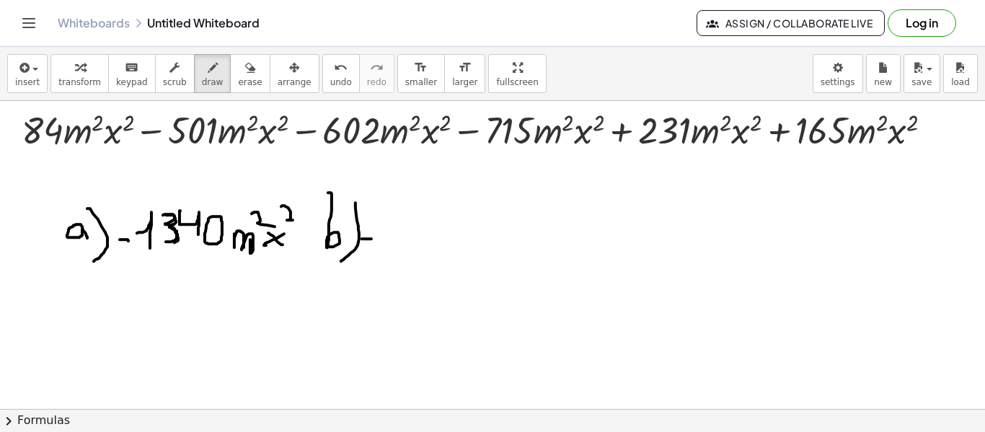
drag, startPoint x: 387, startPoint y: 231, endPoint x: 390, endPoint y: 247, distance: 16.1
drag, startPoint x: 399, startPoint y: 216, endPoint x: 417, endPoint y: 238, distance: 28.7
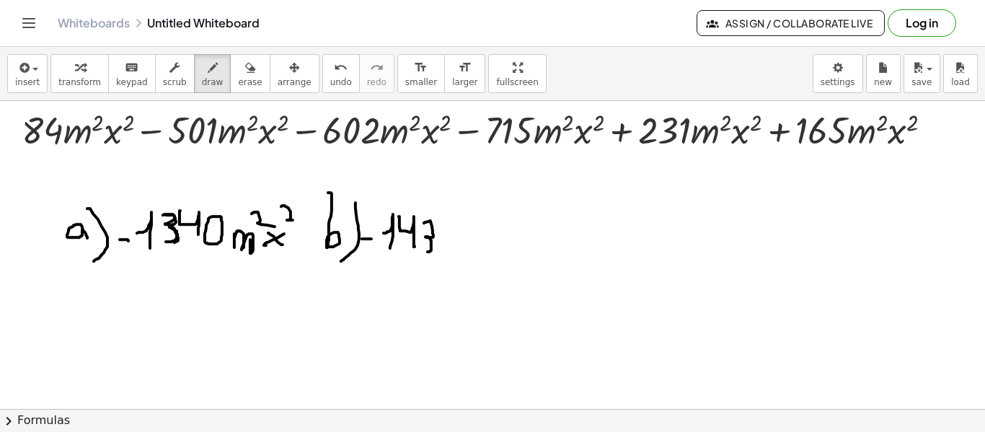
drag, startPoint x: 424, startPoint y: 222, endPoint x: 448, endPoint y: 243, distance: 31.7
drag, startPoint x: 464, startPoint y: 241, endPoint x: 488, endPoint y: 249, distance: 25.1
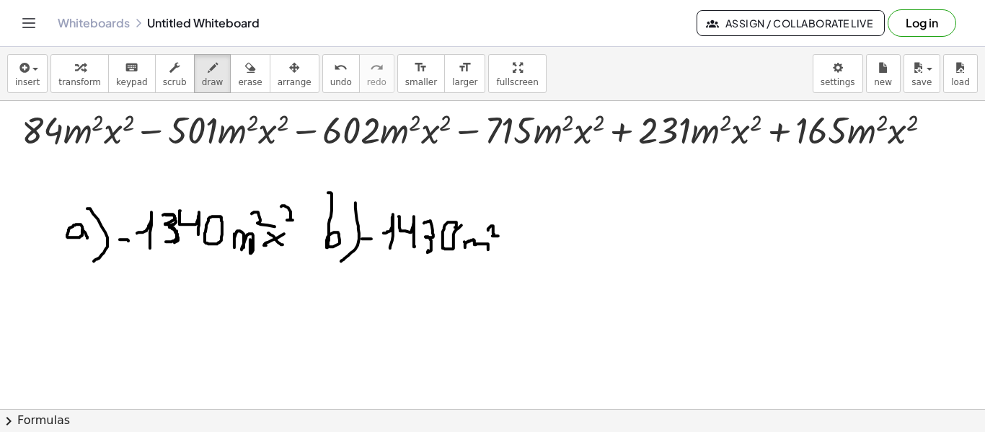
drag, startPoint x: 488, startPoint y: 229, endPoint x: 499, endPoint y: 234, distance: 11.9
drag, startPoint x: 506, startPoint y: 238, endPoint x: 512, endPoint y: 244, distance: 8.7
drag, startPoint x: 515, startPoint y: 239, endPoint x: 497, endPoint y: 241, distance: 18.1
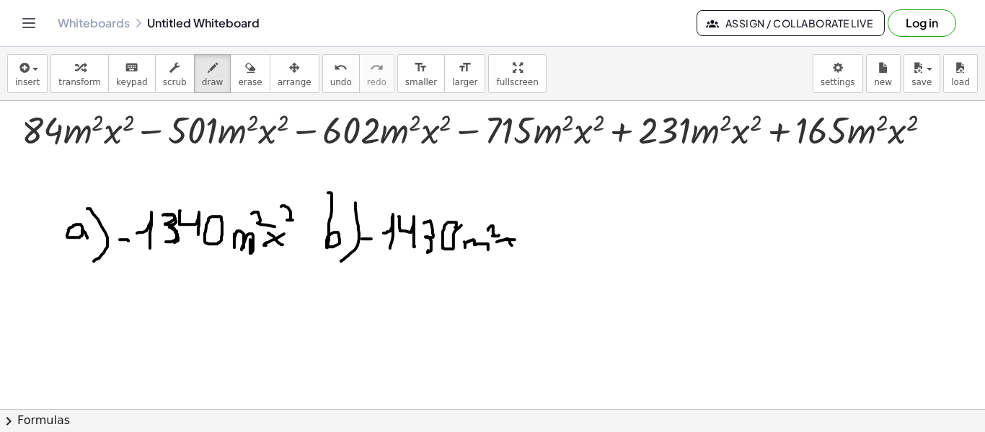
drag, startPoint x: 517, startPoint y: 221, endPoint x: 525, endPoint y: 227, distance: 10.2
drag, startPoint x: 564, startPoint y: 228, endPoint x: 569, endPoint y: 241, distance: 13.9
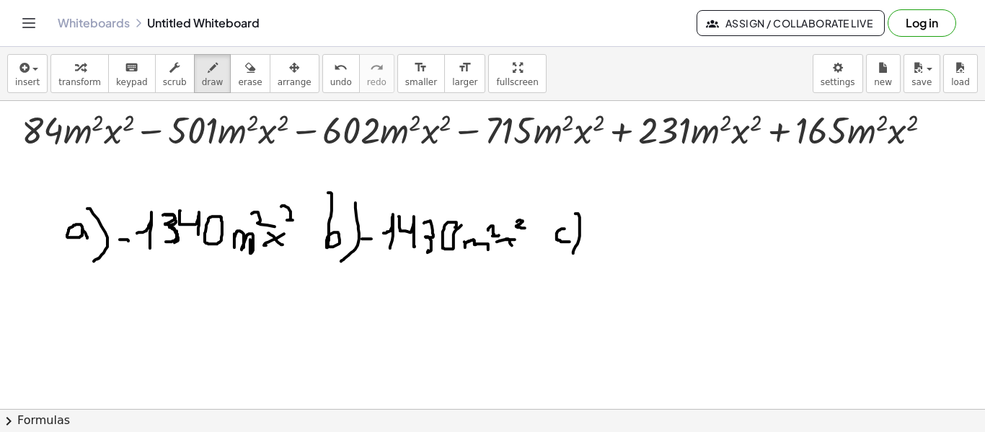
drag, startPoint x: 575, startPoint y: 213, endPoint x: 567, endPoint y: 259, distance: 46.9
drag, startPoint x: 594, startPoint y: 237, endPoint x: 611, endPoint y: 239, distance: 16.6
drag, startPoint x: 623, startPoint y: 226, endPoint x: 648, endPoint y: 221, distance: 25.0
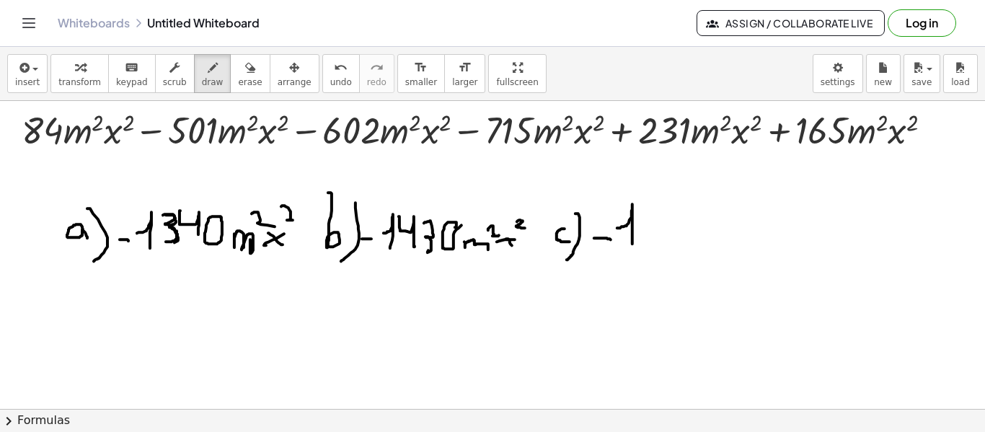
drag, startPoint x: 649, startPoint y: 210, endPoint x: 678, endPoint y: 223, distance: 31.9
drag, startPoint x: 678, startPoint y: 208, endPoint x: 698, endPoint y: 225, distance: 26.6
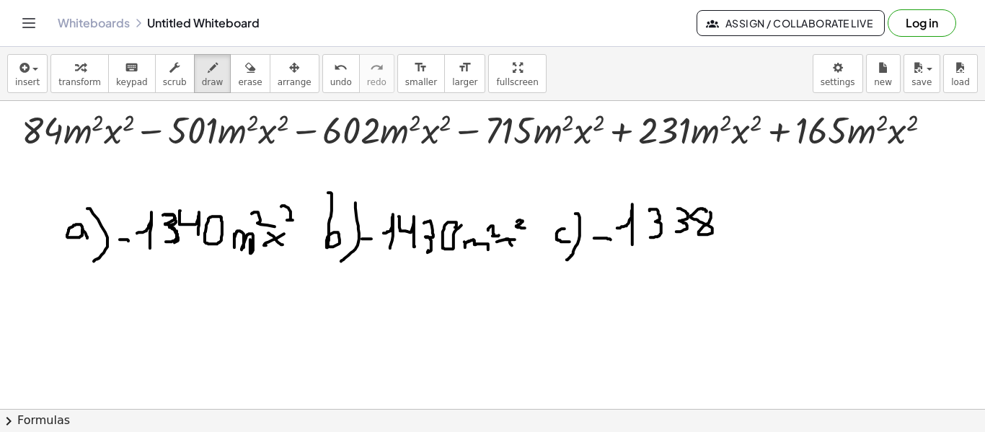
drag, startPoint x: 719, startPoint y: 224, endPoint x: 734, endPoint y: 234, distance: 18.2
drag, startPoint x: 733, startPoint y: 208, endPoint x: 737, endPoint y: 219, distance: 12.3
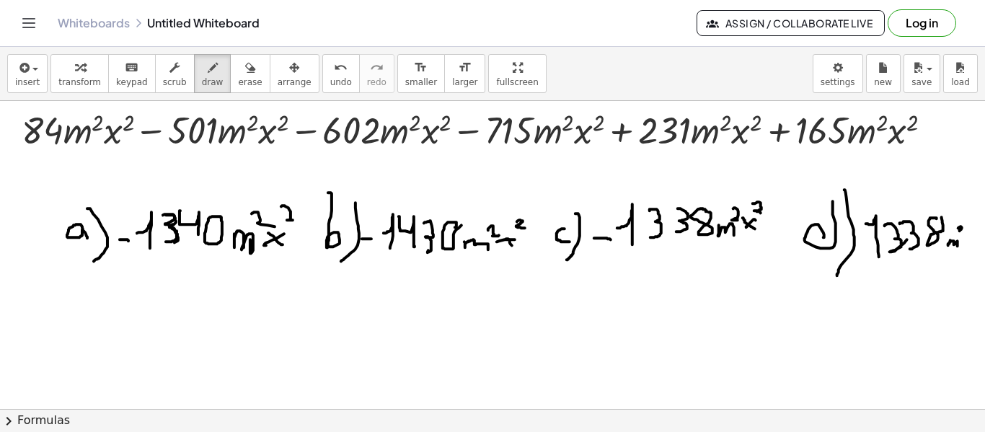
click at [976, 233] on div "+ · 84 · m 2 · x 2 − · 501 · m 2 · x 2 − · 602 · m 2 · x 2 − · 715 · m 2 · x 2 …" at bounding box center [492, 255] width 985 height 308
click at [239, 80] on button "erase" at bounding box center [250, 73] width 40 height 39
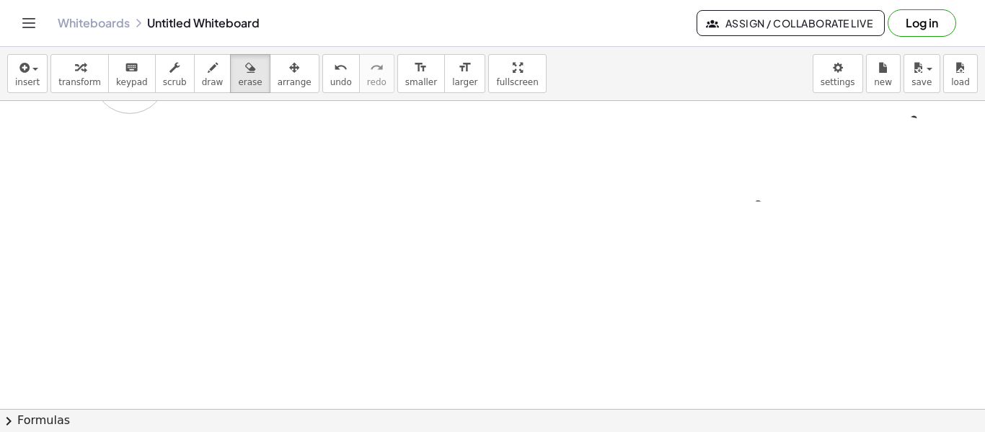
drag, startPoint x: 96, startPoint y: 219, endPoint x: 354, endPoint y: 58, distance: 304.0
click at [90, 43] on div "Graspable Math Activities Get Started Activity Bank Assigned Work Classes White…" at bounding box center [492, 216] width 985 height 432
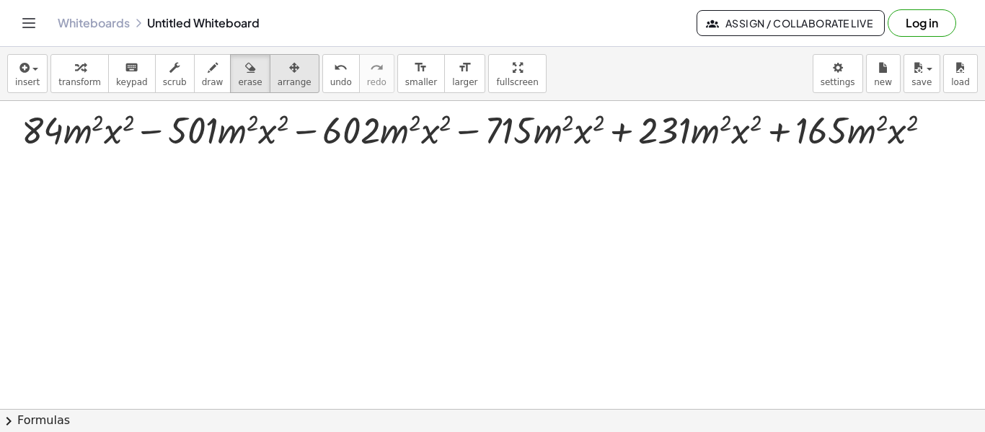
click at [278, 72] on div "button" at bounding box center [295, 66] width 34 height 17
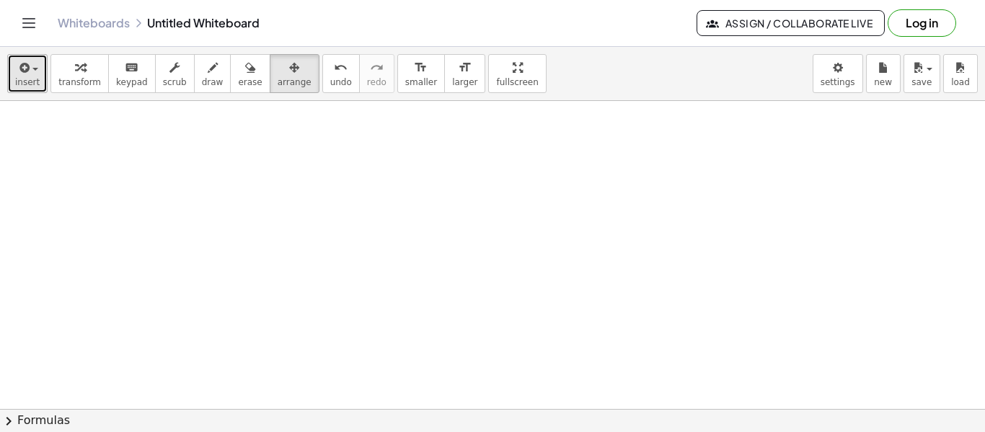
click at [21, 74] on icon "button" at bounding box center [23, 67] width 13 height 17
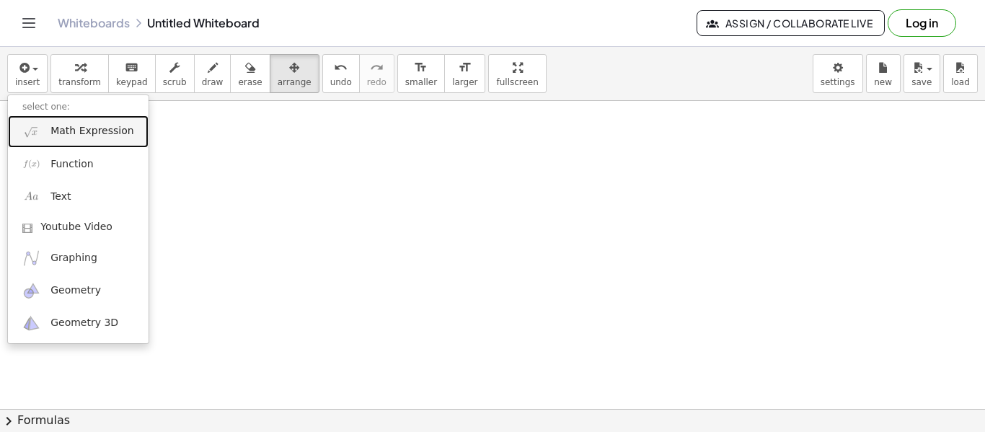
click at [85, 122] on link "Math Expression" at bounding box center [78, 131] width 141 height 32
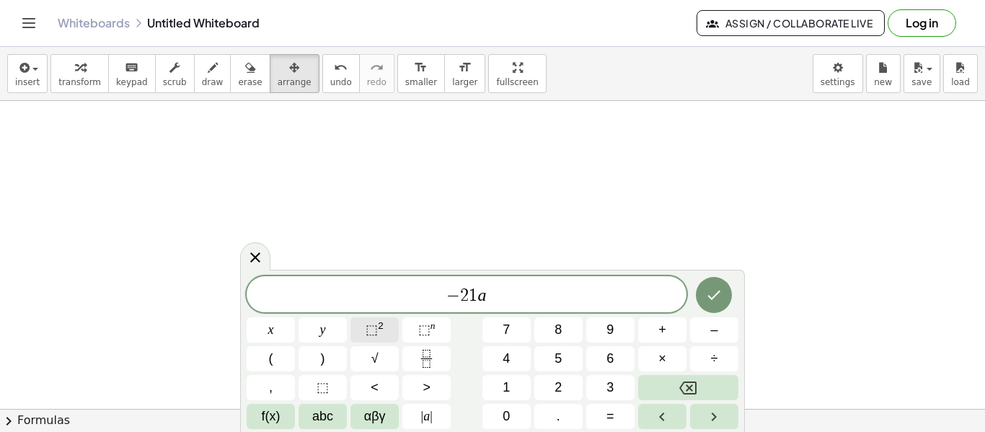
click at [356, 325] on button "⬚ 2" at bounding box center [374, 329] width 48 height 25
click at [360, 326] on button "⬚ 2" at bounding box center [374, 329] width 48 height 25
click at [365, 332] on button "⬚ 2" at bounding box center [374, 329] width 48 height 25
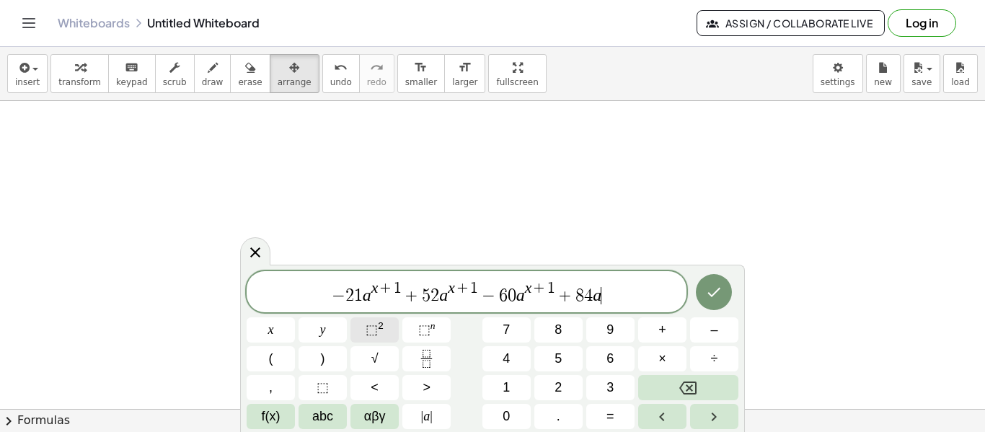
click at [370, 329] on span "⬚" at bounding box center [371, 329] width 12 height 14
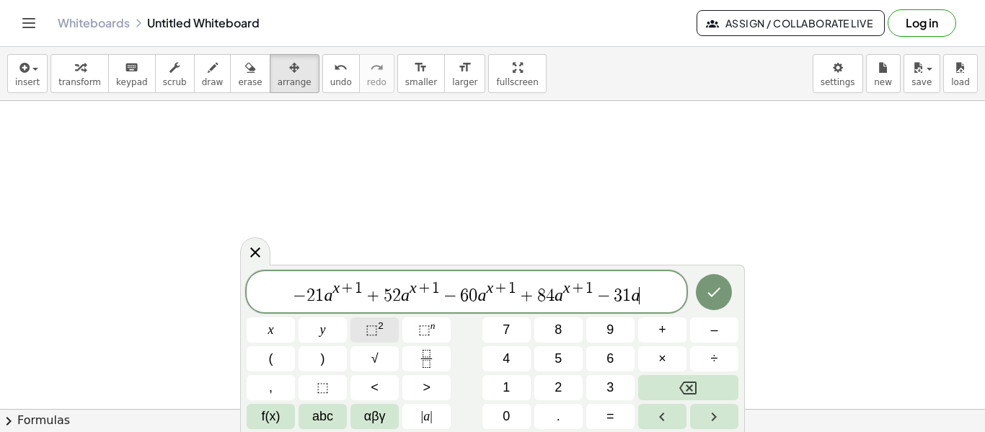
click at [370, 329] on span "⬚" at bounding box center [371, 329] width 12 height 14
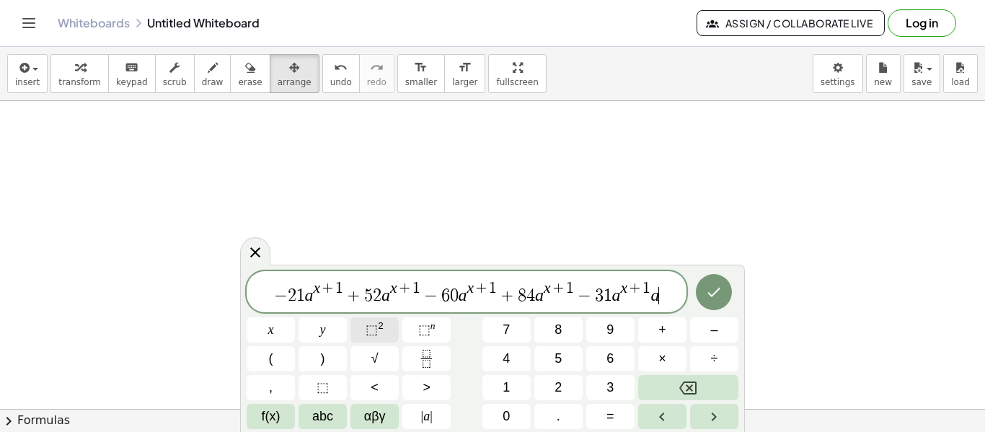
click at [371, 329] on span "⬚" at bounding box center [371, 329] width 12 height 14
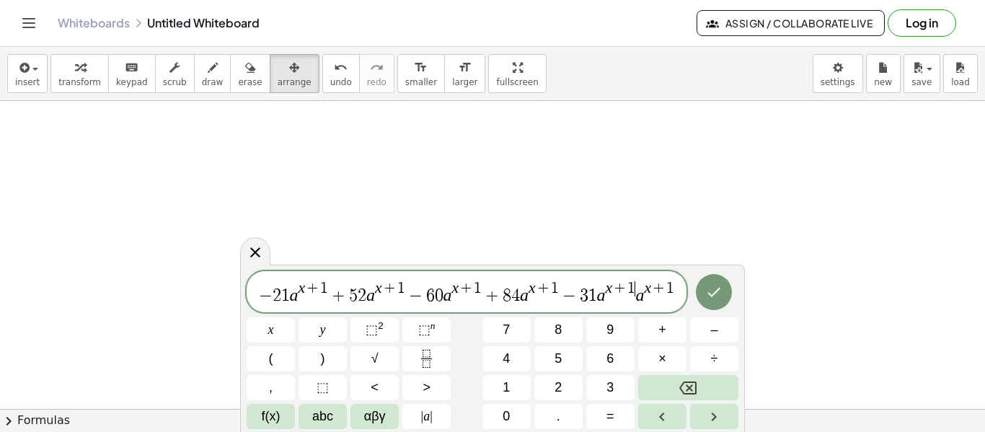
click at [633, 298] on span "− 2 1 a x + 1 + 5 2 a x + 1 − 6 0 a x + 1 + 8 4 a x + 1 − 3 1 a x + 1 ​ a x + 1" at bounding box center [467, 293] width 440 height 26
click at [635, 297] on span "− 2 1 a x + 1 + 5 2 a x + 1 − 6 0 a x + 1 + 8 4 a x + 1 − 3 1 a x + 1 ​ a x + 1" at bounding box center [467, 293] width 440 height 26
click at [671, 298] on span "− 2 1 a x + 1 + 5 2 a x + 1 − 6 0 a x + 1 + 8 4 a x + 1 − 3 1 a x + 1 − a x + ​…" at bounding box center [467, 293] width 440 height 26
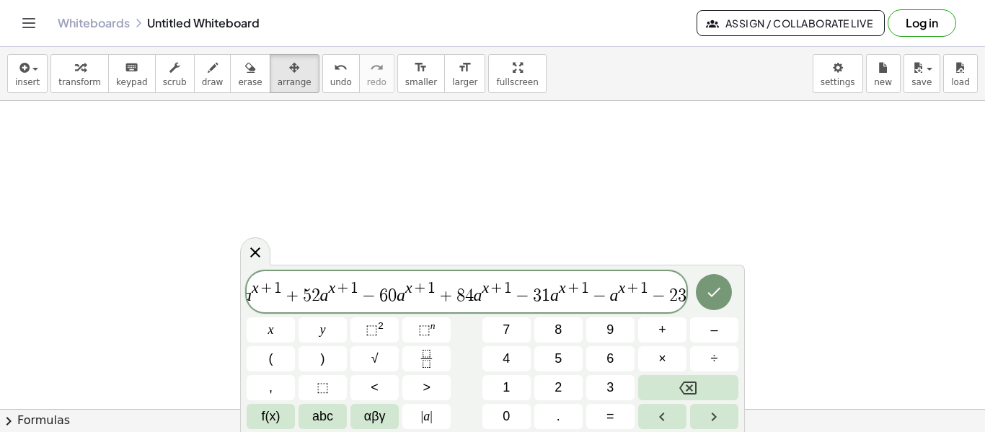
scroll to position [0, 45]
click at [362, 326] on button "⬚ 2" at bounding box center [374, 329] width 48 height 25
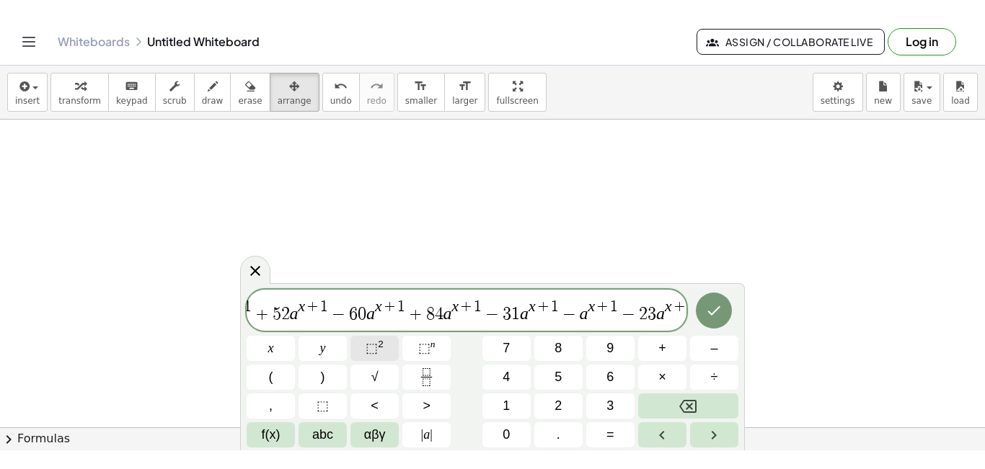
scroll to position [0, 74]
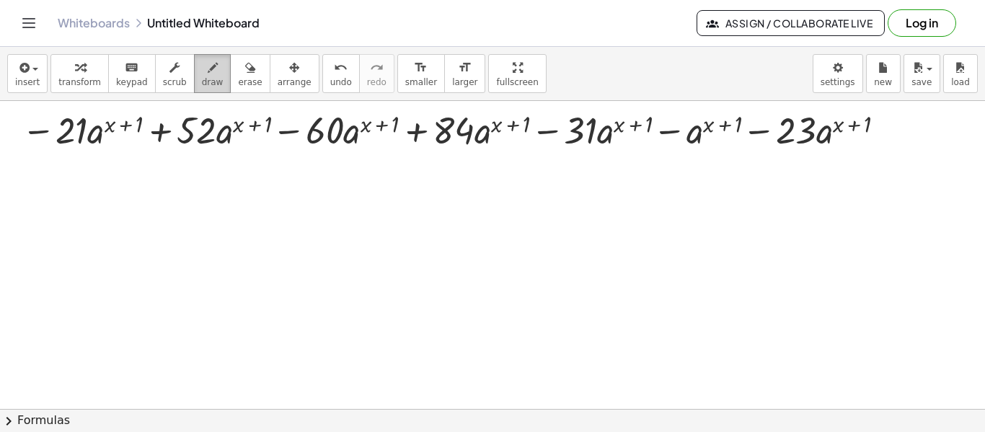
click at [208, 70] on icon "button" at bounding box center [213, 67] width 10 height 17
drag, startPoint x: 66, startPoint y: 225, endPoint x: 73, endPoint y: 237, distance: 13.9
drag, startPoint x: 76, startPoint y: 205, endPoint x: 79, endPoint y: 252, distance: 47.6
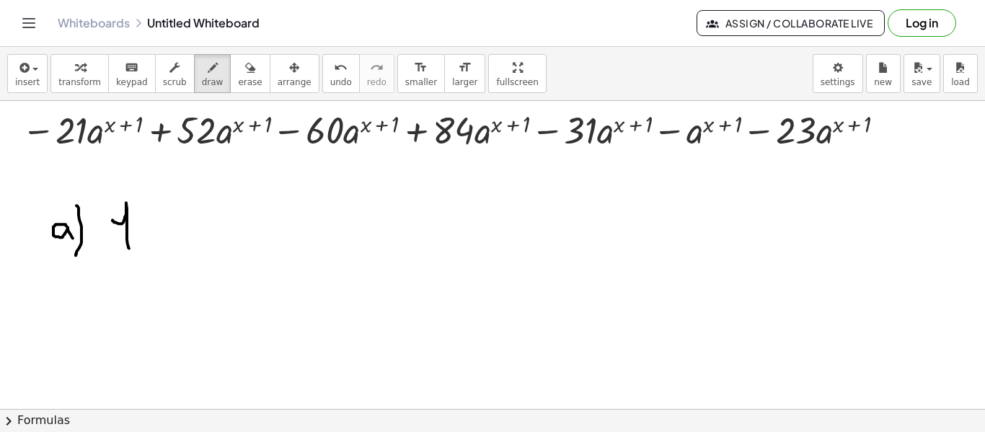
drag, startPoint x: 112, startPoint y: 219, endPoint x: 129, endPoint y: 247, distance: 32.6
drag, startPoint x: 259, startPoint y: 194, endPoint x: 255, endPoint y: 240, distance: 46.3
drag, startPoint x: 256, startPoint y: 222, endPoint x: 260, endPoint y: 239, distance: 17.1
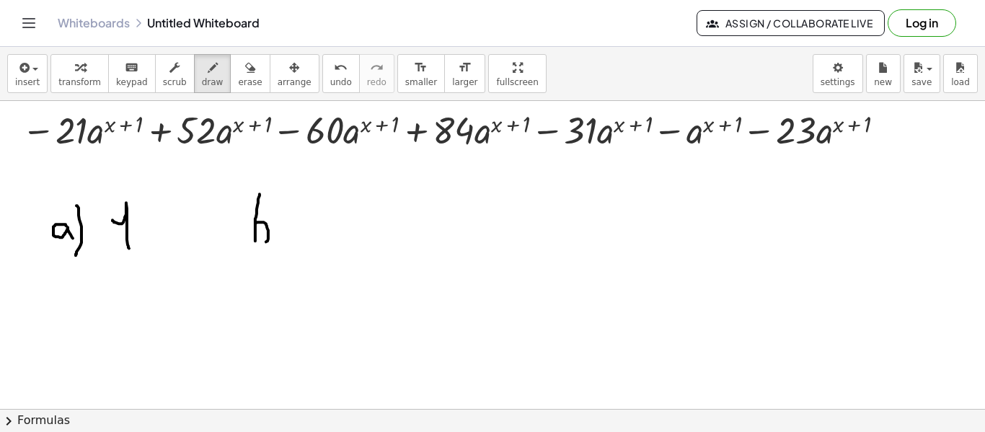
drag, startPoint x: 280, startPoint y: 195, endPoint x: 306, endPoint y: 247, distance: 58.0
drag, startPoint x: 303, startPoint y: 231, endPoint x: 314, endPoint y: 230, distance: 11.6
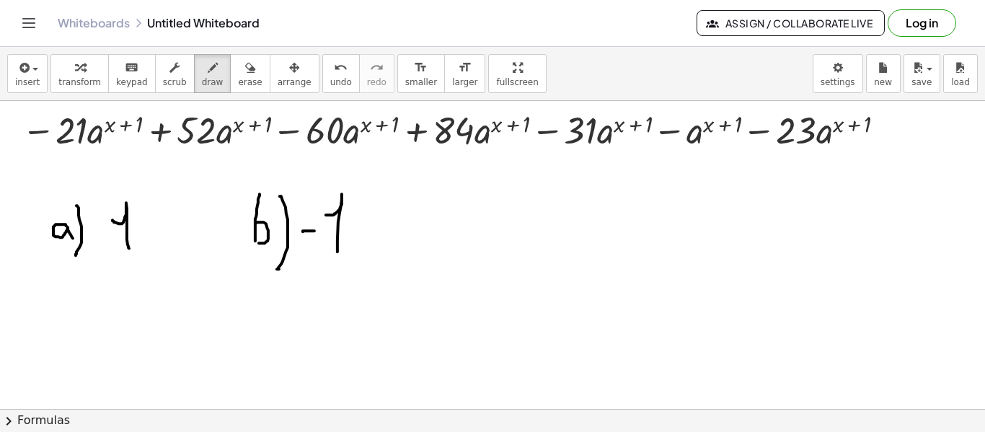
drag, startPoint x: 326, startPoint y: 214, endPoint x: 337, endPoint y: 255, distance: 42.7
drag, startPoint x: 478, startPoint y: 223, endPoint x: 476, endPoint y: 237, distance: 13.8
drag, startPoint x: 496, startPoint y: 213, endPoint x: 511, endPoint y: 244, distance: 34.5
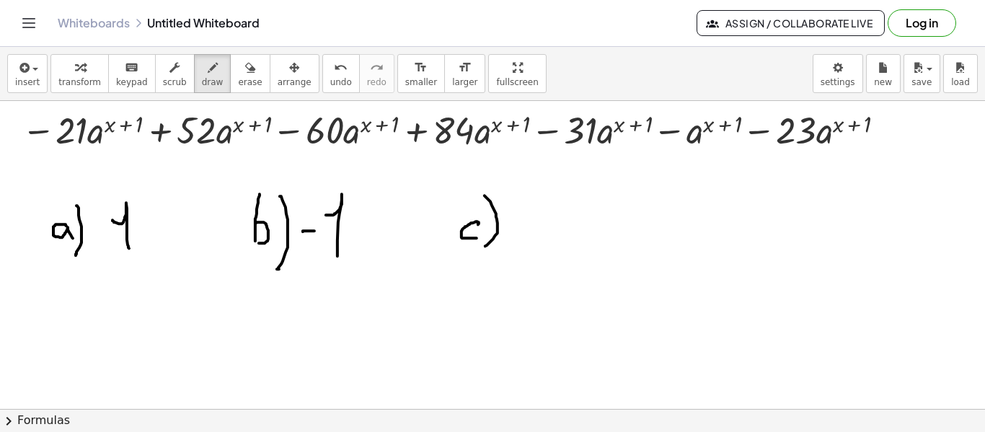
drag, startPoint x: 653, startPoint y: 219, endPoint x: 661, endPoint y: 187, distance: 33.4
drag, startPoint x: 680, startPoint y: 187, endPoint x: 675, endPoint y: 265, distance: 77.2
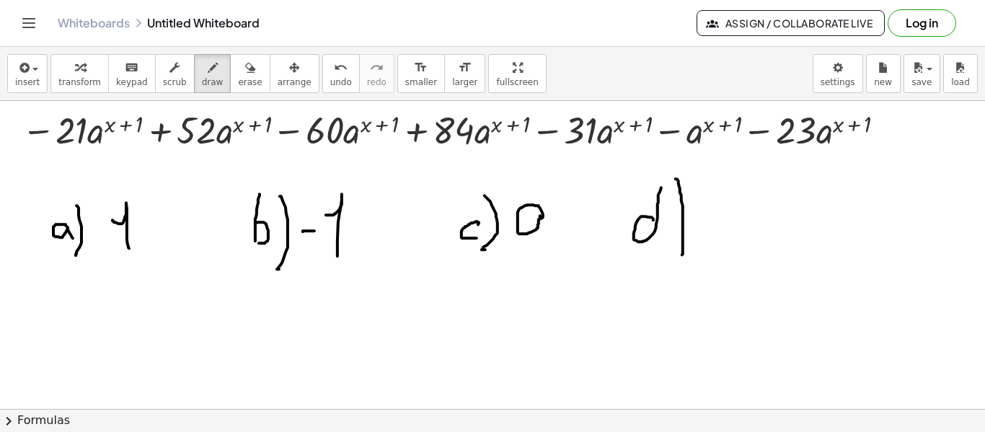
drag, startPoint x: 700, startPoint y: 255, endPoint x: 738, endPoint y: 212, distance: 57.7
drag, startPoint x: 765, startPoint y: 218, endPoint x: 762, endPoint y: 254, distance: 35.5
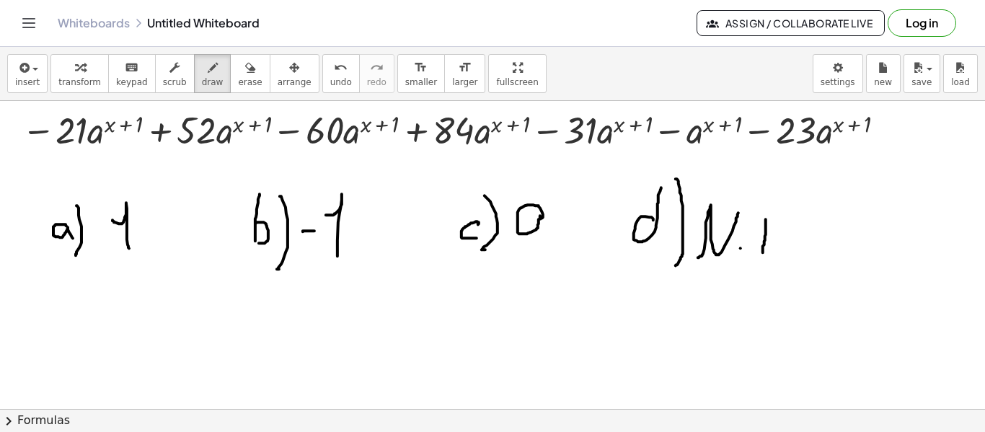
drag, startPoint x: 768, startPoint y: 218, endPoint x: 782, endPoint y: 254, distance: 37.9
drag, startPoint x: 769, startPoint y: 244, endPoint x: 783, endPoint y: 244, distance: 13.7
